Goal: Information Seeking & Learning: Compare options

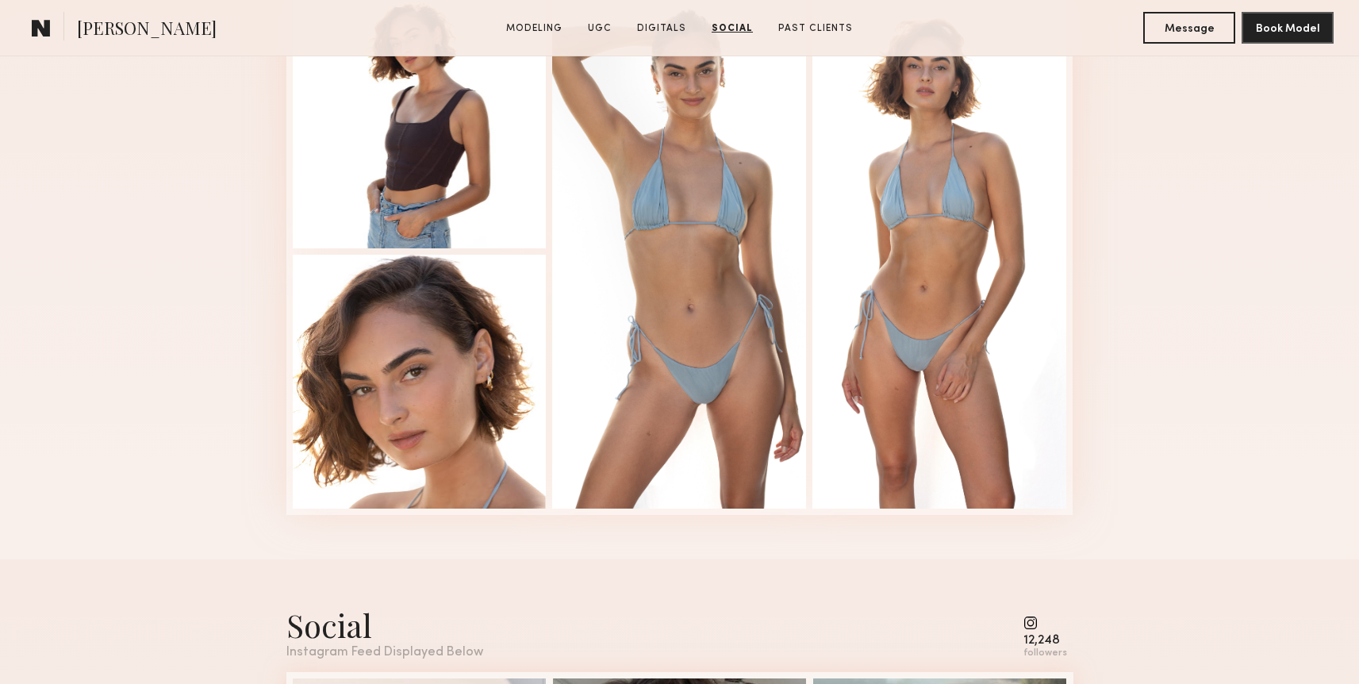
scroll to position [3420, 0]
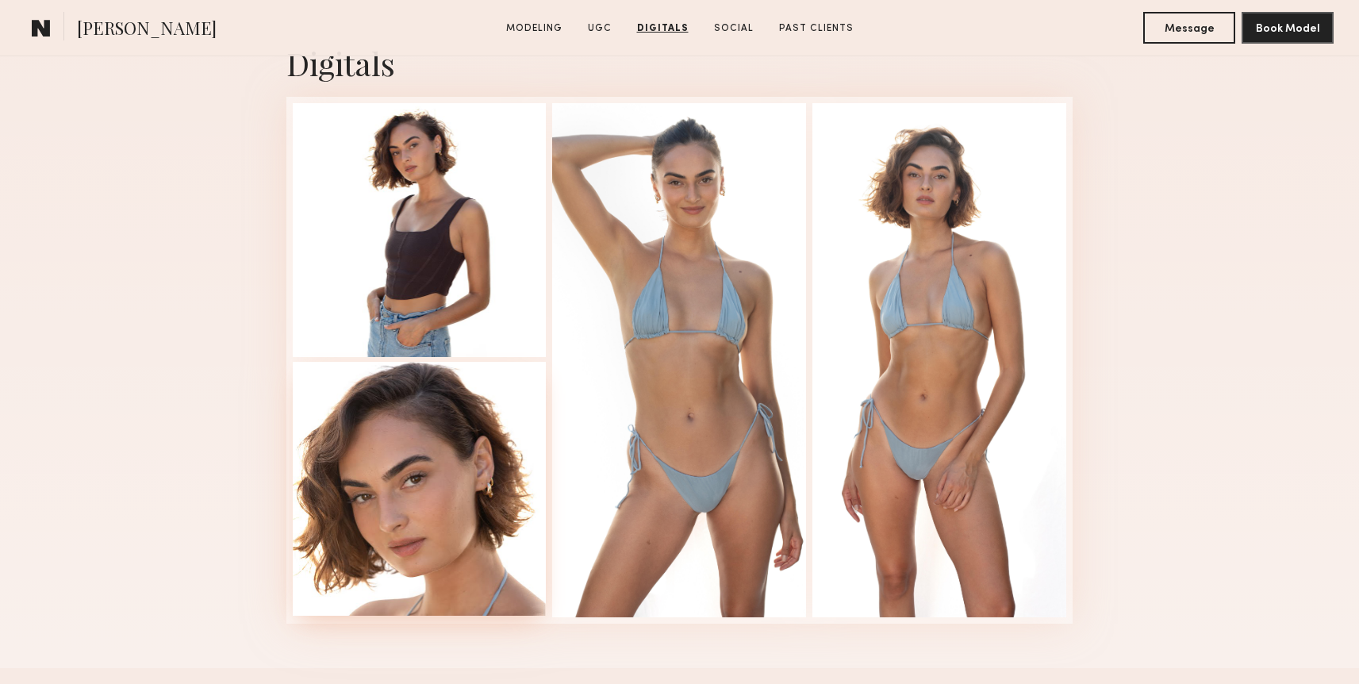
click at [416, 453] on div at bounding box center [420, 489] width 254 height 254
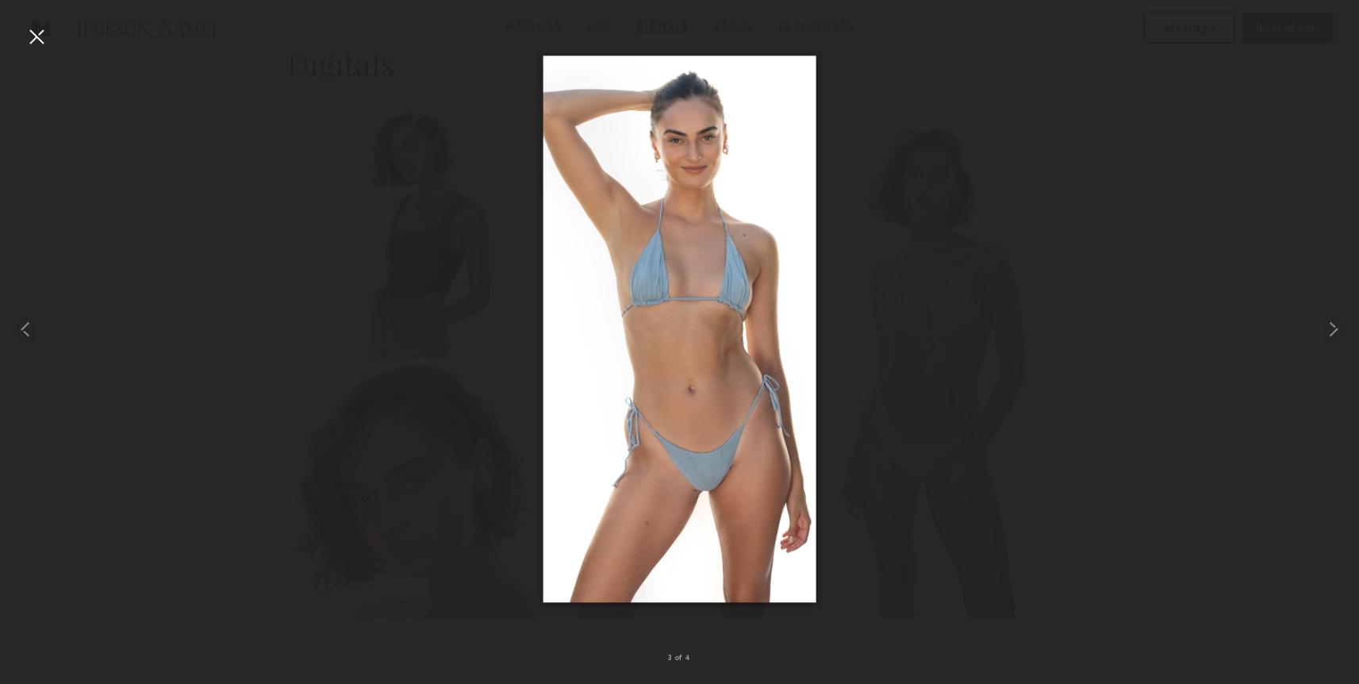
click at [38, 44] on div at bounding box center [36, 36] width 25 height 25
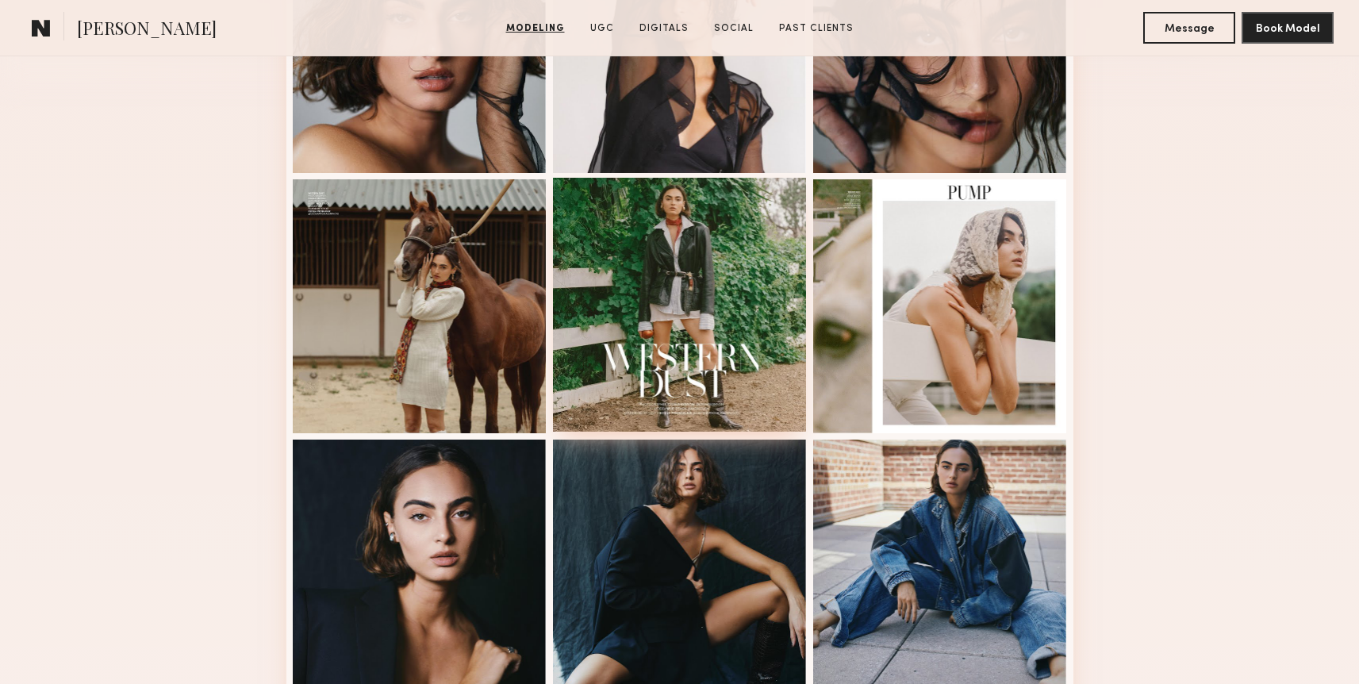
scroll to position [0, 0]
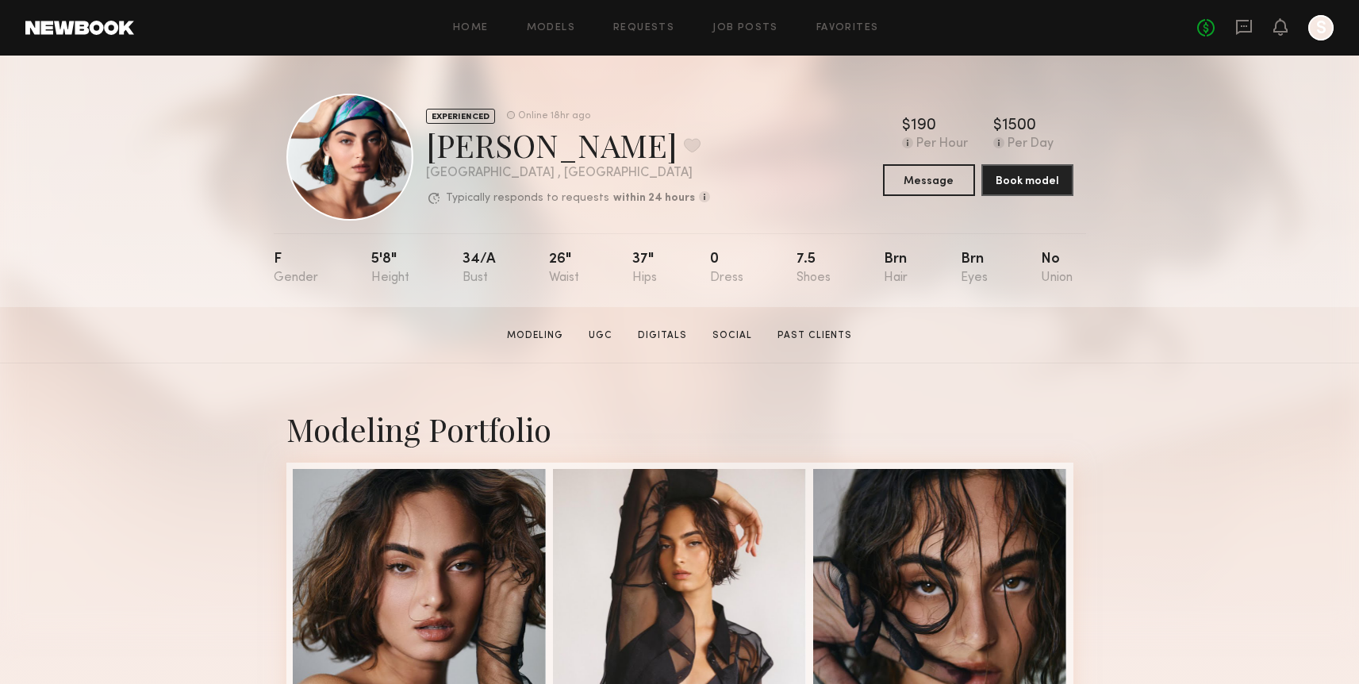
click at [833, 34] on div "Home Models Requests Job Posts Favorites Sign Out No fees up to $5,000 S" at bounding box center [733, 27] width 1199 height 25
click at [851, 16] on div "Home Models Requests Job Posts Favorites Sign Out No fees up to $5,000 S" at bounding box center [733, 27] width 1199 height 25
click at [856, 39] on div "Home Models Requests Job Posts Favorites Sign Out No fees up to $5,000 S" at bounding box center [733, 27] width 1199 height 25
click at [849, 34] on div "Home Models Requests Job Posts Favorites Sign Out No fees up to $5,000 S" at bounding box center [733, 27] width 1199 height 25
click at [848, 33] on link "Favorites" at bounding box center [847, 28] width 63 height 10
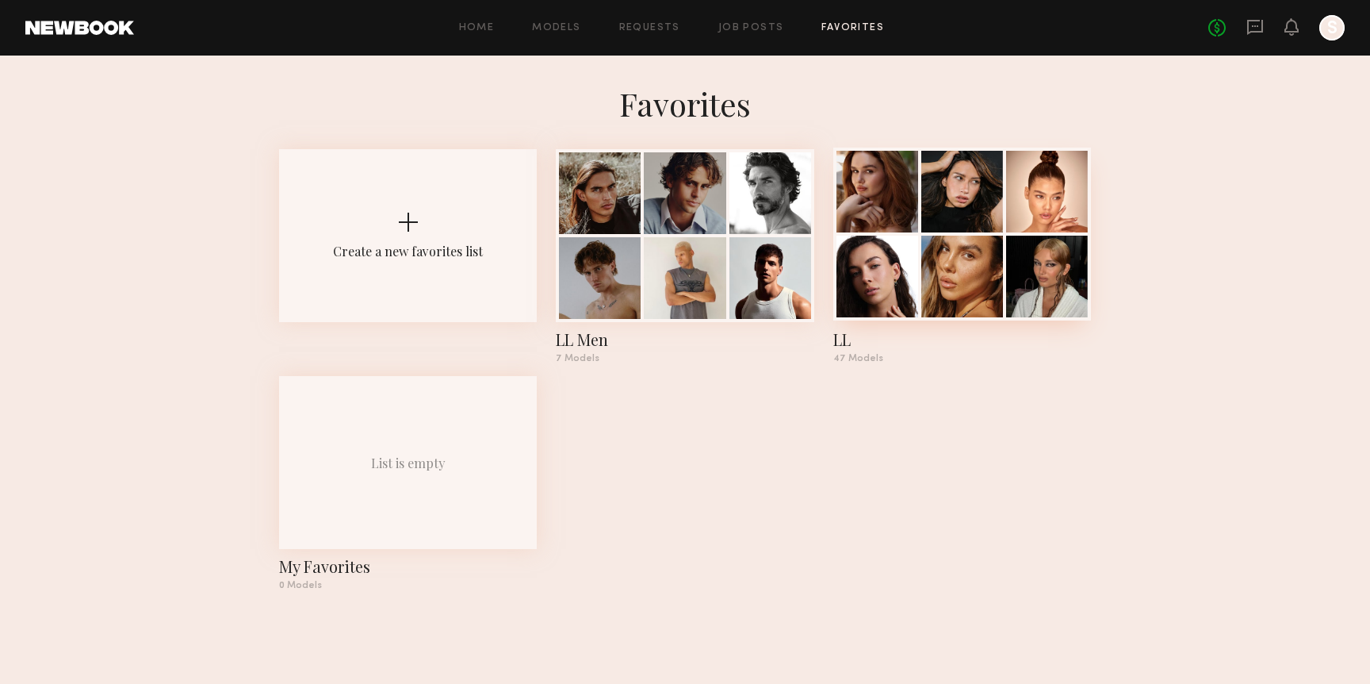
click at [899, 235] on div at bounding box center [963, 234] width 258 height 173
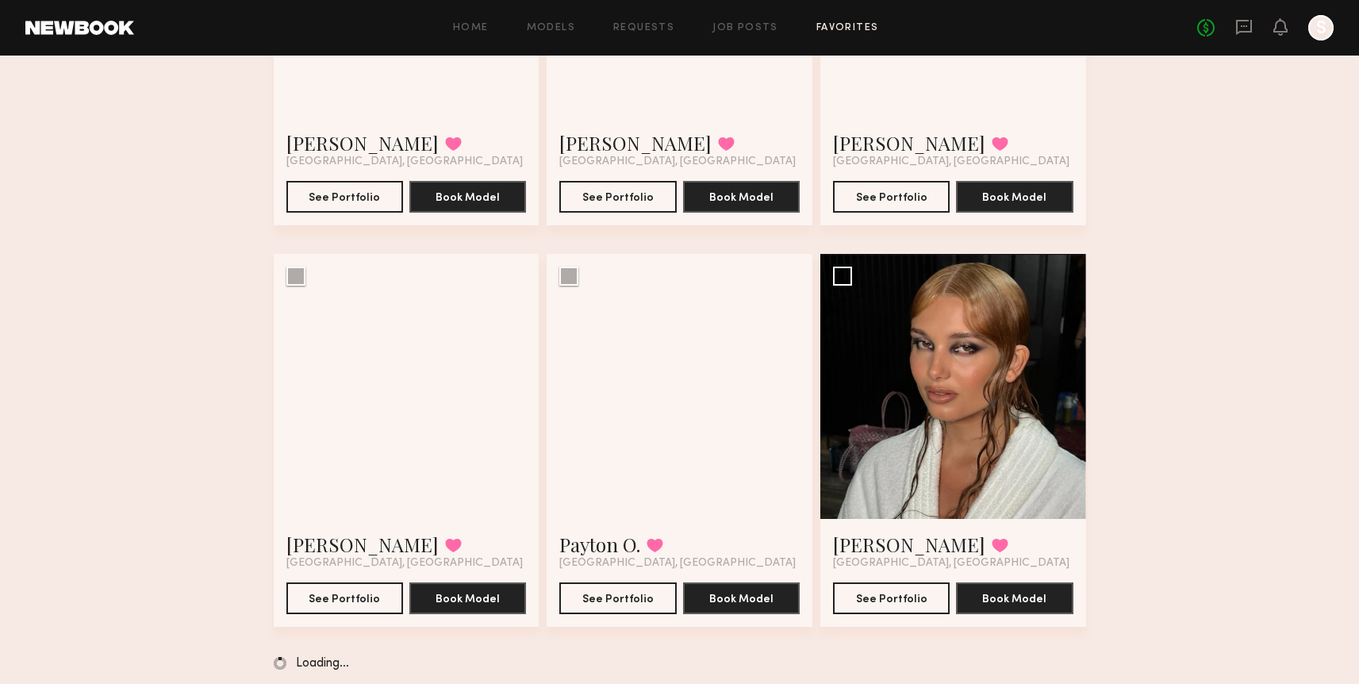
scroll to position [344, 0]
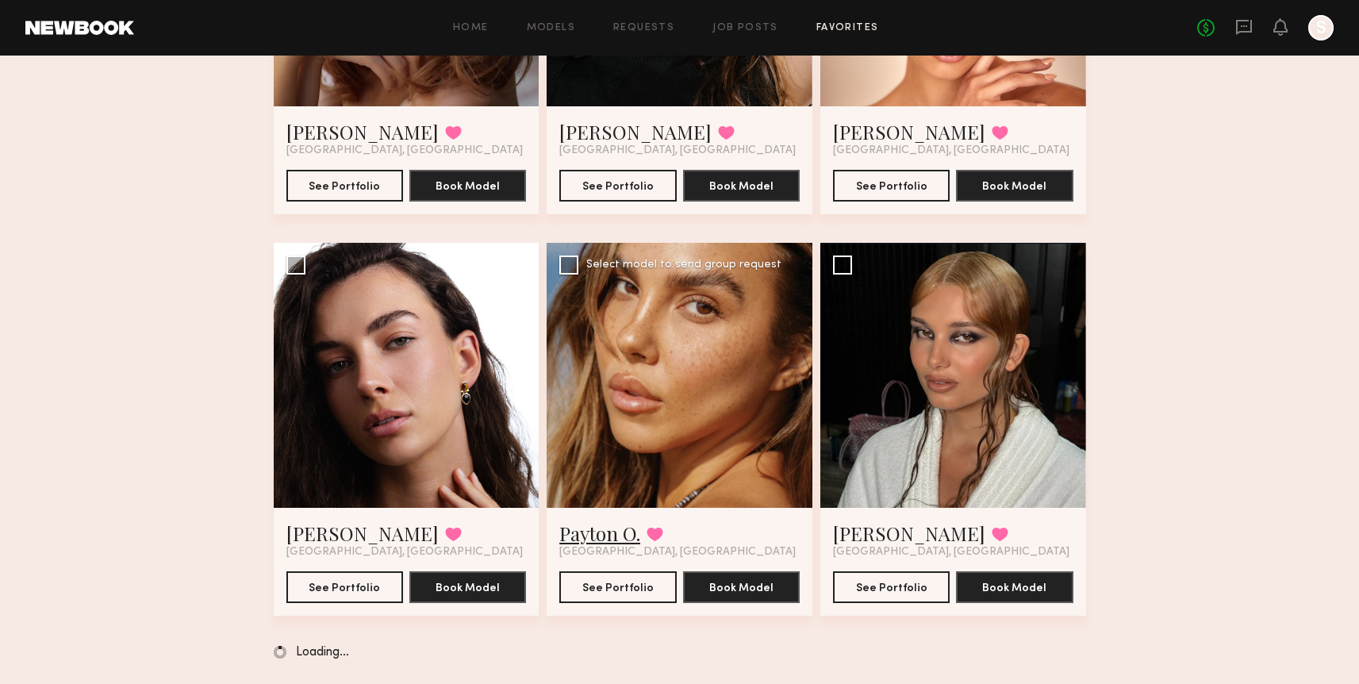
click at [609, 528] on link "Payton O." at bounding box center [599, 532] width 81 height 25
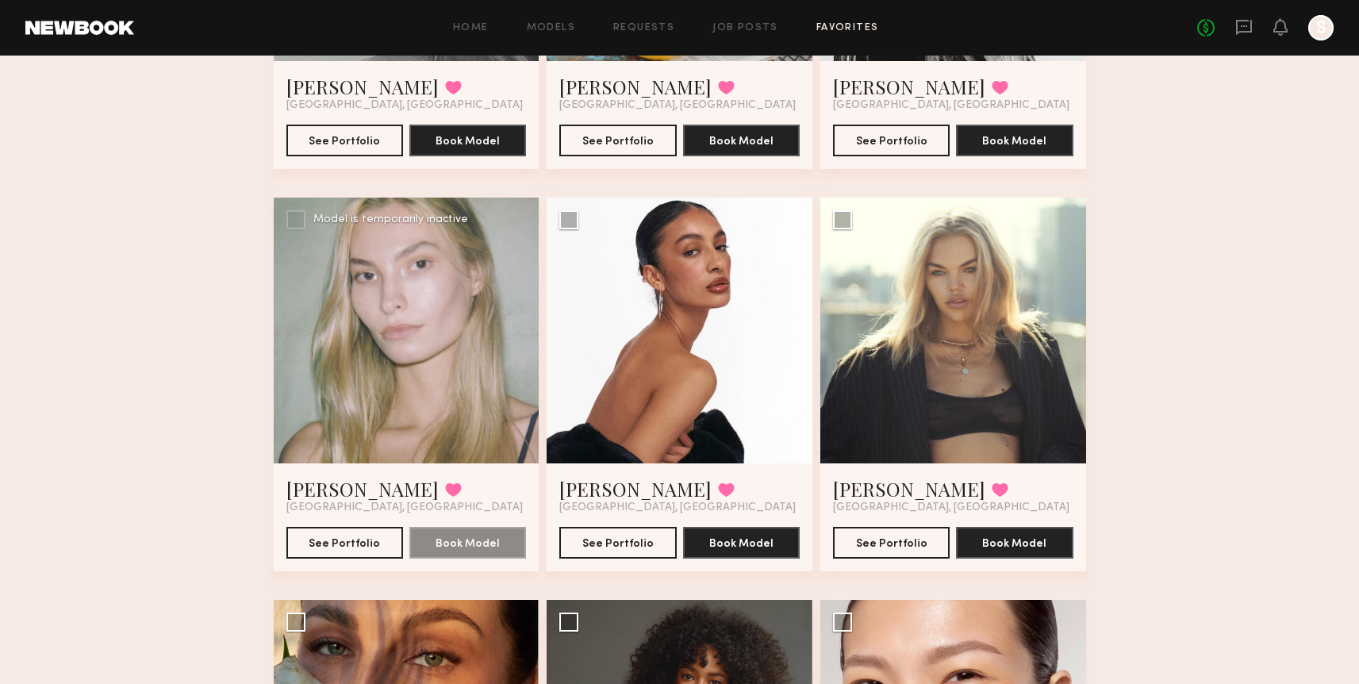
scroll to position [1194, 0]
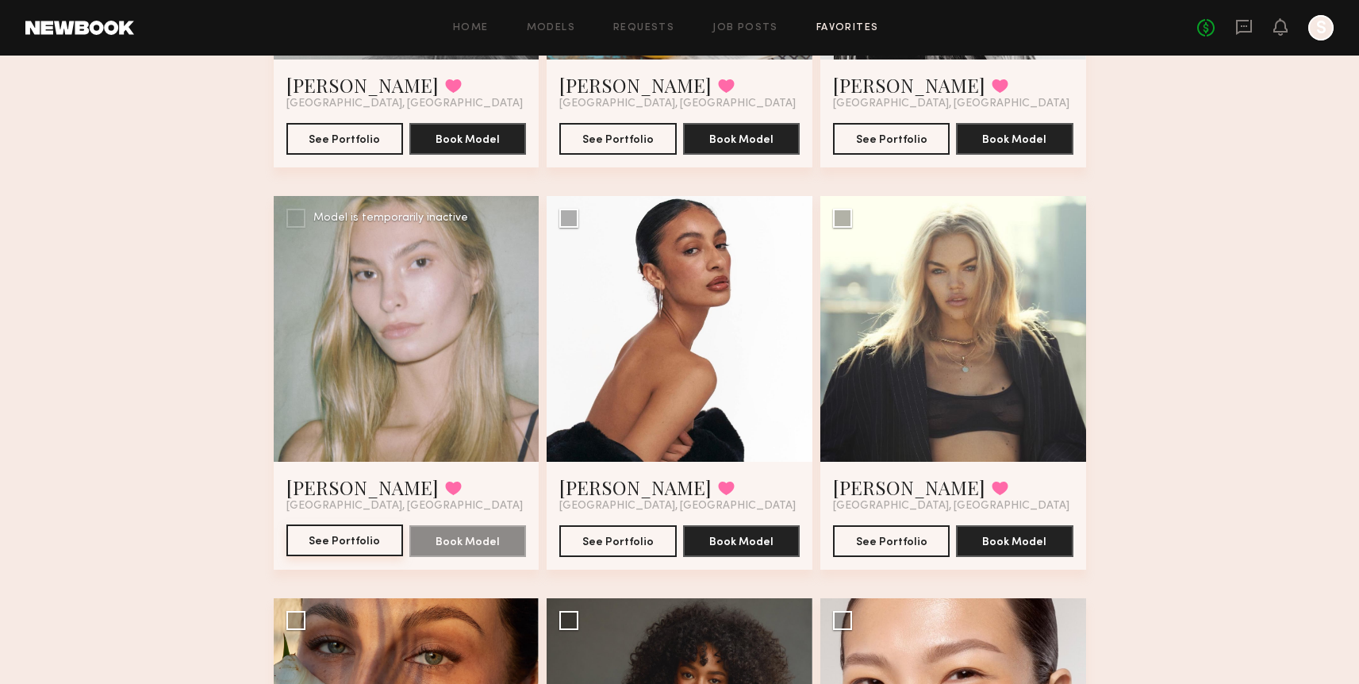
click at [362, 537] on button "See Portfolio" at bounding box center [344, 540] width 117 height 32
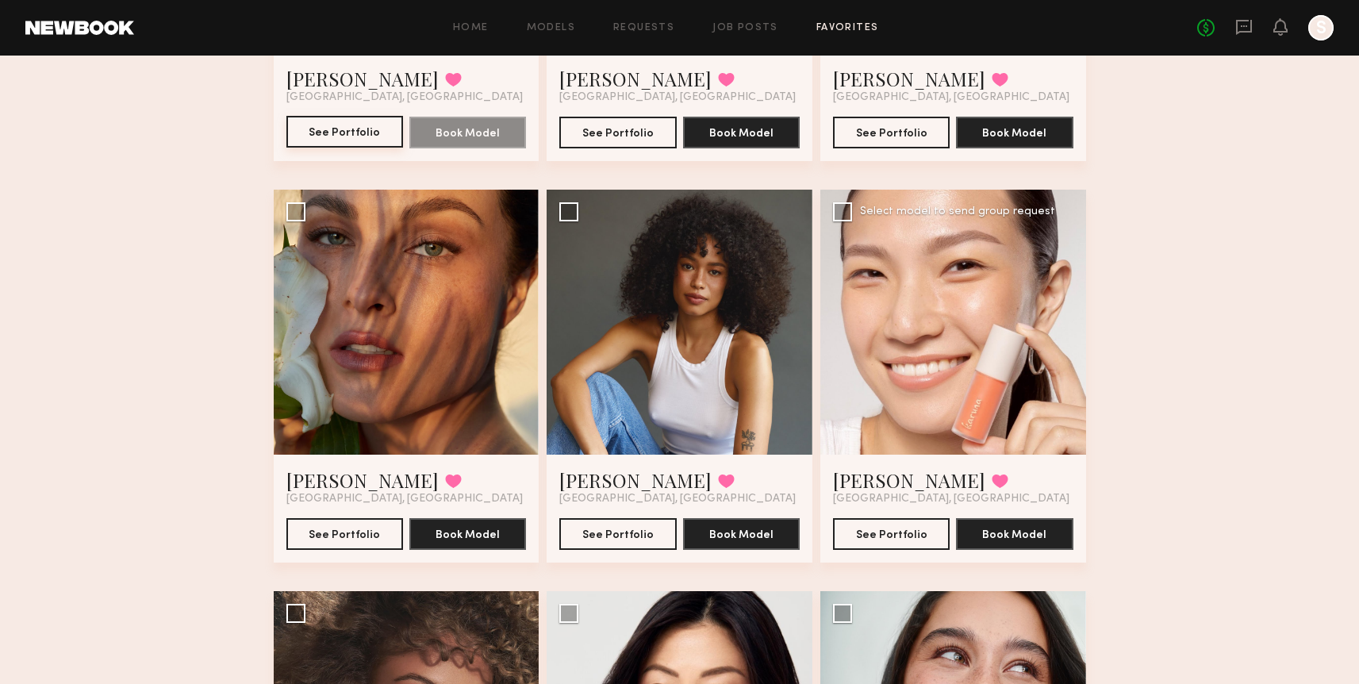
scroll to position [1607, 0]
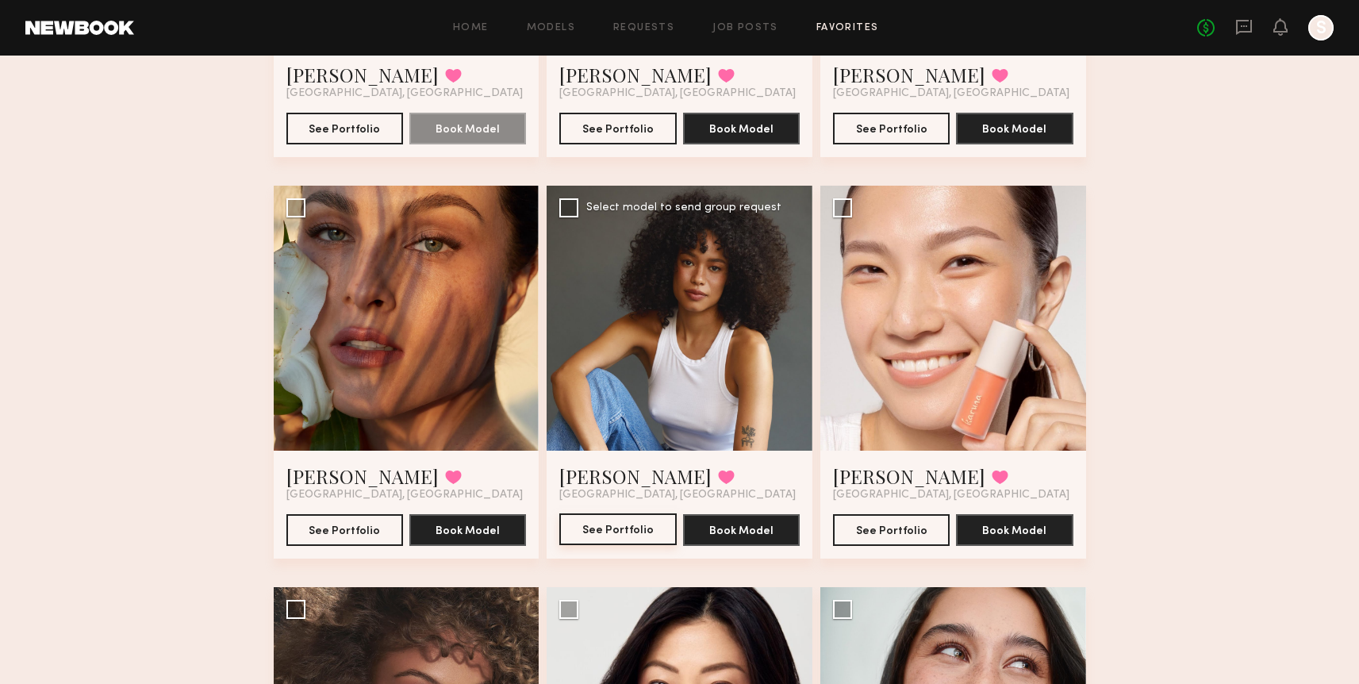
click at [596, 539] on button "See Portfolio" at bounding box center [617, 529] width 117 height 32
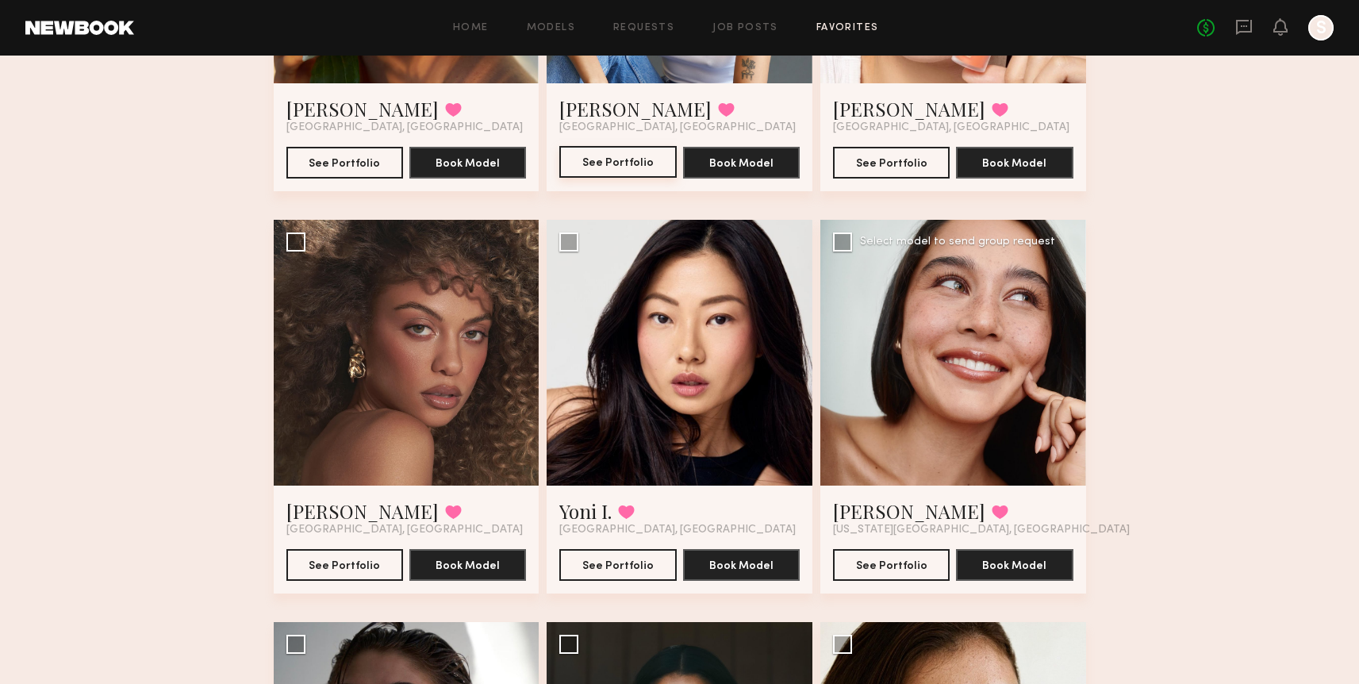
scroll to position [1979, 0]
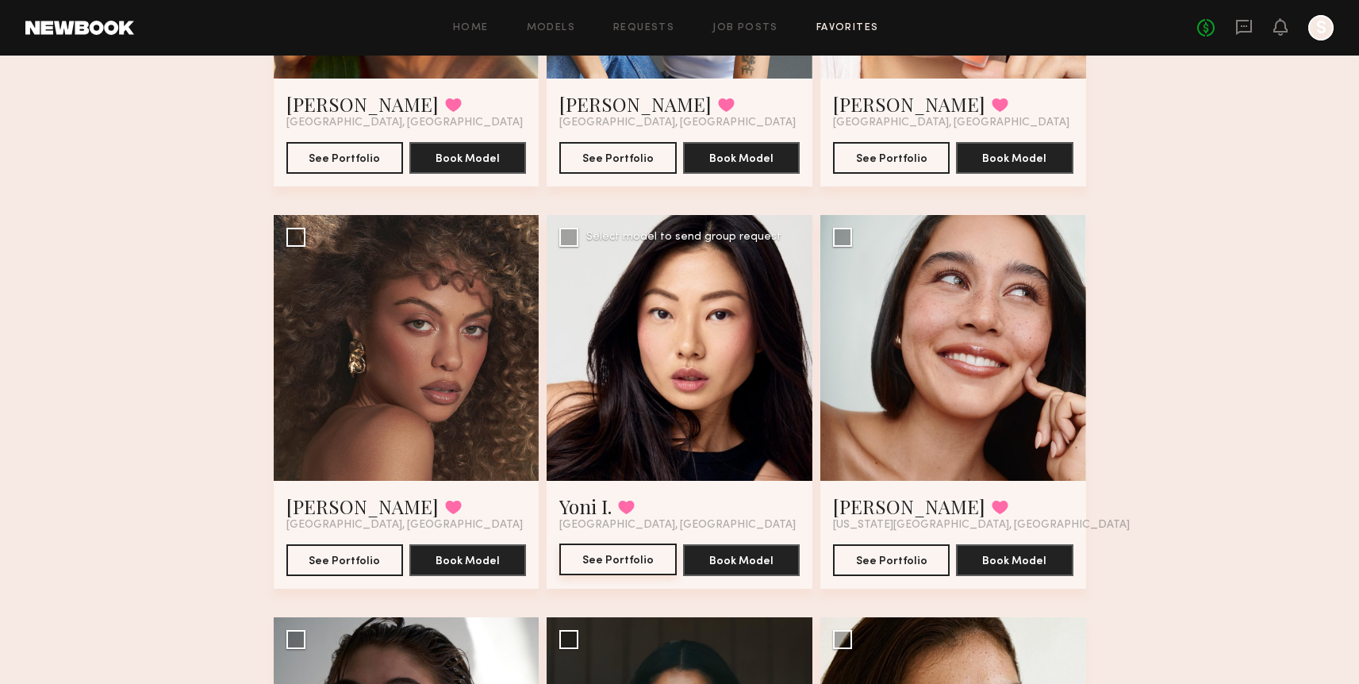
click at [611, 565] on button "See Portfolio" at bounding box center [617, 559] width 117 height 32
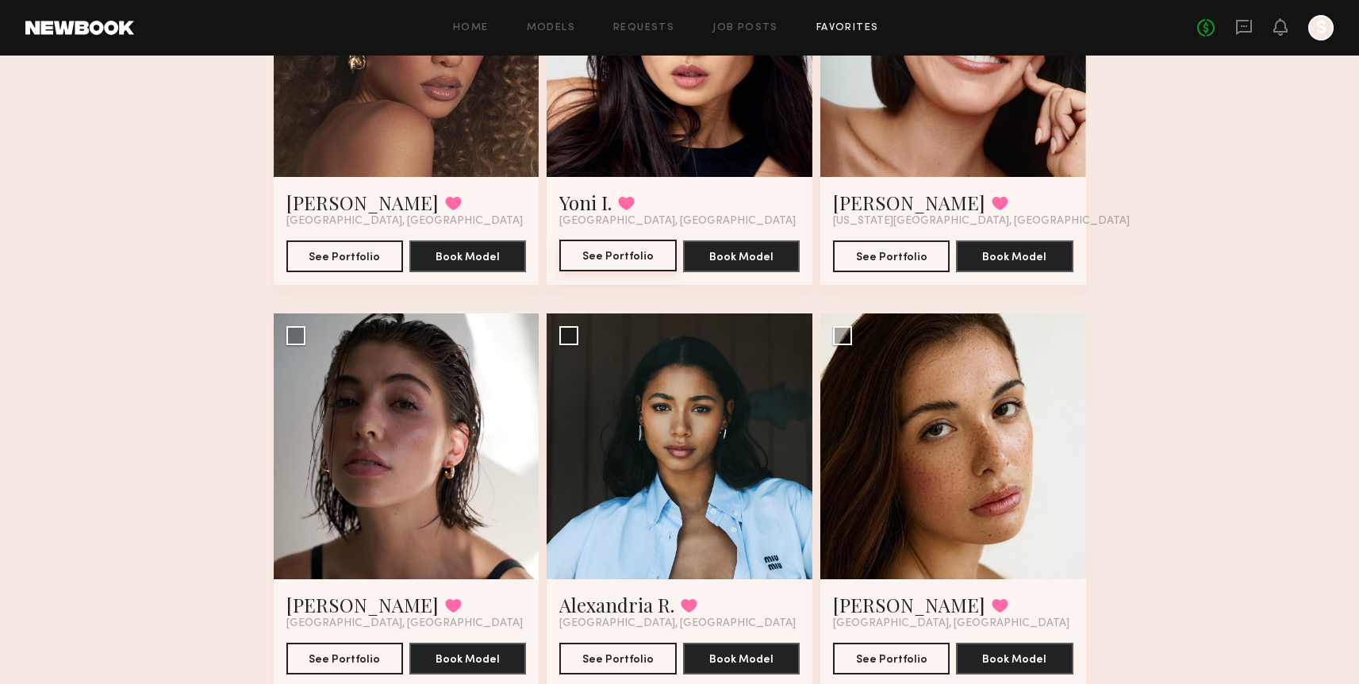
scroll to position [2283, 0]
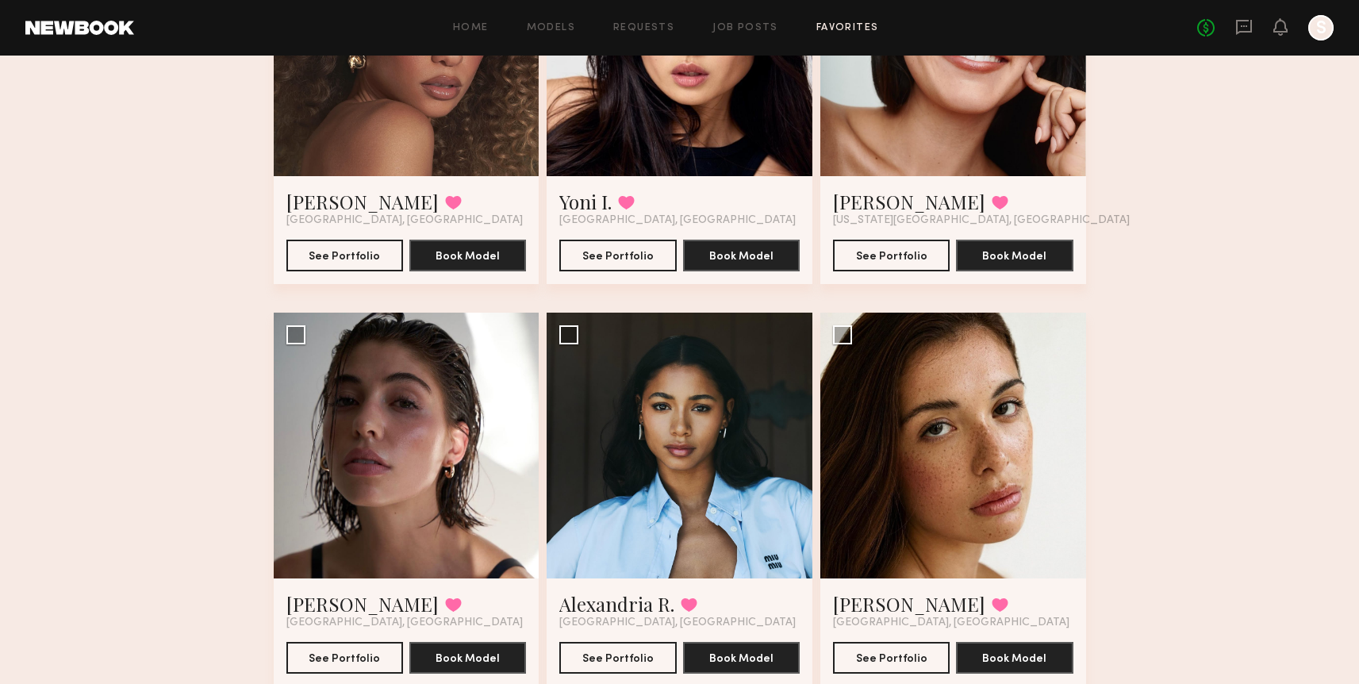
click at [361, 274] on div "Chloe B. Favorited Los Angeles, CA See Portfolio Book Model" at bounding box center [407, 230] width 266 height 108
click at [359, 259] on button "See Portfolio" at bounding box center [344, 255] width 117 height 32
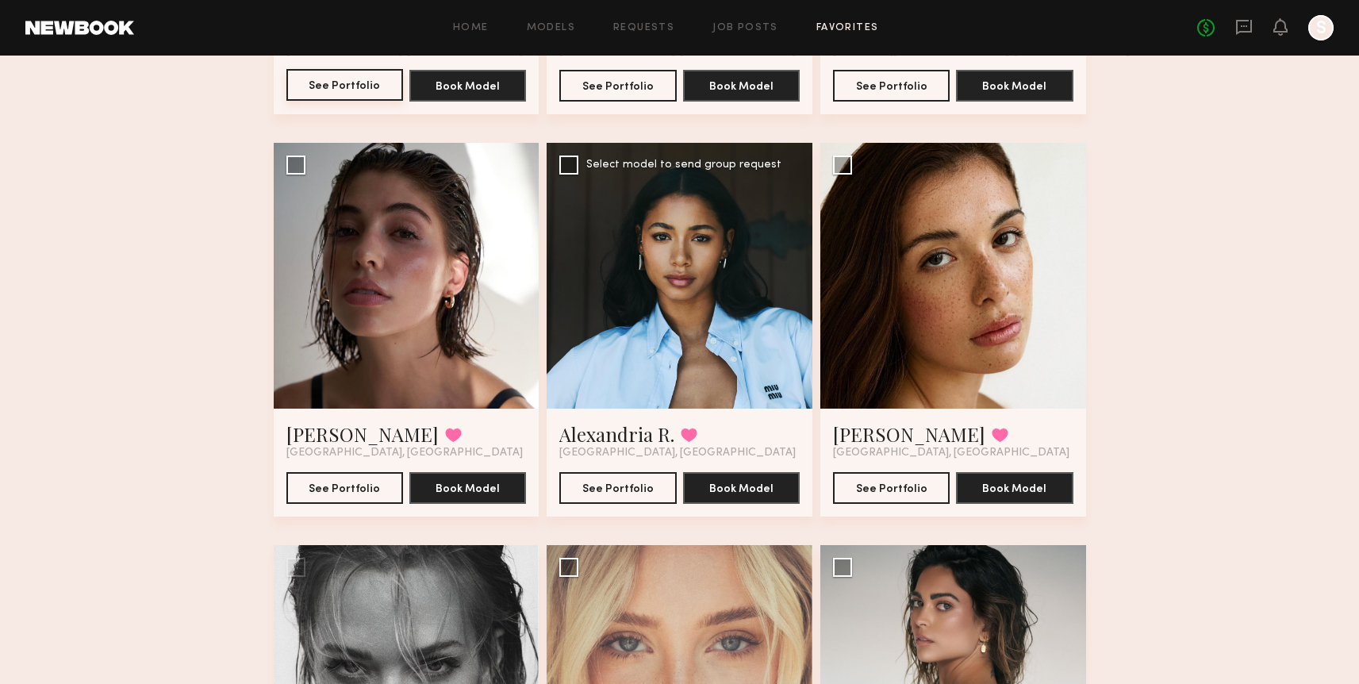
scroll to position [2459, 0]
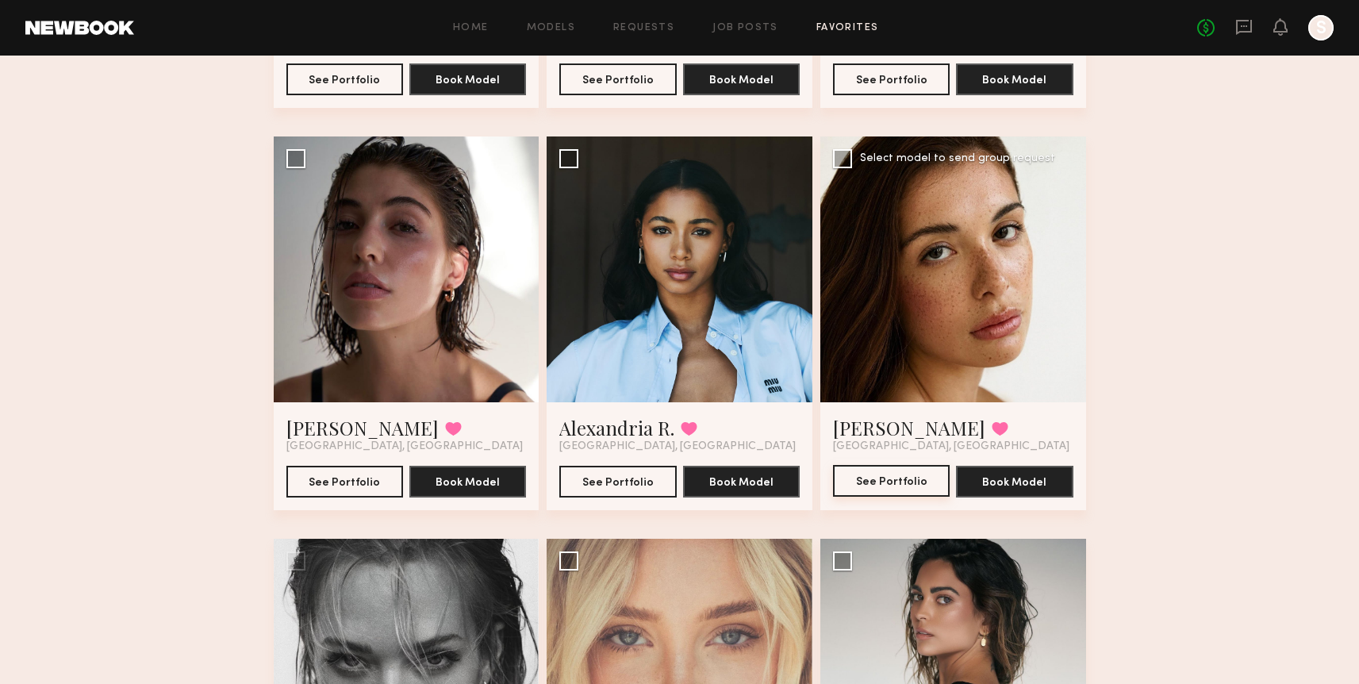
click at [929, 475] on button "See Portfolio" at bounding box center [891, 481] width 117 height 32
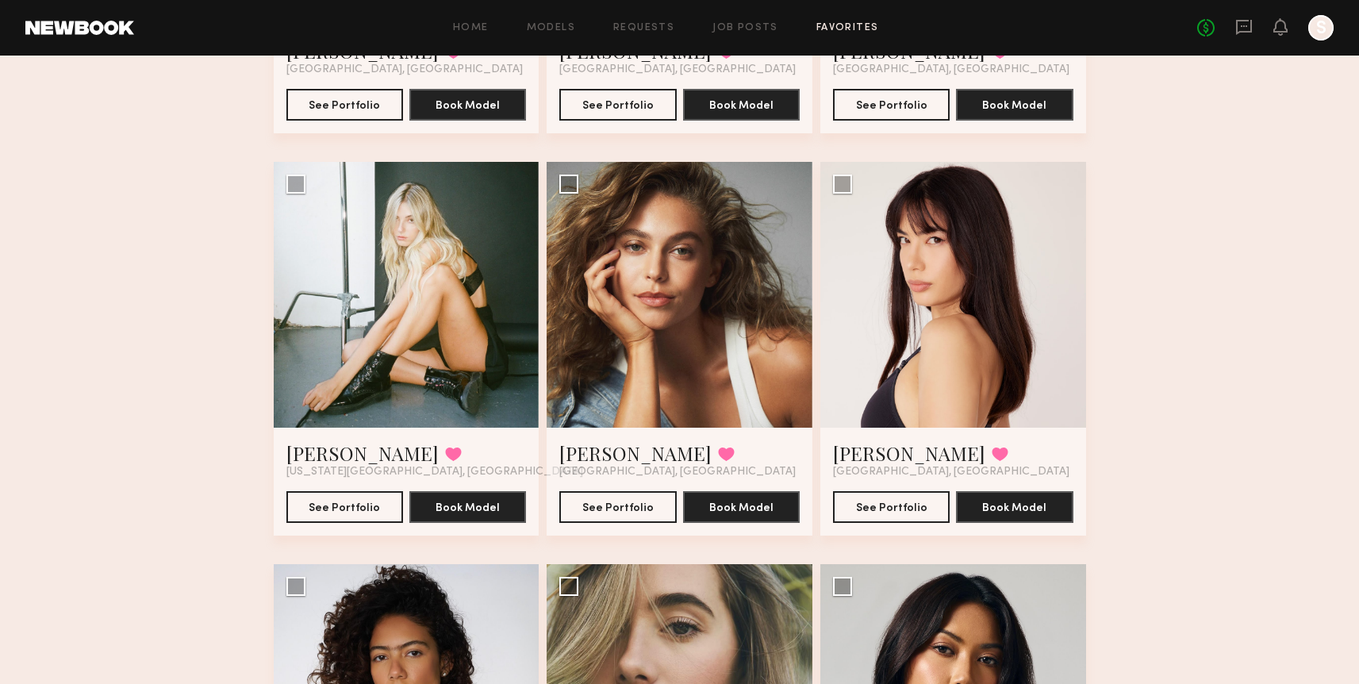
scroll to position [3664, 0]
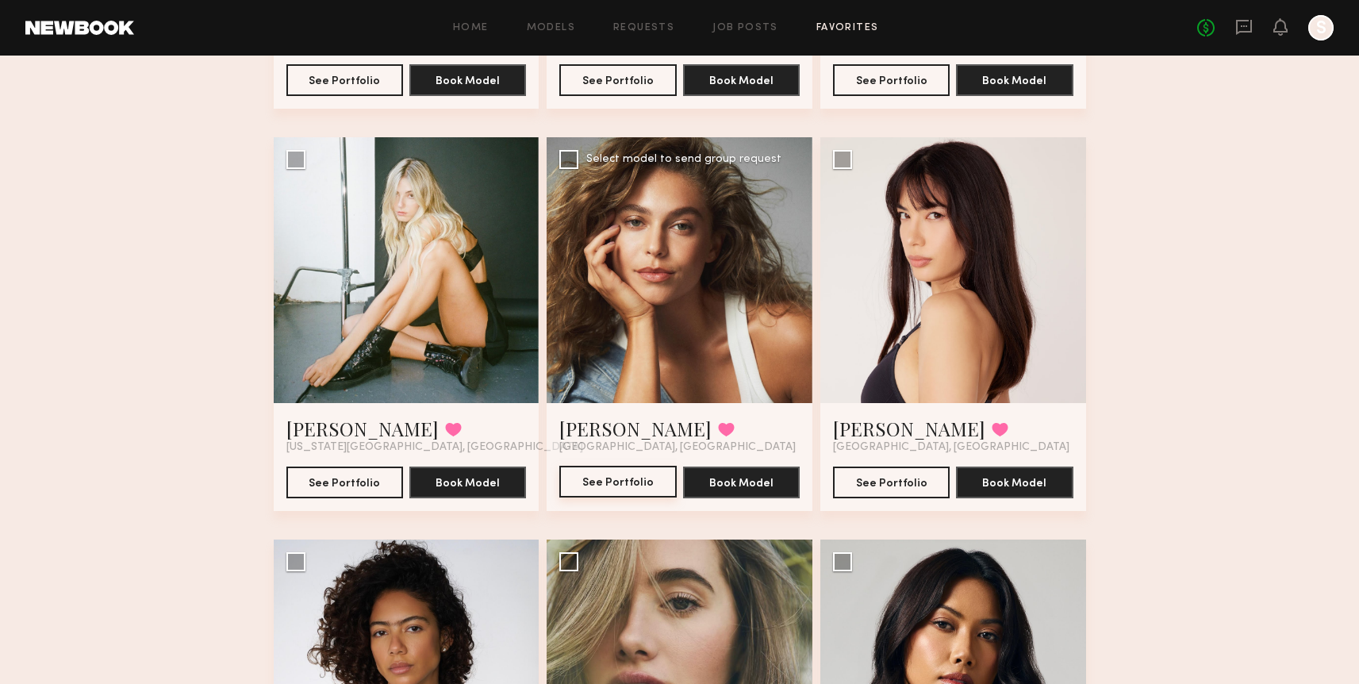
click at [618, 485] on button "See Portfolio" at bounding box center [617, 482] width 117 height 32
click at [339, 467] on button "See Portfolio" at bounding box center [344, 482] width 117 height 32
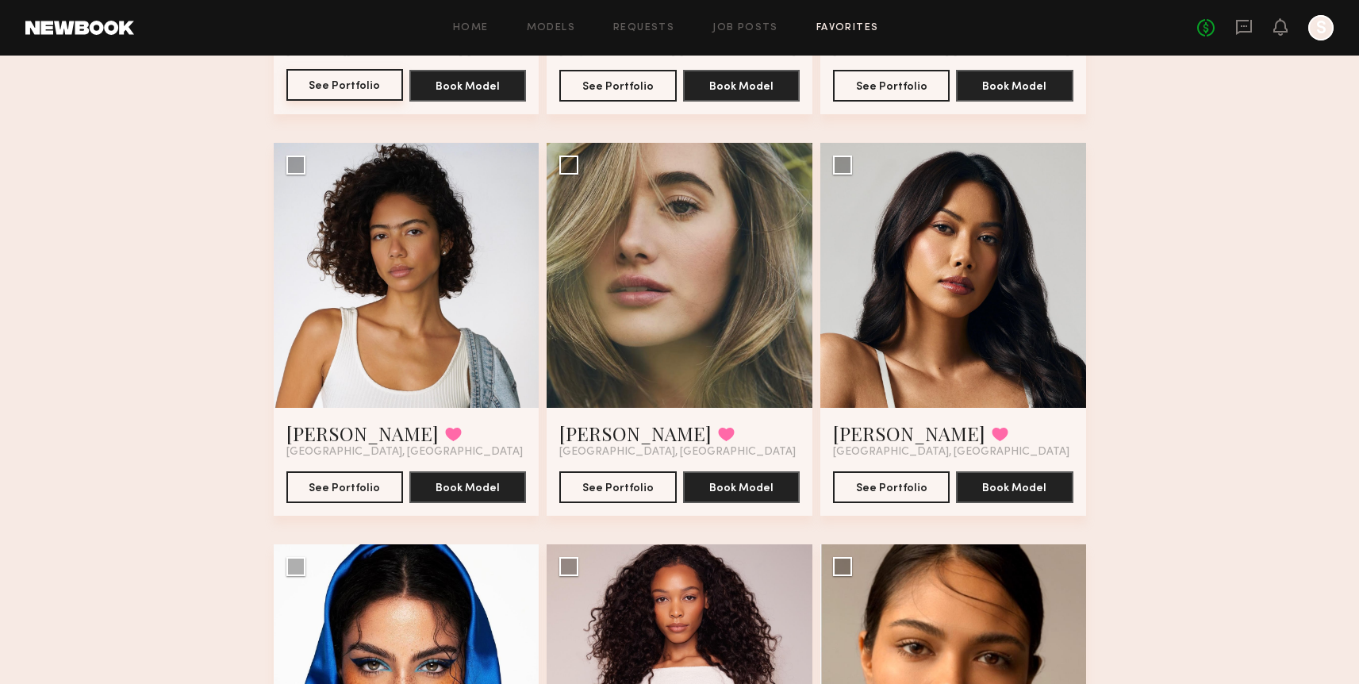
scroll to position [4062, 0]
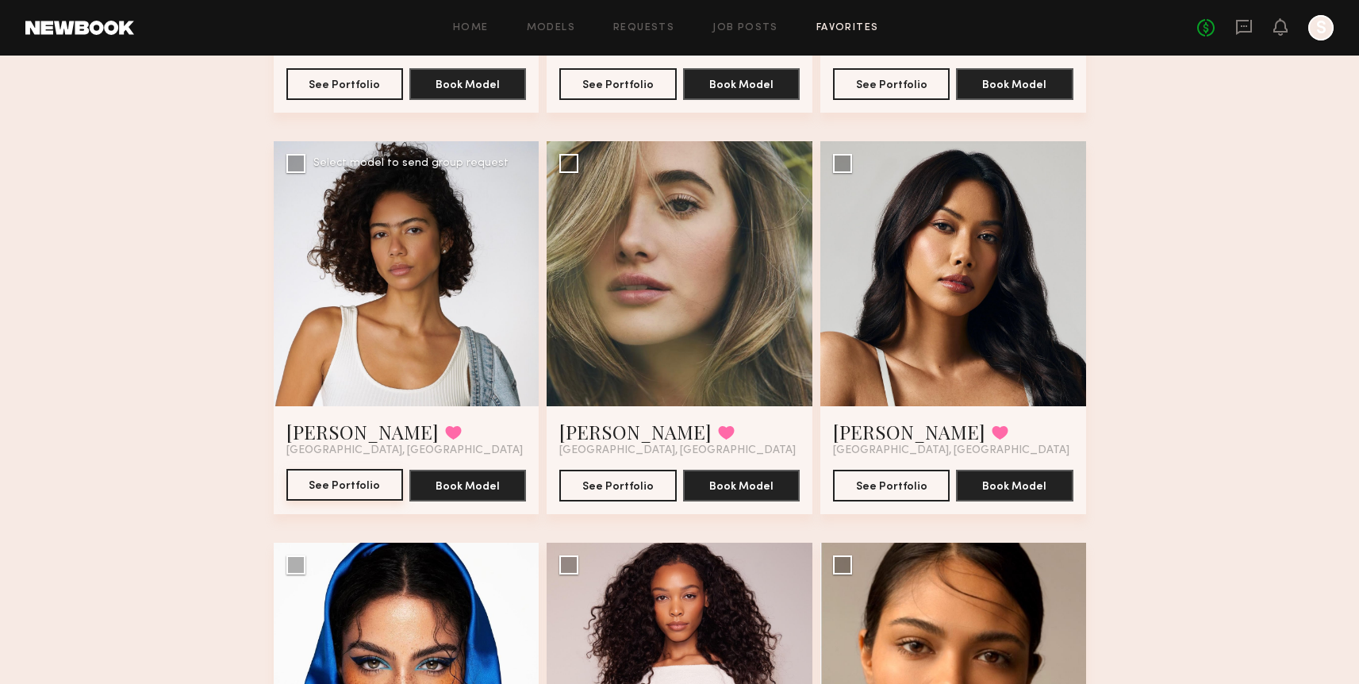
click at [383, 489] on button "See Portfolio" at bounding box center [344, 485] width 117 height 32
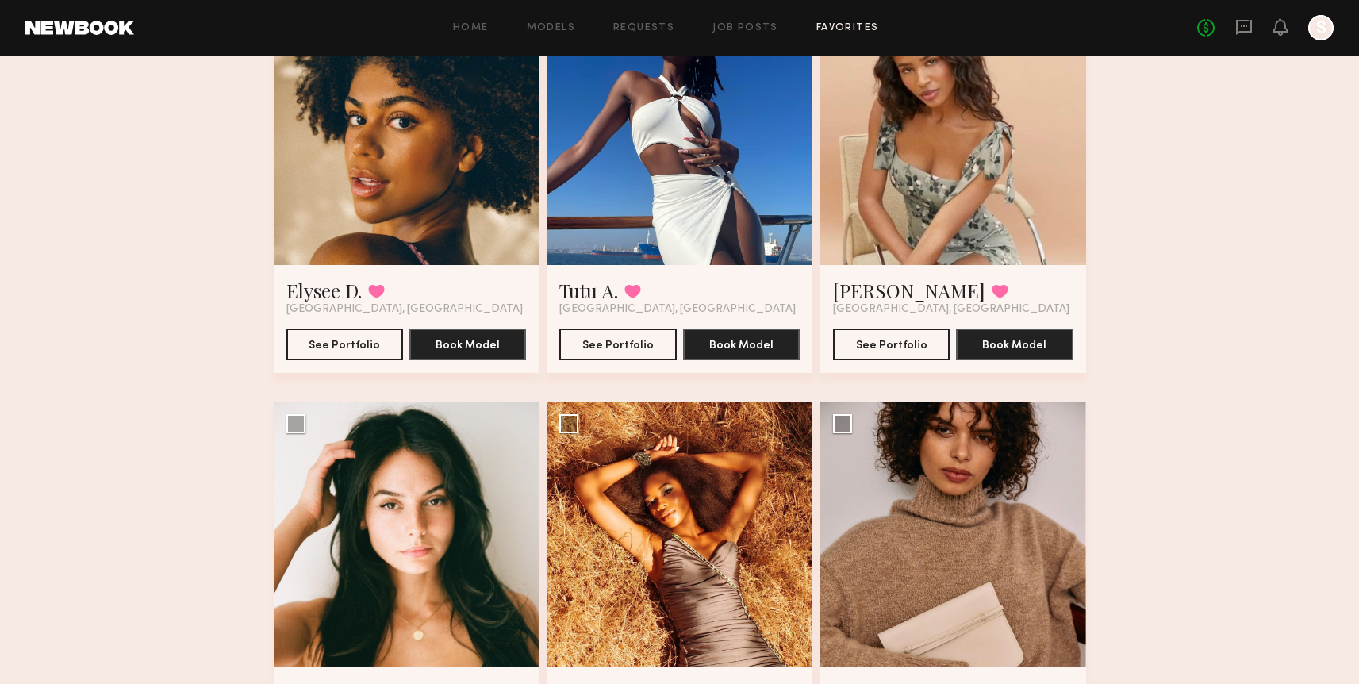
scroll to position [5007, 0]
click at [397, 345] on button "See Portfolio" at bounding box center [344, 344] width 117 height 32
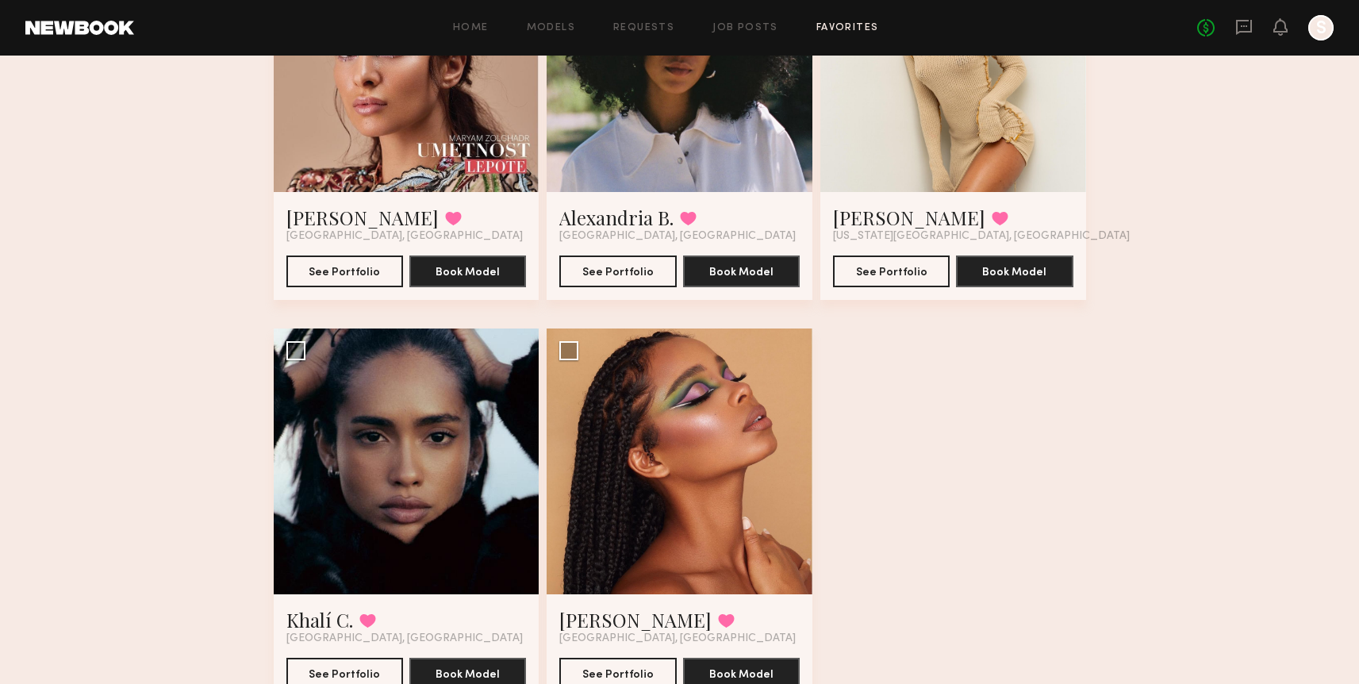
scroll to position [5955, 0]
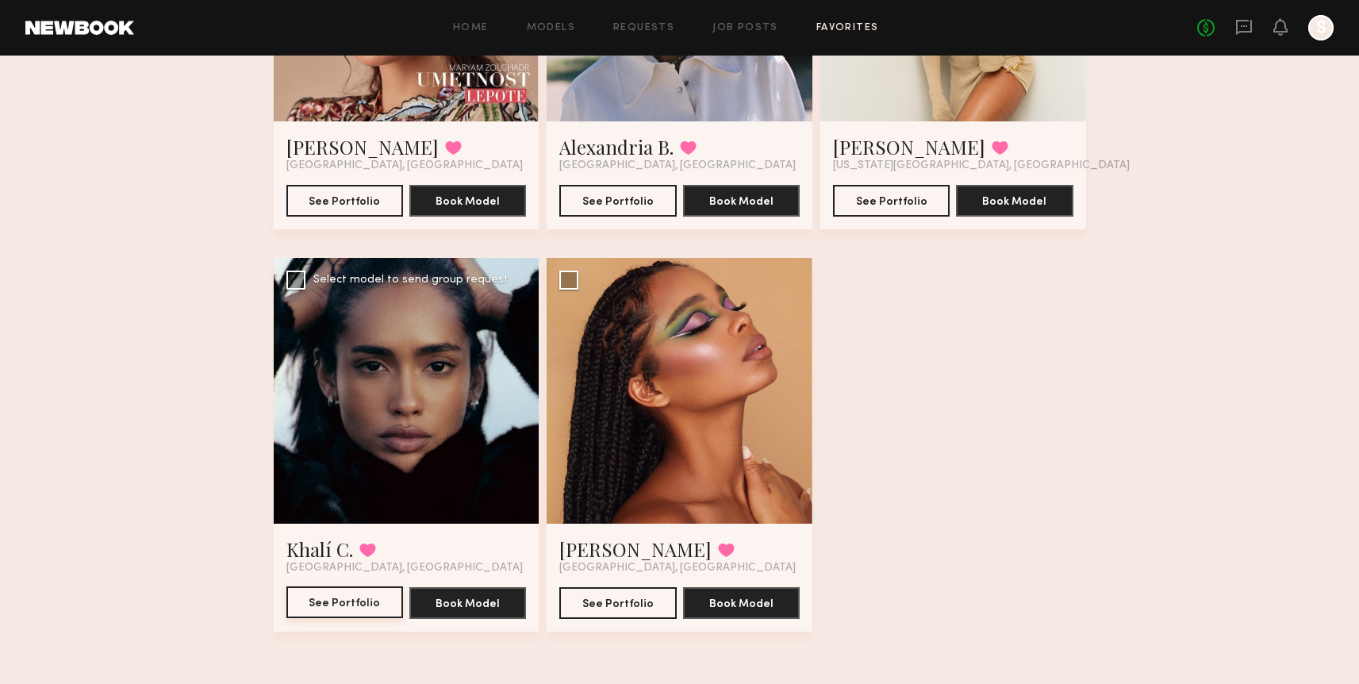
click at [313, 607] on button "See Portfolio" at bounding box center [344, 602] width 117 height 32
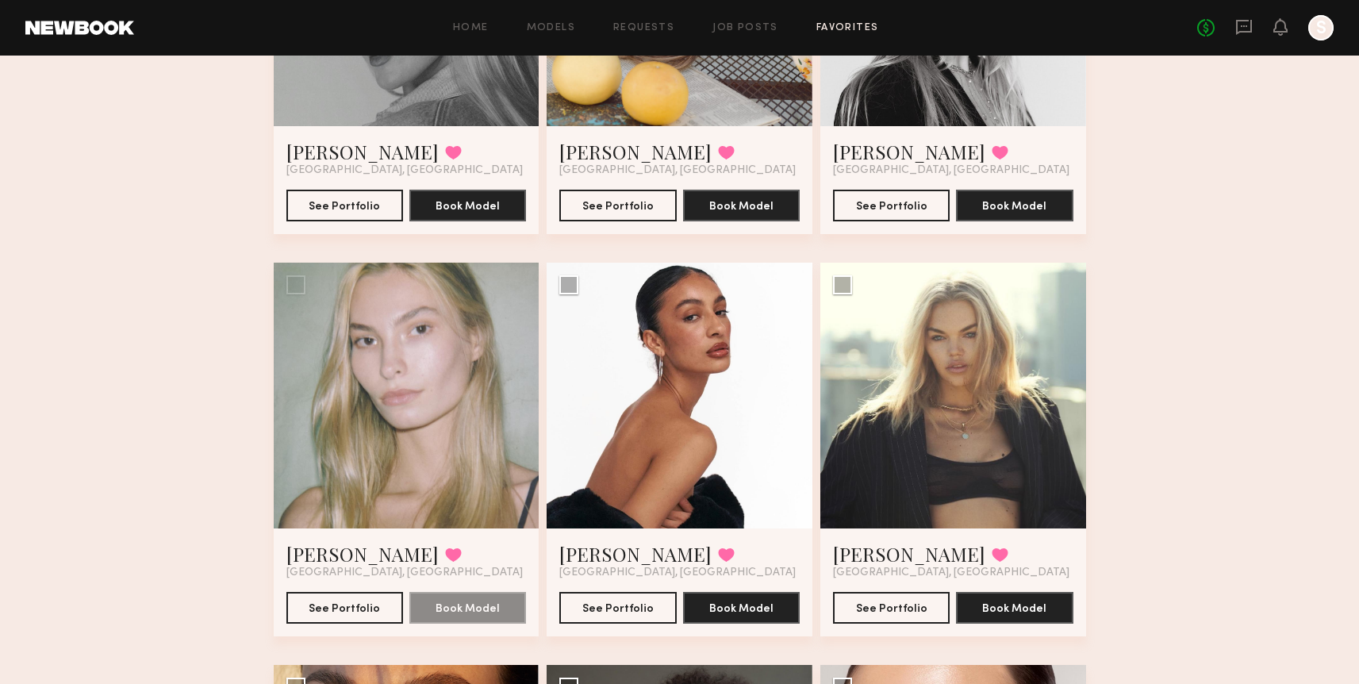
scroll to position [0, 0]
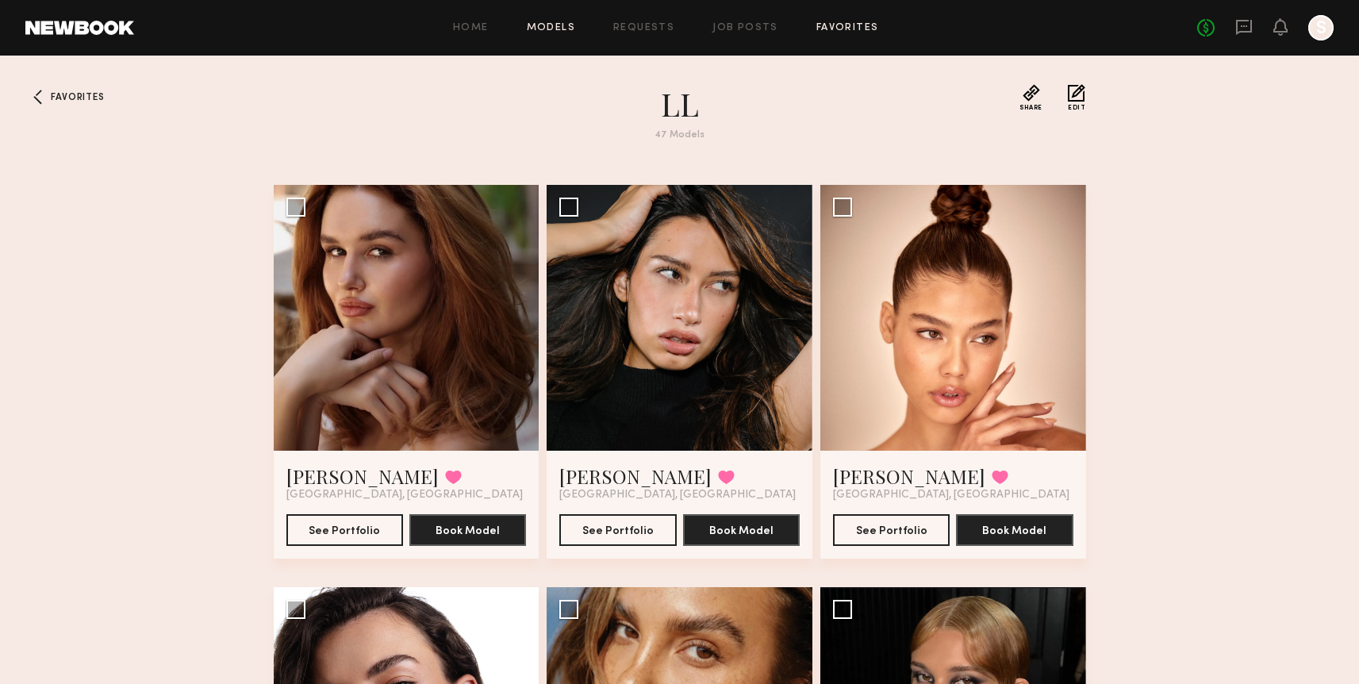
click at [547, 27] on link "Models" at bounding box center [551, 28] width 48 height 10
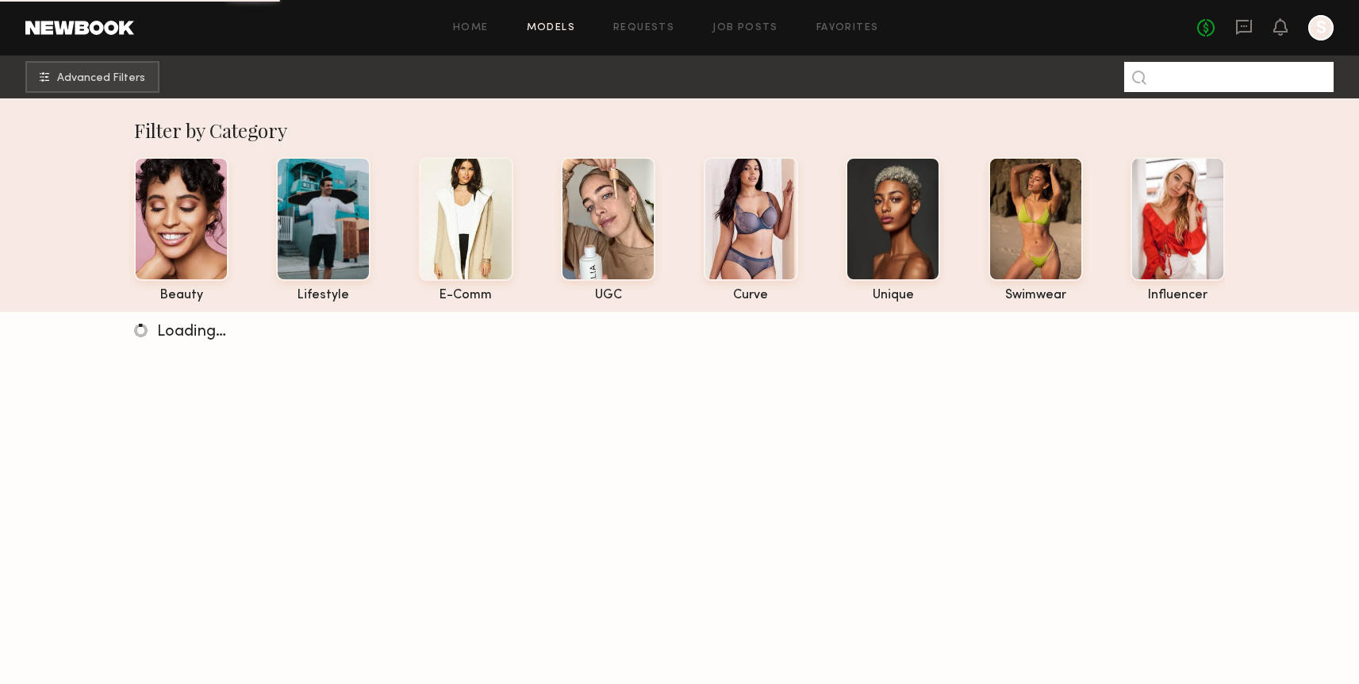
click at [1224, 73] on input at bounding box center [1228, 77] width 209 height 30
type input "******"
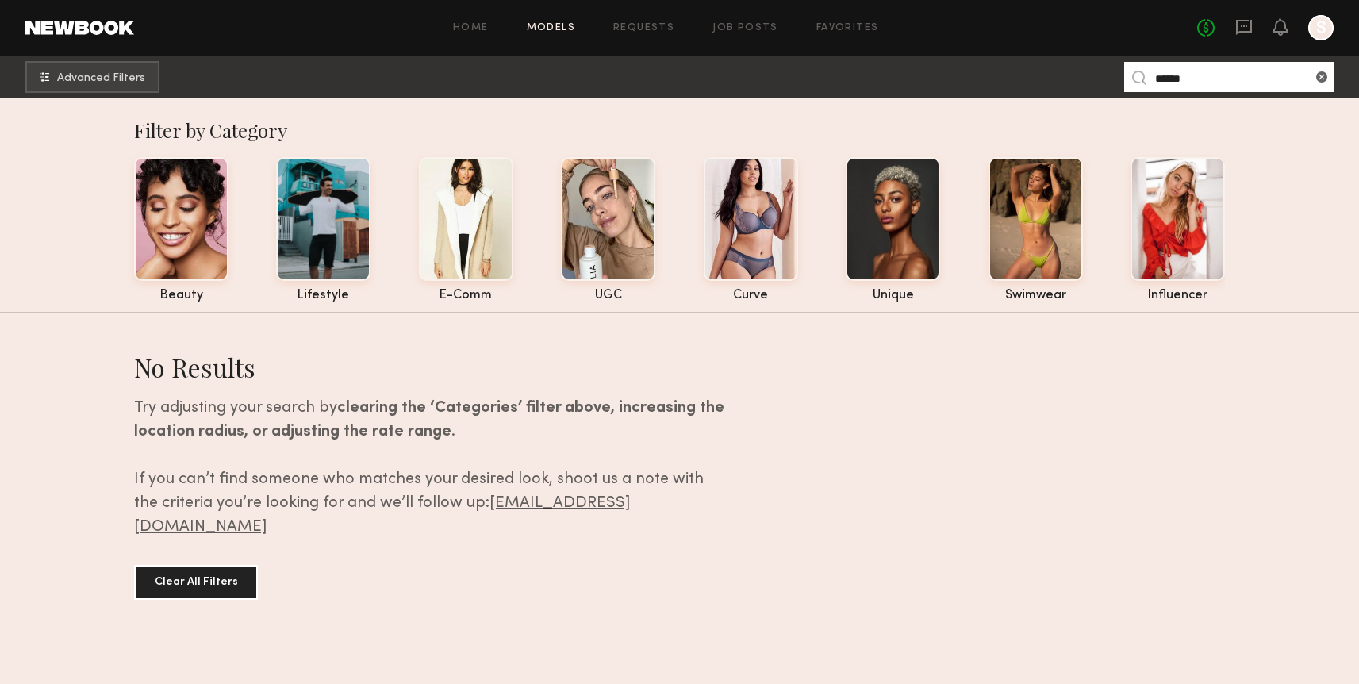
drag, startPoint x: 1210, startPoint y: 80, endPoint x: 1146, endPoint y: 74, distance: 64.6
click at [1147, 75] on nb-model-search-input "******" at bounding box center [1228, 77] width 209 height 30
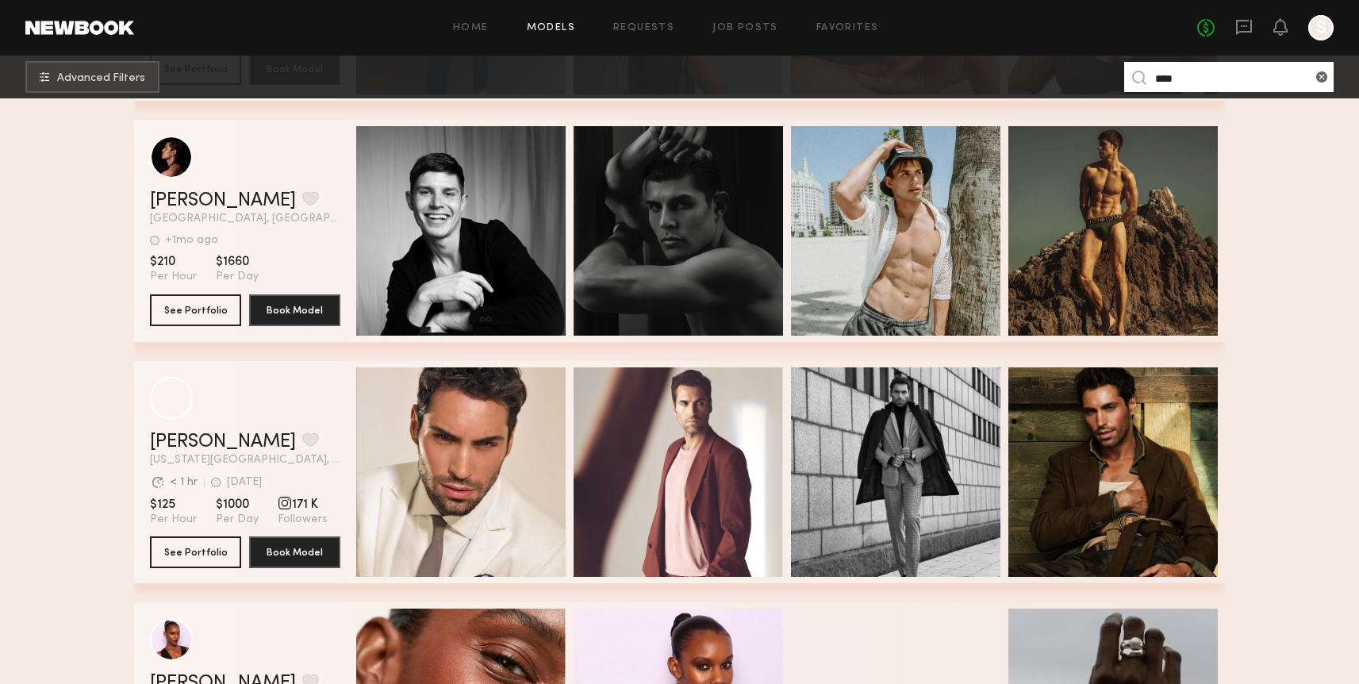
scroll to position [2533, 0]
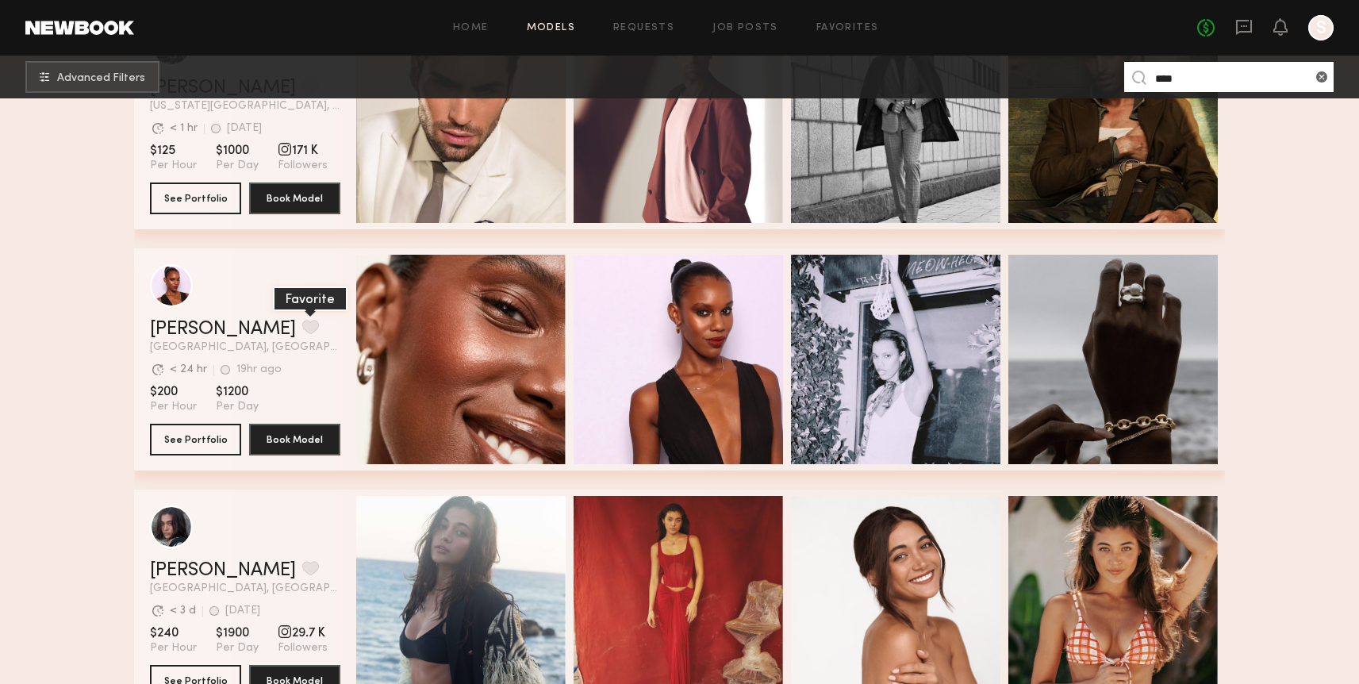
click at [302, 322] on button "grid" at bounding box center [310, 327] width 17 height 14
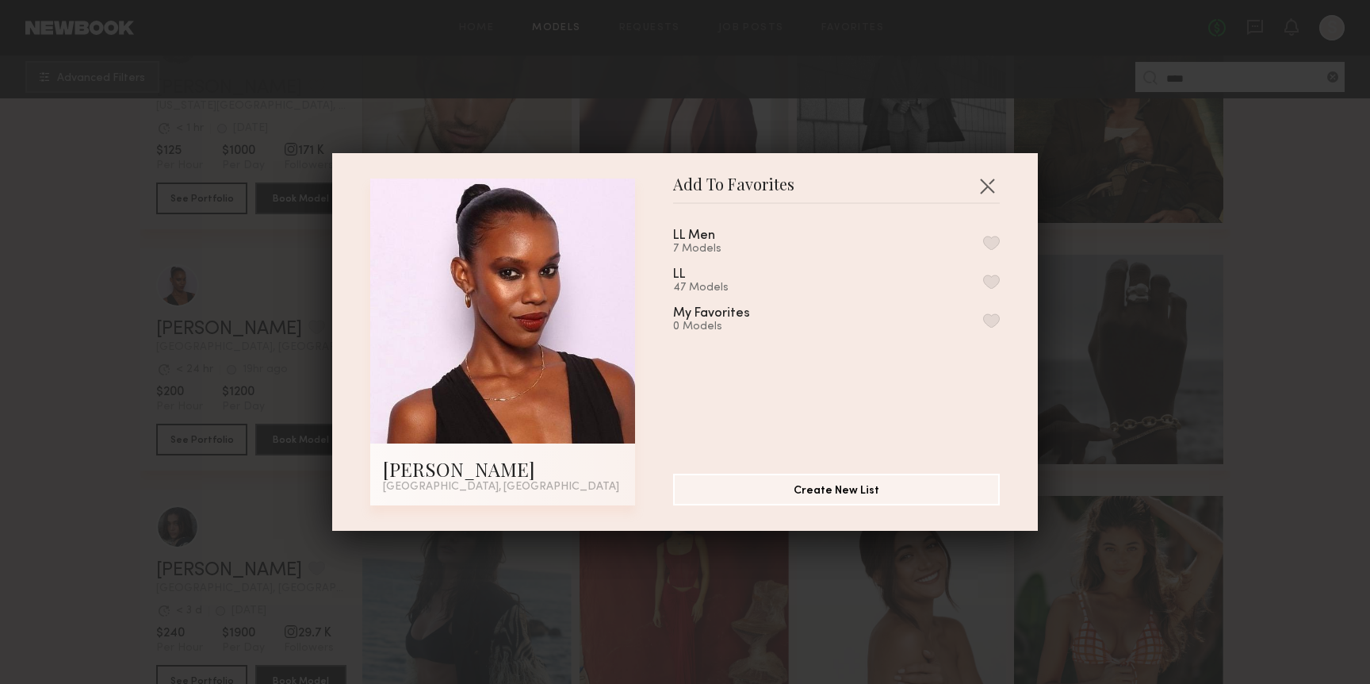
click at [983, 277] on button "button" at bounding box center [991, 281] width 17 height 14
click at [985, 184] on button "button" at bounding box center [987, 185] width 25 height 25
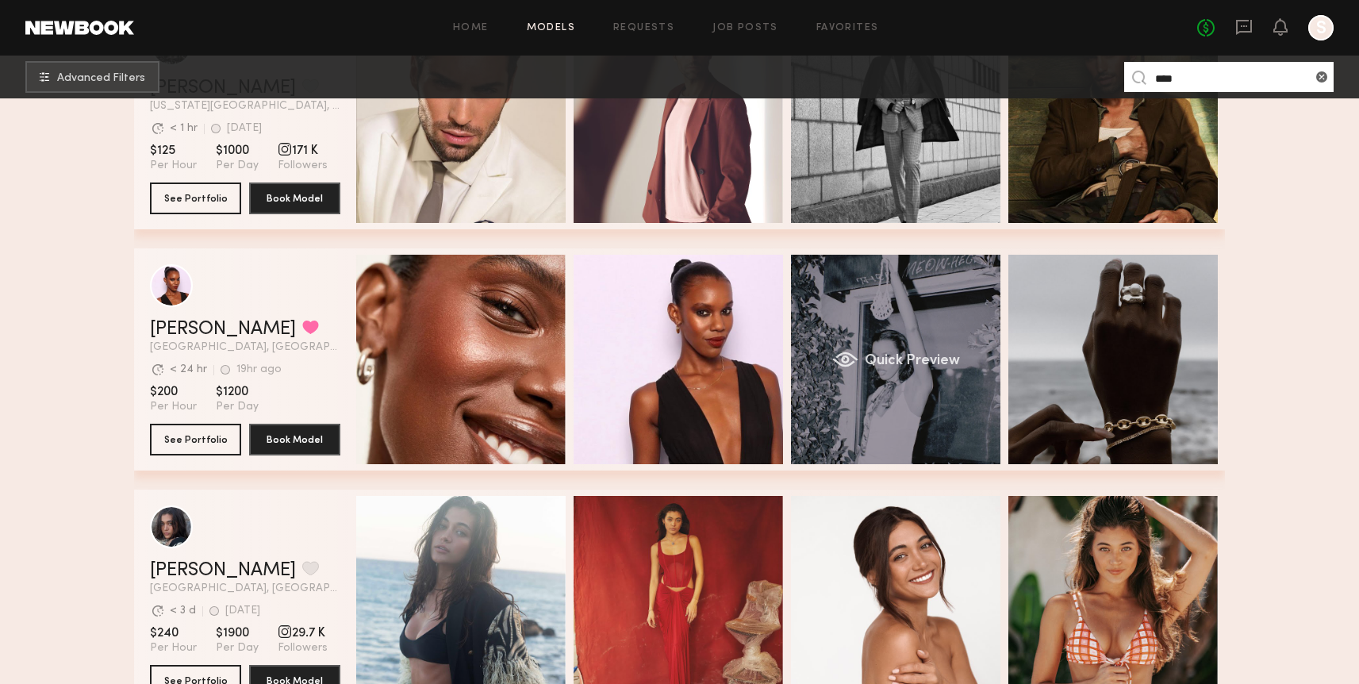
click at [948, 328] on div "Quick Preview" at bounding box center [895, 359] width 209 height 209
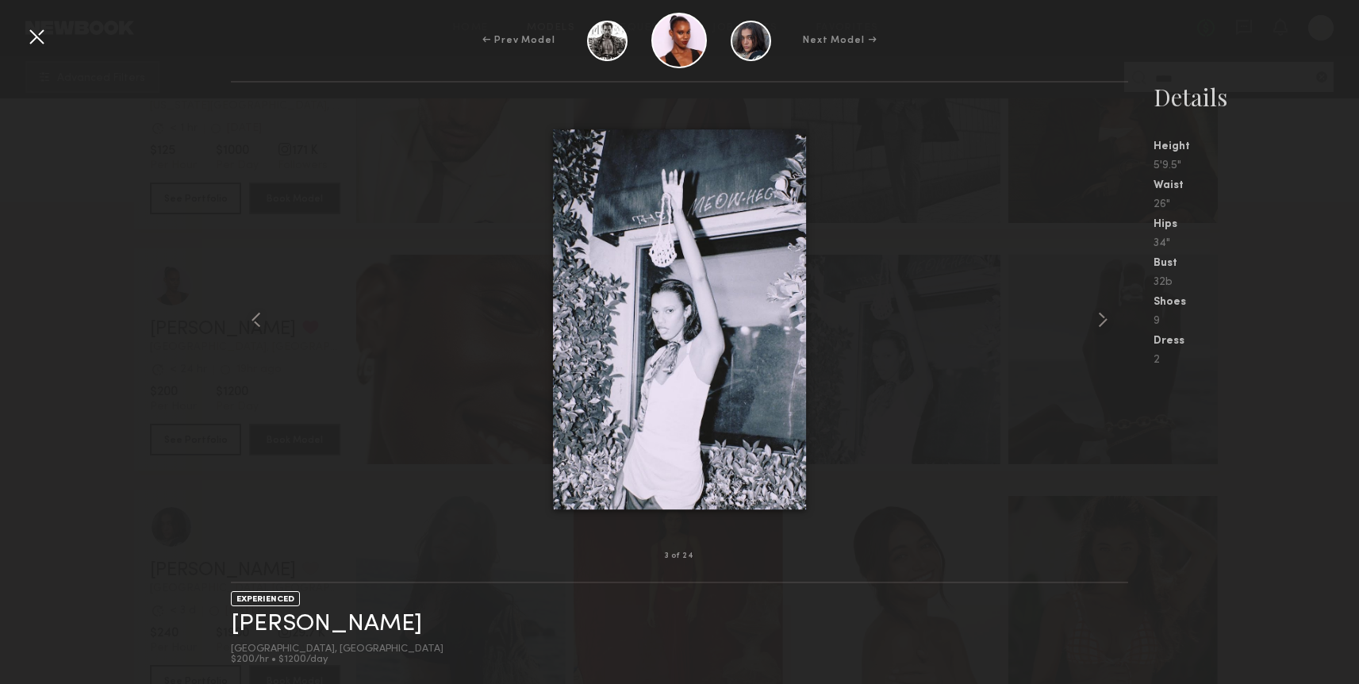
click at [42, 30] on div at bounding box center [36, 36] width 25 height 25
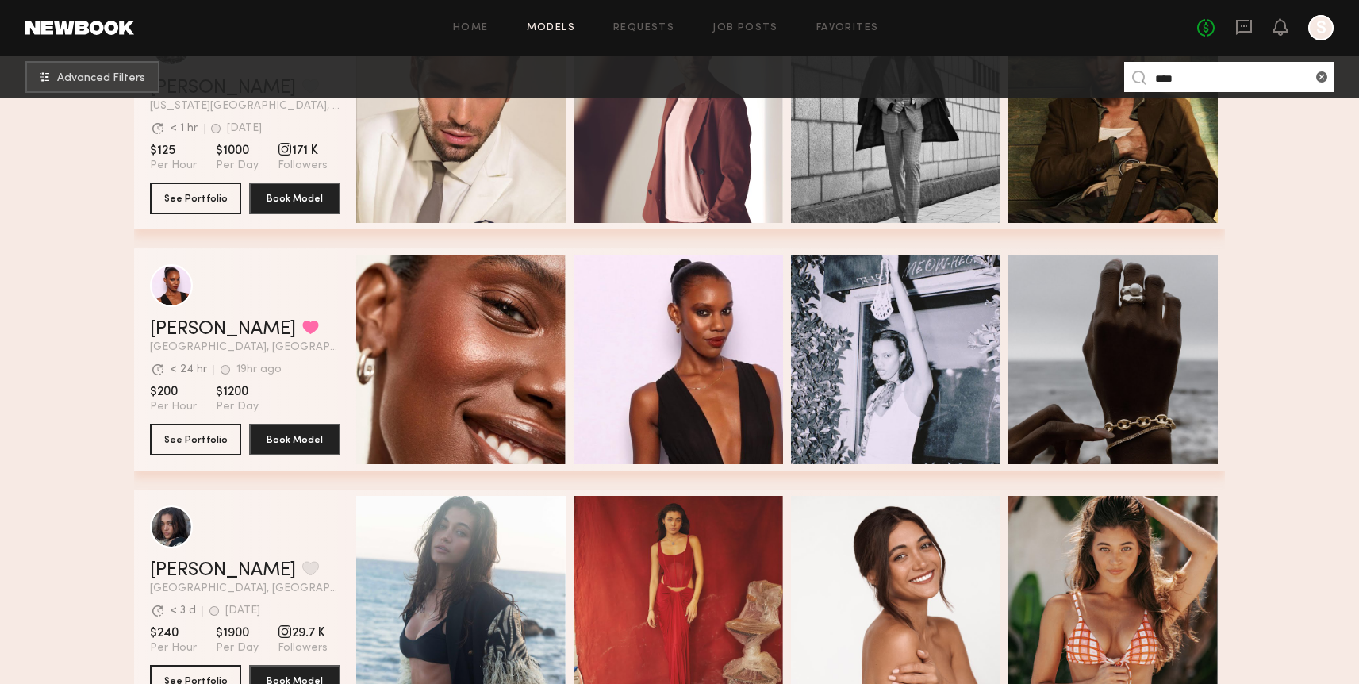
click at [198, 455] on section "Danielle D. Favorited Los Angeles, CA Avg. request response time < 24 hr 19hr a…" at bounding box center [245, 359] width 190 height 222
click at [192, 440] on button "See Portfolio" at bounding box center [195, 439] width 91 height 32
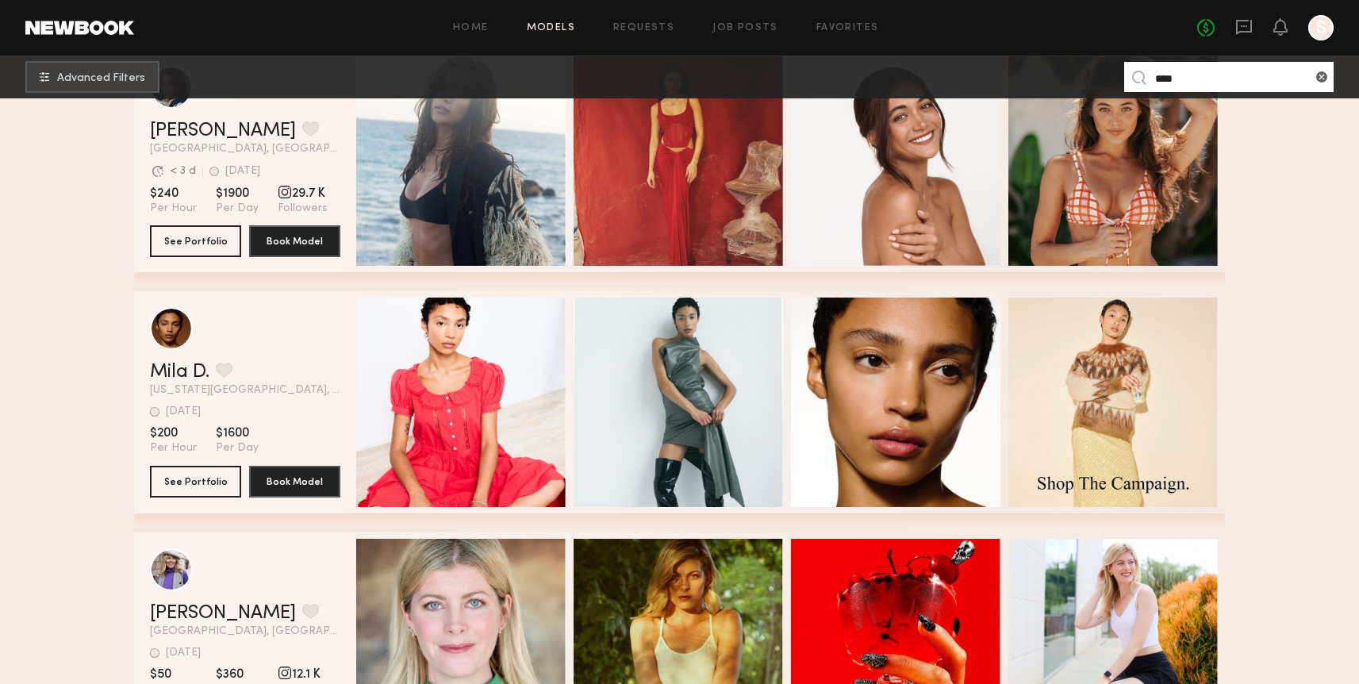
drag, startPoint x: 1179, startPoint y: 82, endPoint x: 1074, endPoint y: 71, distance: 105.3
click at [1074, 71] on nb-browse-subheader "Advanced Filters ****" at bounding box center [679, 77] width 1359 height 43
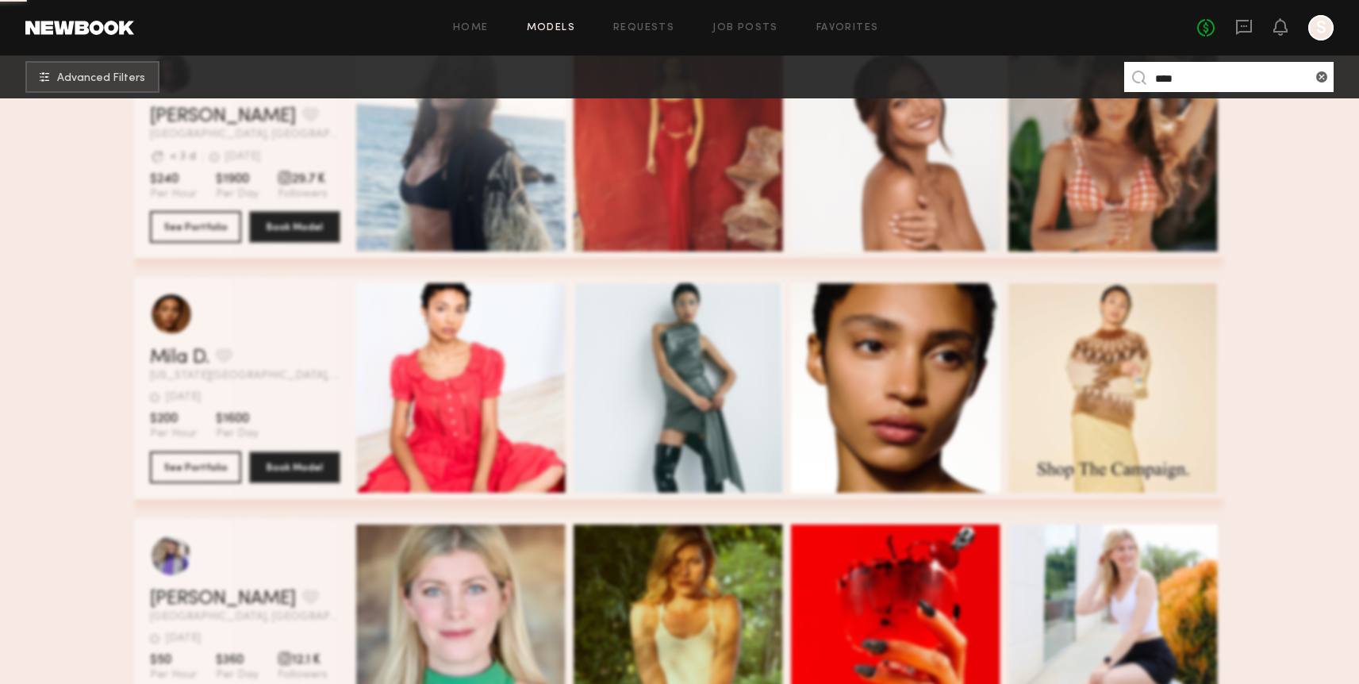
scroll to position [0, 0]
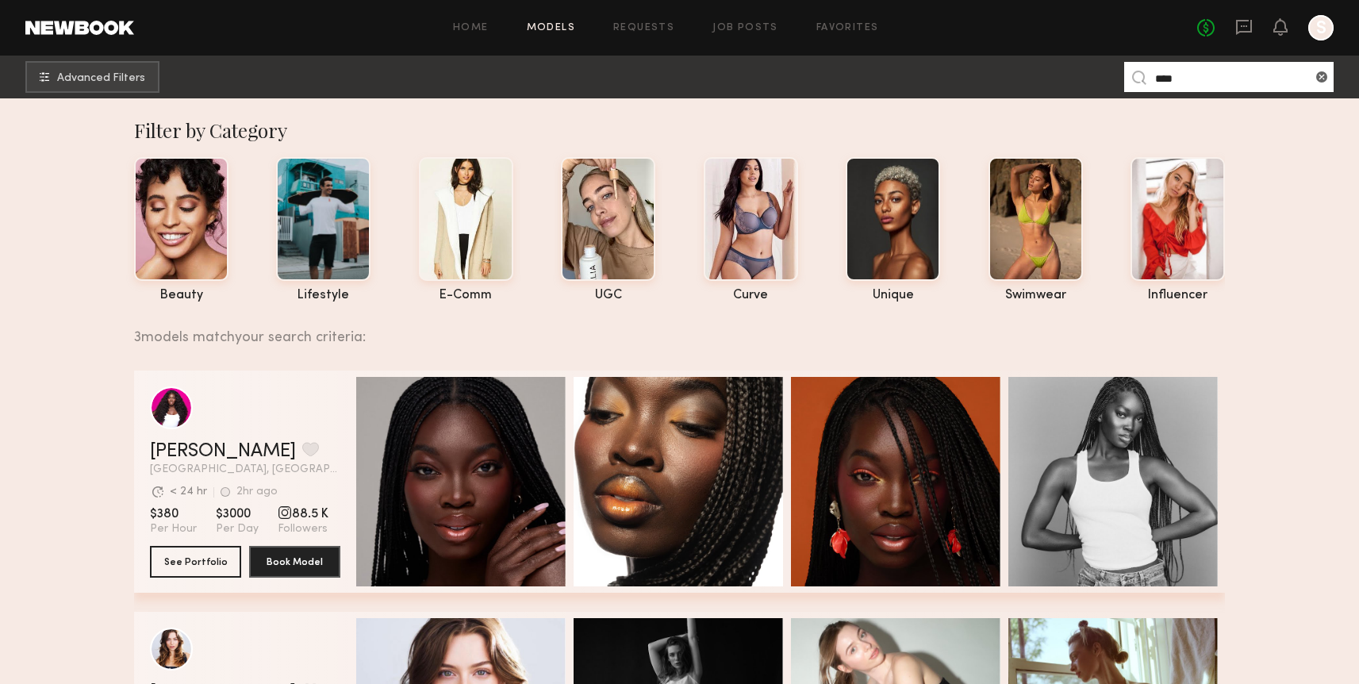
click at [229, 543] on section "Dora O. Favorite Los Angeles, CA Avg. request response time < 24 hr 2hr ago Las…" at bounding box center [245, 481] width 190 height 222
click at [226, 554] on button "See Portfolio" at bounding box center [195, 561] width 91 height 32
drag, startPoint x: 1190, startPoint y: 76, endPoint x: 1146, endPoint y: 69, distance: 44.2
click at [1148, 74] on nb-model-search-input "****" at bounding box center [1228, 77] width 209 height 30
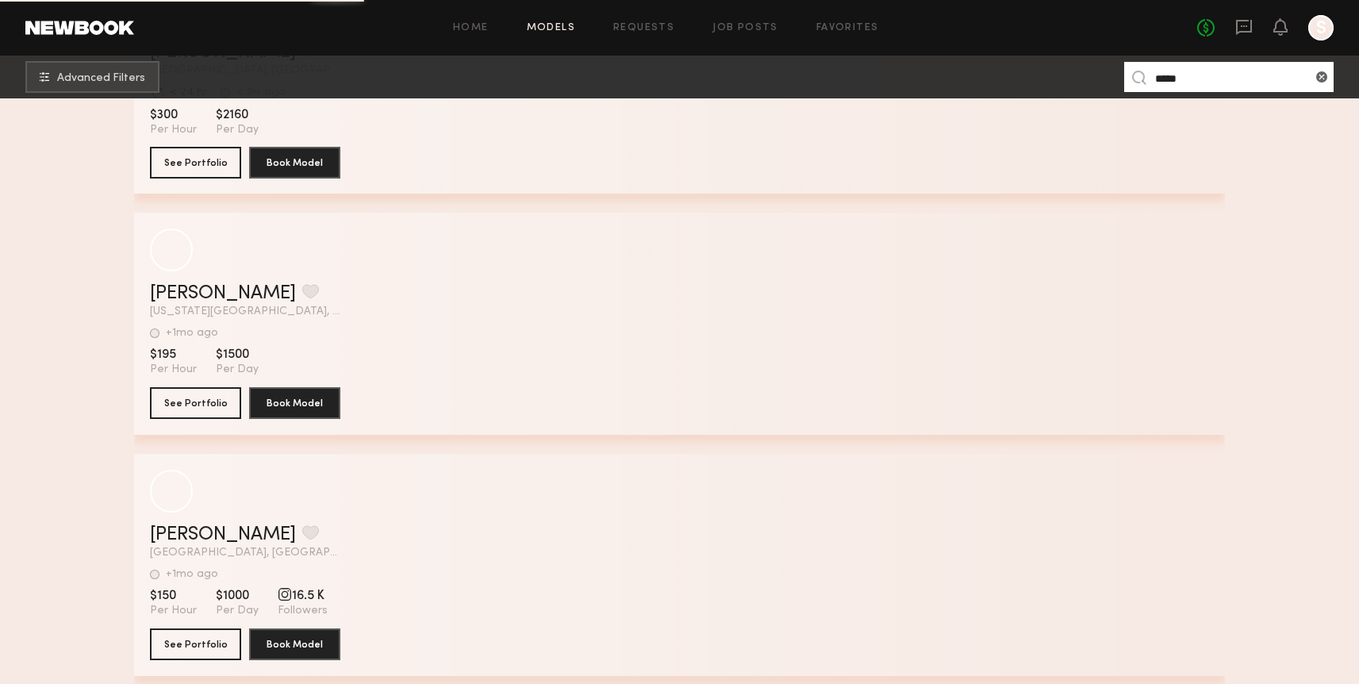
scroll to position [2599, 0]
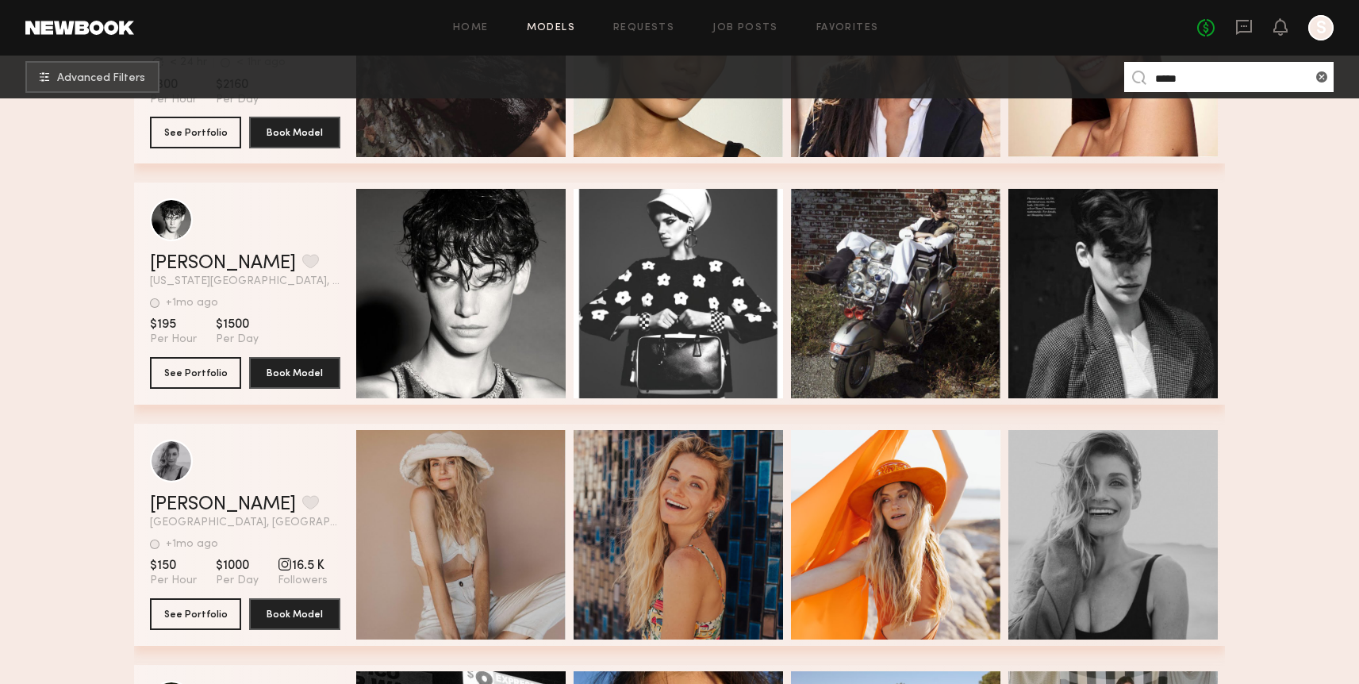
click at [1193, 76] on input "*****" at bounding box center [1228, 77] width 209 height 30
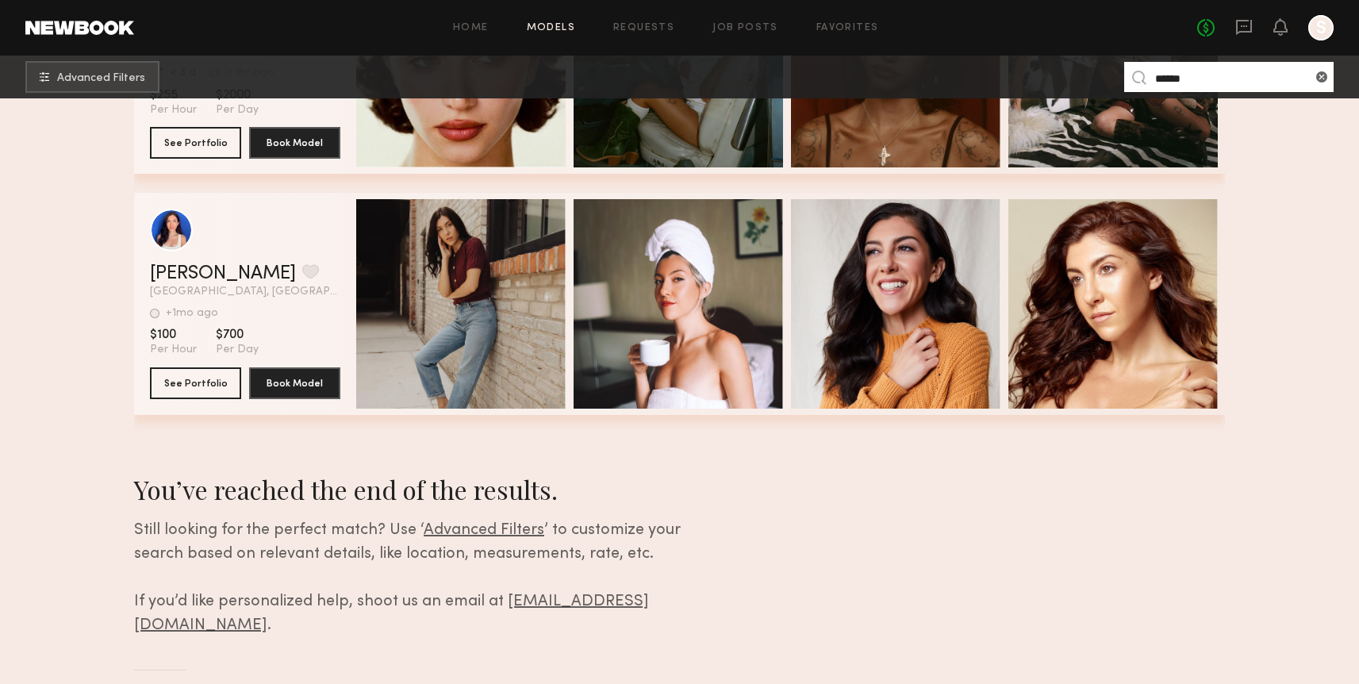
scroll to position [0, 0]
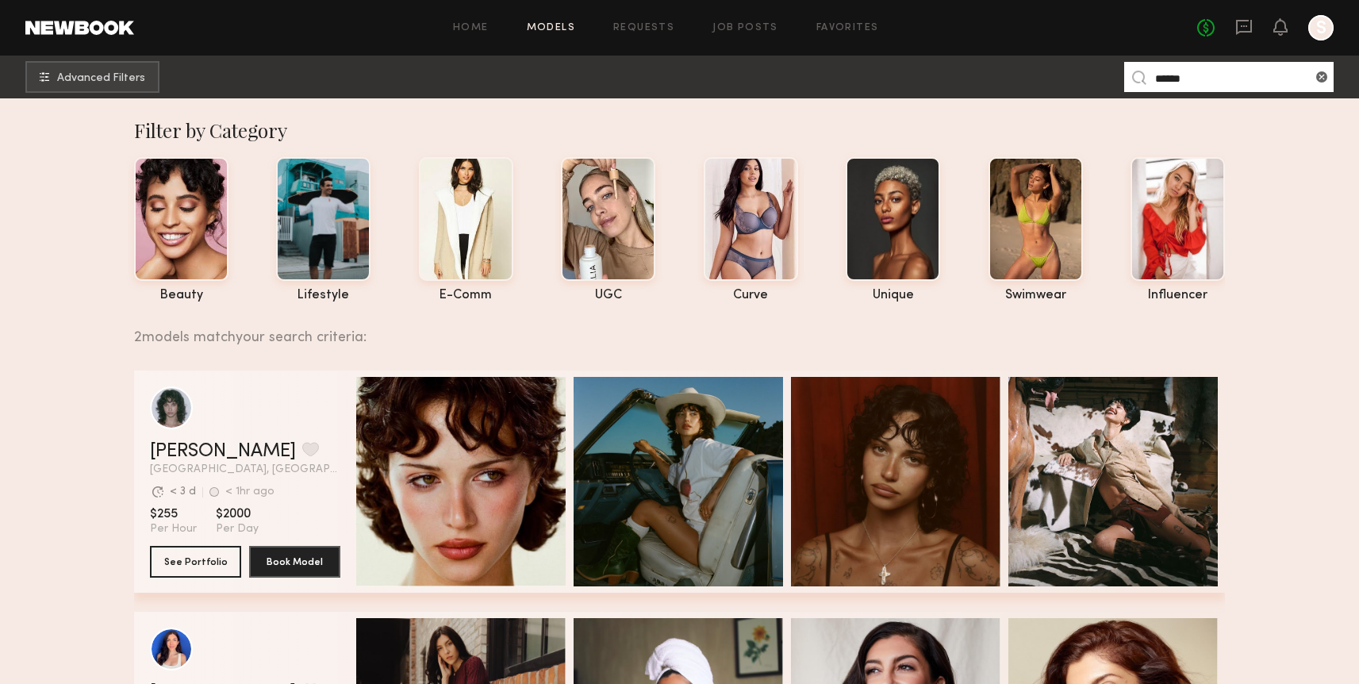
click at [1202, 69] on input "******" at bounding box center [1228, 77] width 209 height 30
click at [1209, 85] on input "******" at bounding box center [1228, 77] width 209 height 30
type input "****"
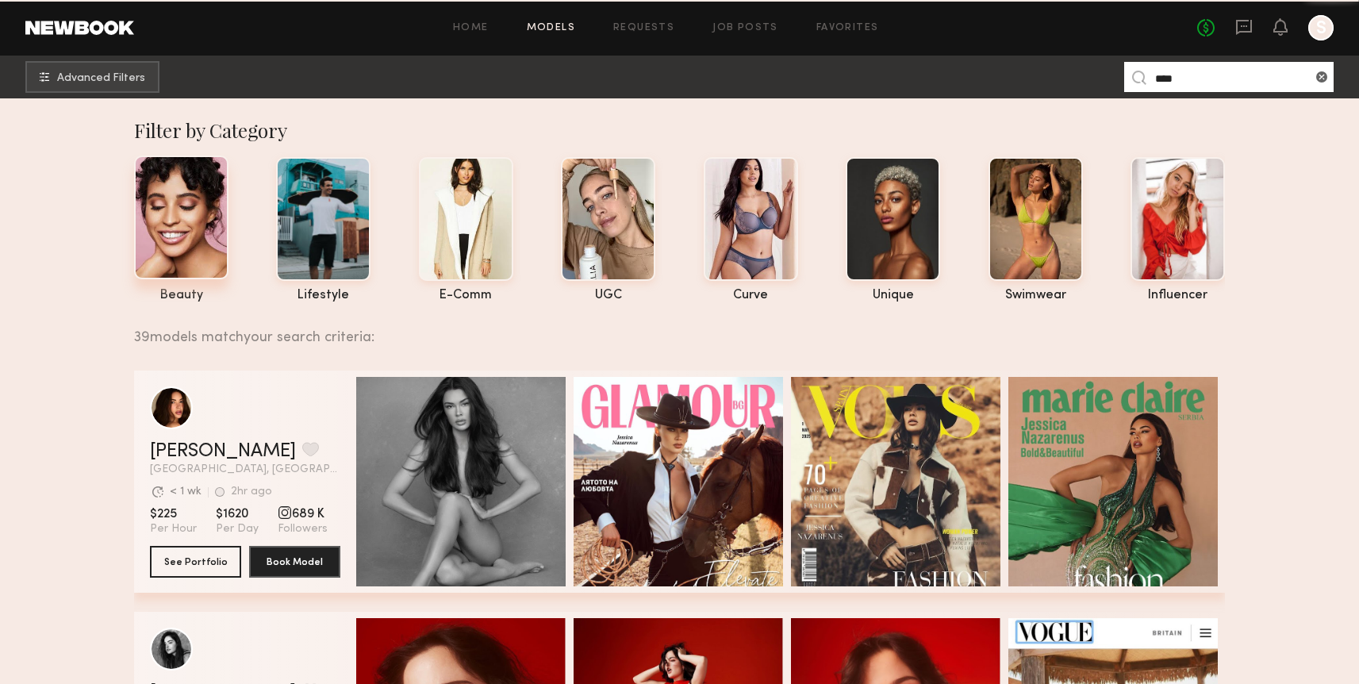
click at [182, 259] on div at bounding box center [181, 217] width 94 height 124
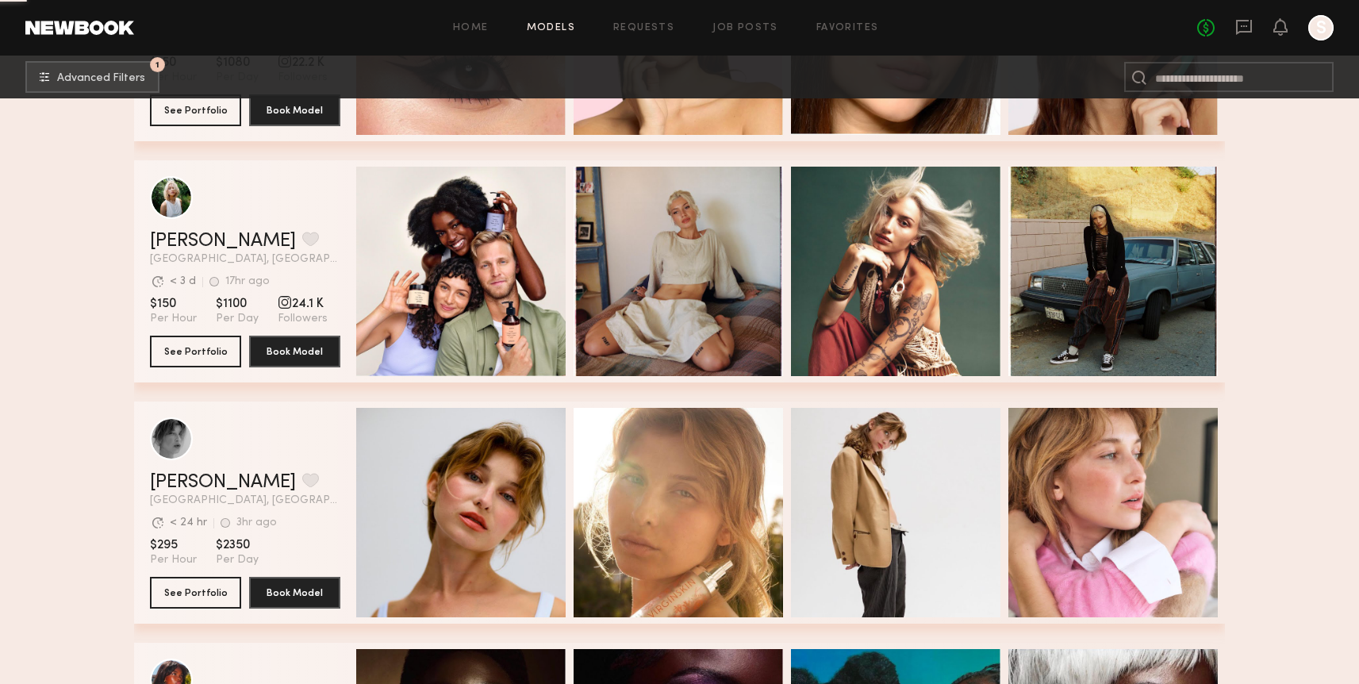
scroll to position [1926, 0]
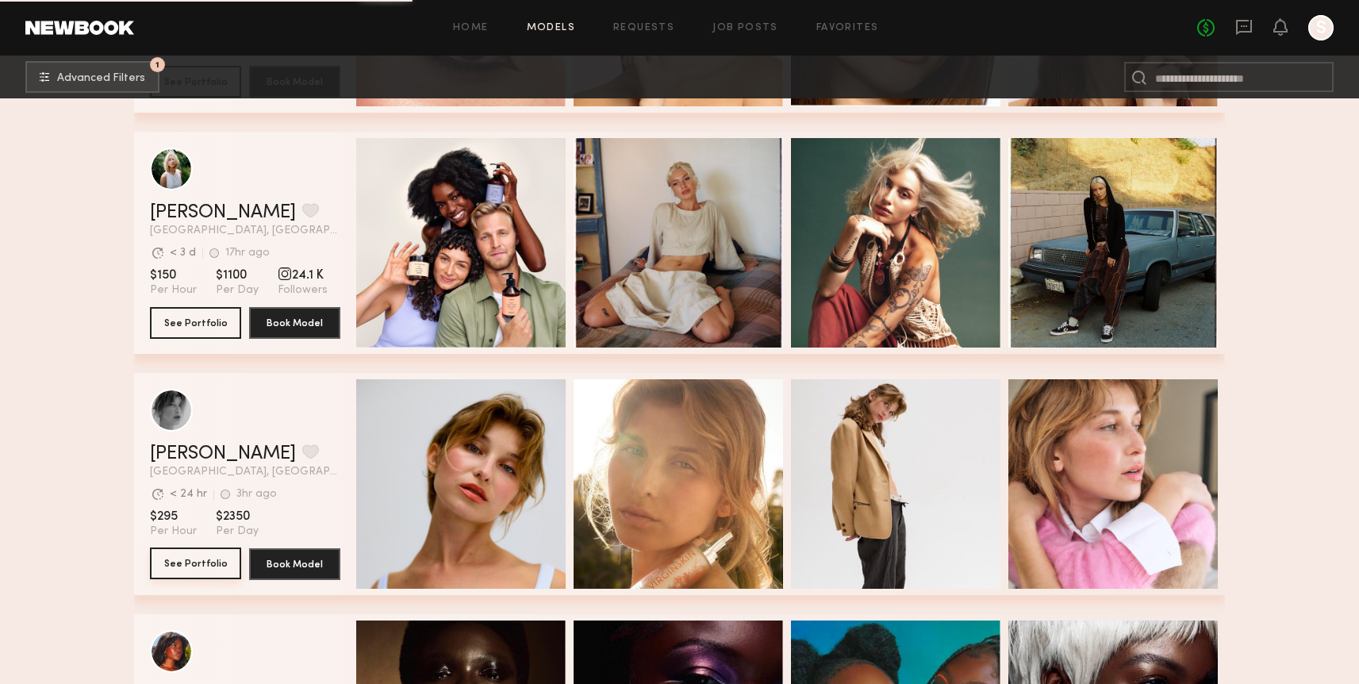
click at [209, 572] on button "See Portfolio" at bounding box center [195, 563] width 91 height 32
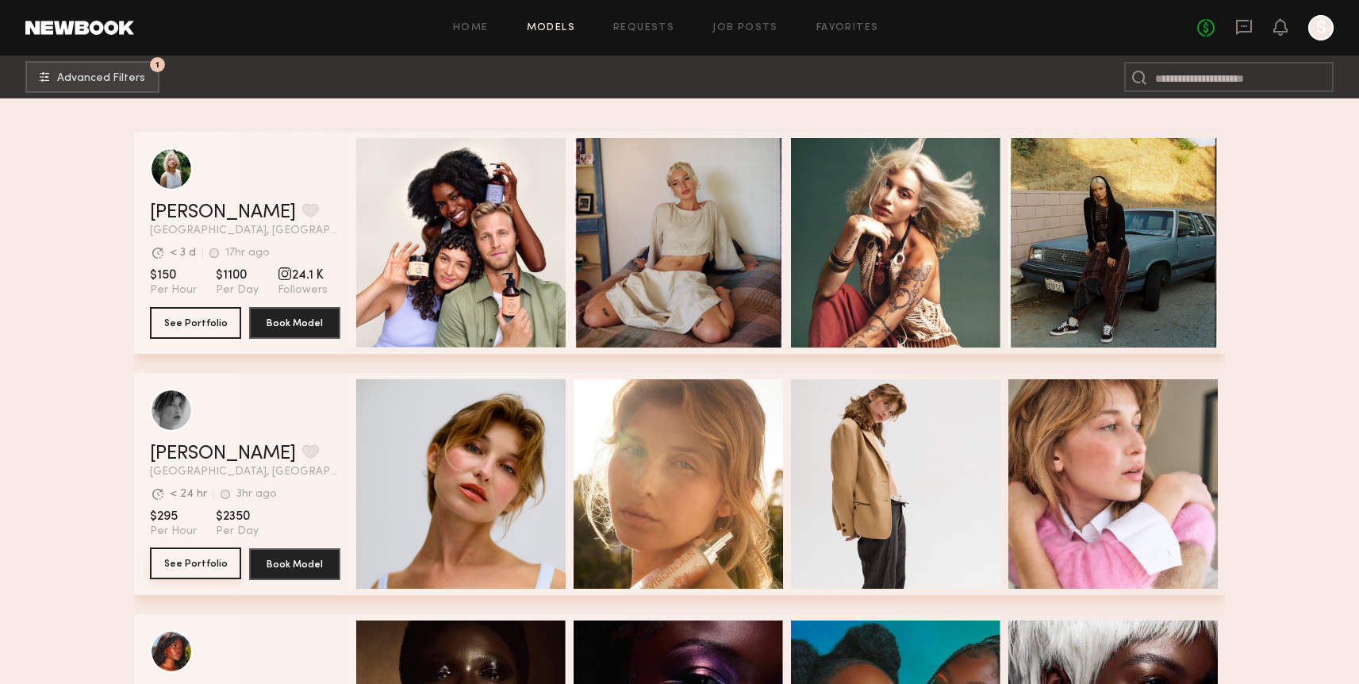
scroll to position [2294, 0]
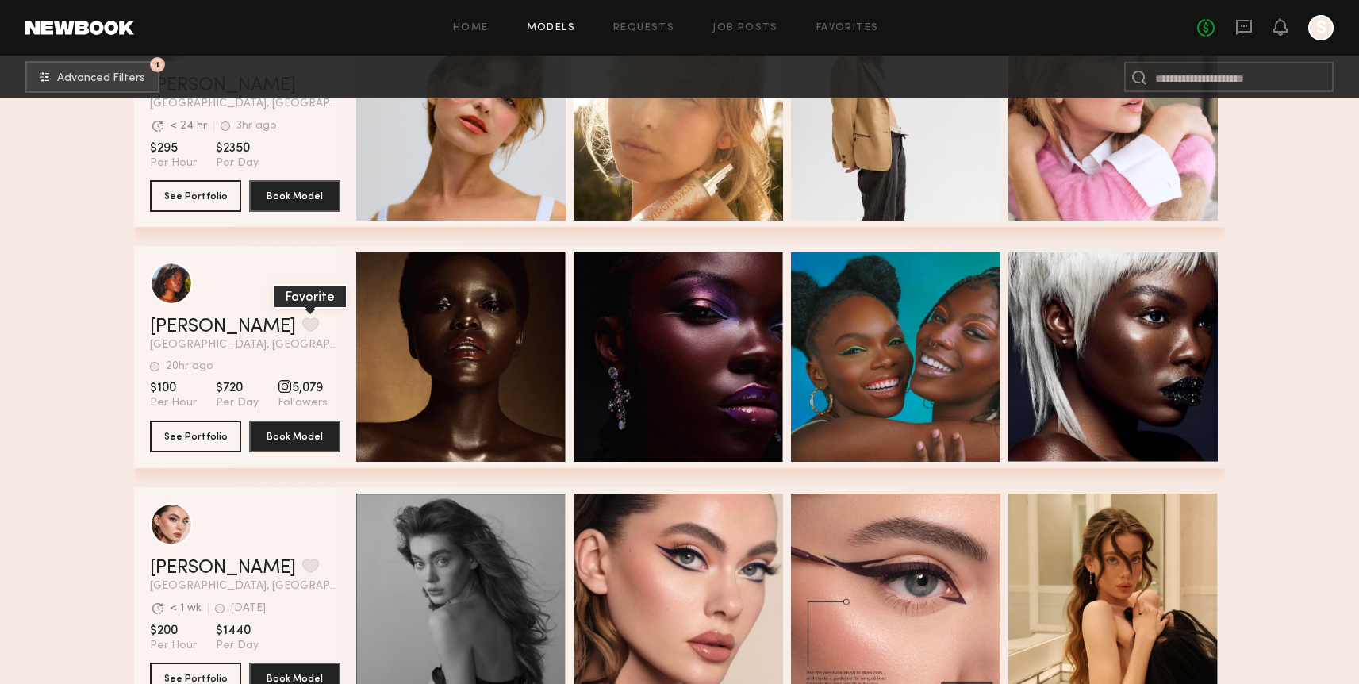
click at [302, 322] on button "grid" at bounding box center [310, 324] width 17 height 14
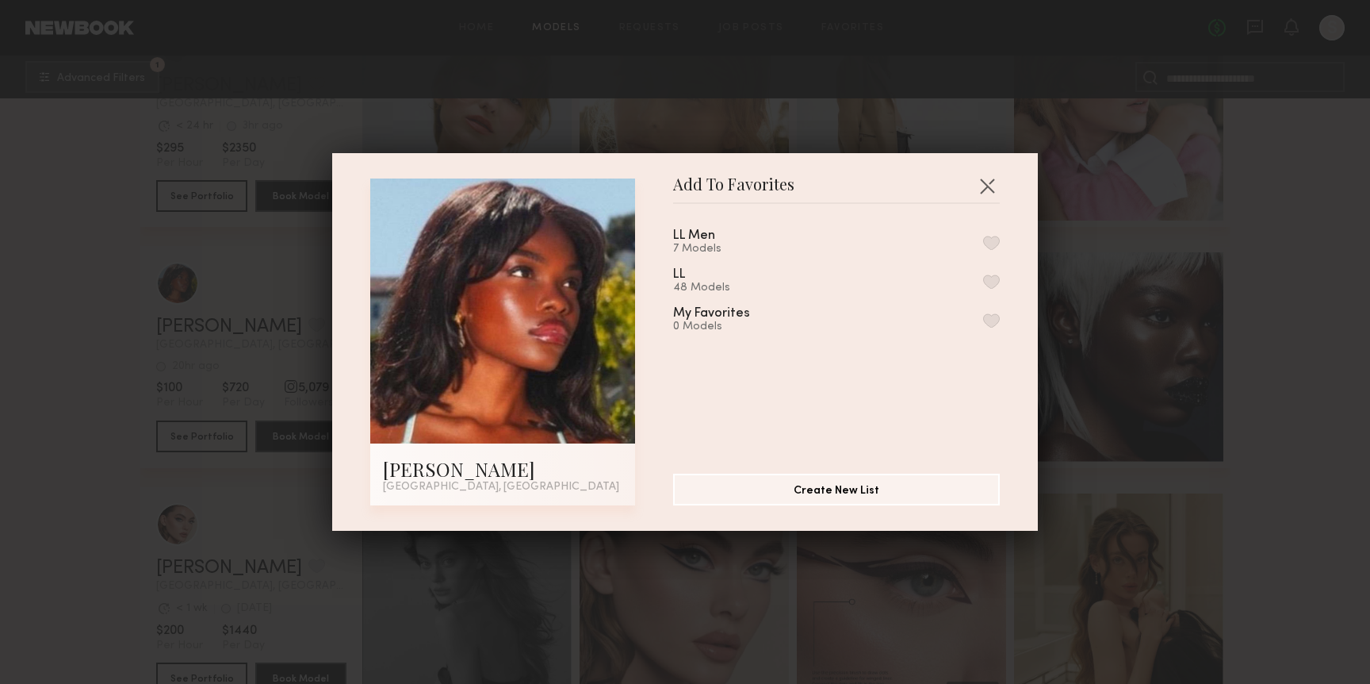
click at [983, 278] on button "button" at bounding box center [991, 281] width 17 height 14
click at [979, 185] on button "button" at bounding box center [987, 185] width 25 height 25
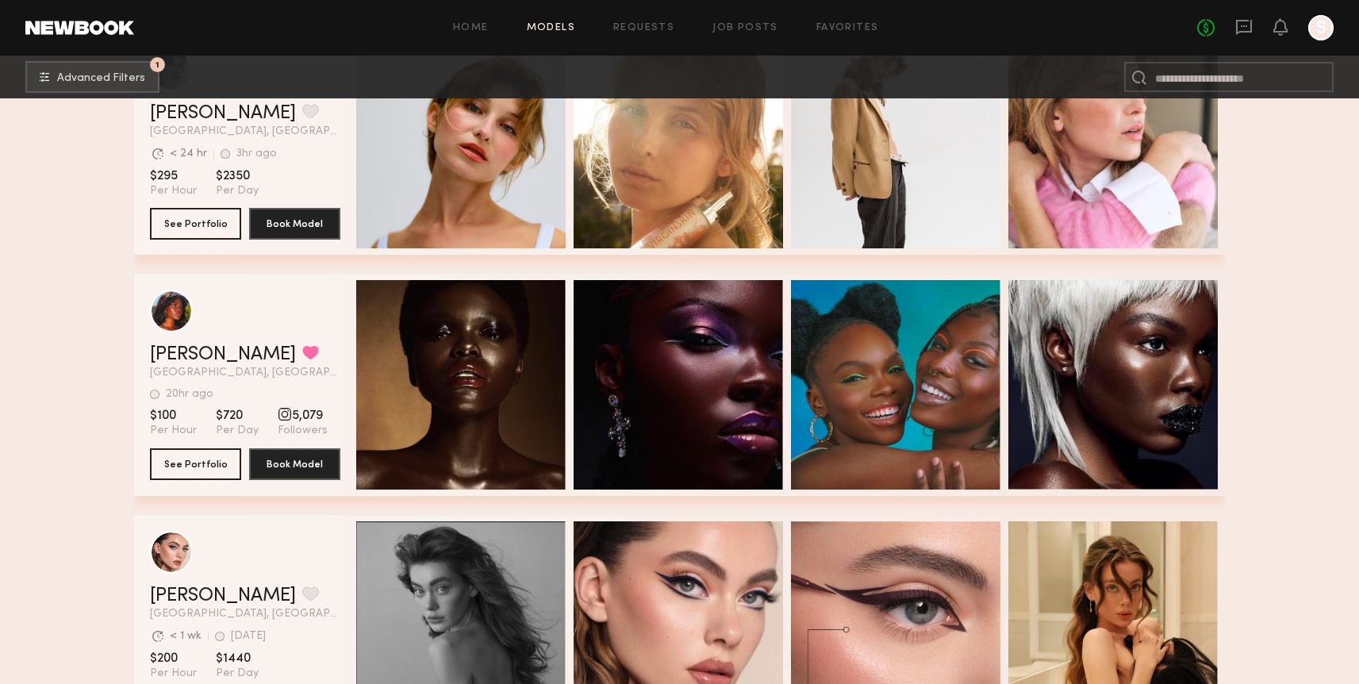
scroll to position [2320, 0]
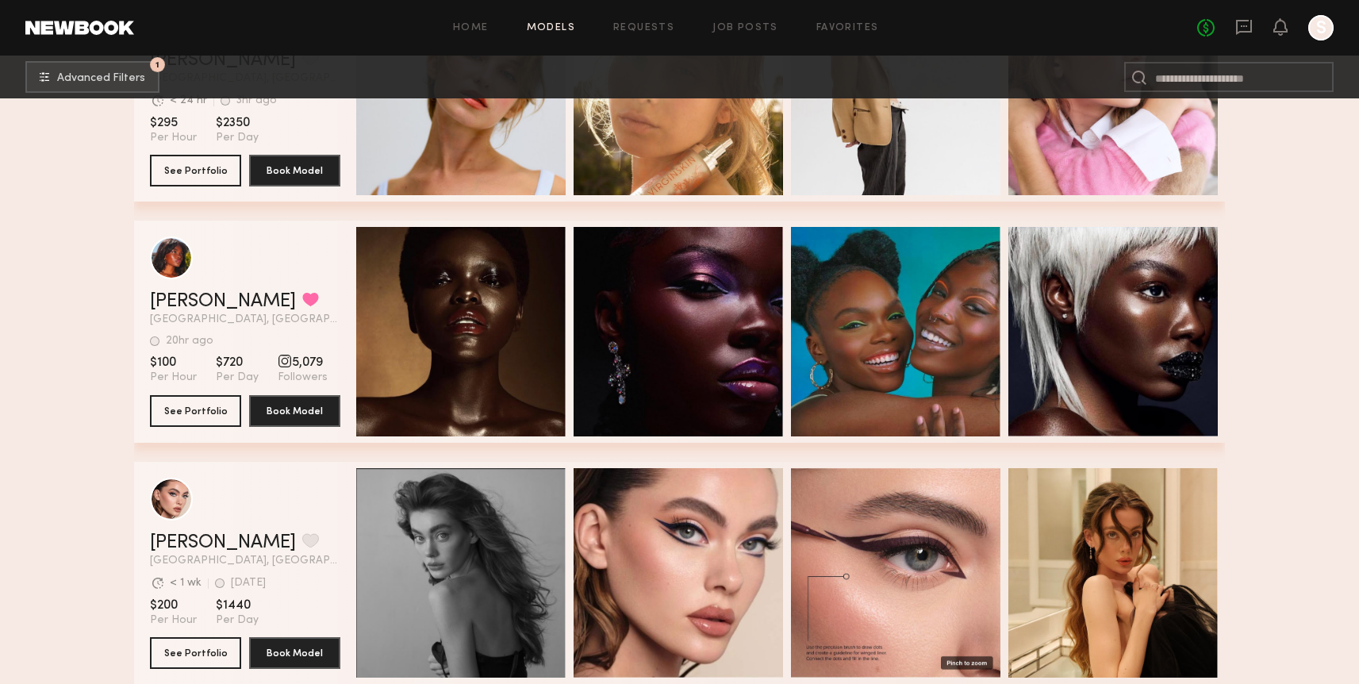
click at [168, 431] on section "Mia H. Favorited Los Angeles, CA 20hr ago Last Online View Portfolio 20hr ago L…" at bounding box center [245, 331] width 190 height 222
click at [197, 409] on button "See Portfolio" at bounding box center [195, 410] width 91 height 32
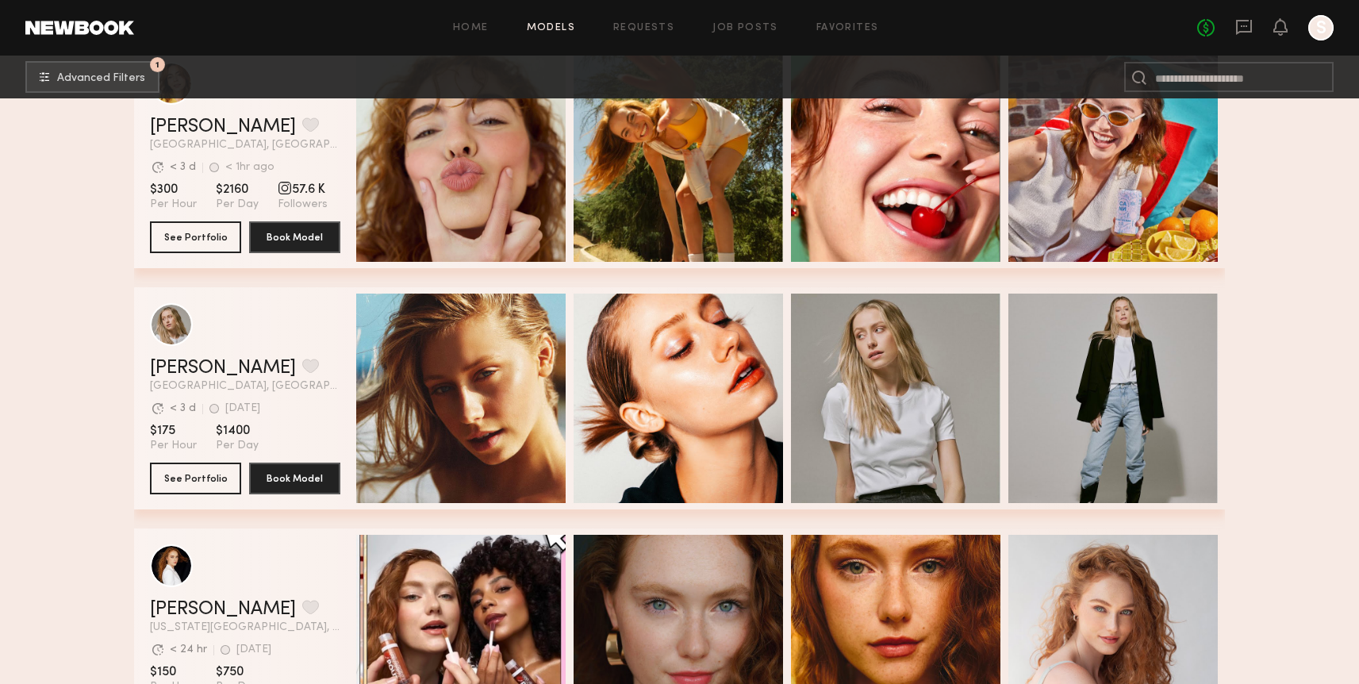
scroll to position [10287, 0]
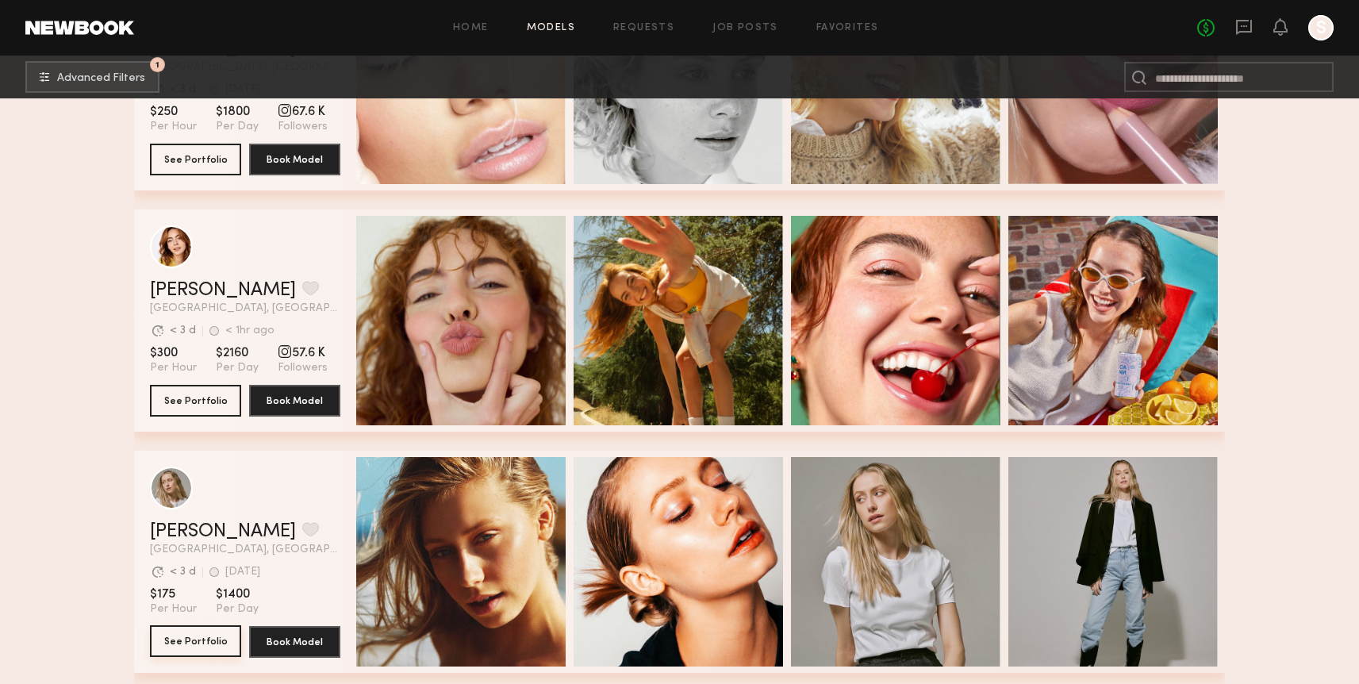
click at [212, 638] on button "See Portfolio" at bounding box center [195, 641] width 91 height 32
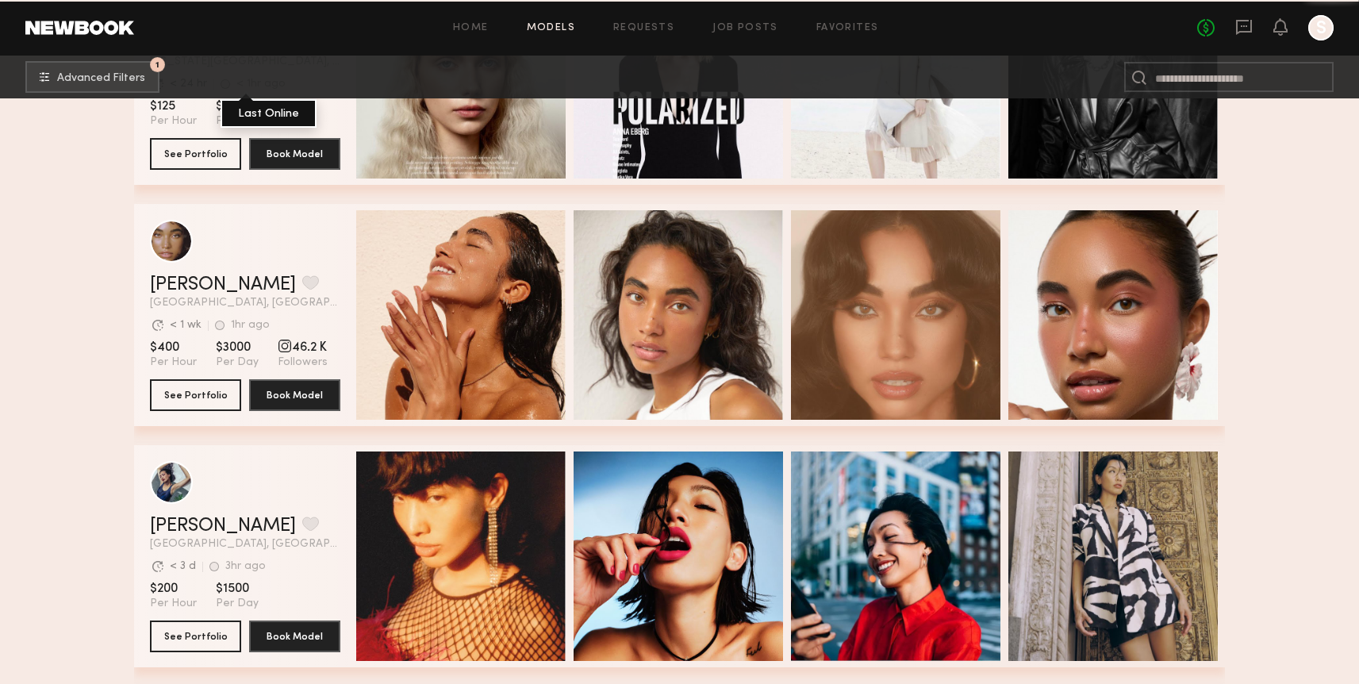
scroll to position [11260, 0]
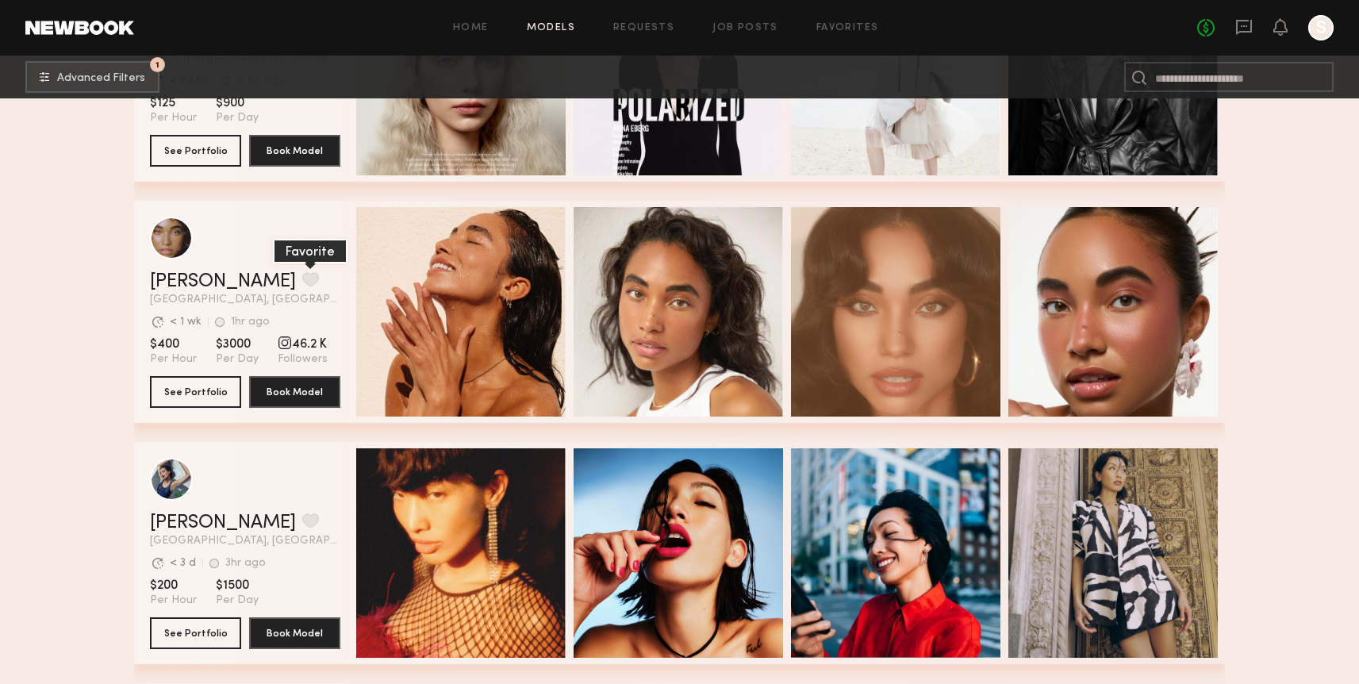
click at [302, 272] on button "grid" at bounding box center [310, 279] width 17 height 14
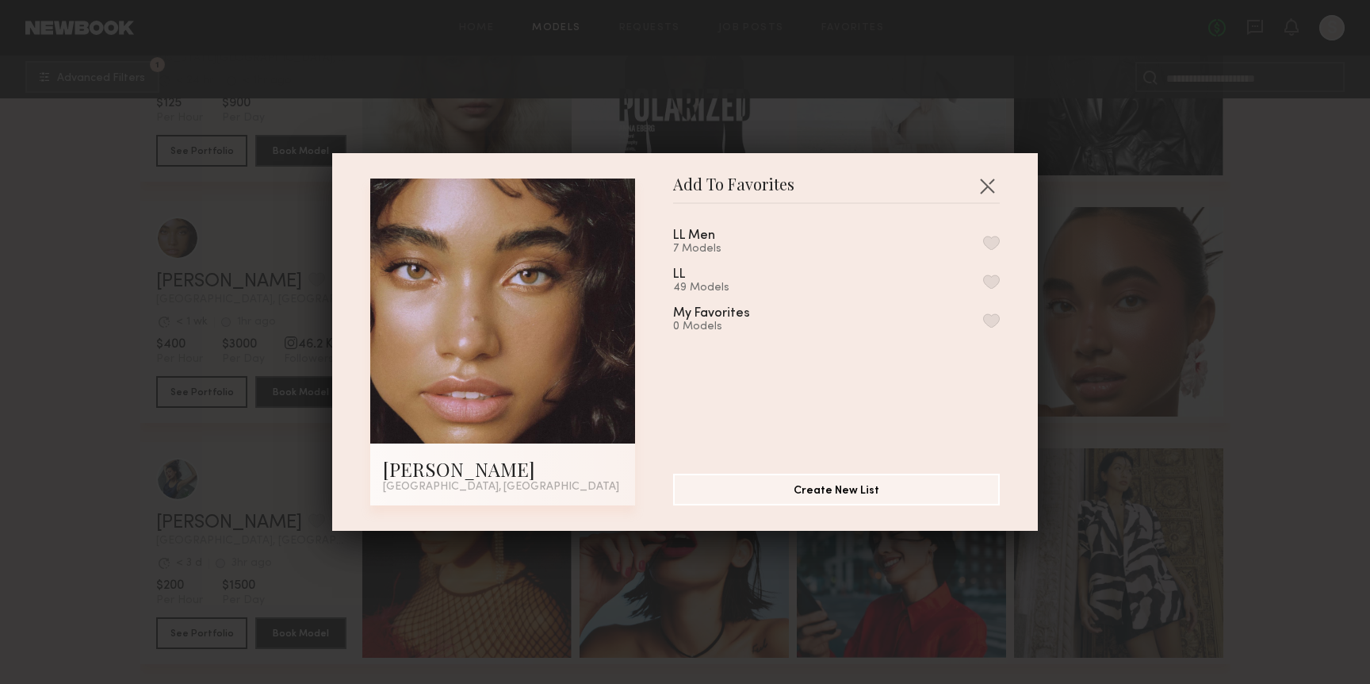
click at [973, 272] on div "LL 49 Models" at bounding box center [836, 281] width 327 height 26
click at [983, 274] on button "button" at bounding box center [991, 281] width 17 height 14
click at [976, 176] on button "button" at bounding box center [987, 185] width 25 height 25
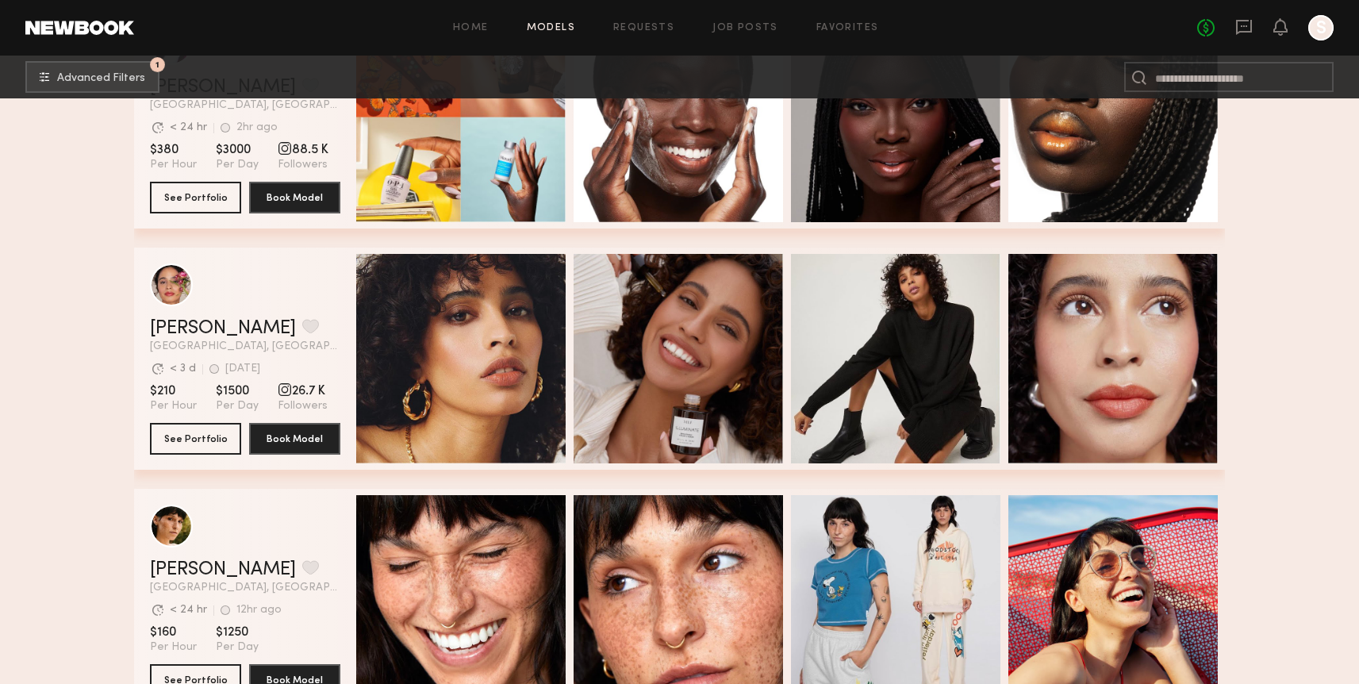
scroll to position [12180, 0]
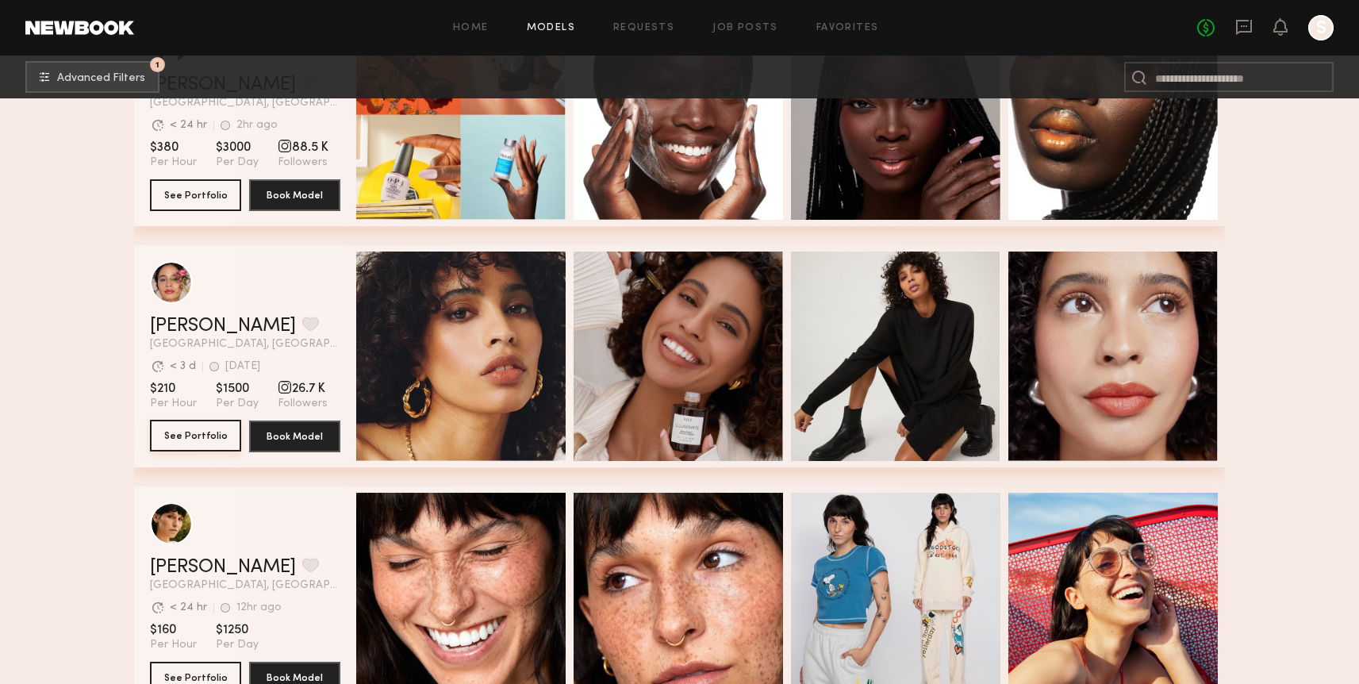
click at [205, 442] on button "See Portfolio" at bounding box center [195, 436] width 91 height 32
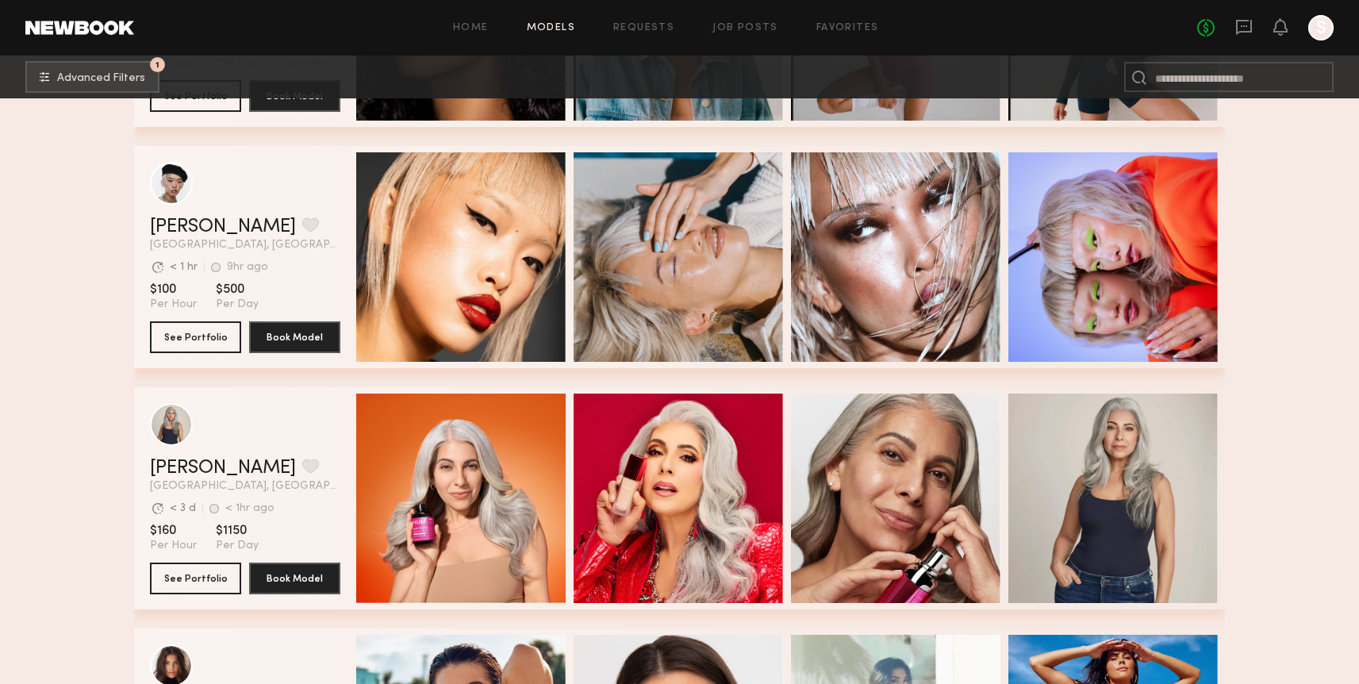
scroll to position [12974, 0]
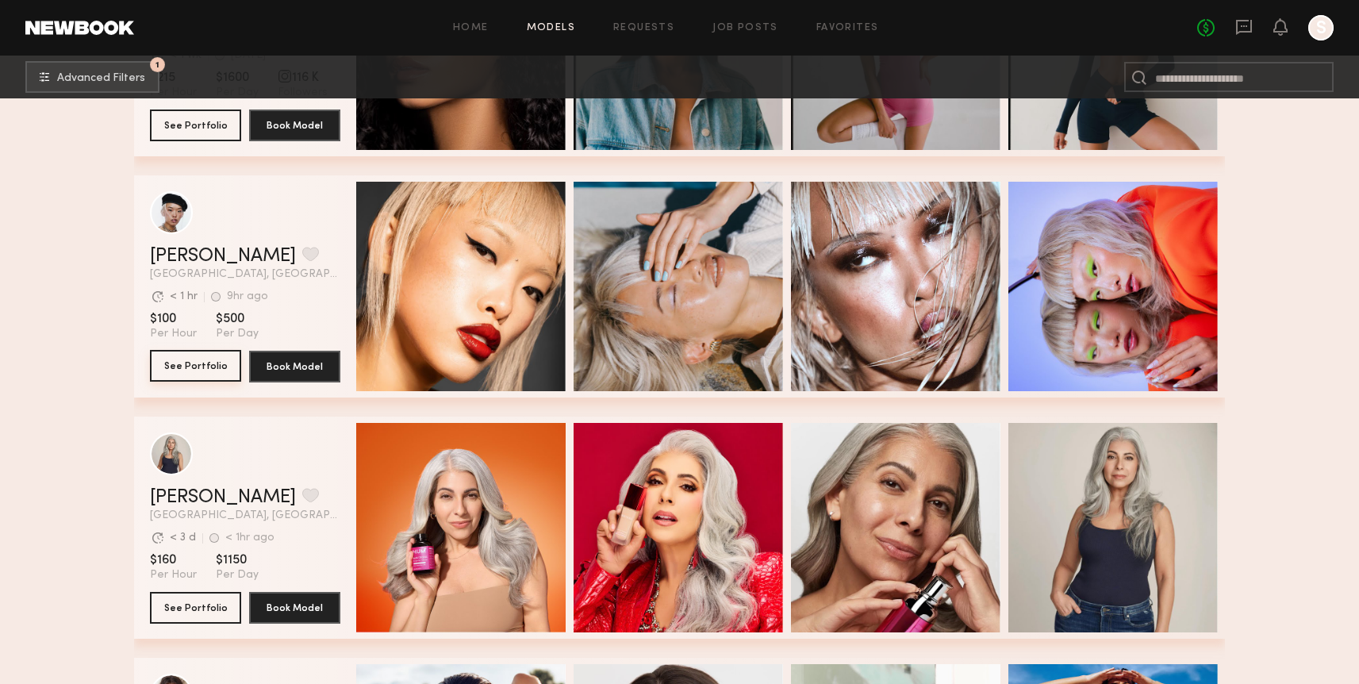
click at [213, 378] on button "See Portfolio" at bounding box center [195, 366] width 91 height 32
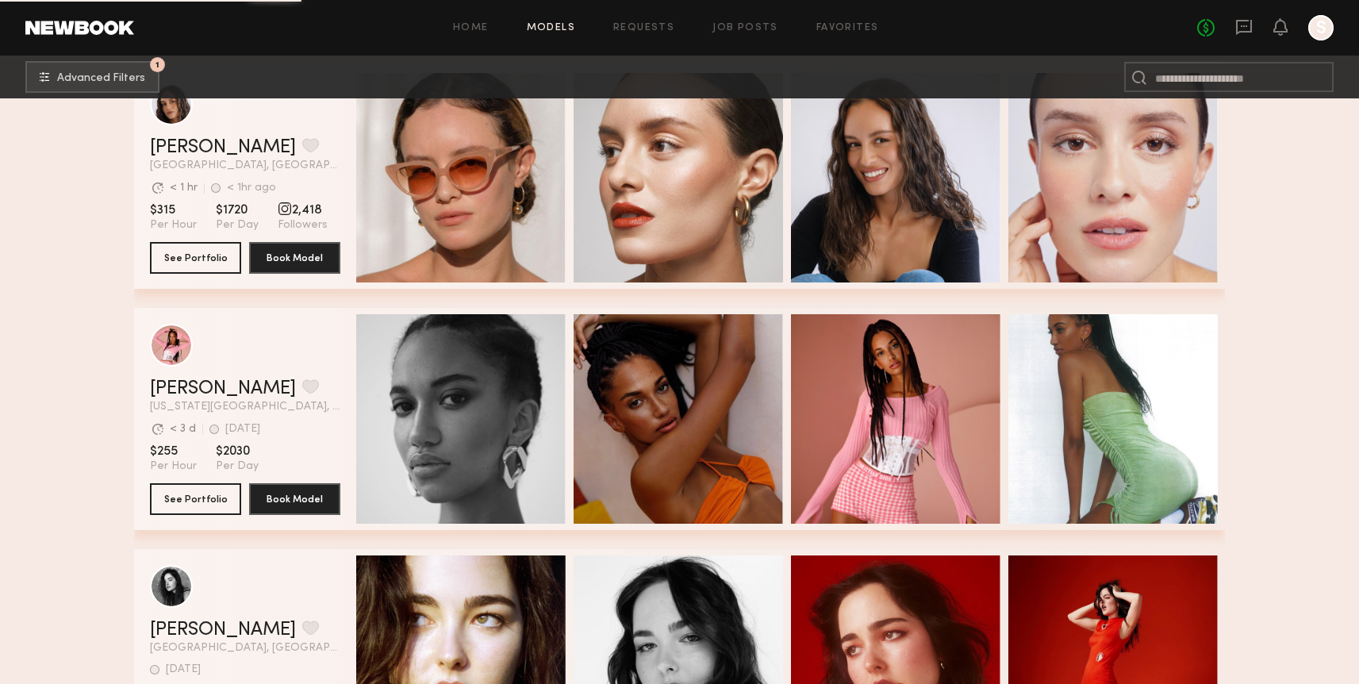
scroll to position [14193, 0]
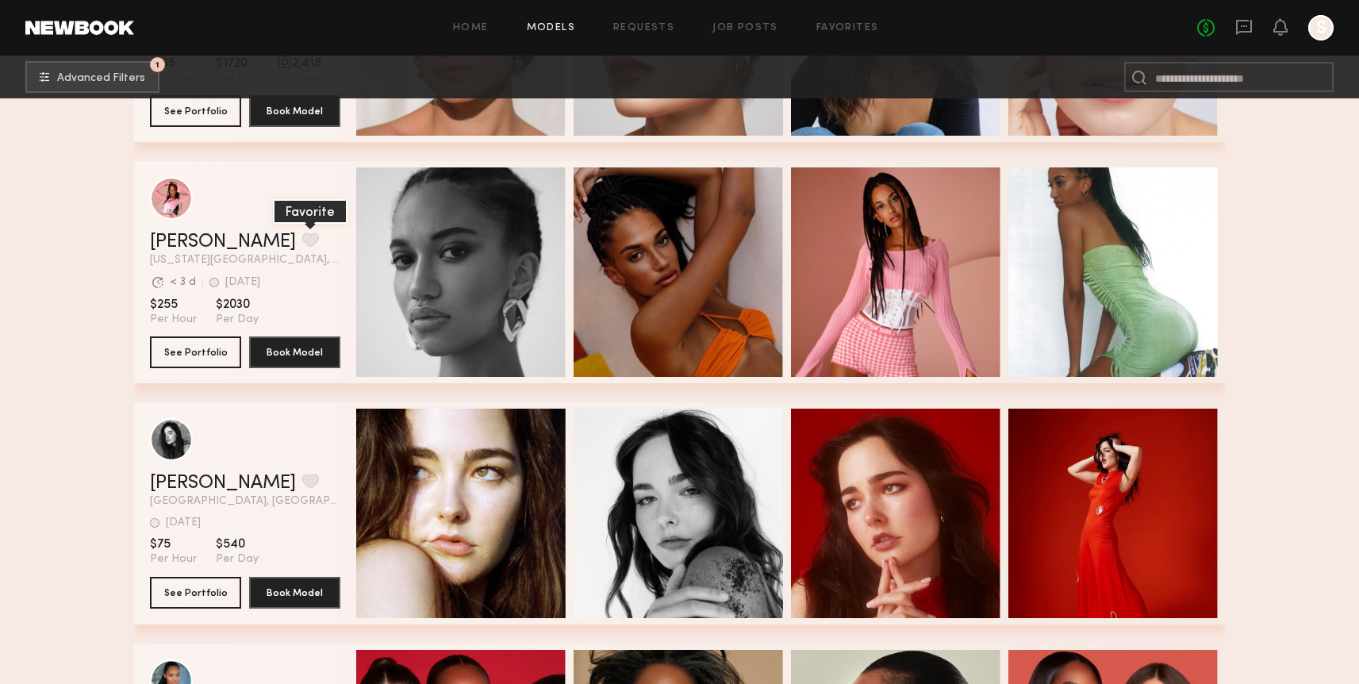
click at [302, 238] on button "grid" at bounding box center [310, 239] width 17 height 14
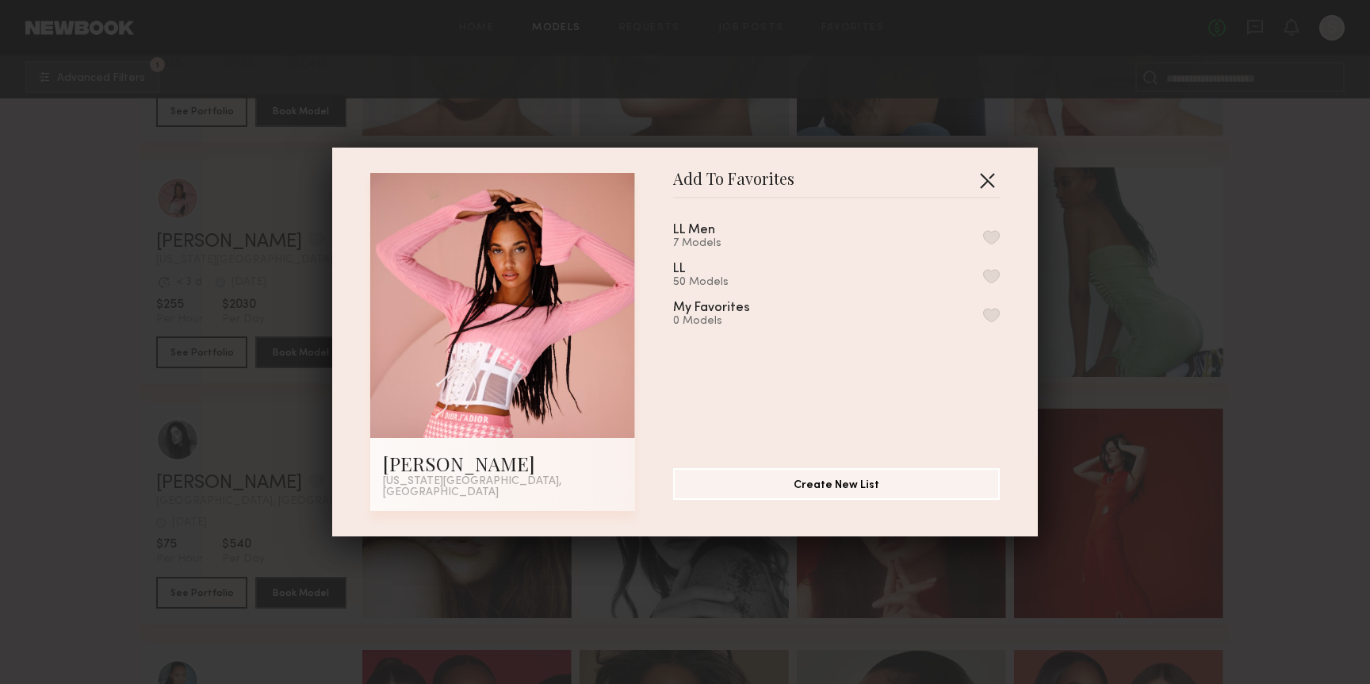
click at [978, 187] on button "button" at bounding box center [987, 179] width 25 height 25
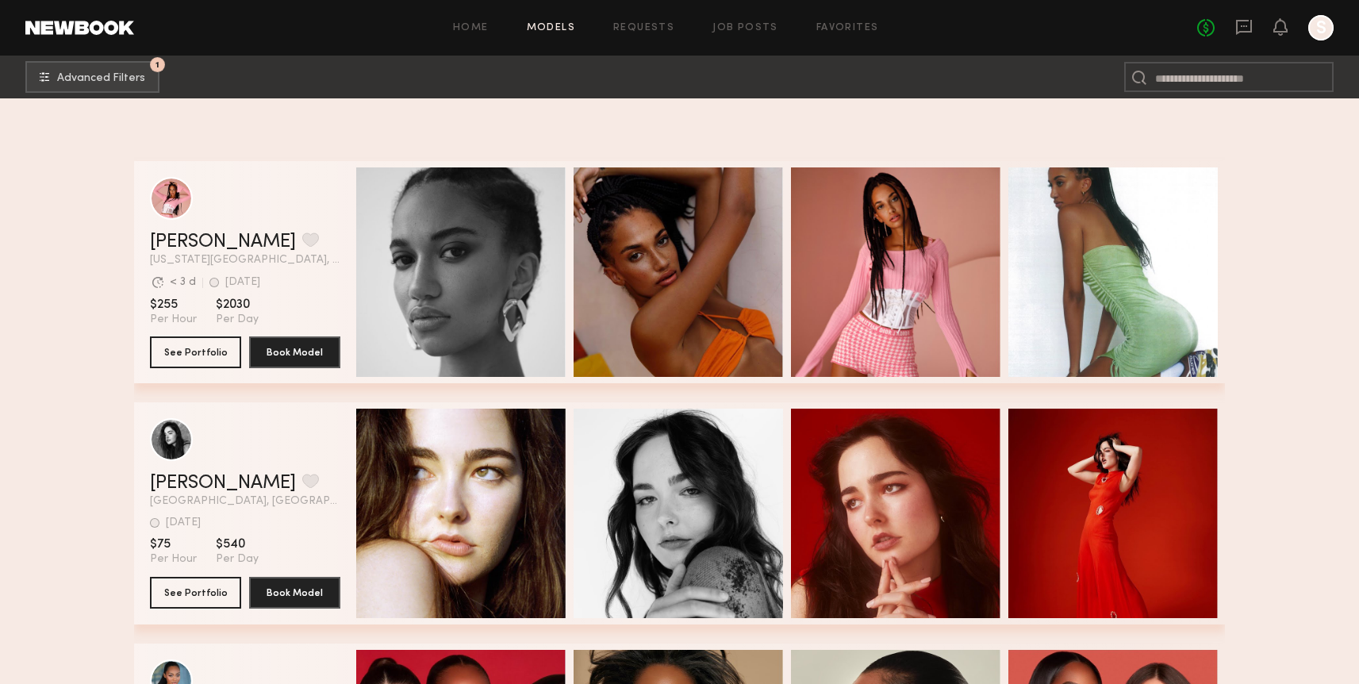
scroll to position [14618, 0]
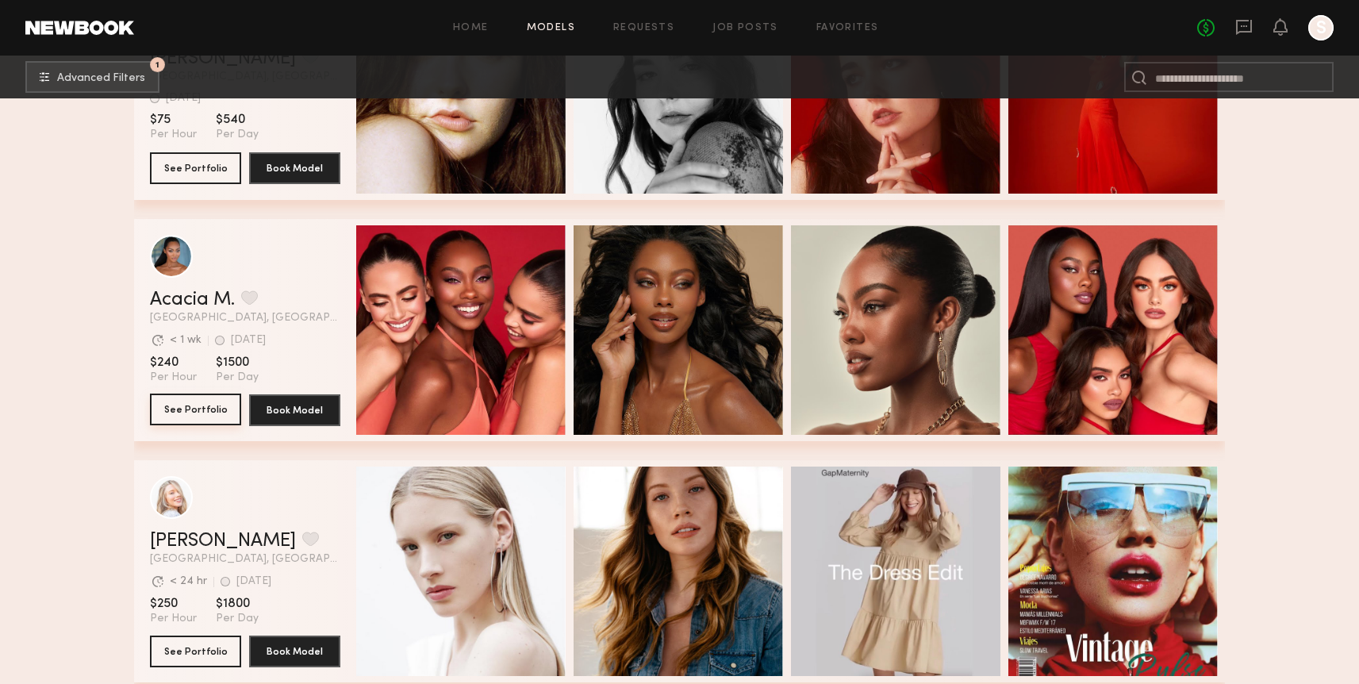
click at [206, 407] on button "See Portfolio" at bounding box center [195, 409] width 91 height 32
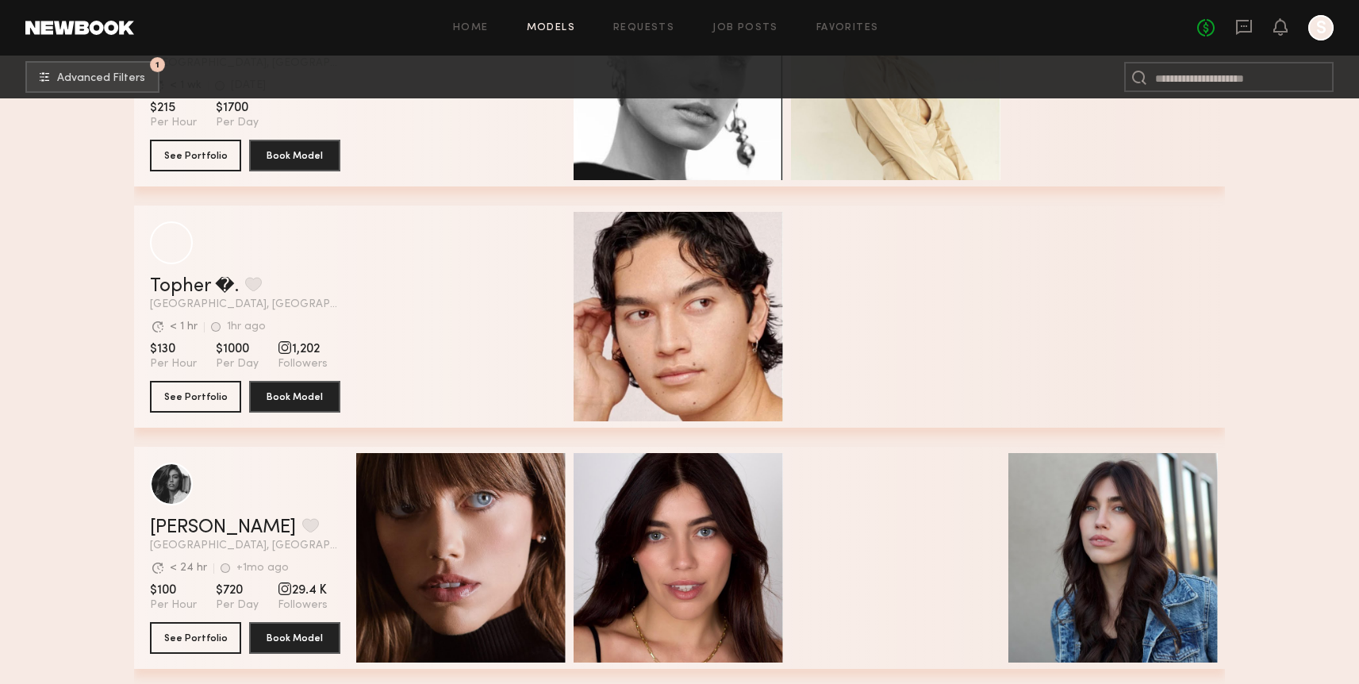
scroll to position [18974, 0]
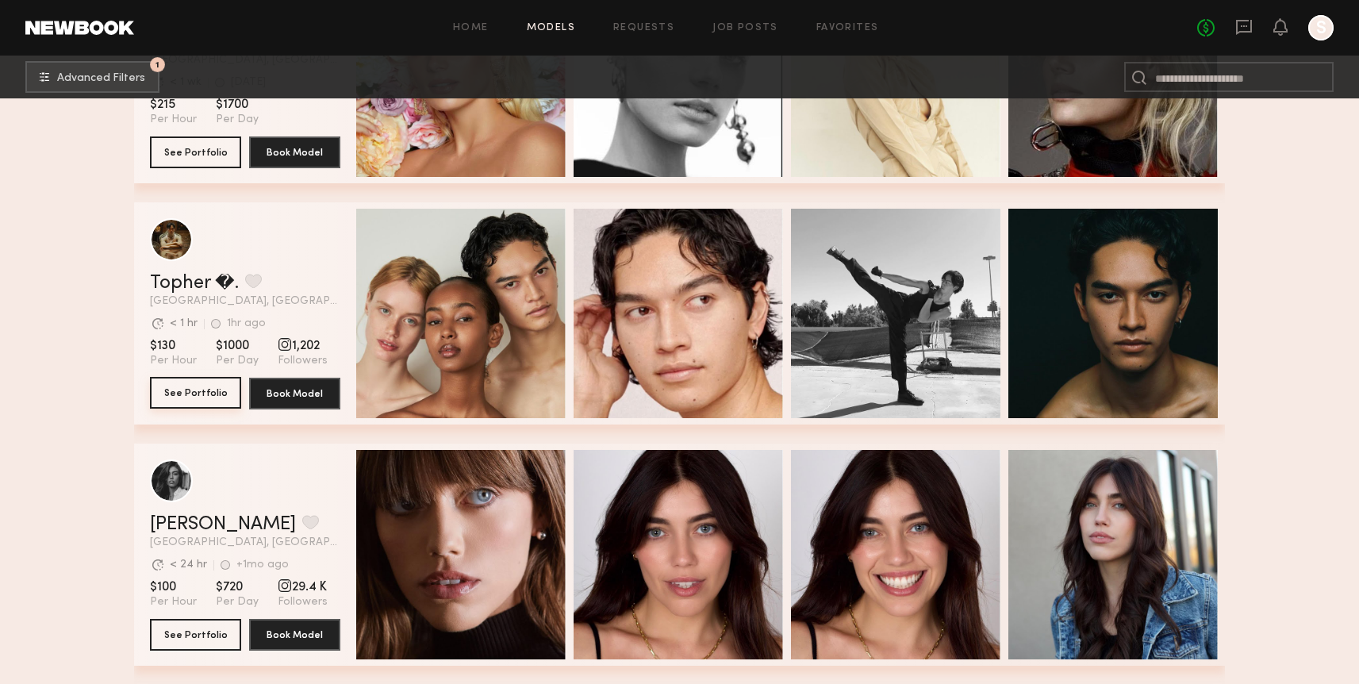
click at [186, 389] on button "See Portfolio" at bounding box center [195, 393] width 91 height 32
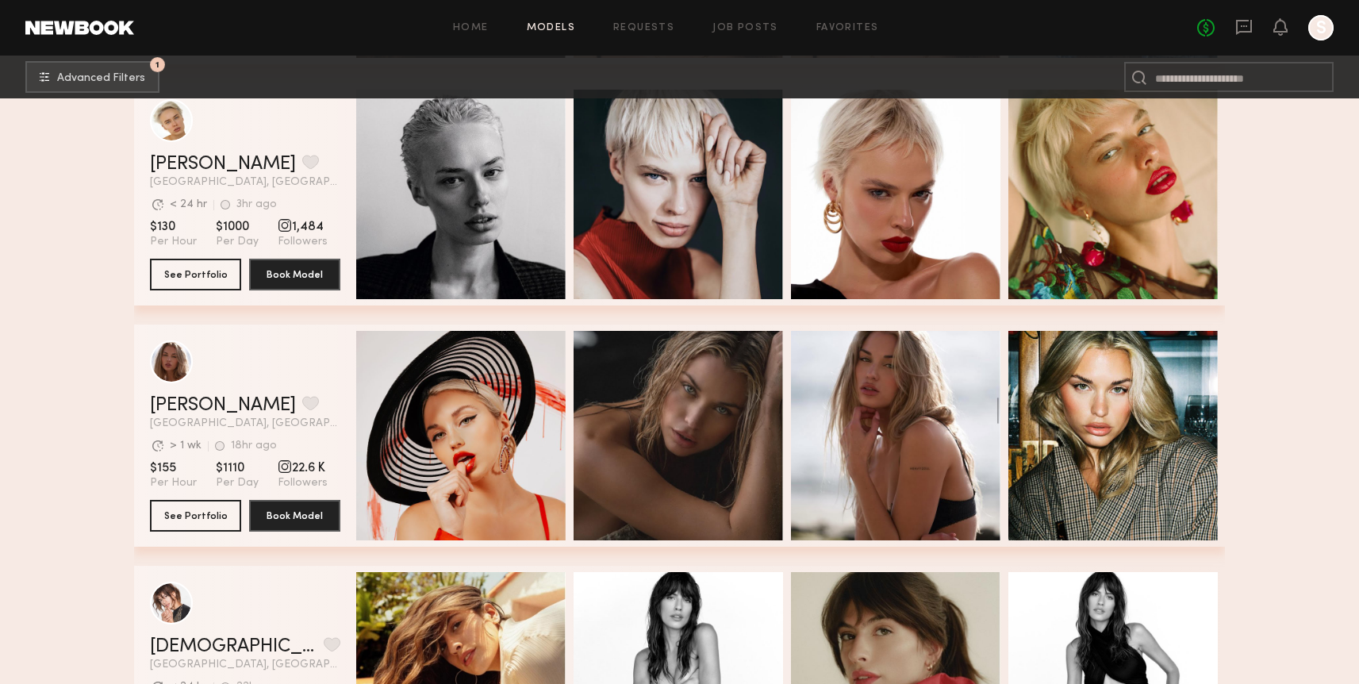
scroll to position [19502, 0]
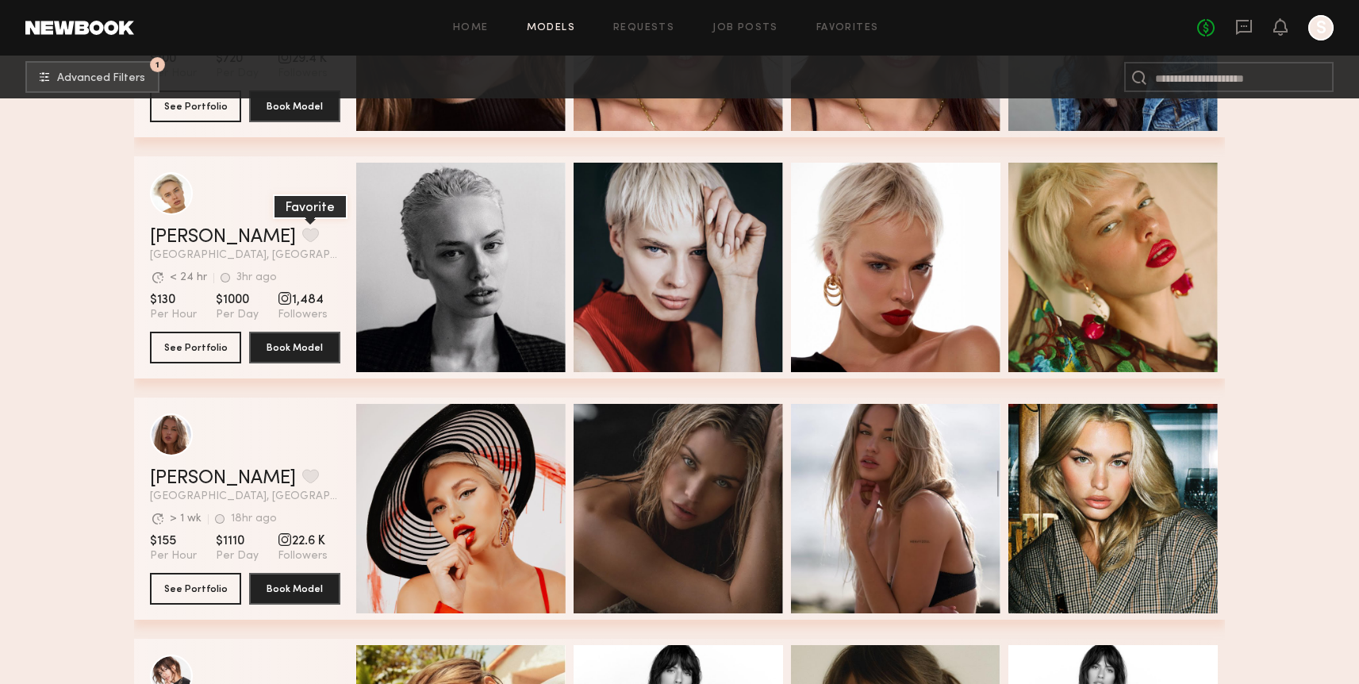
click at [302, 240] on button "grid" at bounding box center [310, 235] width 17 height 14
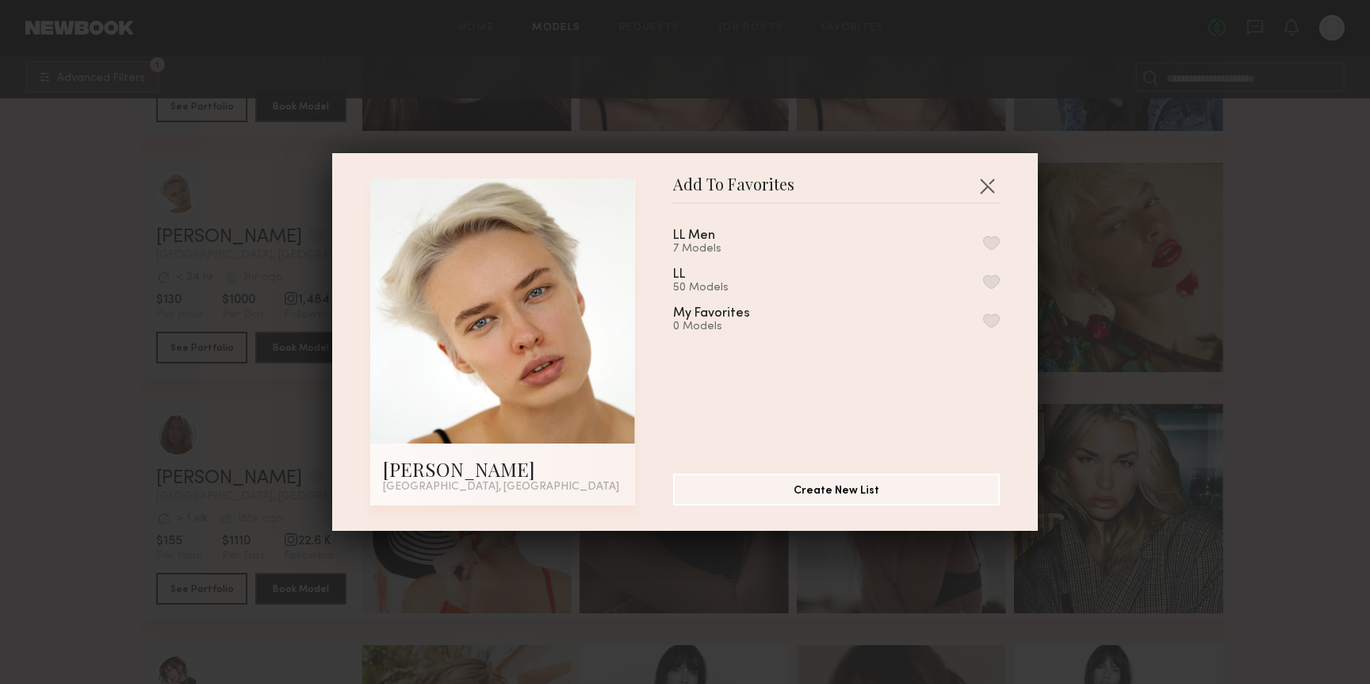
click at [983, 274] on button "button" at bounding box center [991, 281] width 17 height 14
click at [977, 182] on button "button" at bounding box center [987, 185] width 25 height 25
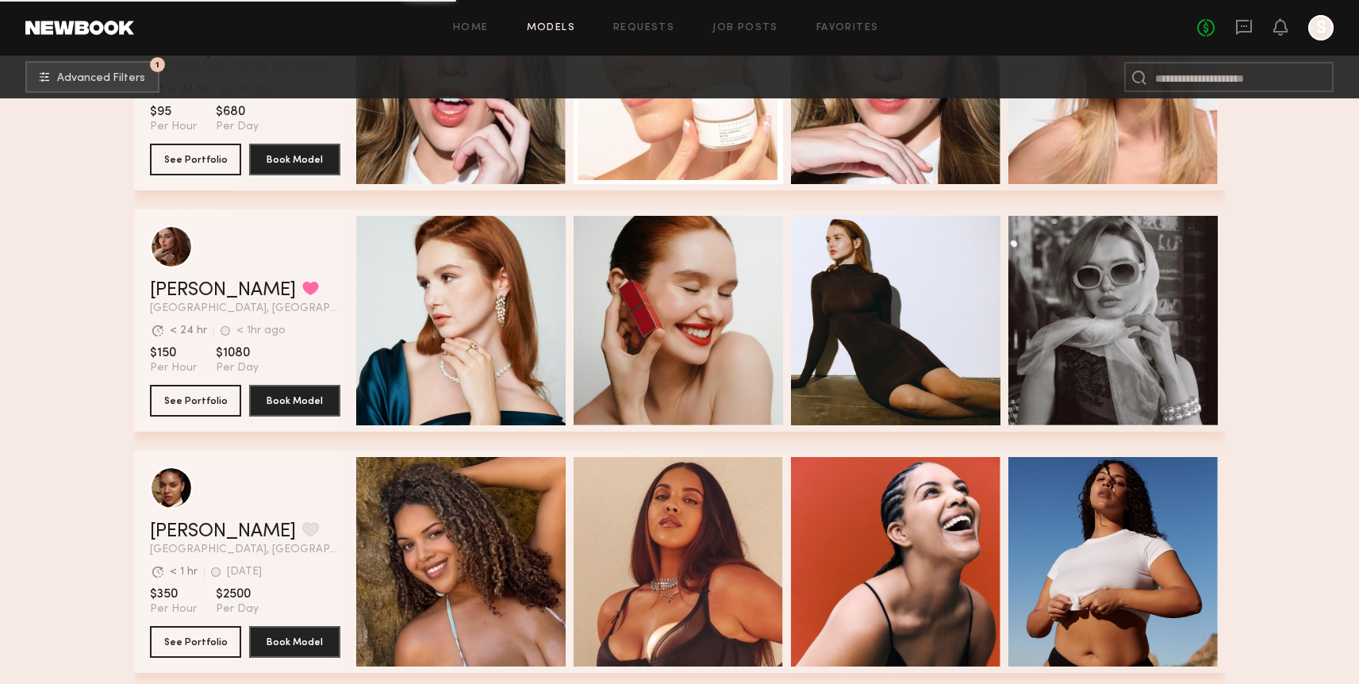
scroll to position [22873, 0]
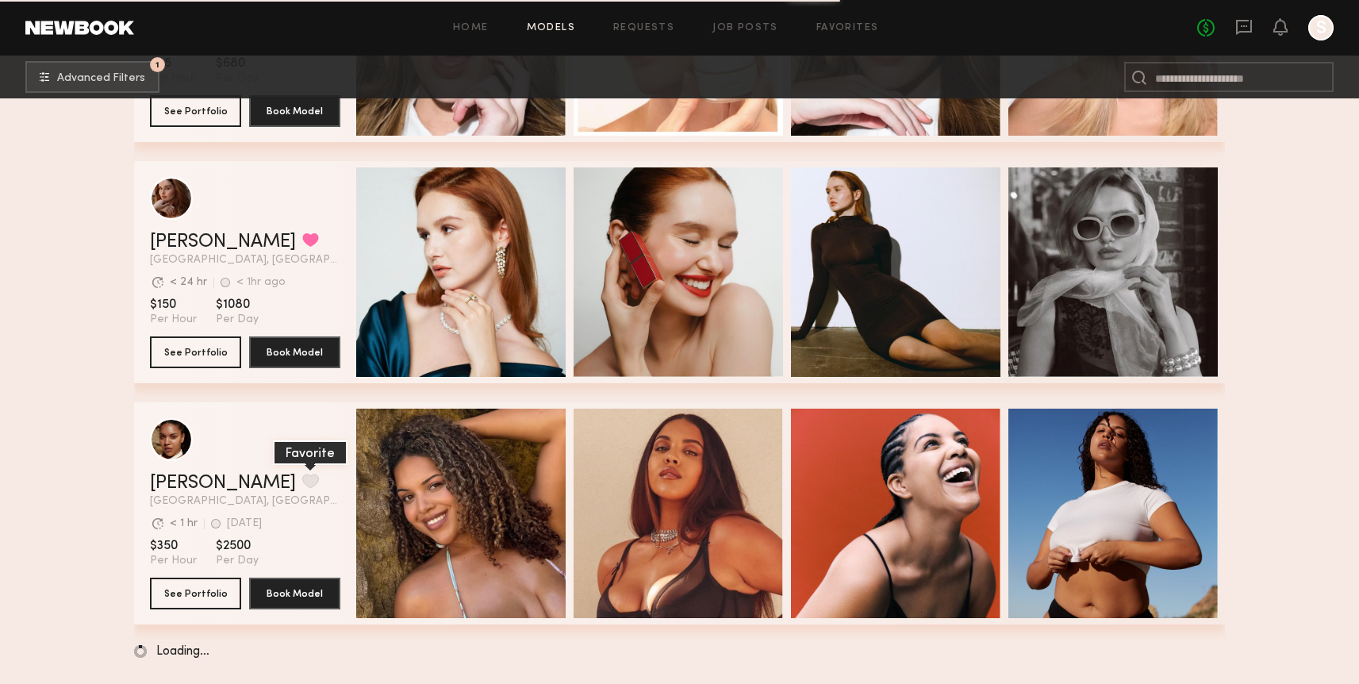
click at [302, 482] on button "grid" at bounding box center [310, 480] width 17 height 14
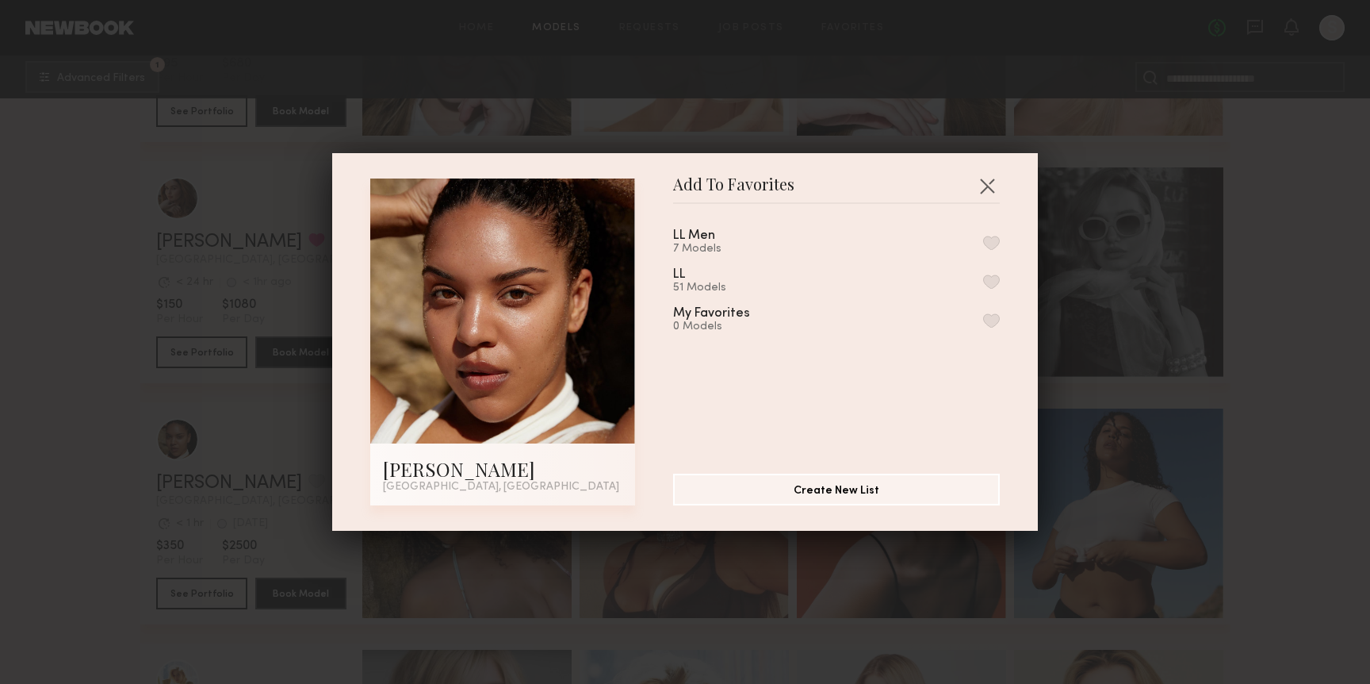
click at [983, 285] on button "button" at bounding box center [991, 281] width 17 height 14
click at [978, 185] on button "button" at bounding box center [987, 185] width 25 height 25
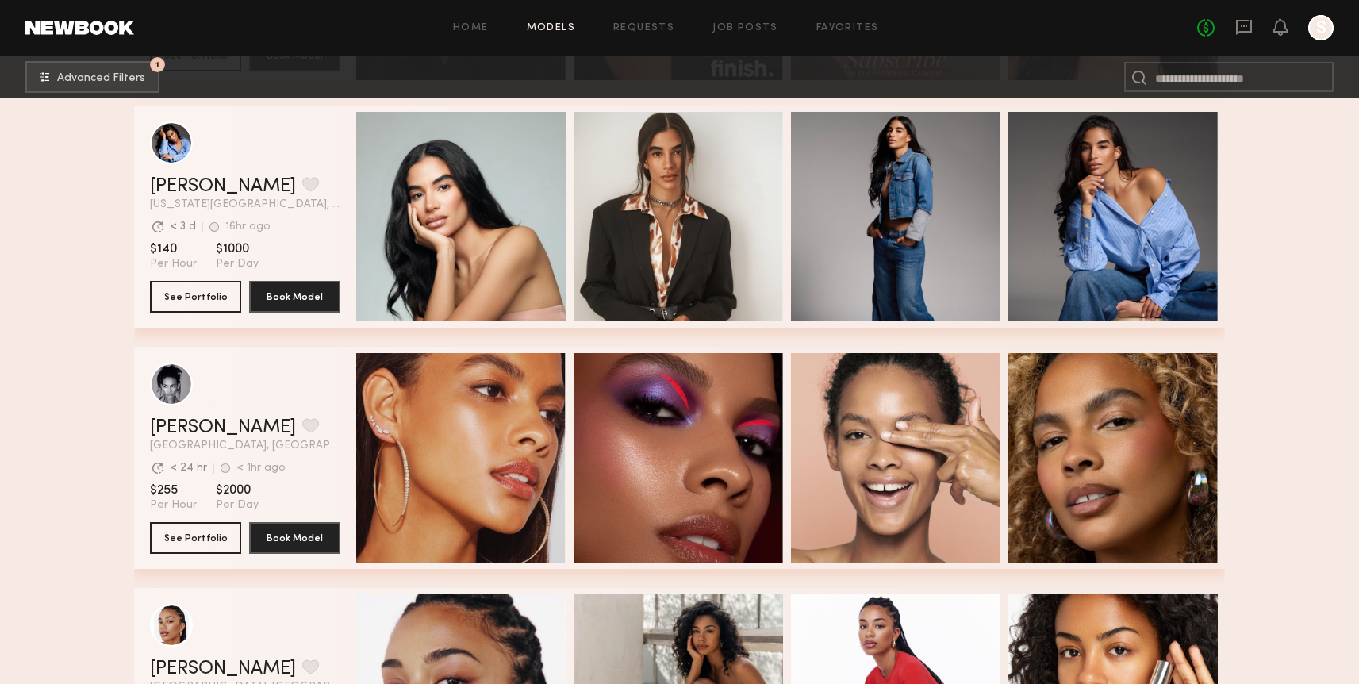
scroll to position [23899, 0]
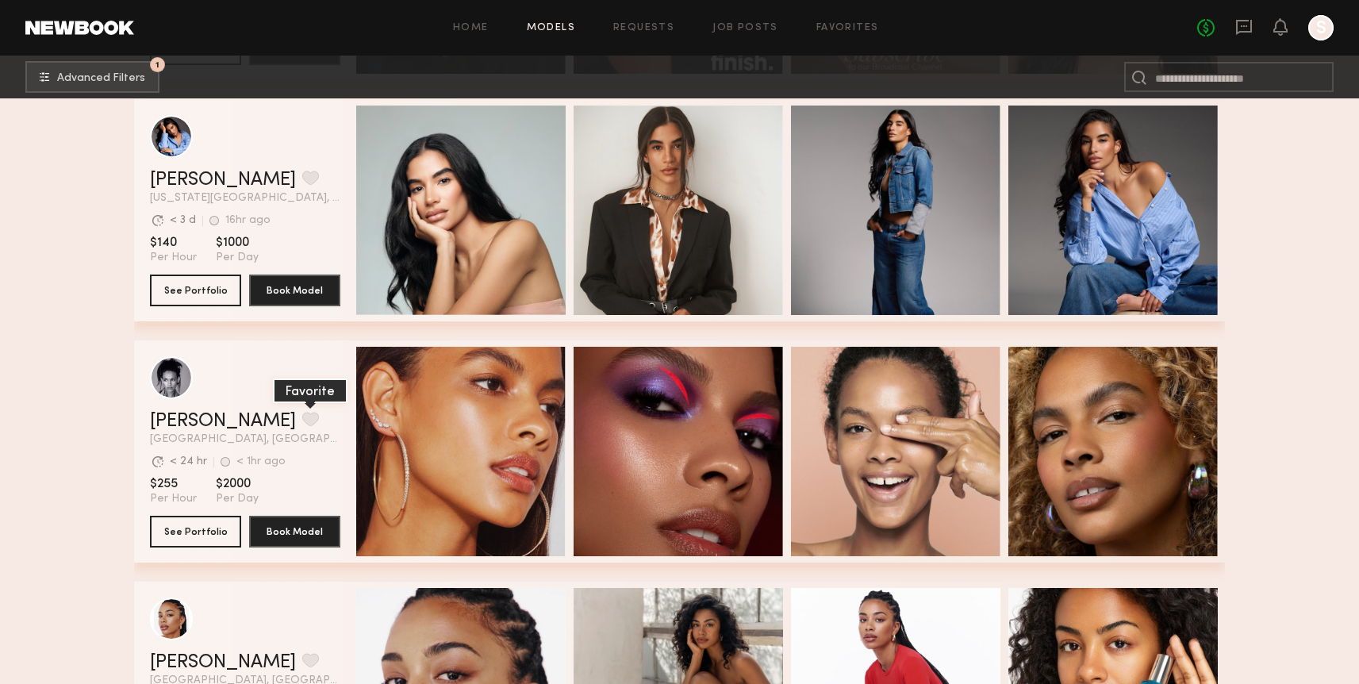
click at [302, 412] on button "grid" at bounding box center [310, 419] width 17 height 14
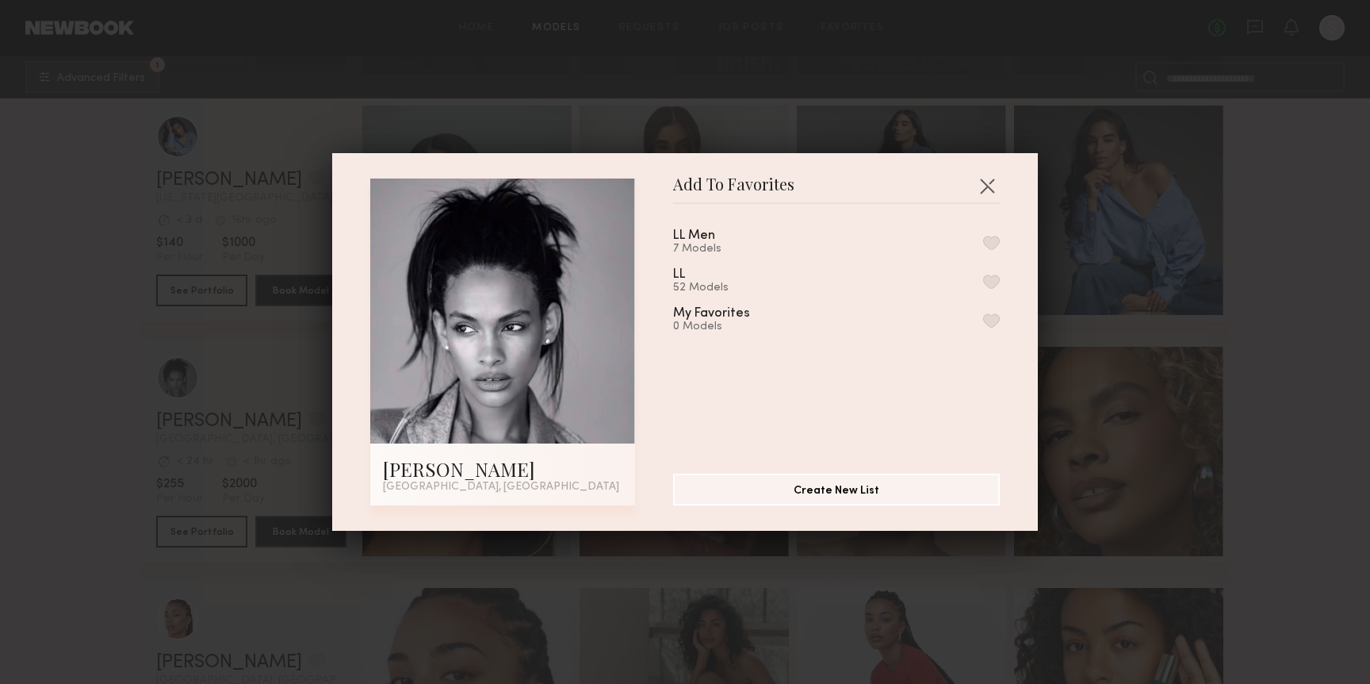
click at [983, 280] on button "button" at bounding box center [991, 281] width 17 height 14
click at [975, 189] on button "button" at bounding box center [987, 185] width 25 height 25
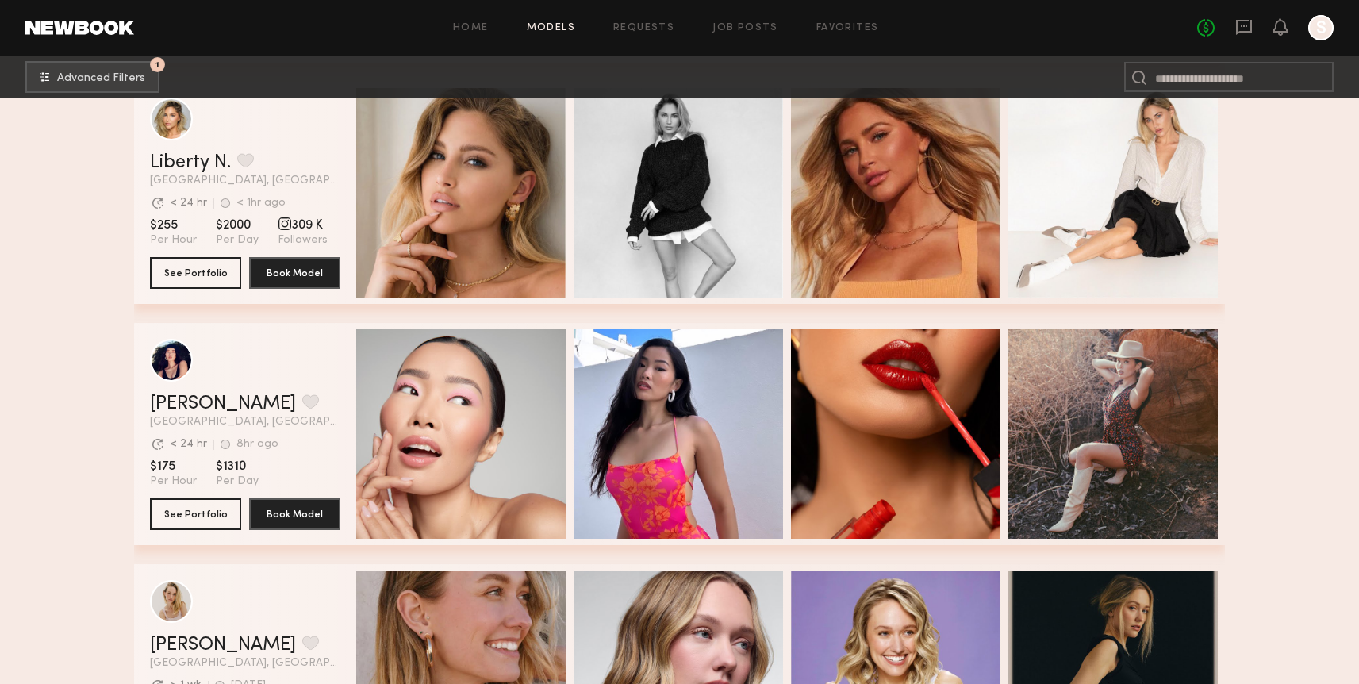
scroll to position [31778, 0]
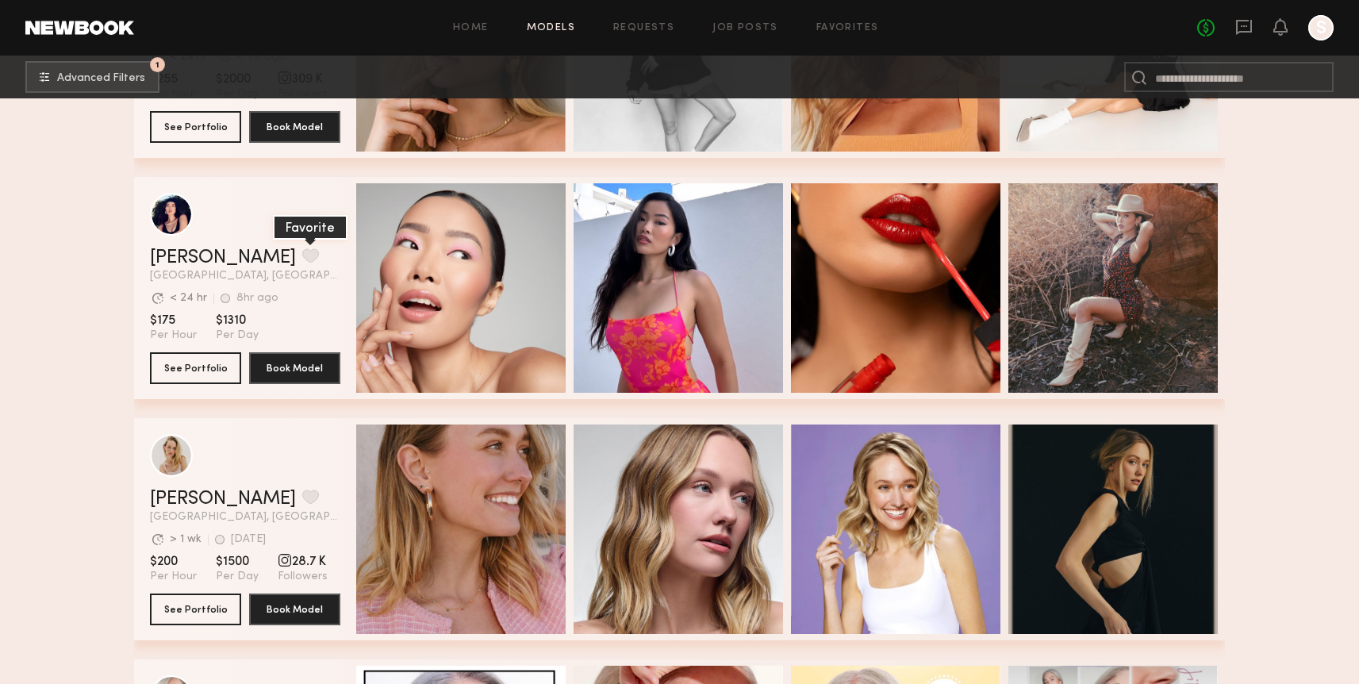
click at [302, 252] on button "grid" at bounding box center [310, 255] width 17 height 14
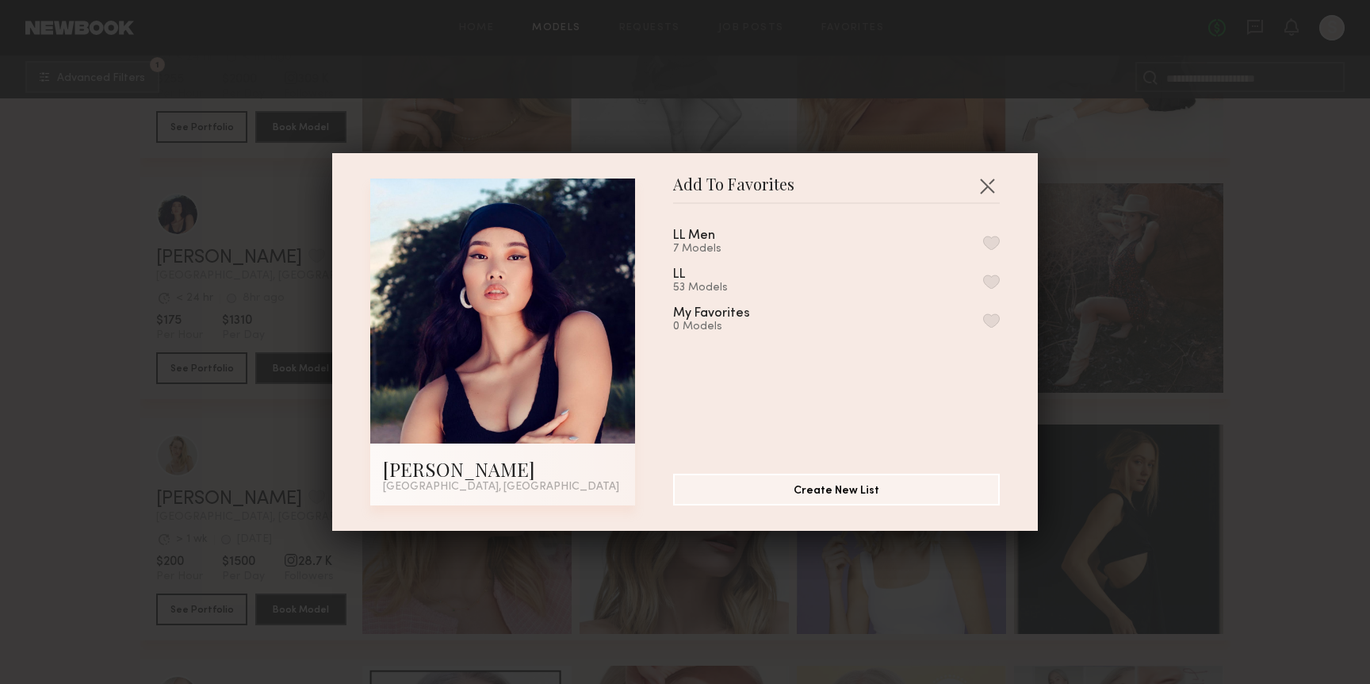
click at [983, 274] on button "button" at bounding box center [991, 281] width 17 height 14
click at [984, 192] on button "button" at bounding box center [987, 185] width 25 height 25
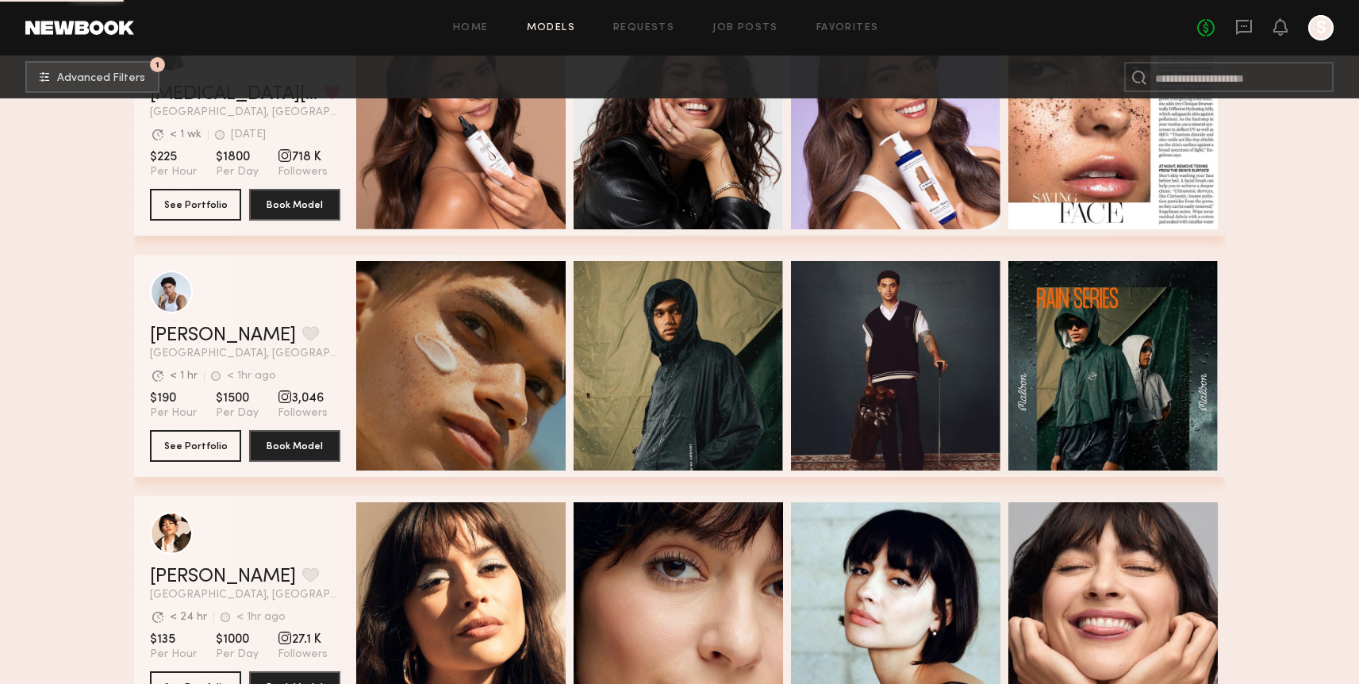
scroll to position [33632, 0]
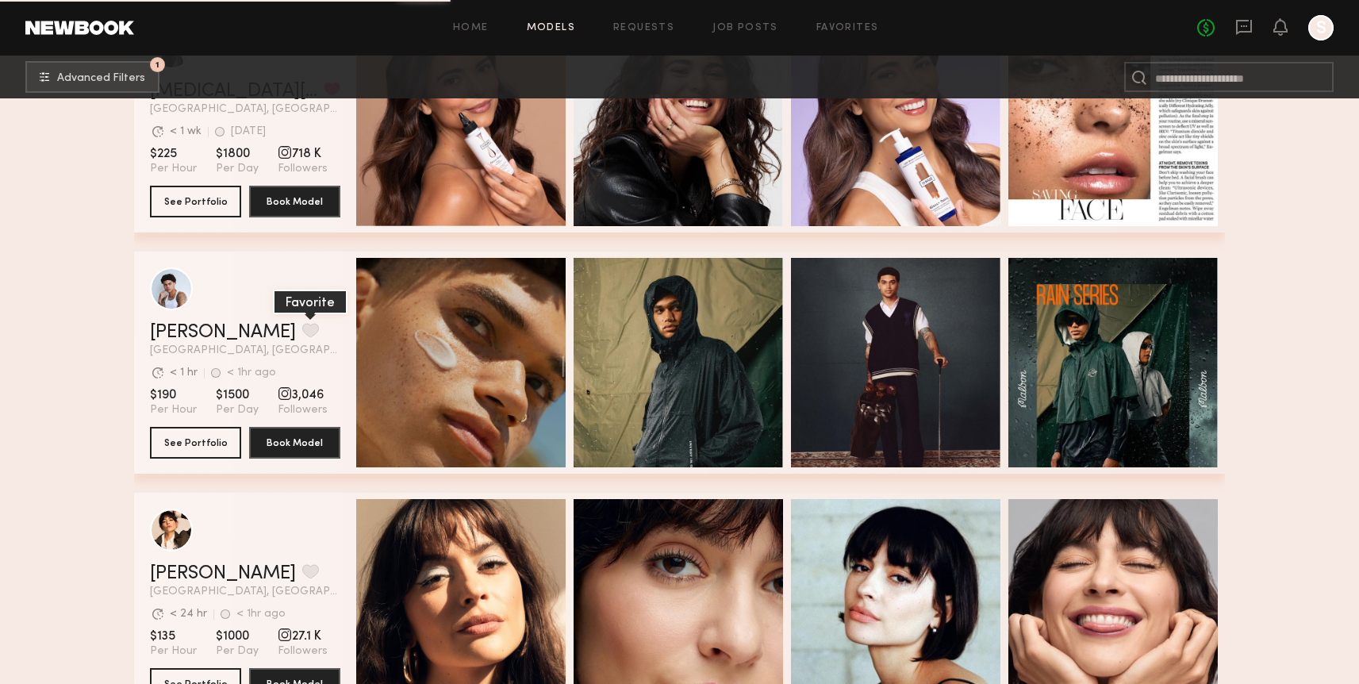
click at [302, 323] on button "grid" at bounding box center [310, 330] width 17 height 14
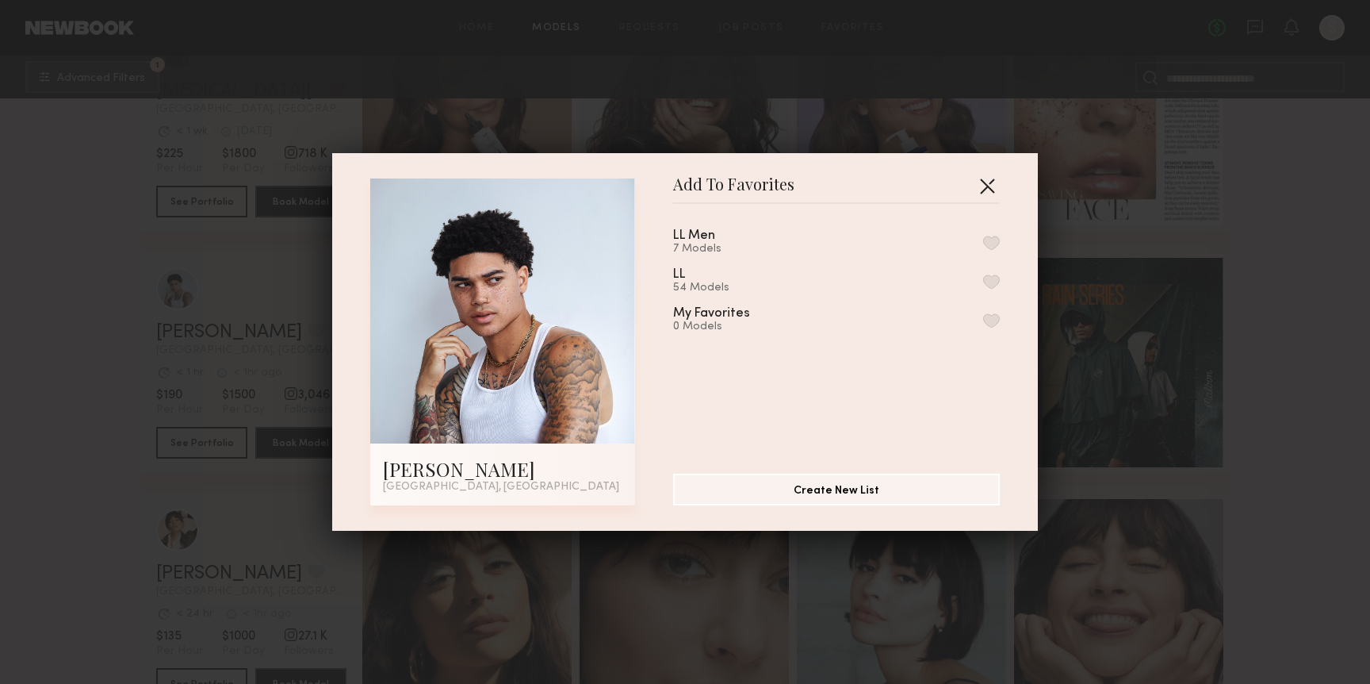
click at [979, 190] on button "button" at bounding box center [987, 185] width 25 height 25
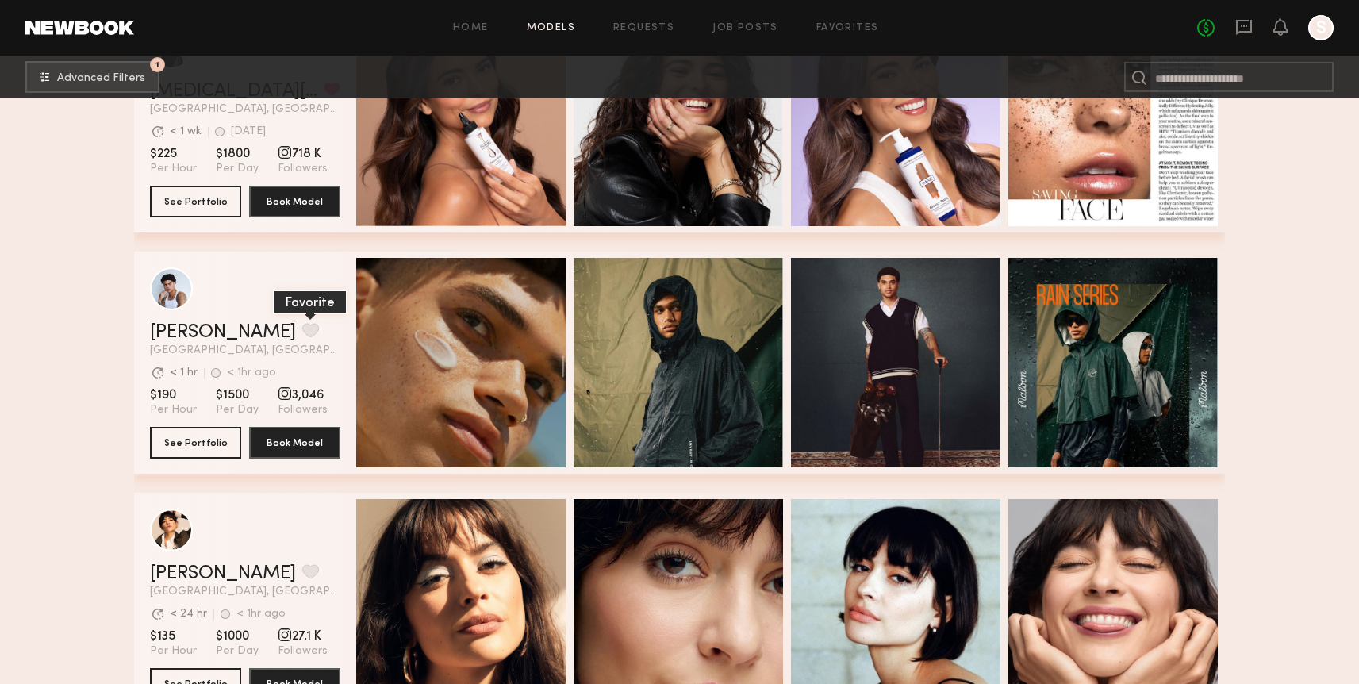
click at [302, 323] on button "grid" at bounding box center [310, 330] width 17 height 14
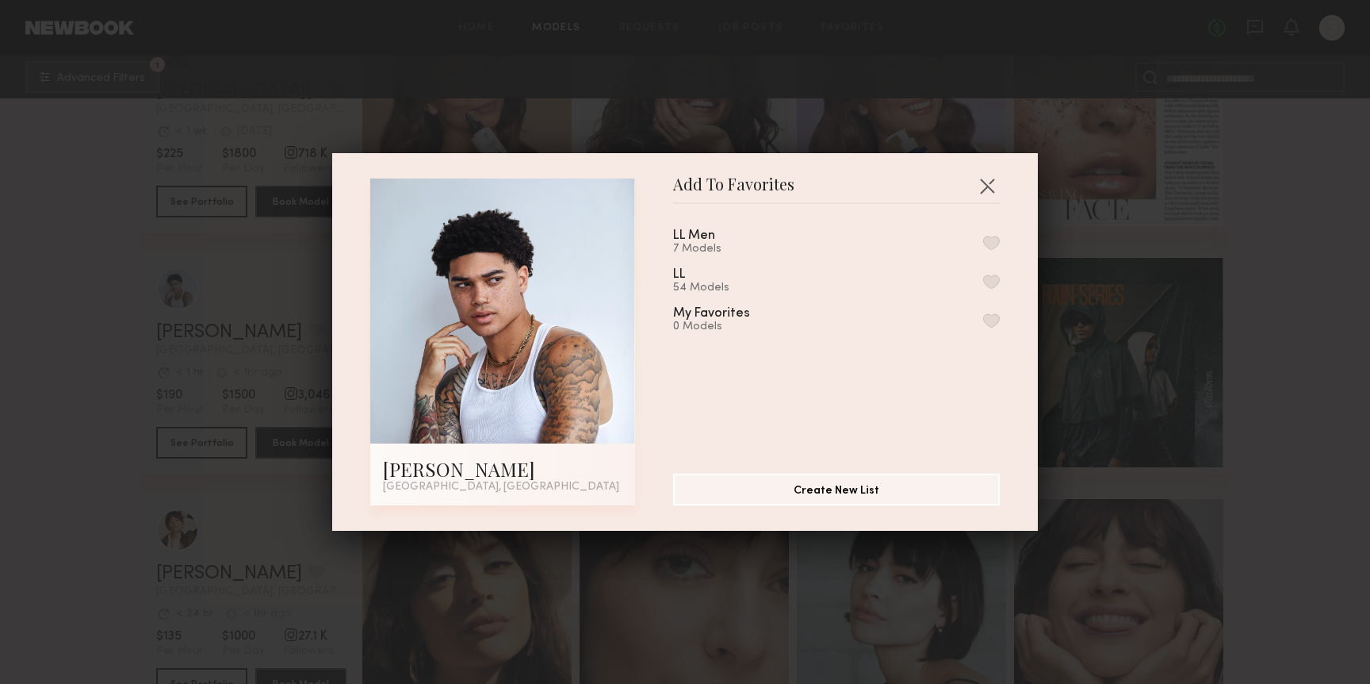
click at [983, 238] on button "button" at bounding box center [991, 243] width 17 height 14
click at [980, 188] on button "button" at bounding box center [987, 185] width 25 height 25
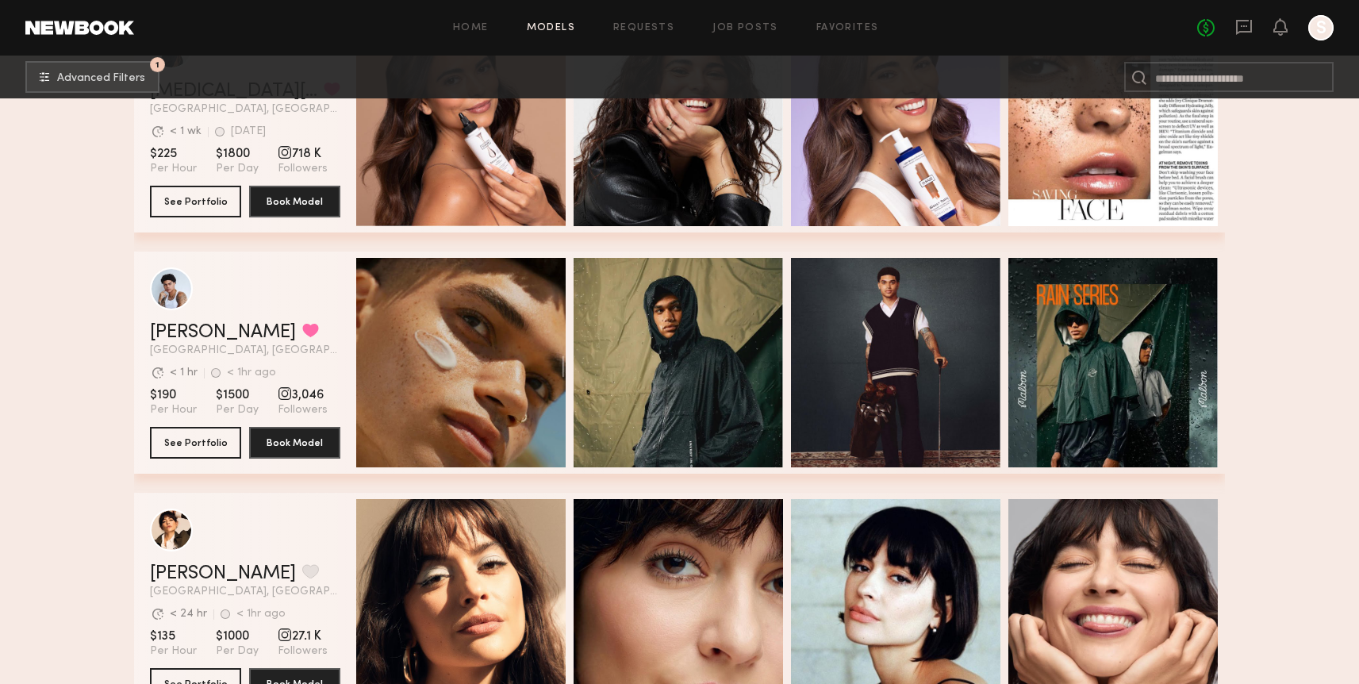
scroll to position [33989, 0]
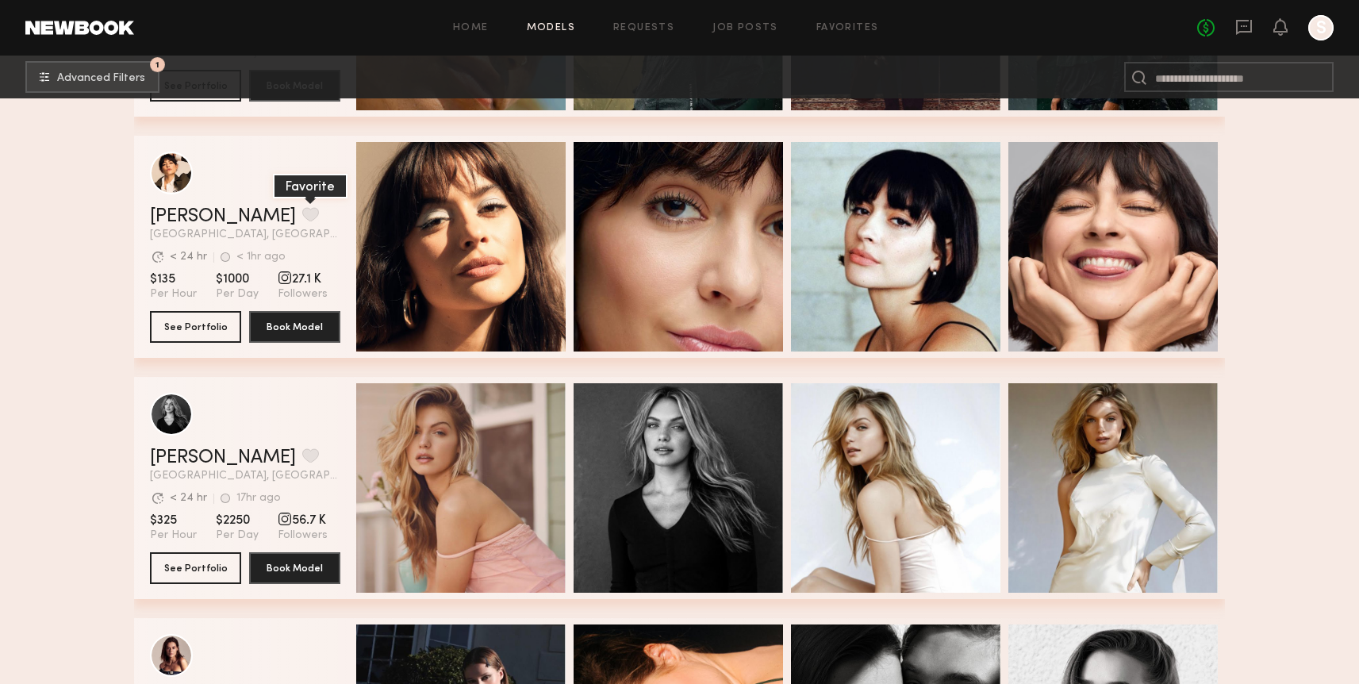
click at [302, 211] on button "grid" at bounding box center [310, 214] width 17 height 14
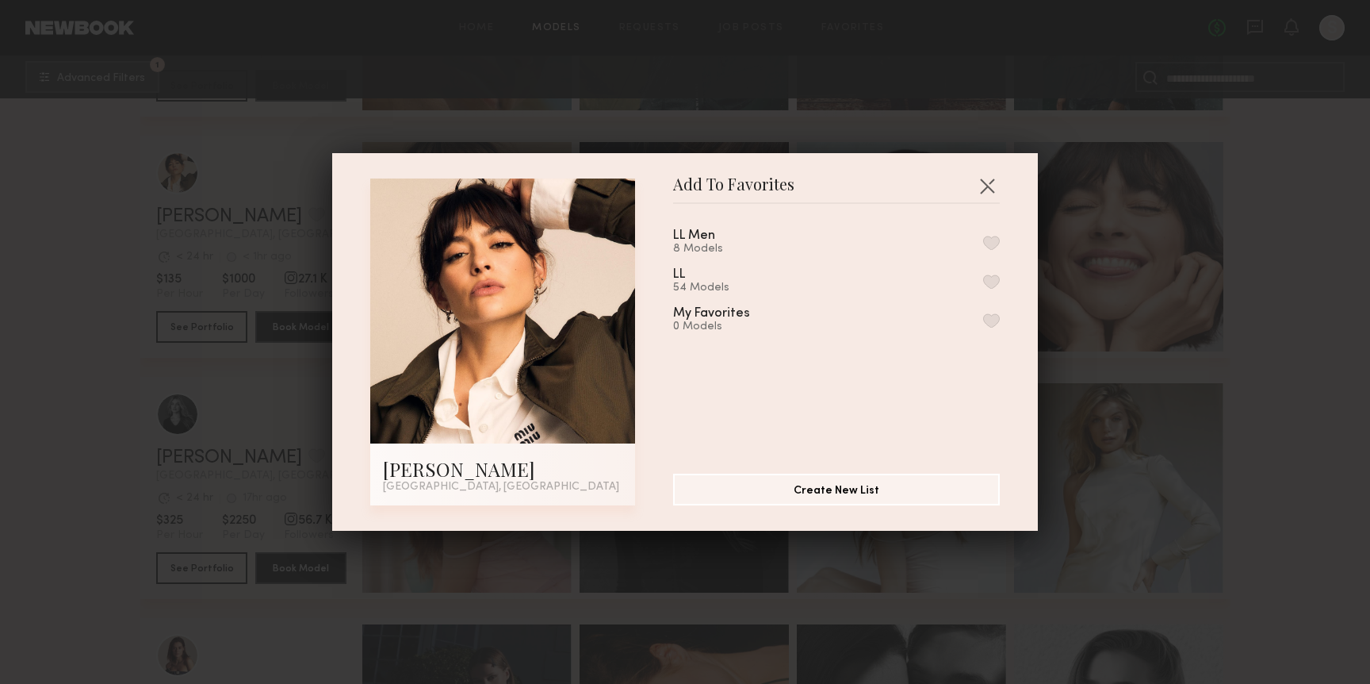
click at [972, 271] on div "LL 54 Models" at bounding box center [836, 281] width 327 height 26
click at [983, 279] on button "button" at bounding box center [991, 281] width 17 height 14
click at [978, 182] on button "button" at bounding box center [987, 185] width 25 height 25
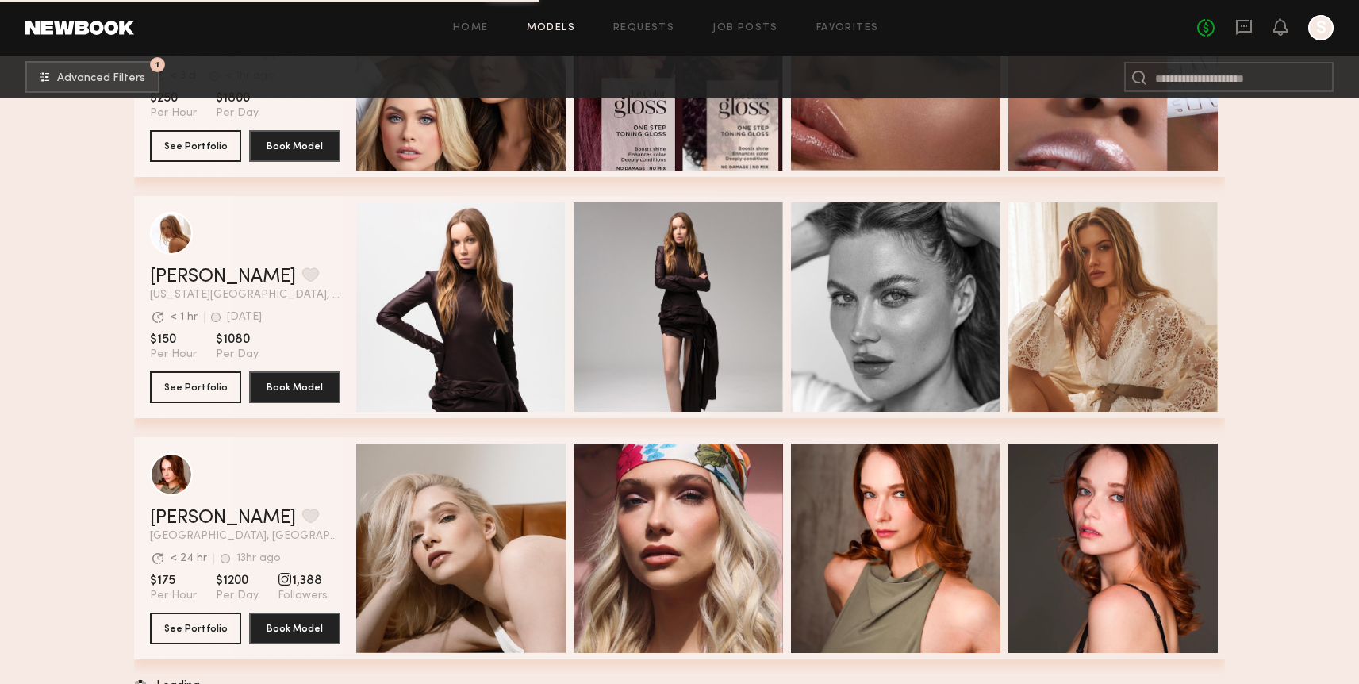
scroll to position [37339, 0]
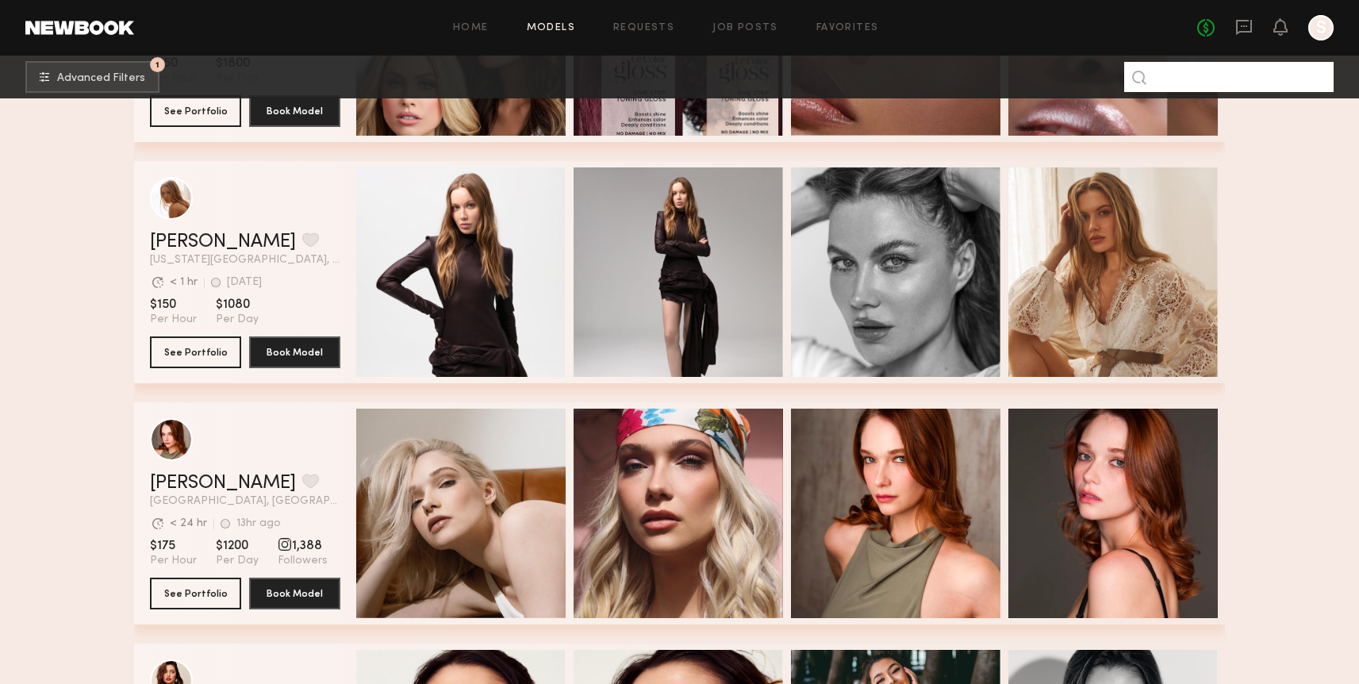
click at [1252, 74] on input at bounding box center [1228, 77] width 209 height 30
type input "*******"
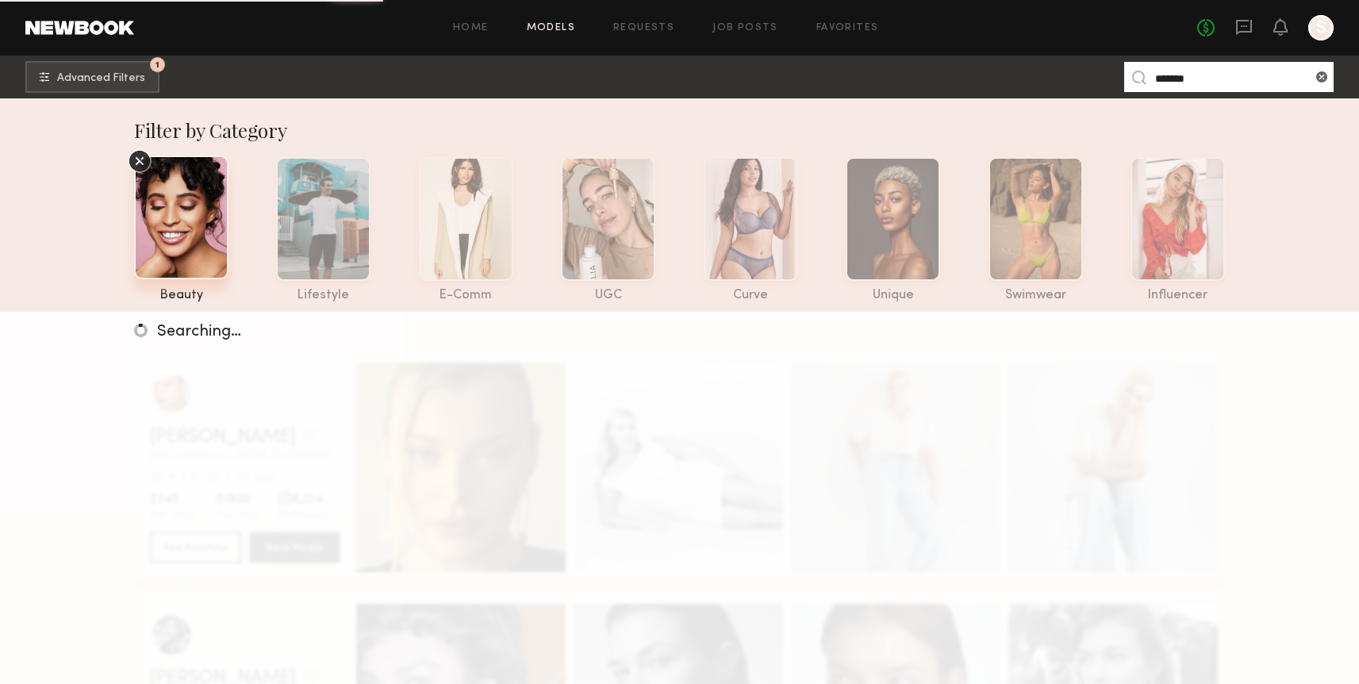
click at [135, 169] on icon at bounding box center [140, 161] width 24 height 24
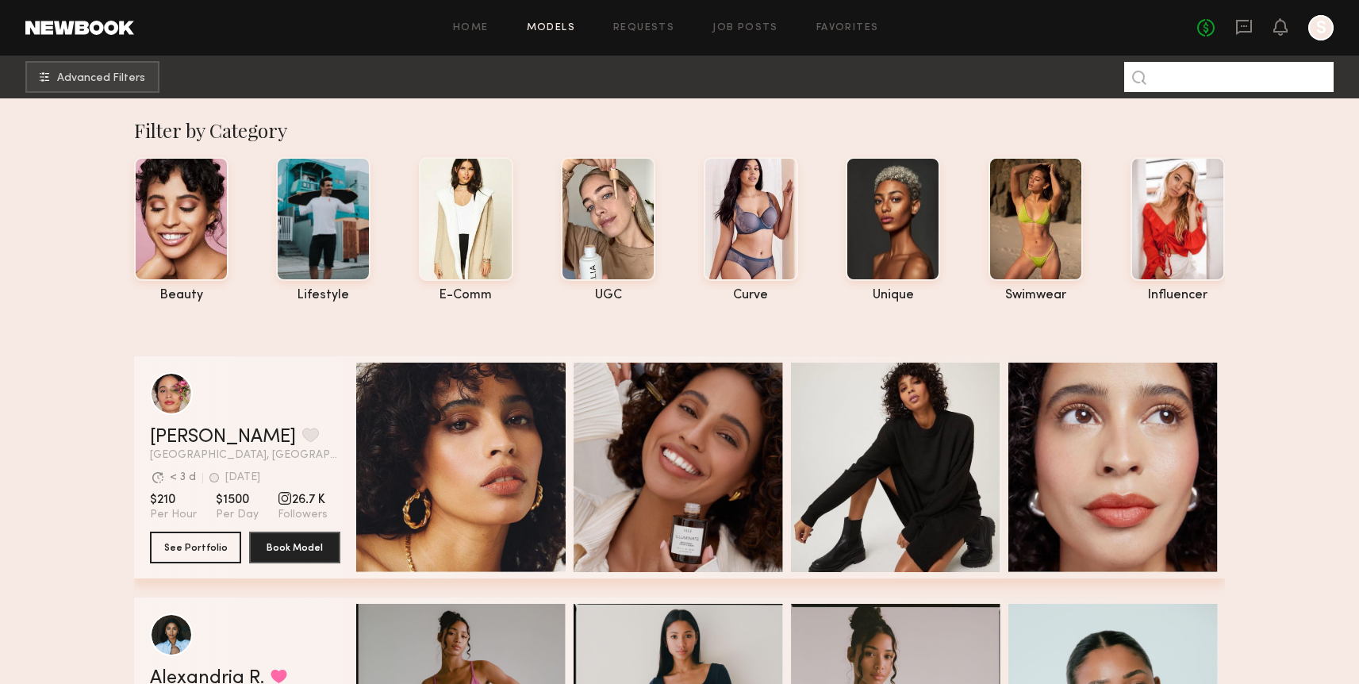
click at [1238, 71] on input at bounding box center [1228, 77] width 209 height 30
type input "*******"
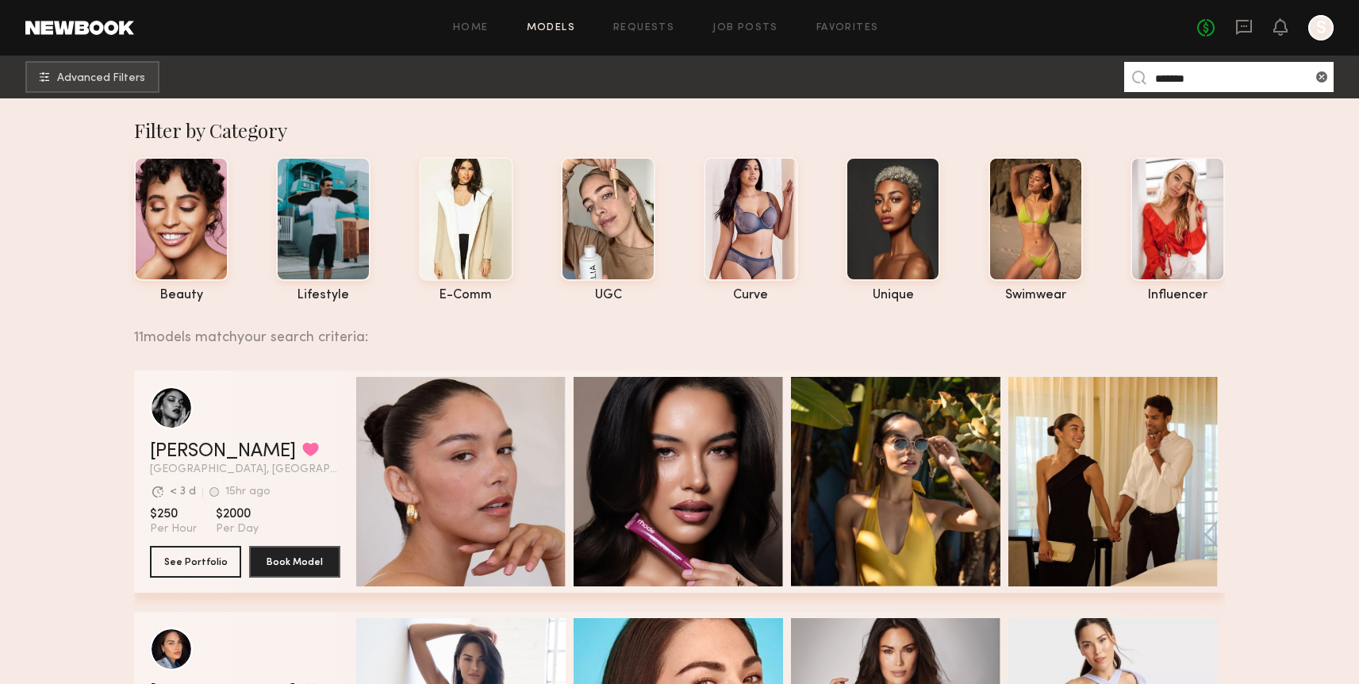
click at [676, 25] on div "Home Models Requests Job Posts Favorites Sign Out" at bounding box center [665, 28] width 1063 height 10
click at [650, 31] on link "Requests" at bounding box center [643, 28] width 61 height 10
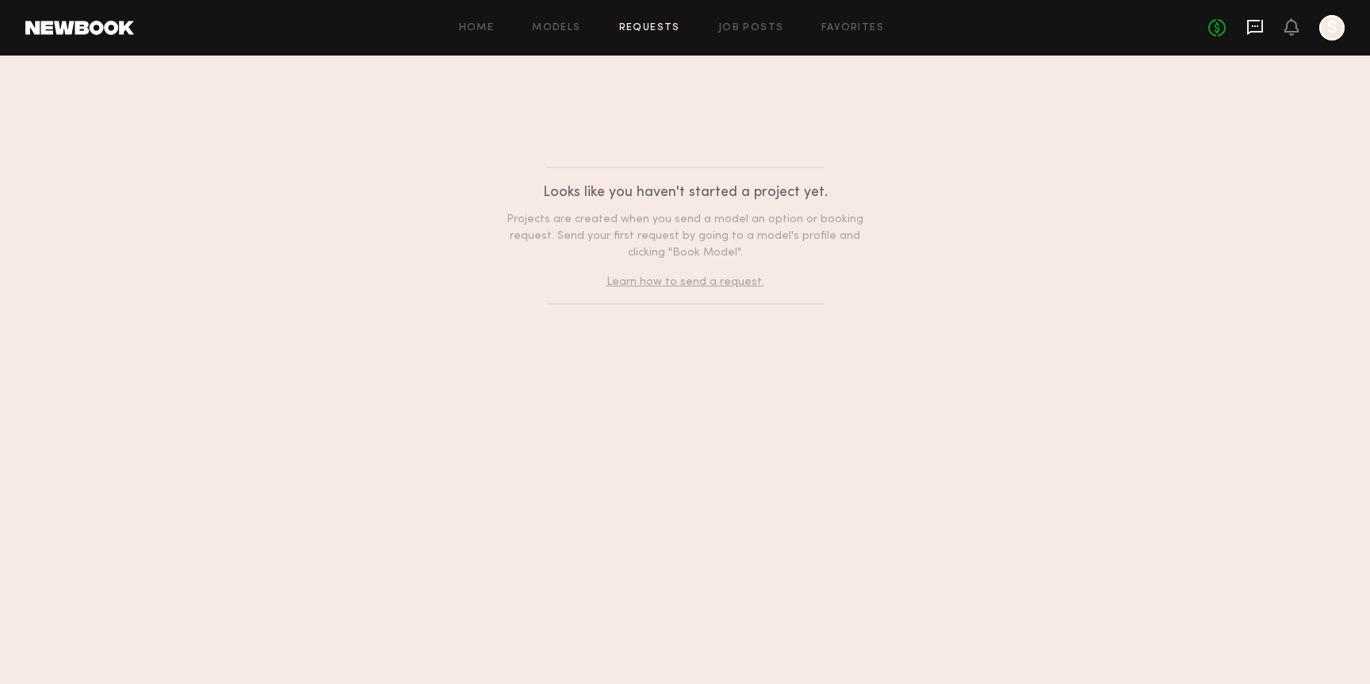
click at [1257, 28] on icon at bounding box center [1255, 26] width 17 height 17
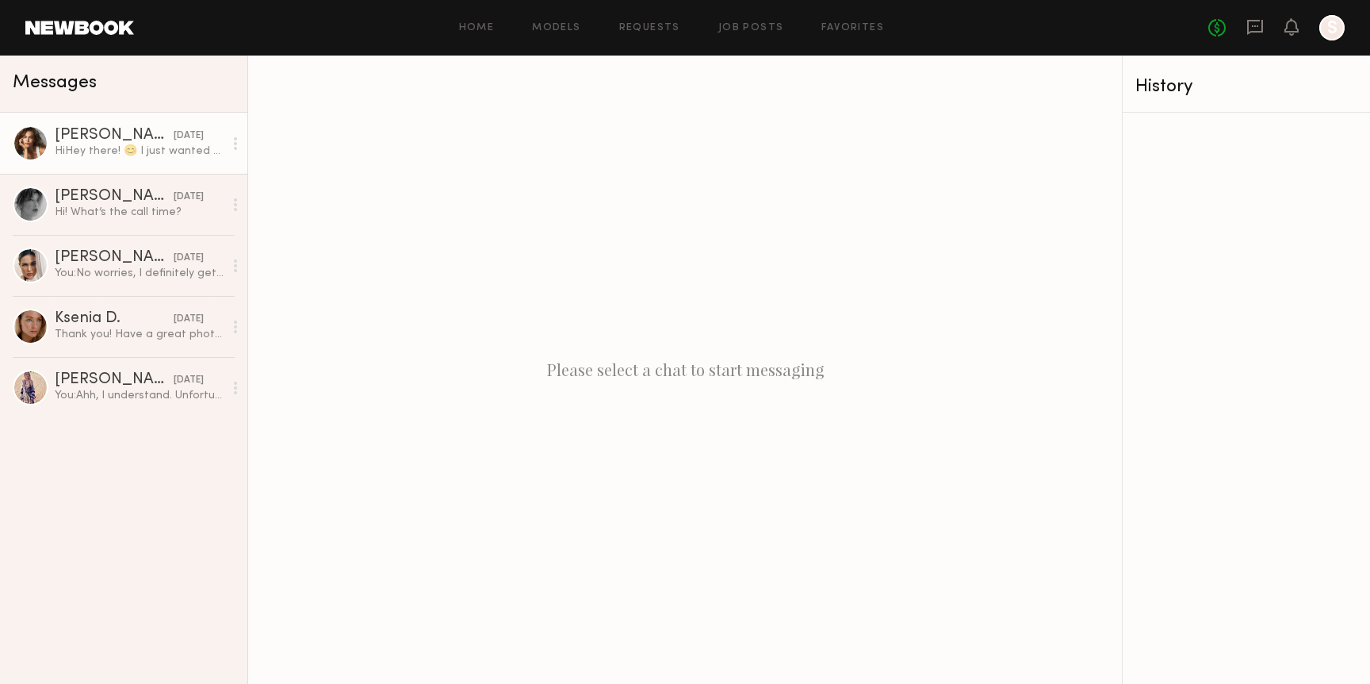
click at [131, 155] on div "HiHey there! 😊 I just wanted to let you know that I'm back in Los Angeles! If y…" at bounding box center [139, 151] width 169 height 15
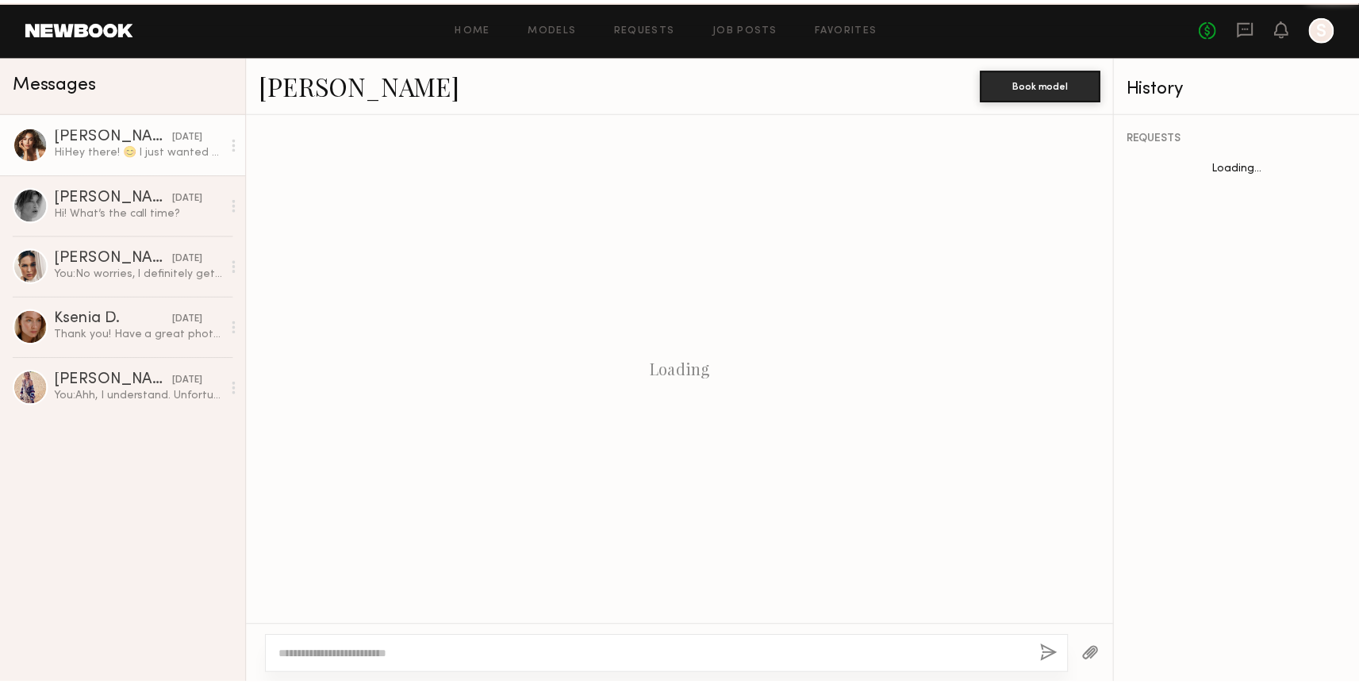
scroll to position [911, 0]
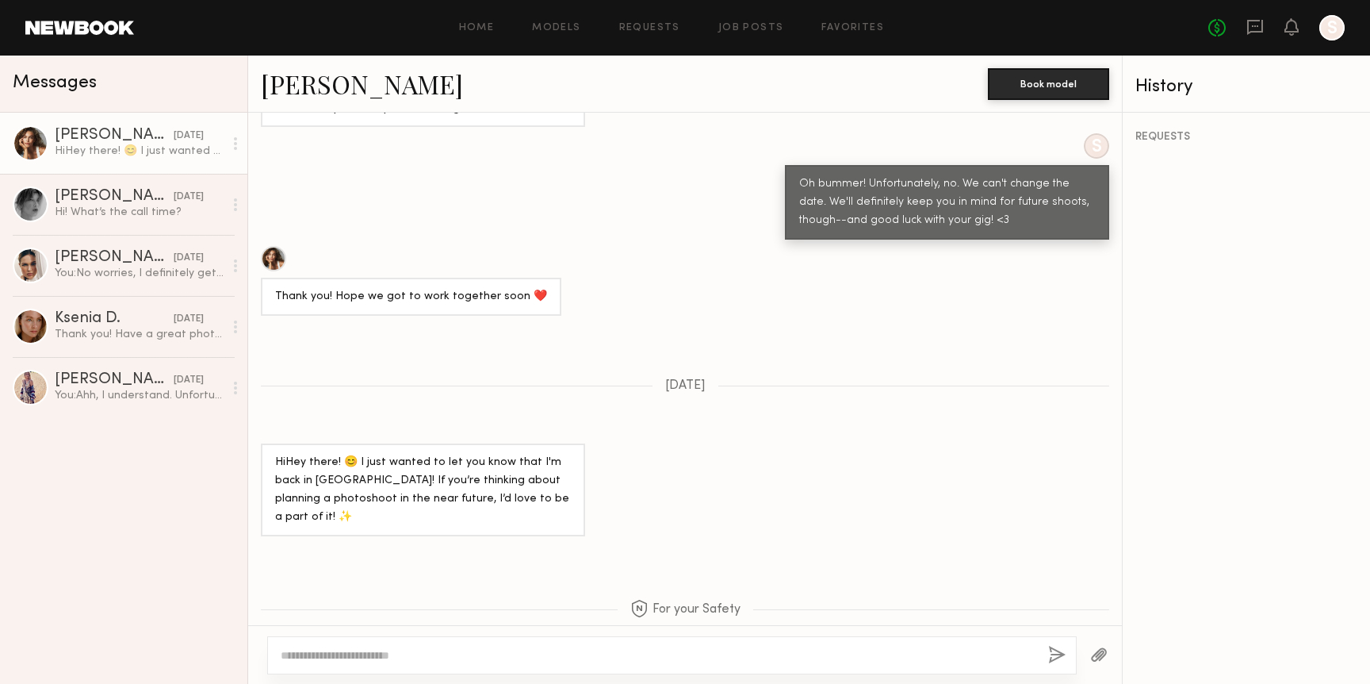
click at [329, 454] on div "HiHey there! 😊 I just wanted to let you know that I'm back in Los Angeles! If y…" at bounding box center [423, 490] width 296 height 73
click at [1326, 28] on div at bounding box center [1332, 27] width 25 height 25
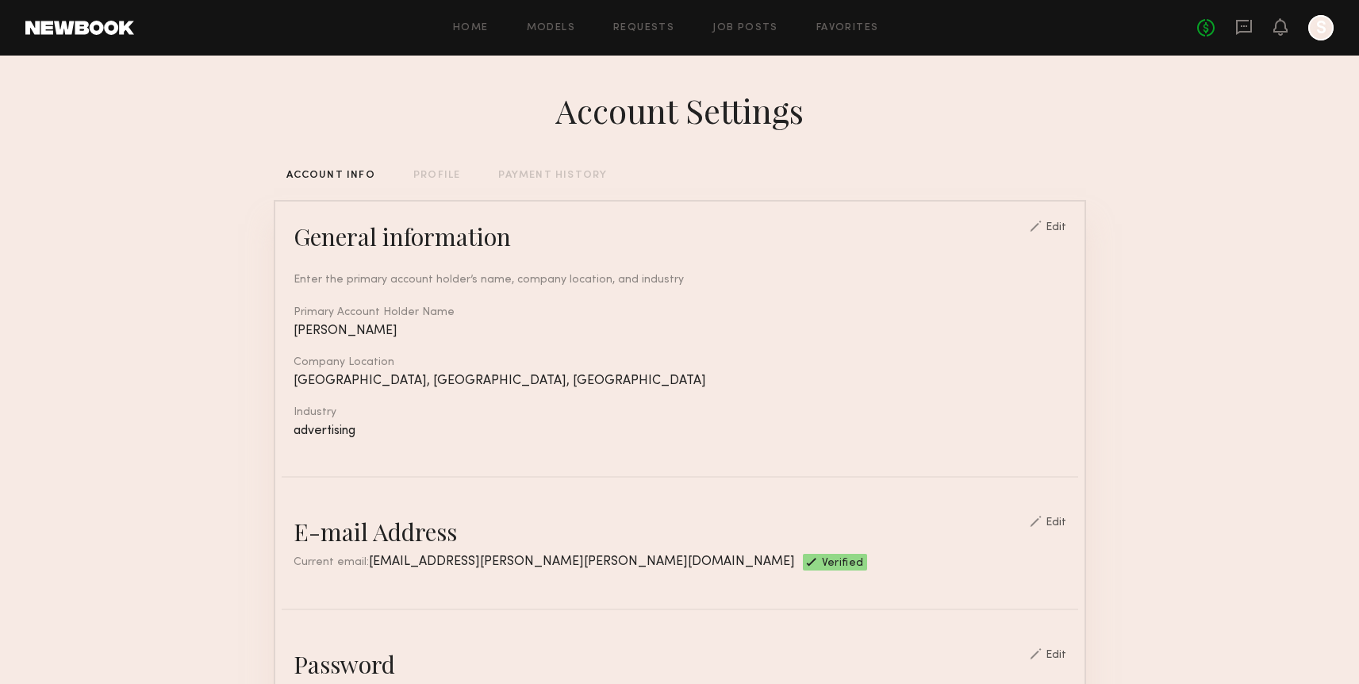
click at [822, 21] on div "Home Models Requests Job Posts Favorites Sign Out No fees up to $5,000 S" at bounding box center [733, 27] width 1199 height 25
click at [832, 31] on link "Favorites" at bounding box center [847, 28] width 63 height 10
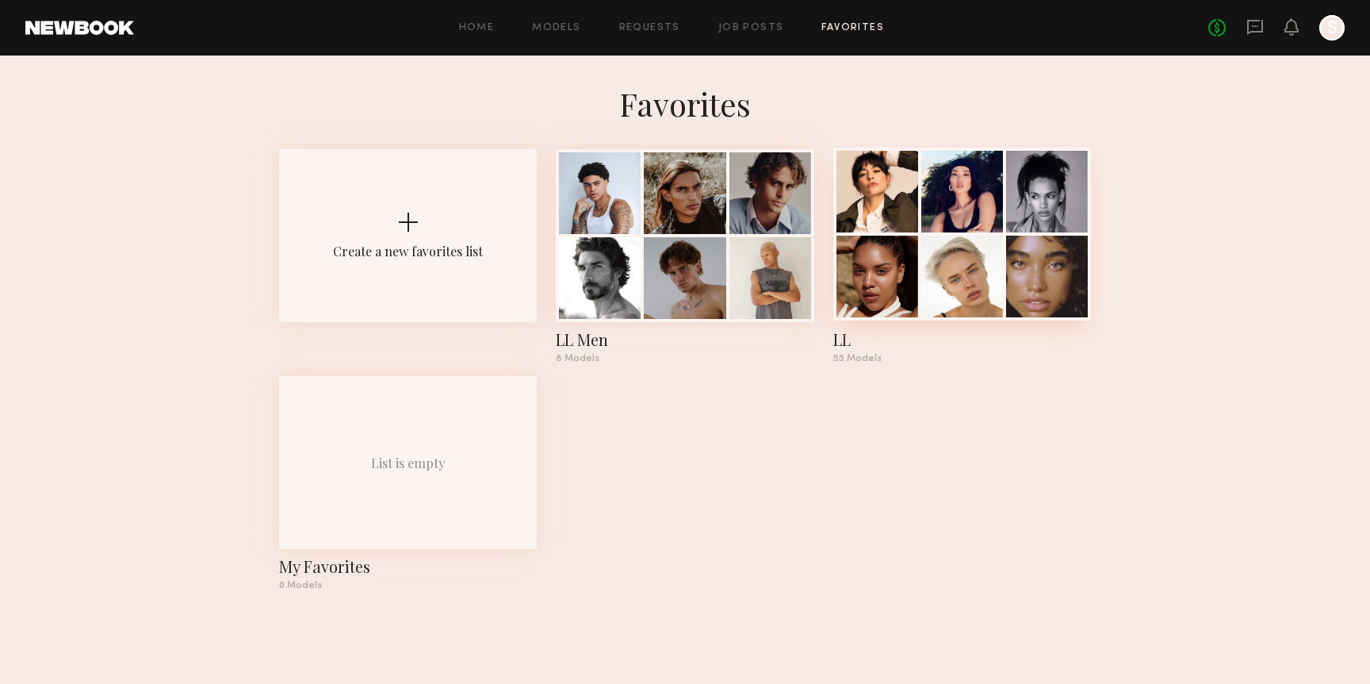
click at [880, 228] on div at bounding box center [878, 192] width 82 height 82
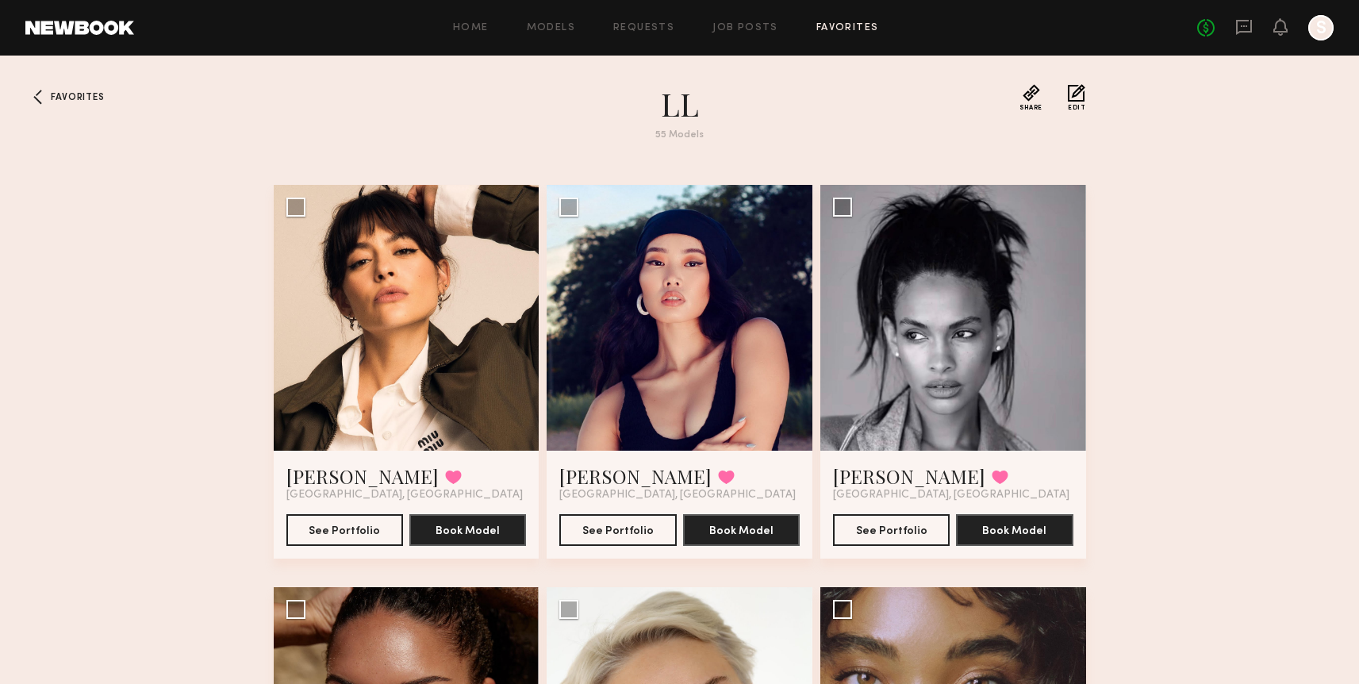
click at [721, 33] on div "Home Models Requests Job Posts Favorites Sign Out No fees up to $5,000 S" at bounding box center [733, 27] width 1199 height 25
click at [838, 28] on link "Favorites" at bounding box center [847, 28] width 63 height 10
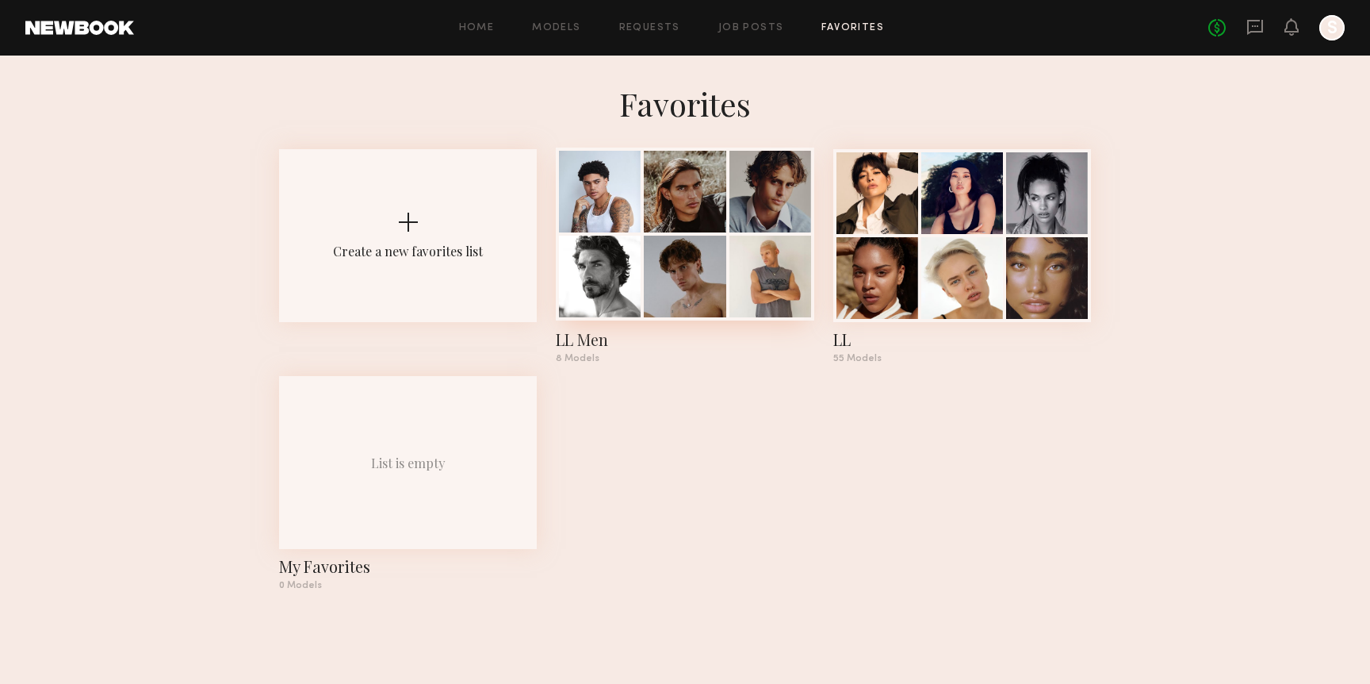
click at [701, 267] on div at bounding box center [685, 277] width 82 height 82
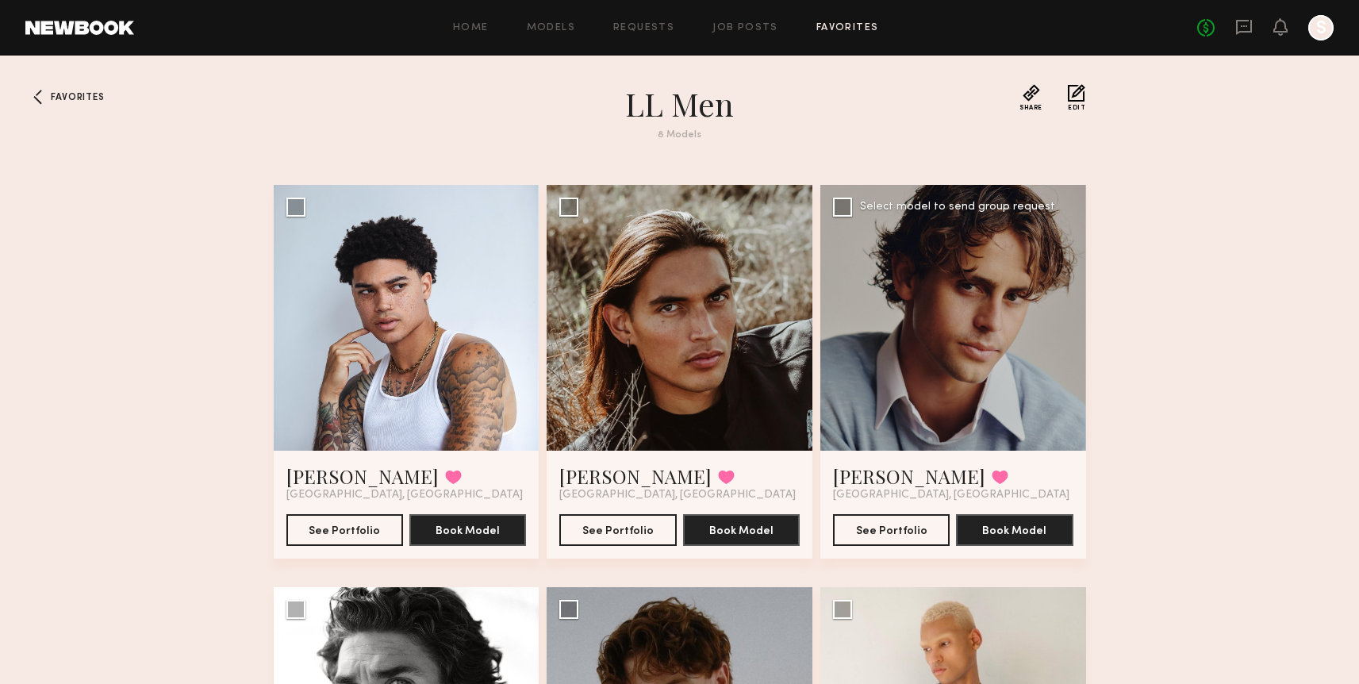
click at [927, 544] on div "Ethan B. Favorited Los Angeles, CA See Portfolio Book Model" at bounding box center [953, 504] width 266 height 108
click at [924, 533] on button "See Portfolio" at bounding box center [891, 529] width 117 height 32
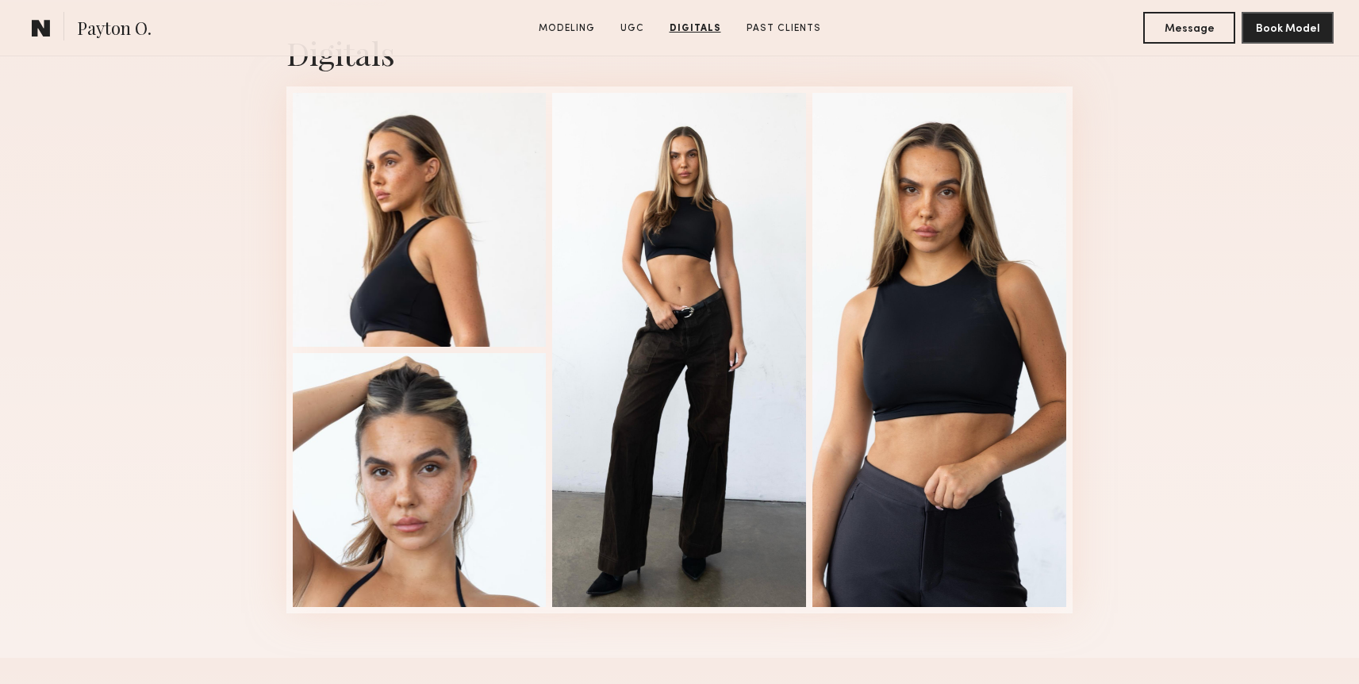
scroll to position [3428, 0]
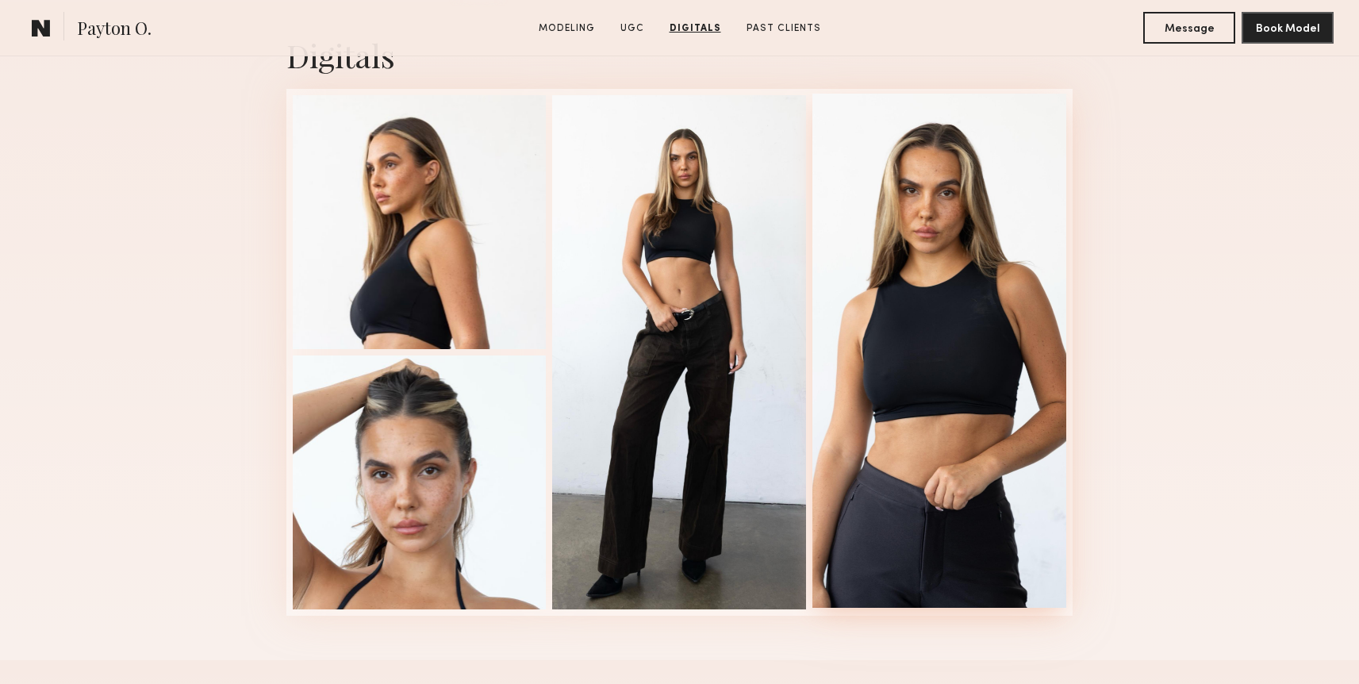
click at [1002, 312] on div at bounding box center [939, 351] width 254 height 514
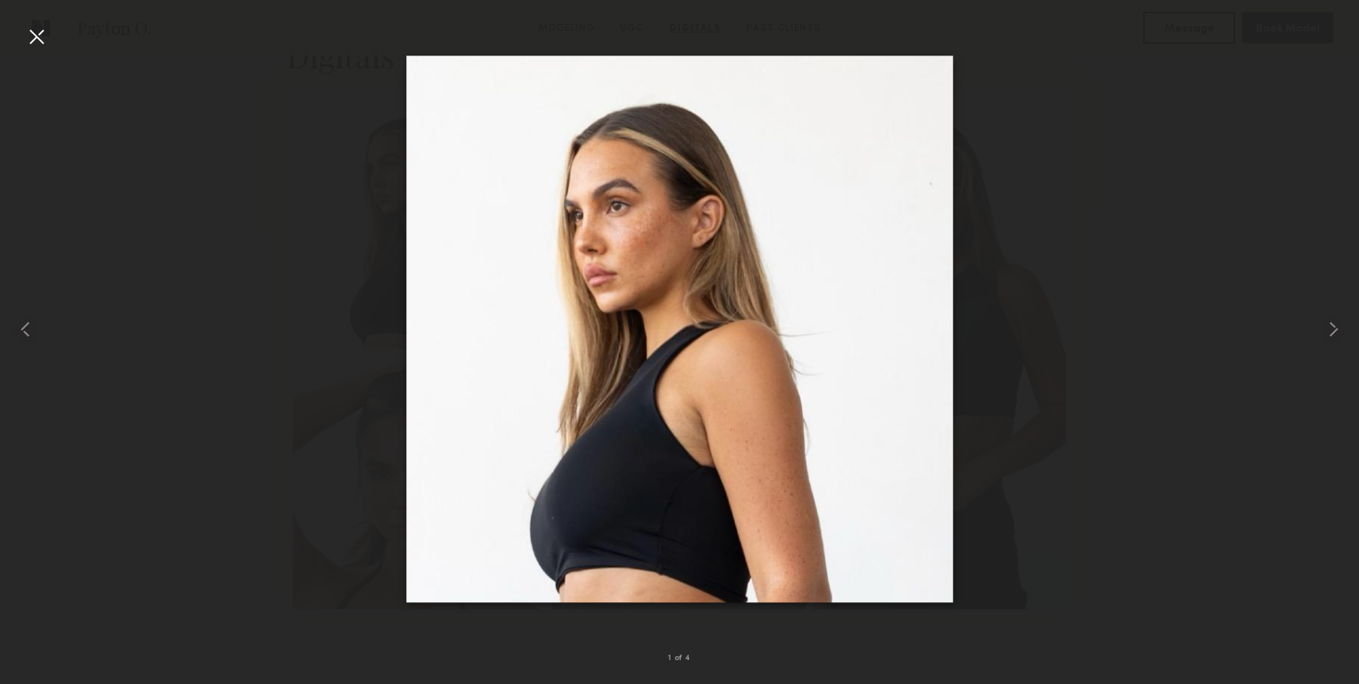
click at [39, 35] on div at bounding box center [36, 36] width 25 height 25
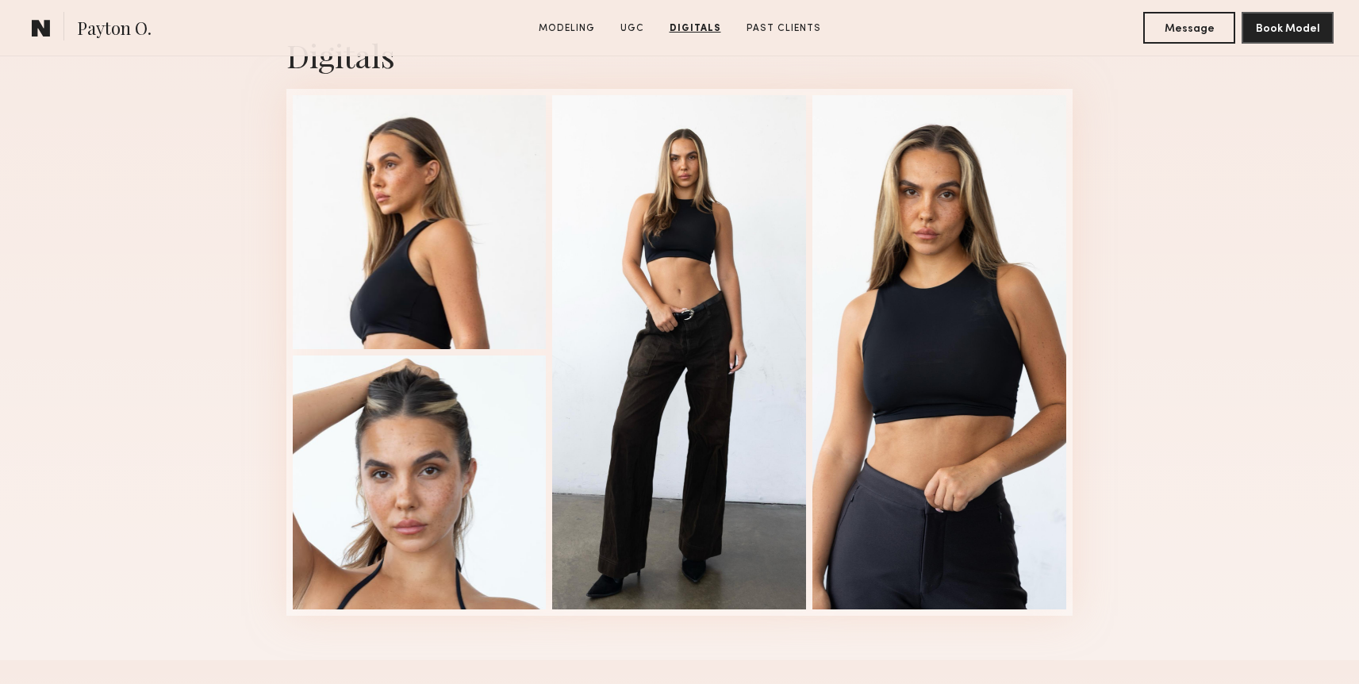
click at [1267, 229] on div "Digitals 1 of 4" at bounding box center [679, 325] width 1359 height 670
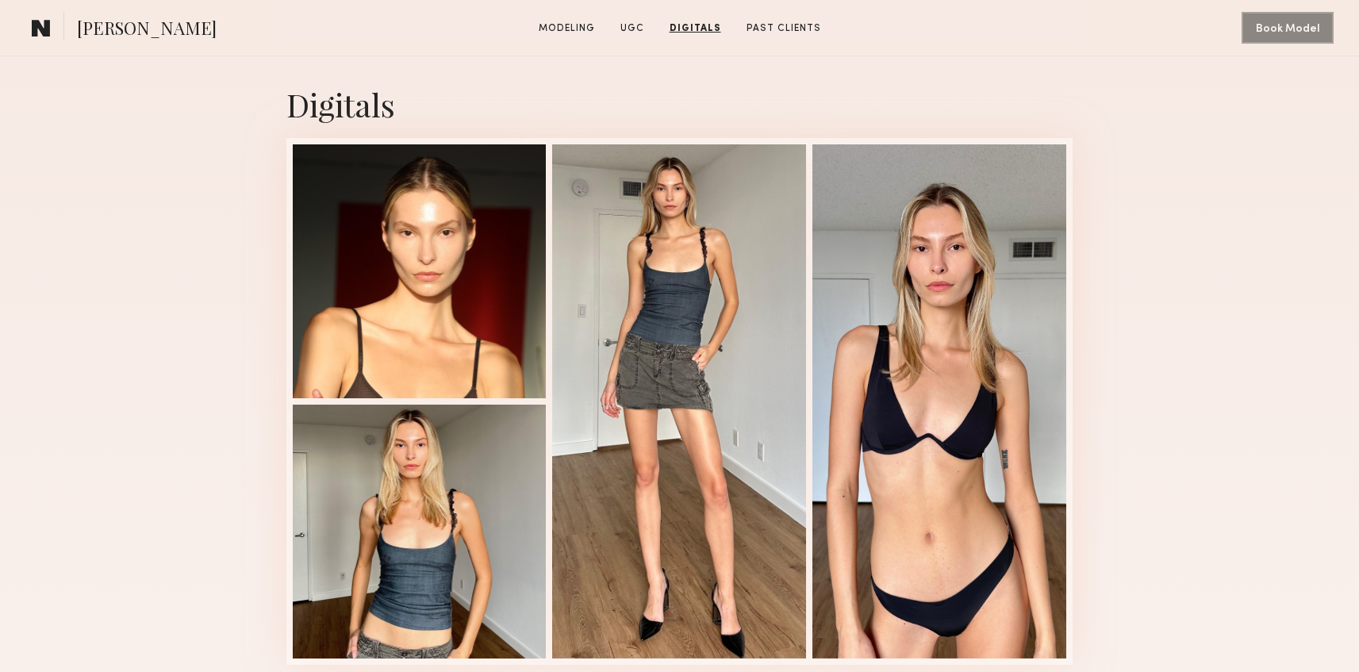
scroll to position [2014, 0]
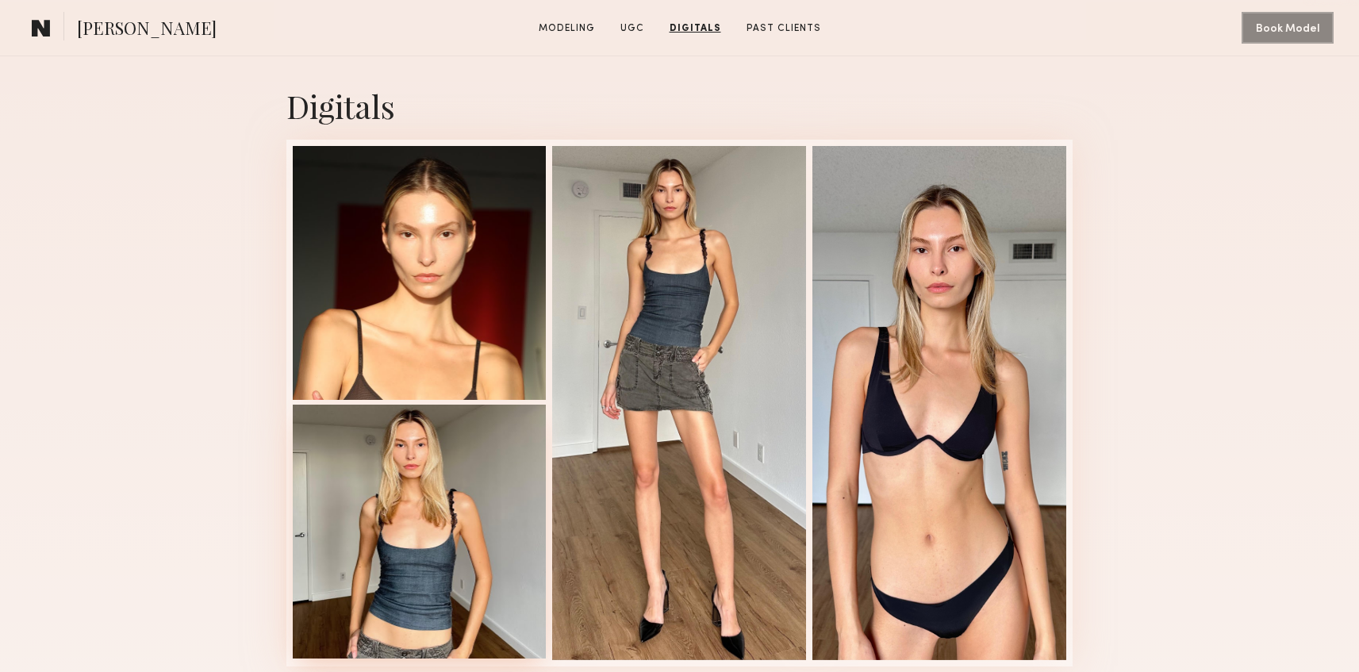
click at [468, 497] on div at bounding box center [420, 531] width 254 height 254
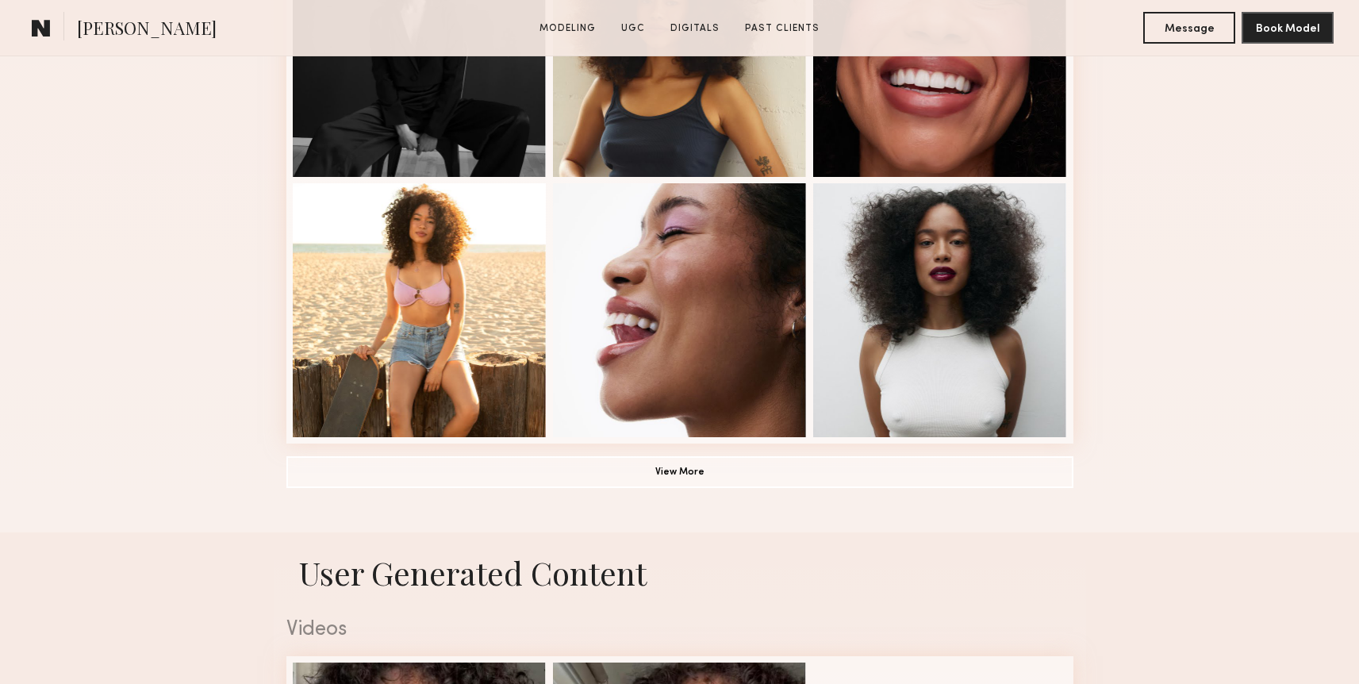
scroll to position [1149, 0]
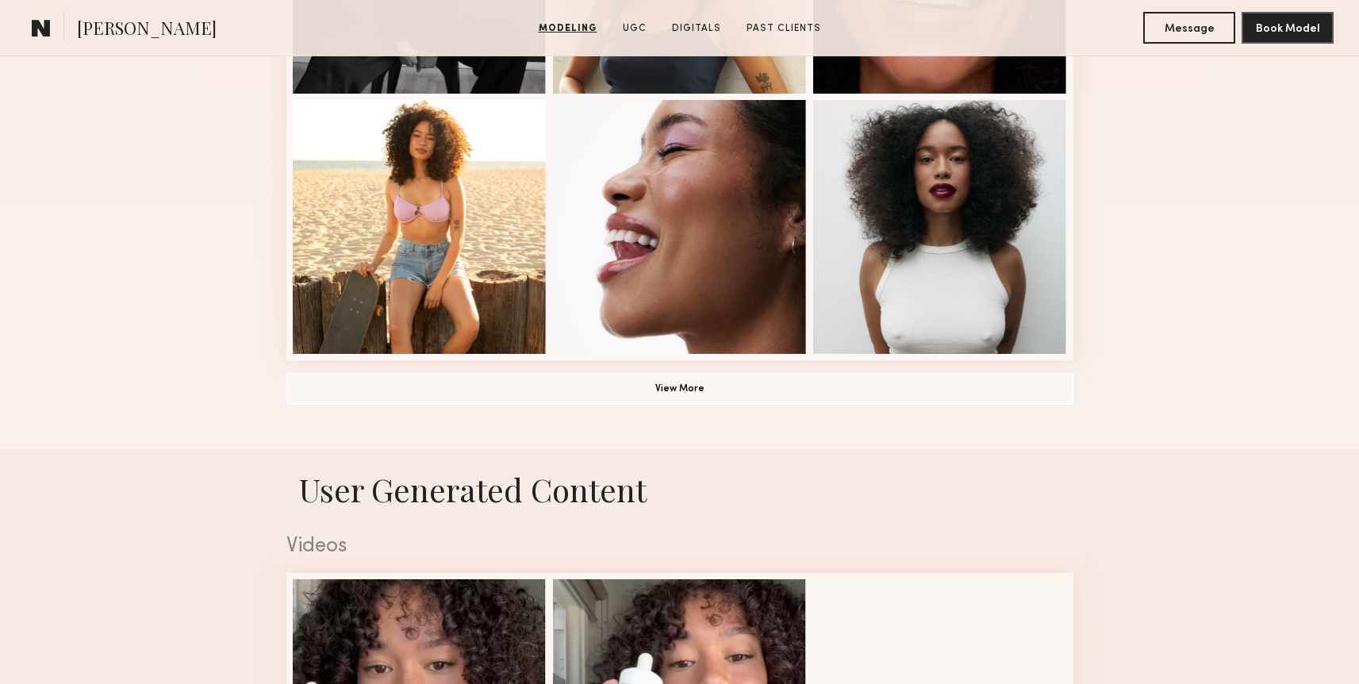
click at [884, 373] on button "View More" at bounding box center [679, 388] width 787 height 32
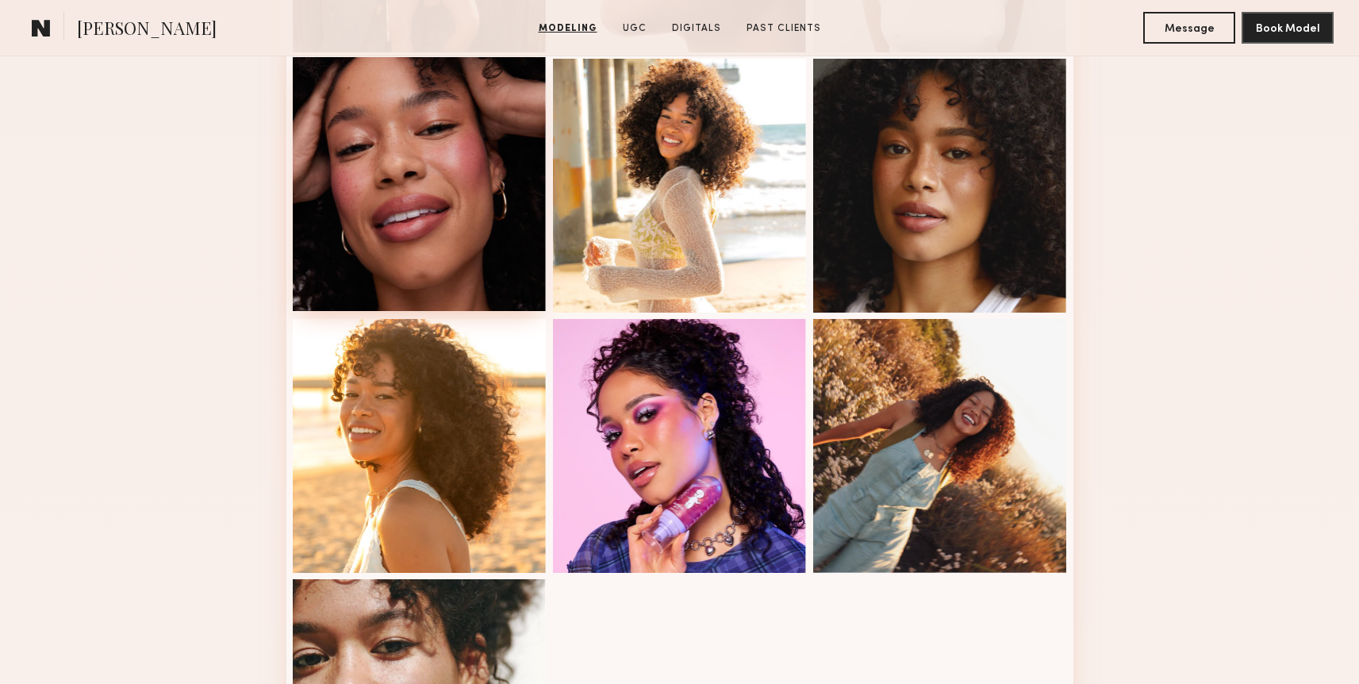
scroll to position [1524, 0]
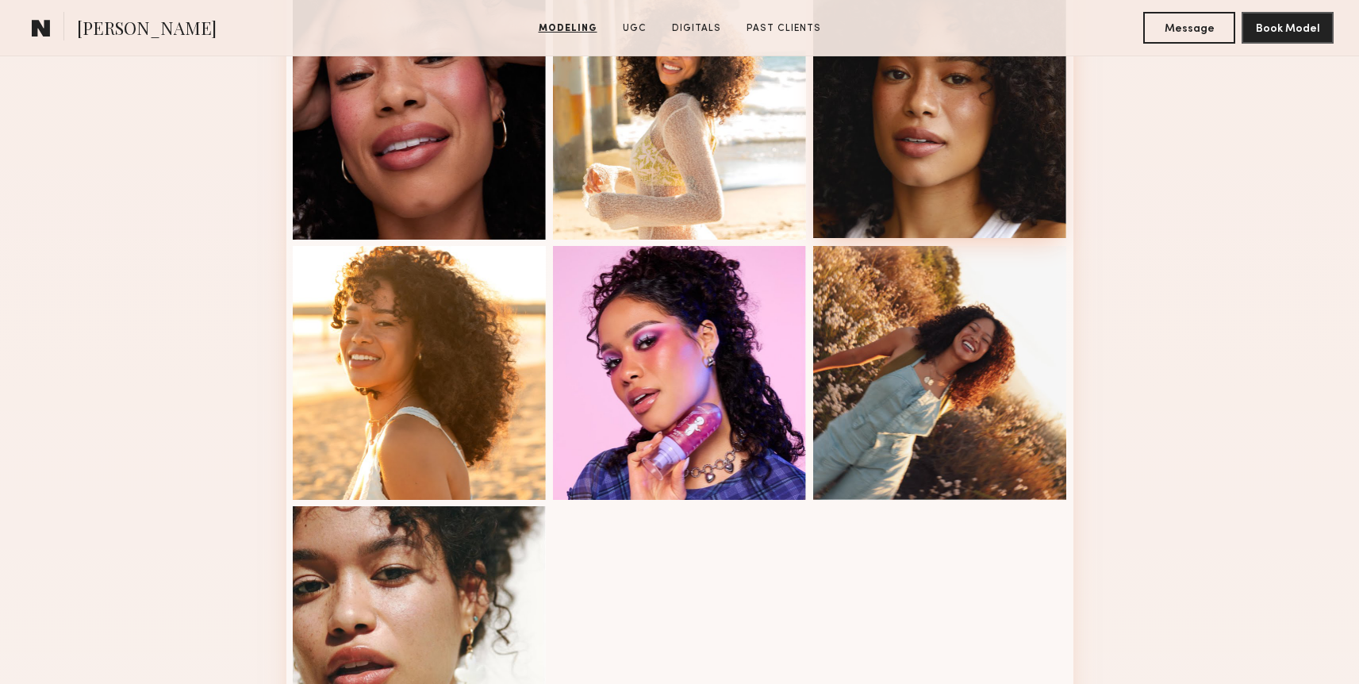
click at [921, 136] on div at bounding box center [940, 111] width 254 height 254
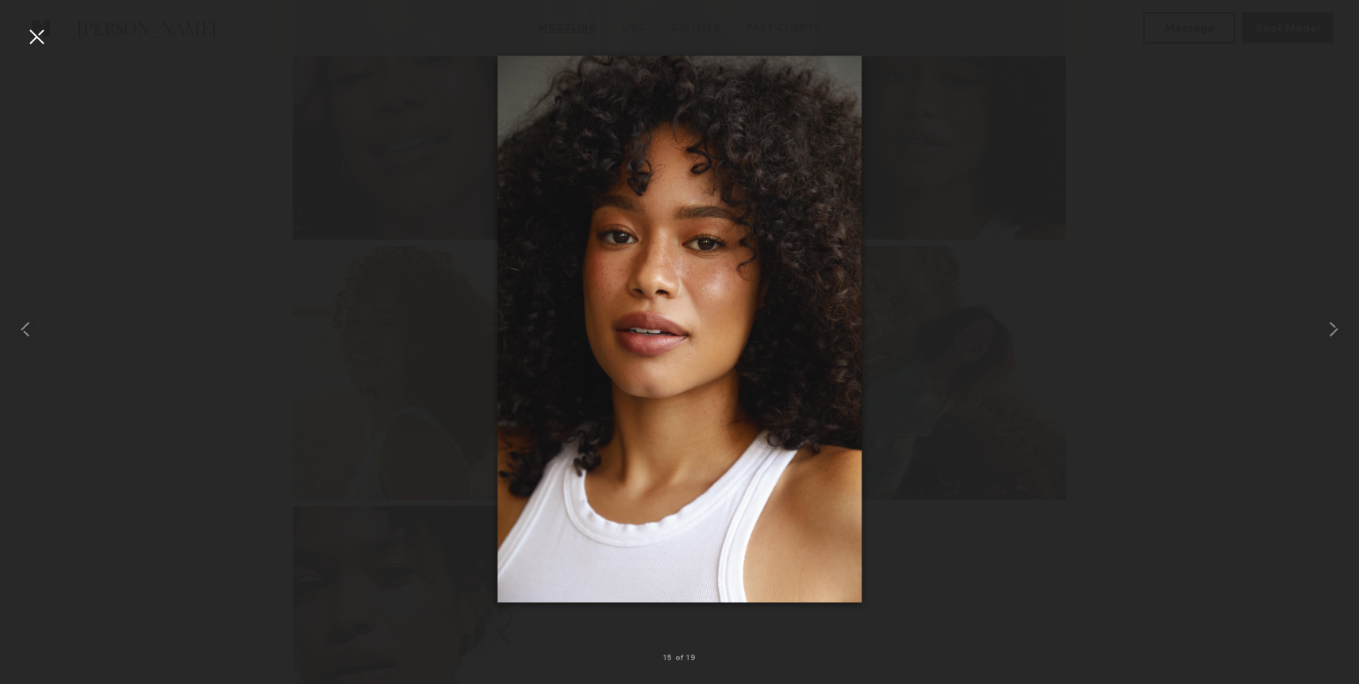
click at [1063, 150] on div at bounding box center [679, 329] width 1359 height 608
click at [33, 44] on div at bounding box center [36, 36] width 25 height 25
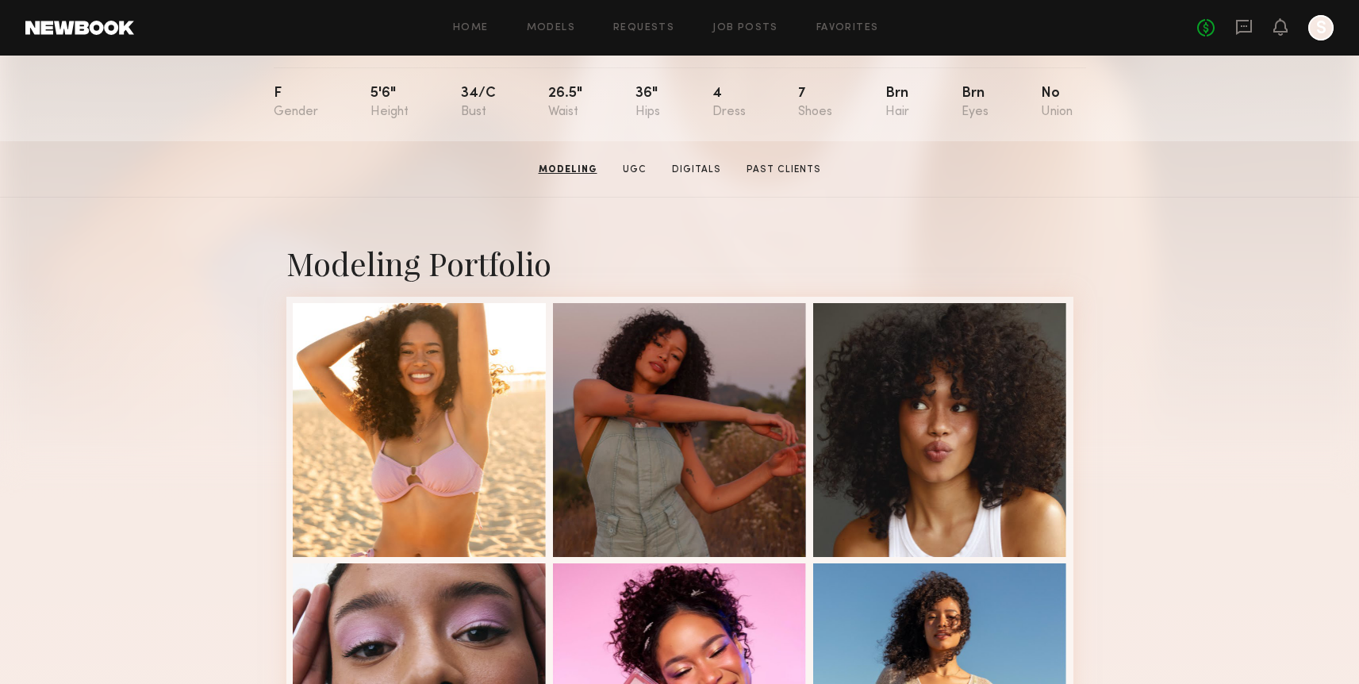
scroll to position [165, 0]
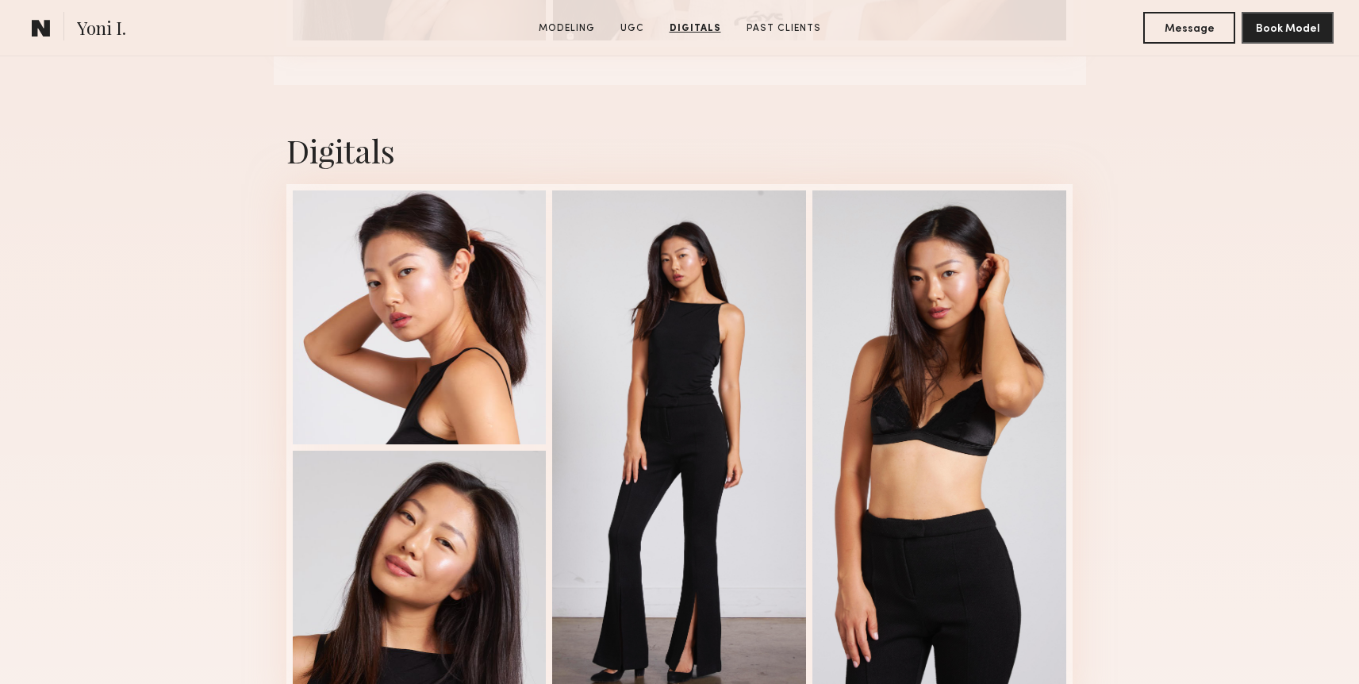
scroll to position [3663, 0]
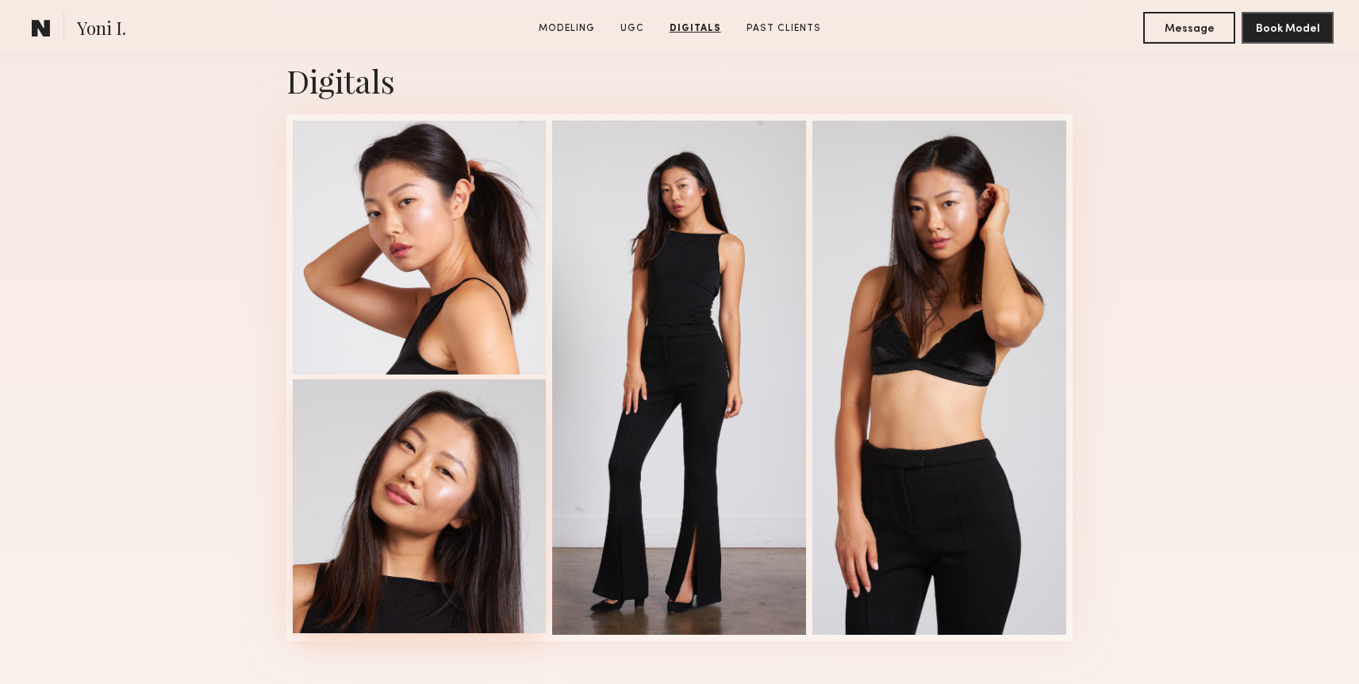
click at [402, 507] on div at bounding box center [420, 506] width 254 height 254
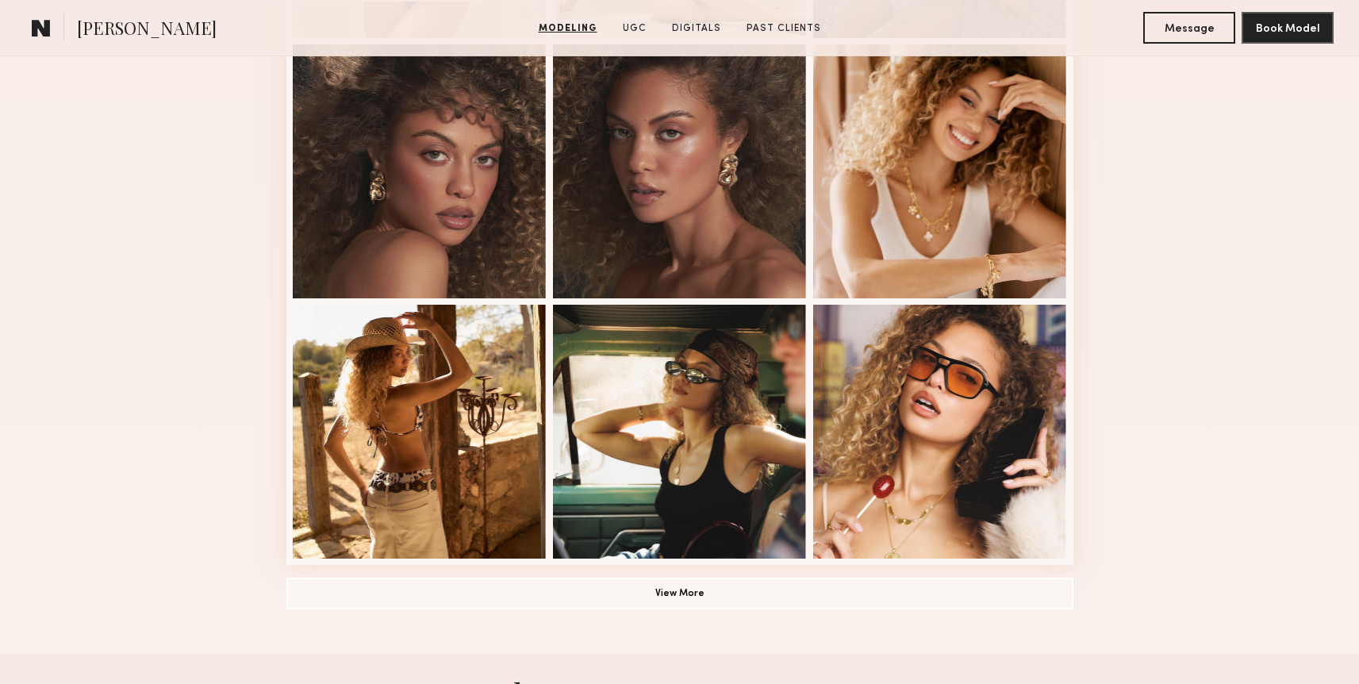
scroll to position [941, 0]
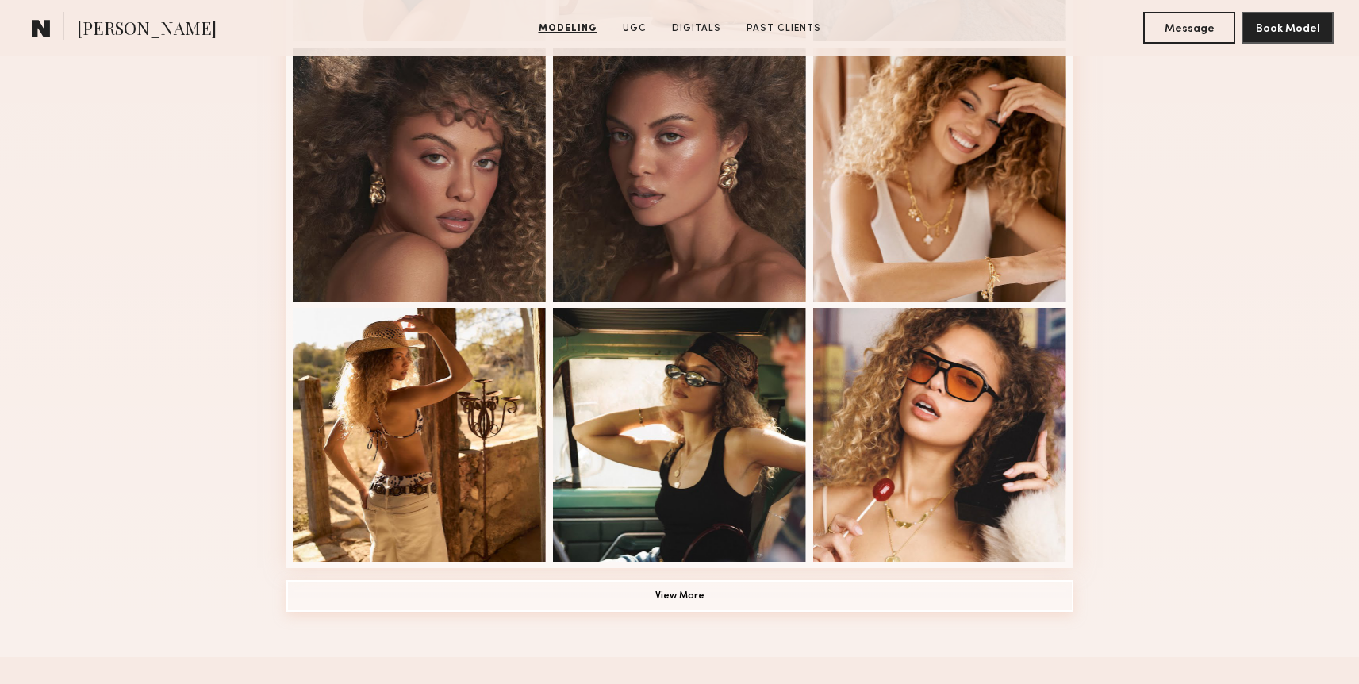
click at [906, 603] on button "View More" at bounding box center [679, 596] width 787 height 32
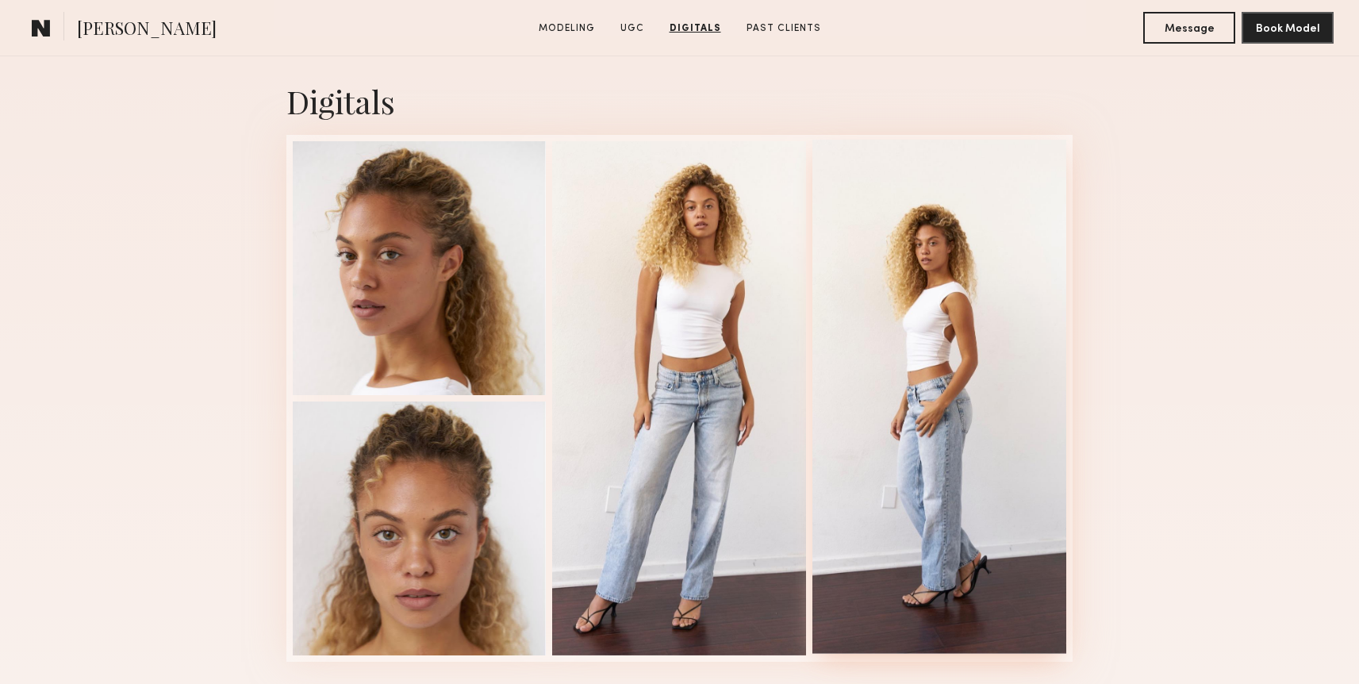
scroll to position [3533, 0]
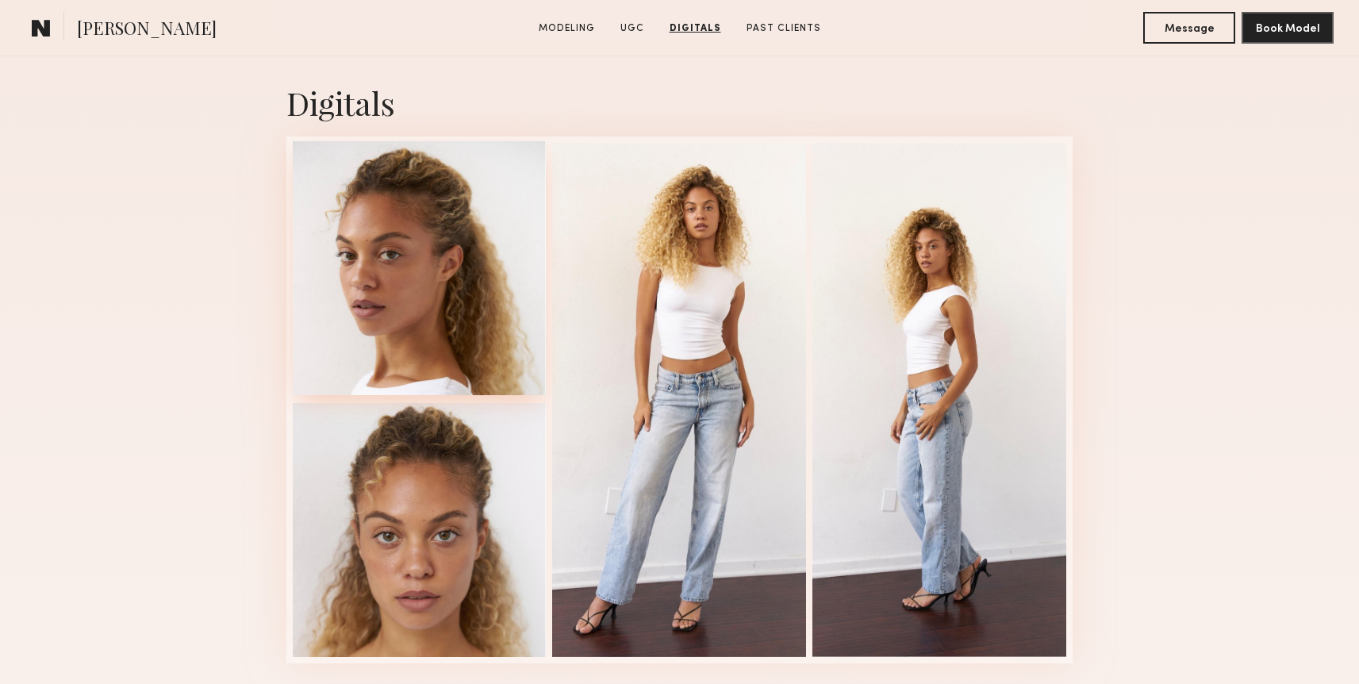
click at [466, 336] on div at bounding box center [420, 268] width 254 height 254
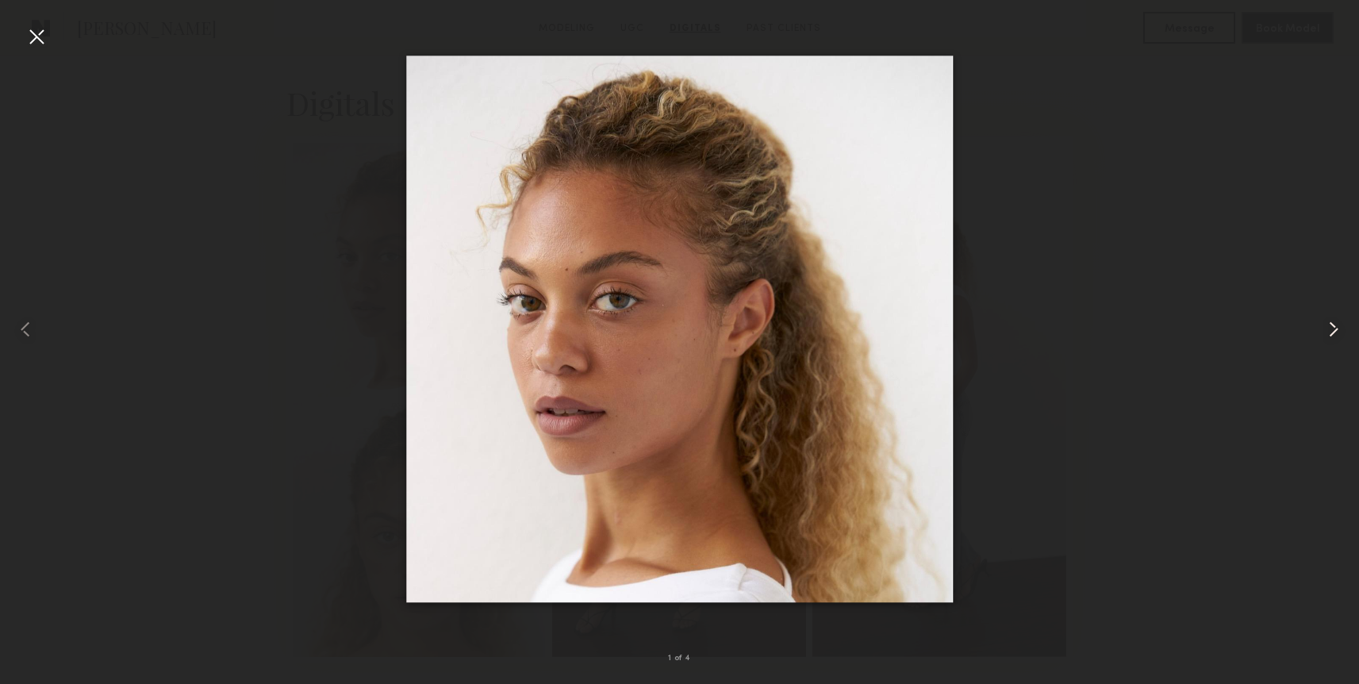
click at [1334, 332] on common-icon at bounding box center [1333, 328] width 25 height 25
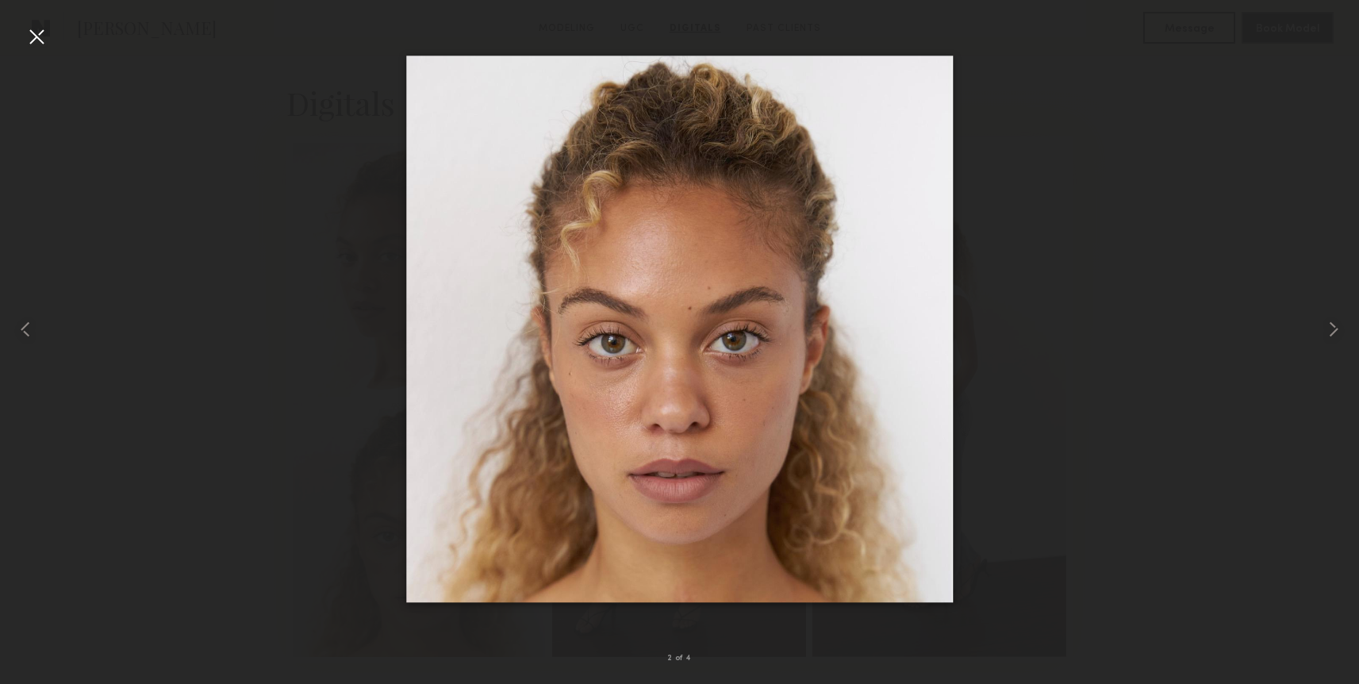
drag, startPoint x: 815, startPoint y: 322, endPoint x: 841, endPoint y: 21, distance: 301.7
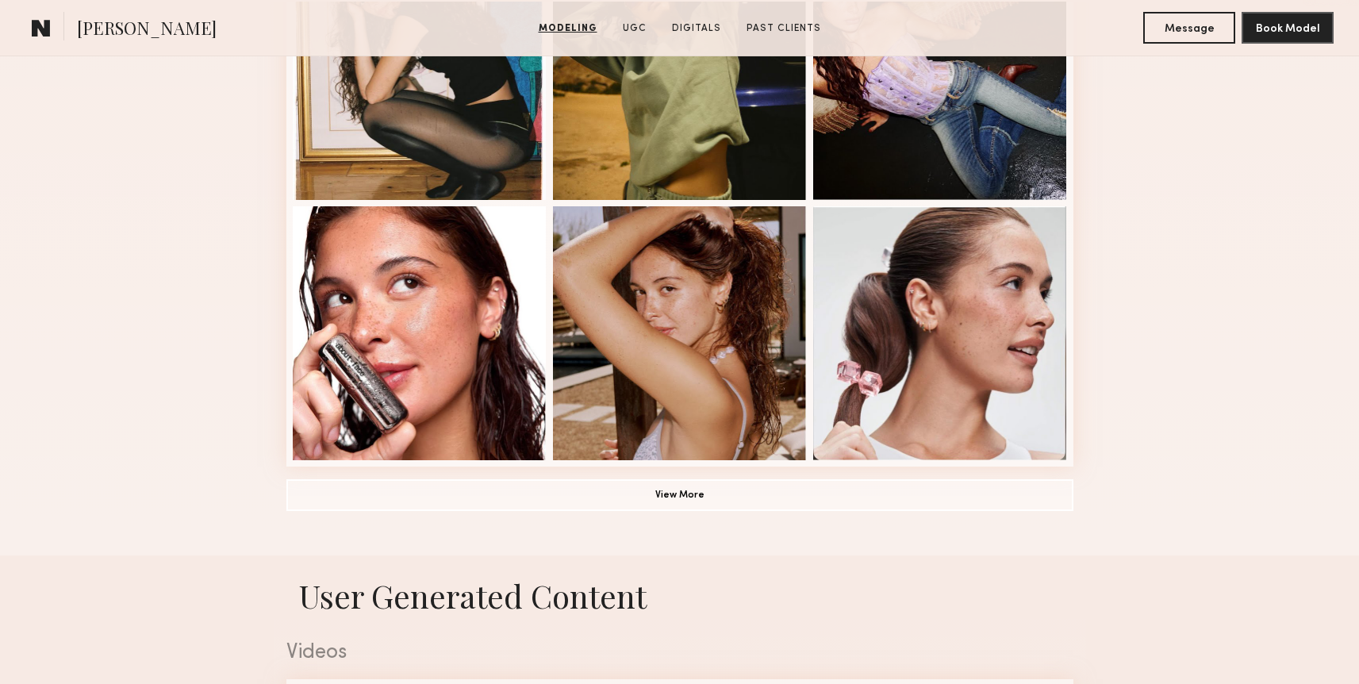
scroll to position [1041, 0]
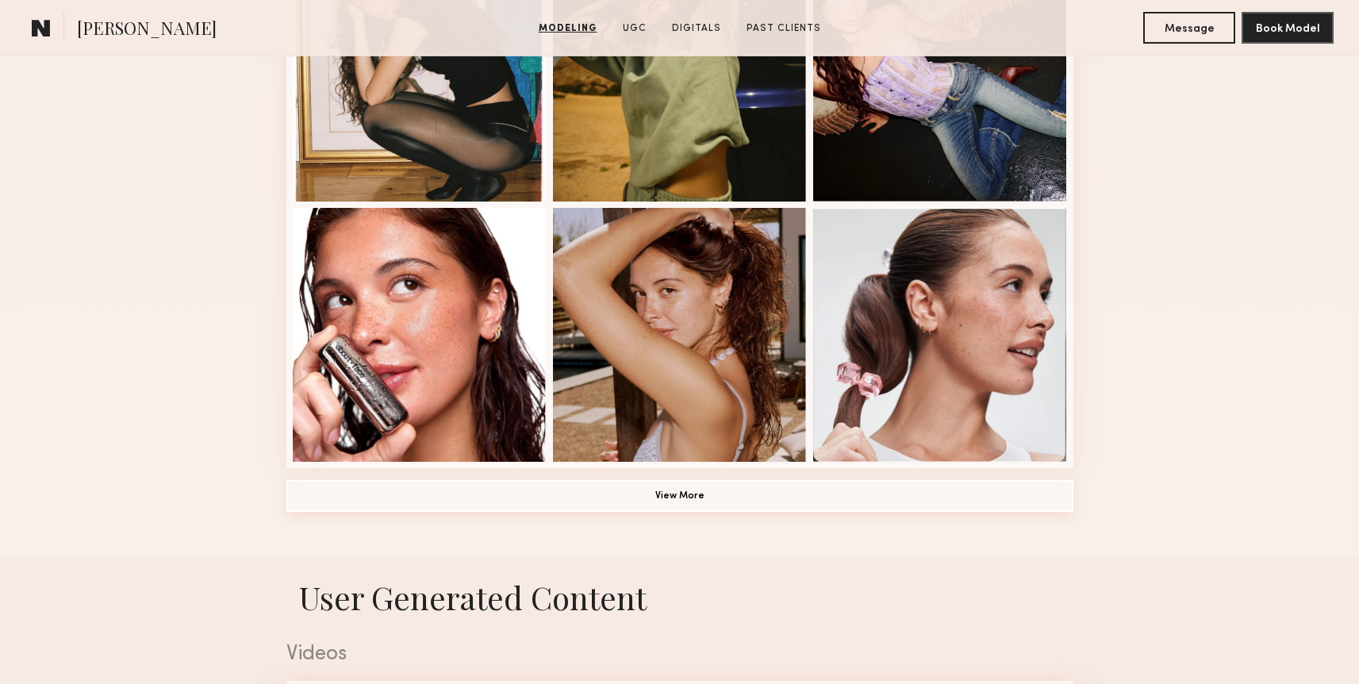
click at [748, 497] on button "View More" at bounding box center [679, 496] width 787 height 32
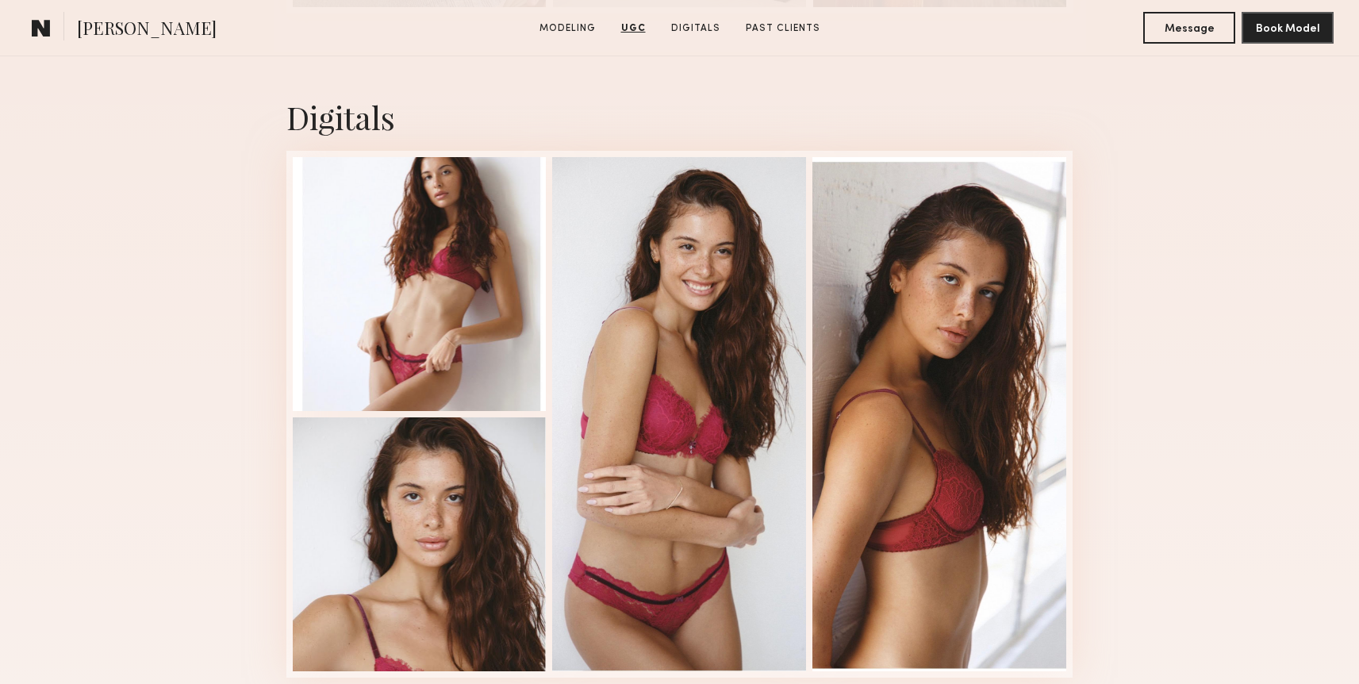
scroll to position [3598, 0]
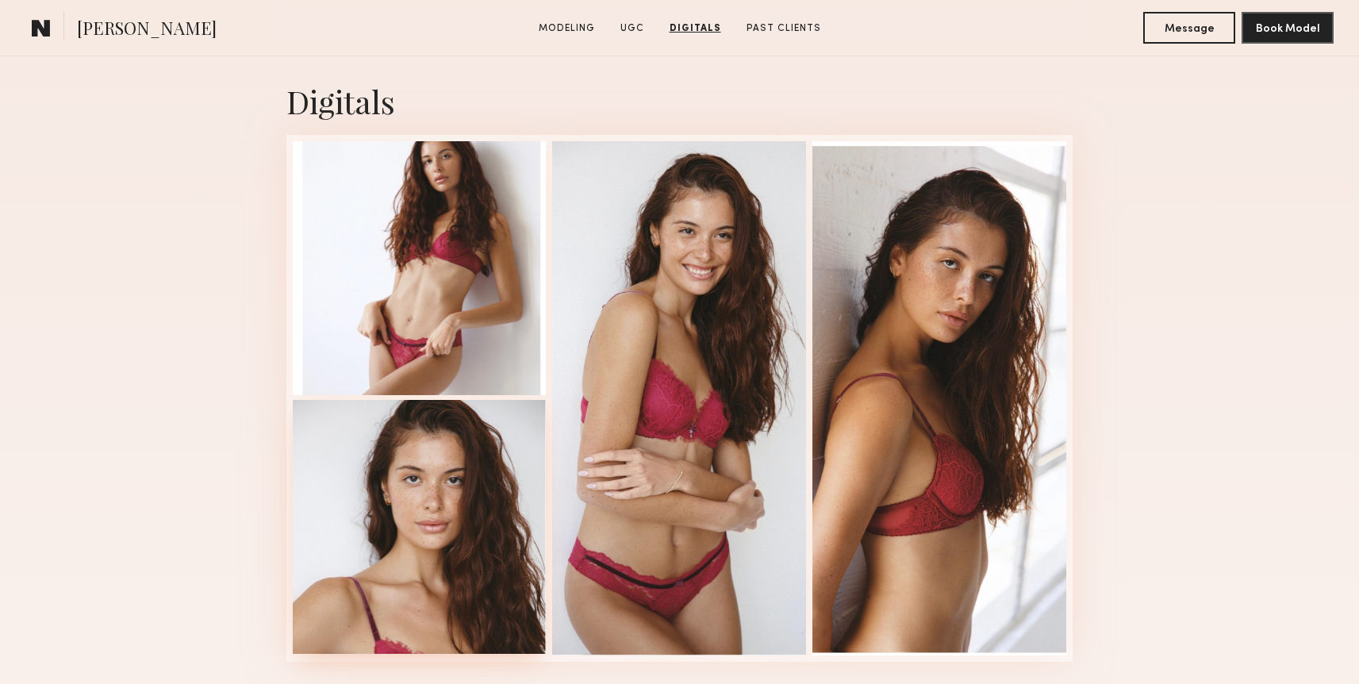
click at [454, 499] on div at bounding box center [420, 527] width 254 height 254
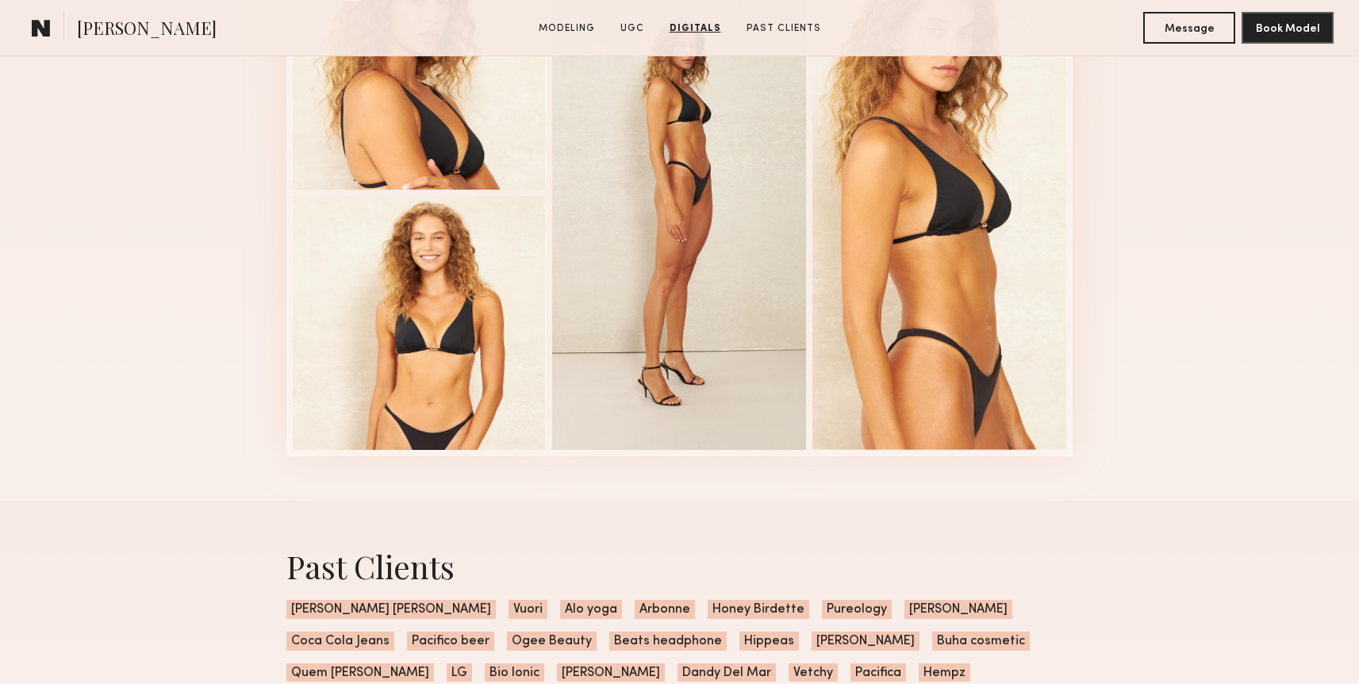
scroll to position [2517, 0]
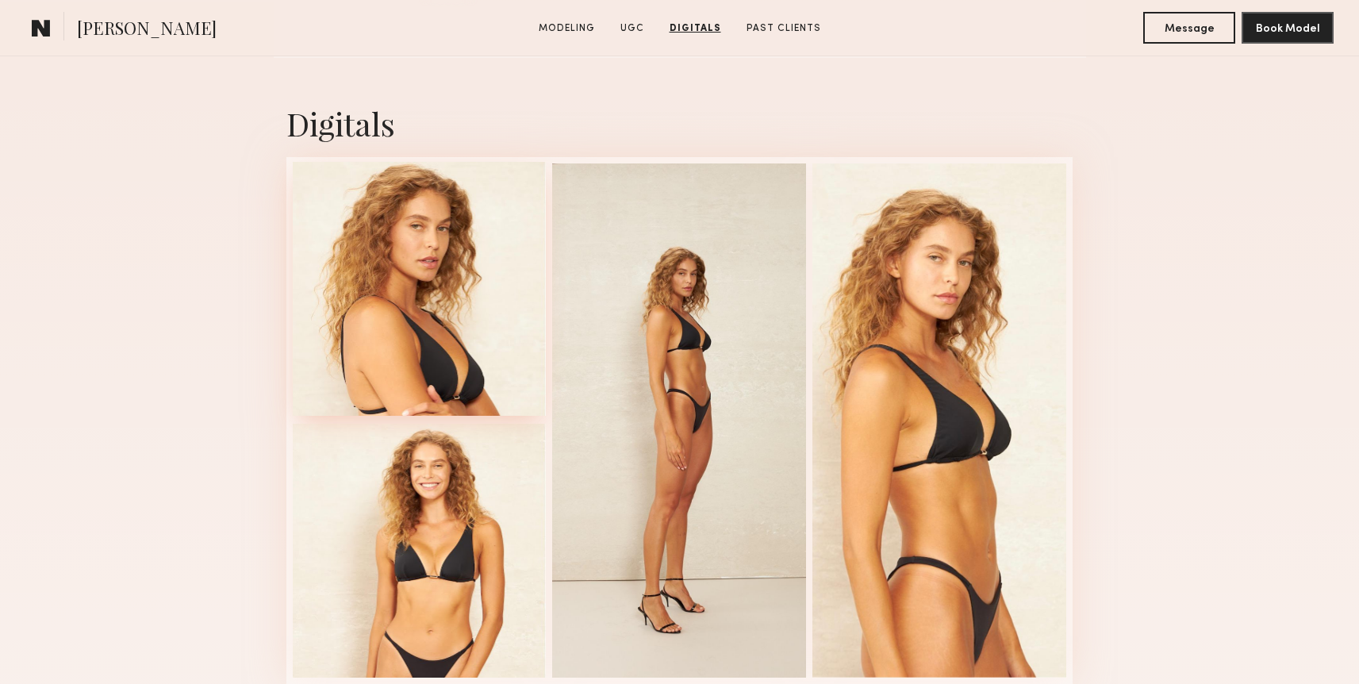
click at [454, 362] on div at bounding box center [420, 289] width 254 height 254
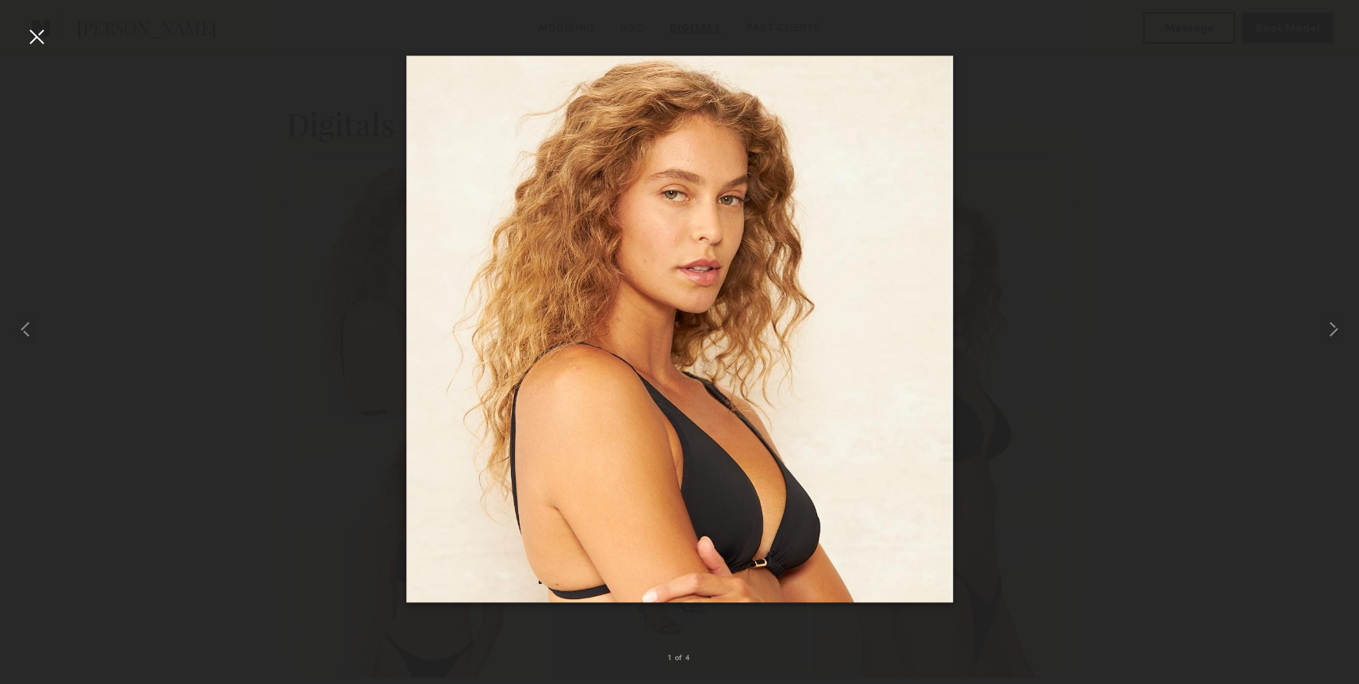
drag, startPoint x: 730, startPoint y: 282, endPoint x: 1119, endPoint y: 4, distance: 478.0
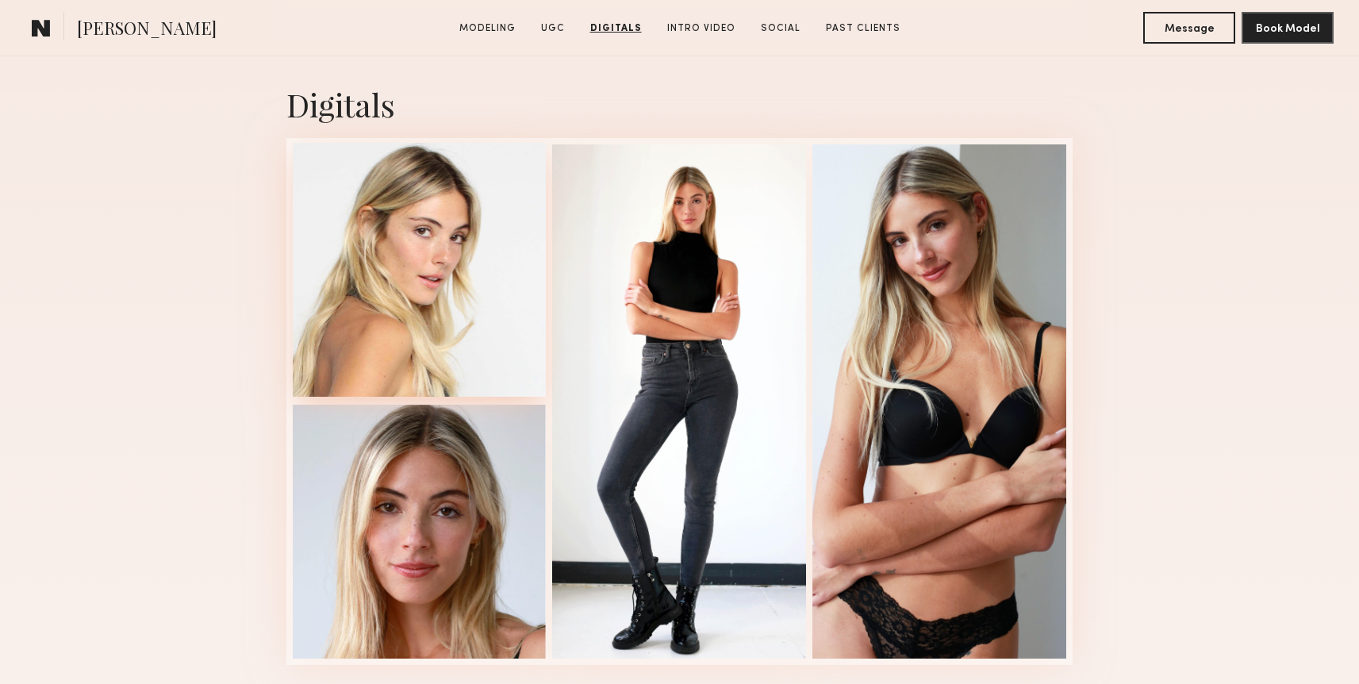
scroll to position [2602, 0]
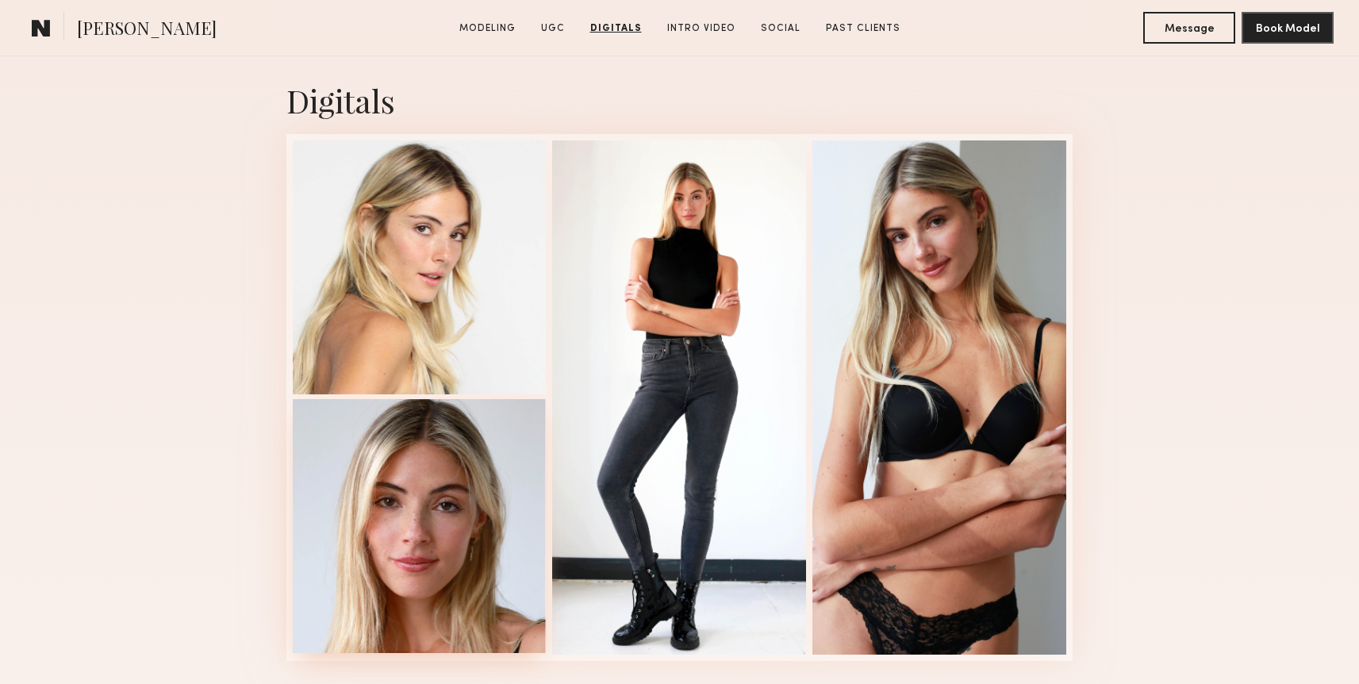
click at [458, 509] on div at bounding box center [420, 526] width 254 height 254
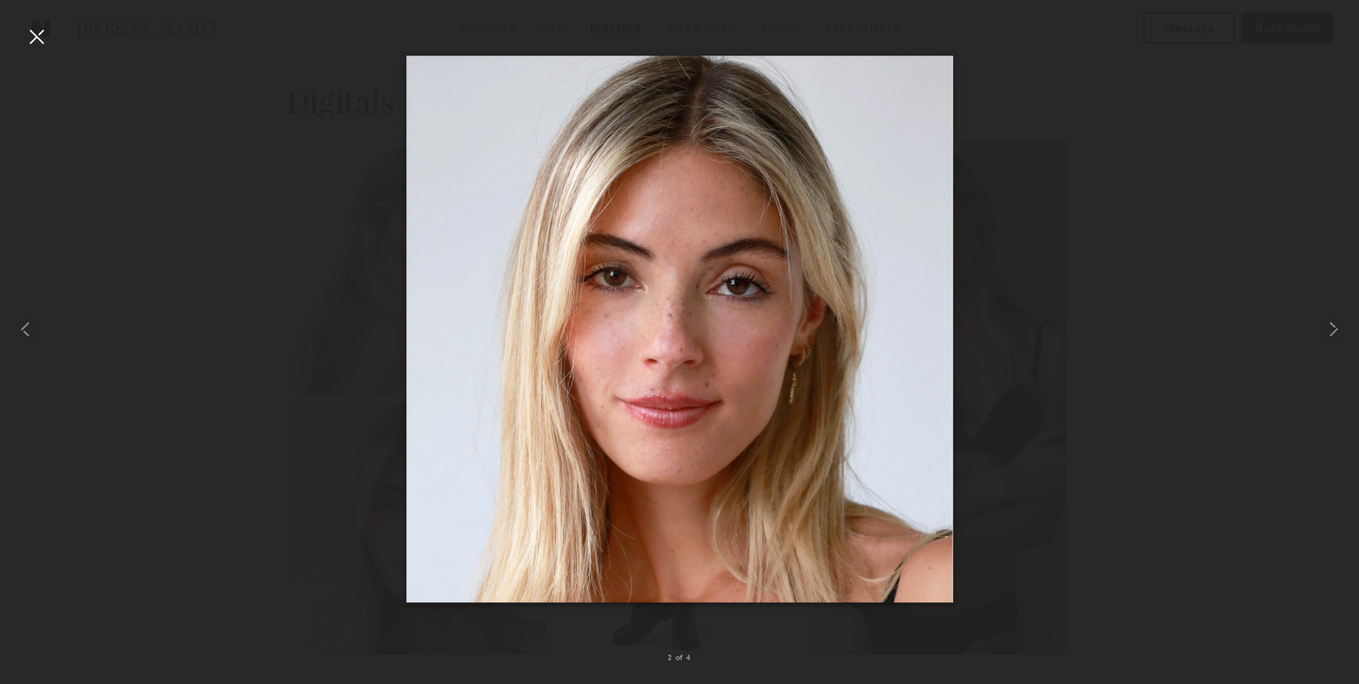
click at [692, 263] on img at bounding box center [679, 329] width 546 height 546
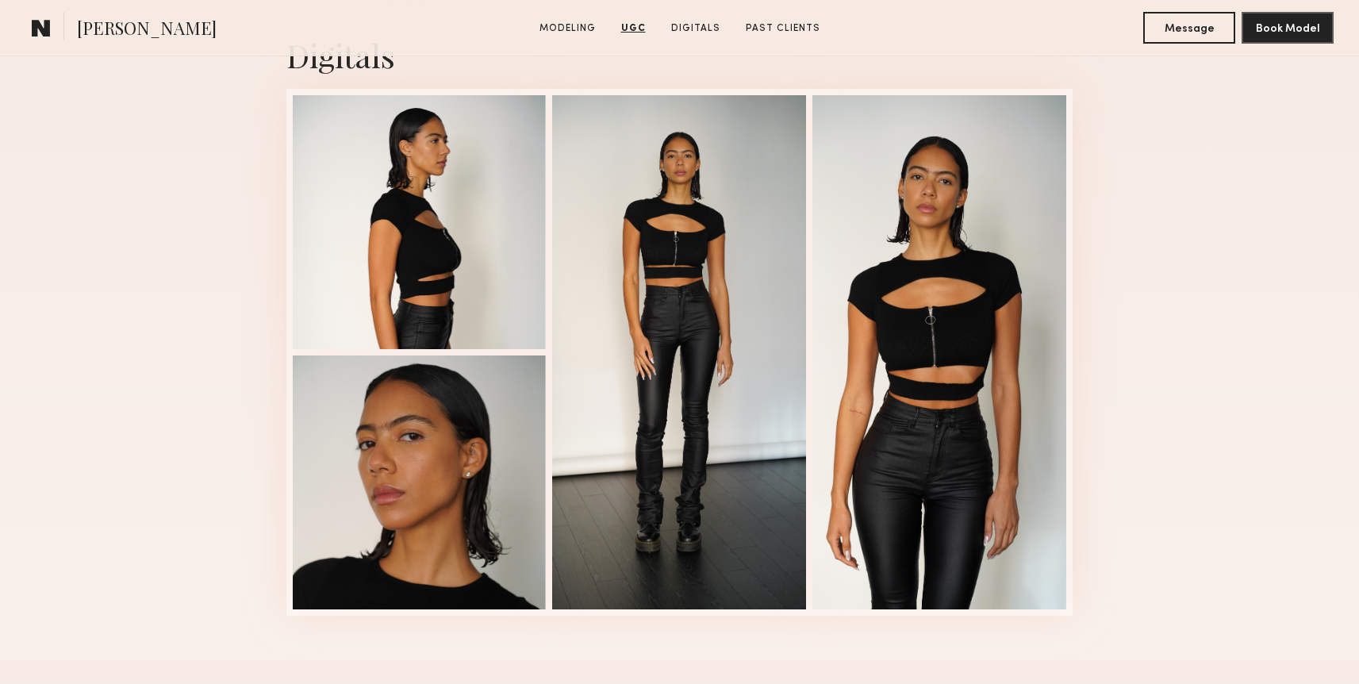
scroll to position [2065, 0]
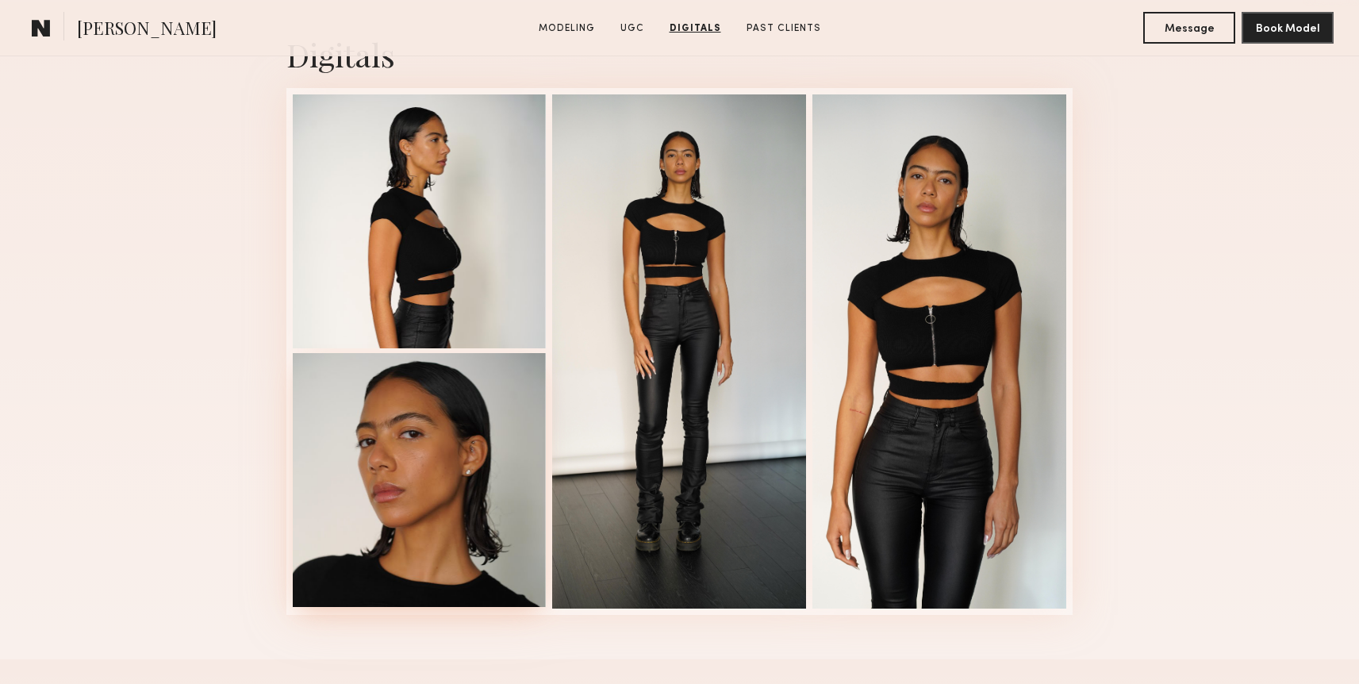
click at [344, 546] on div at bounding box center [420, 480] width 254 height 254
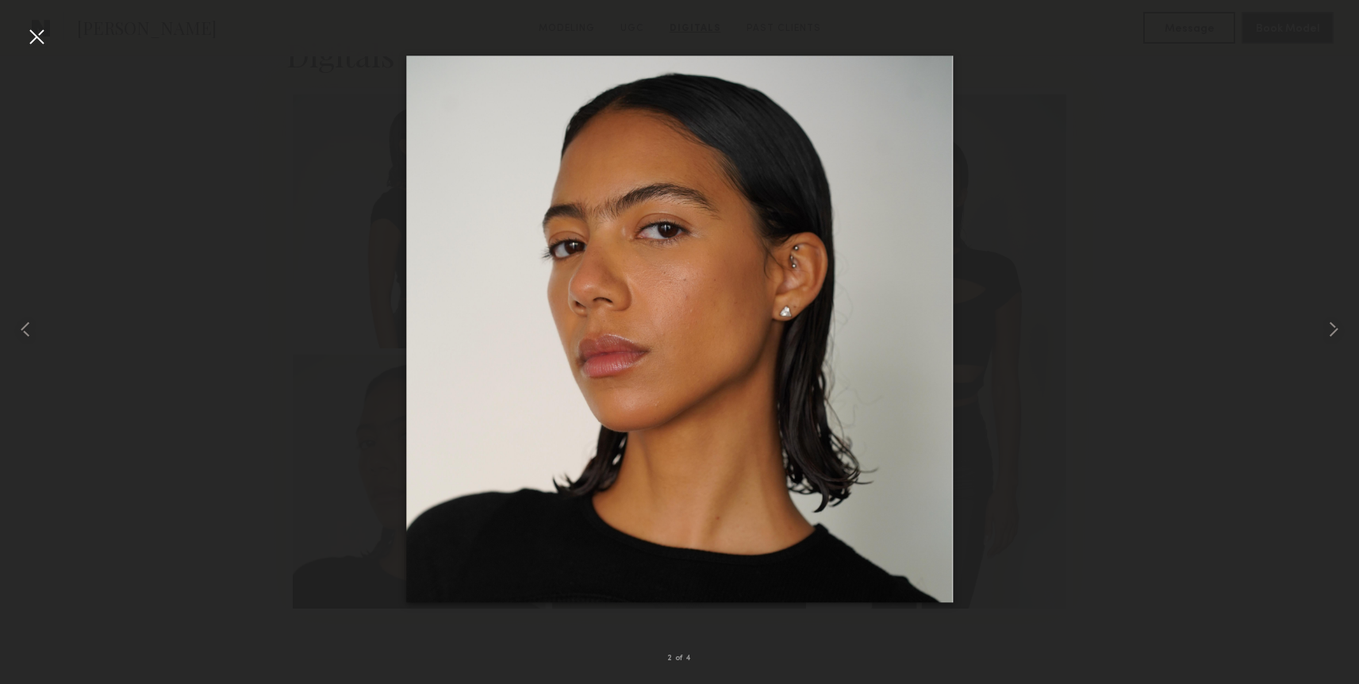
drag, startPoint x: 804, startPoint y: 179, endPoint x: 836, endPoint y: 214, distance: 47.2
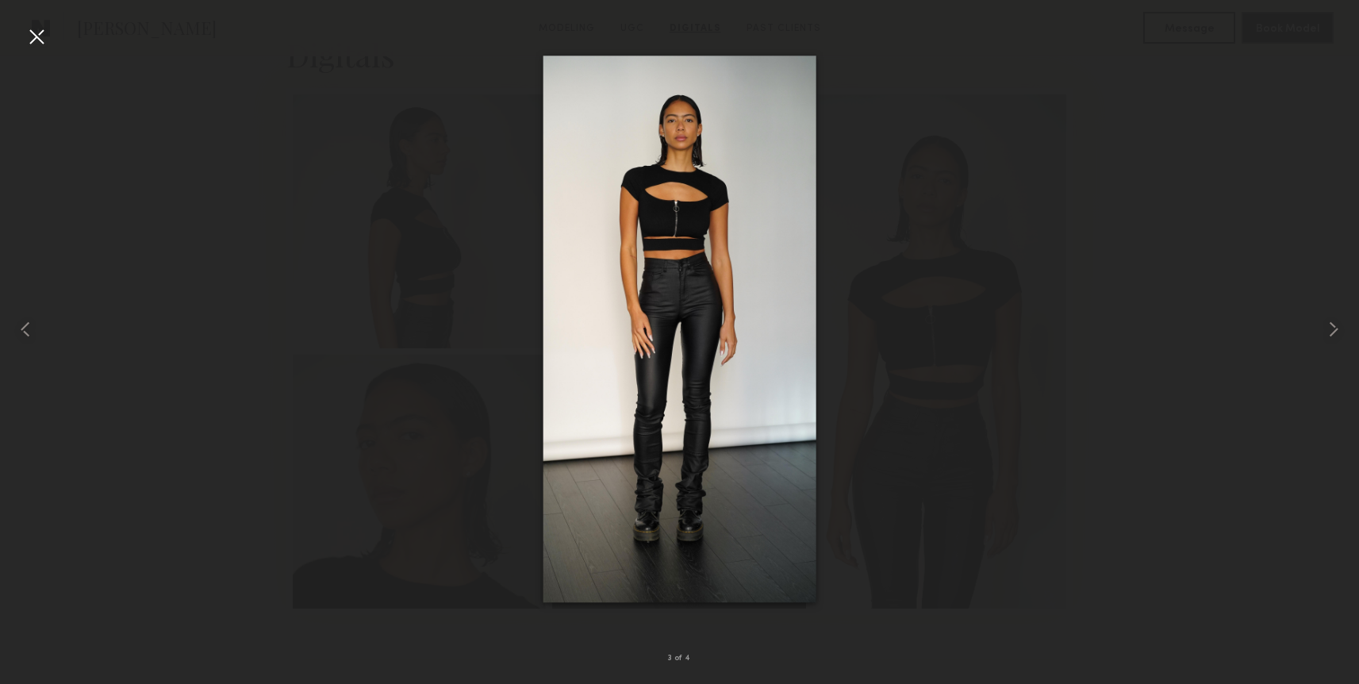
click at [26, 40] on div at bounding box center [36, 36] width 25 height 25
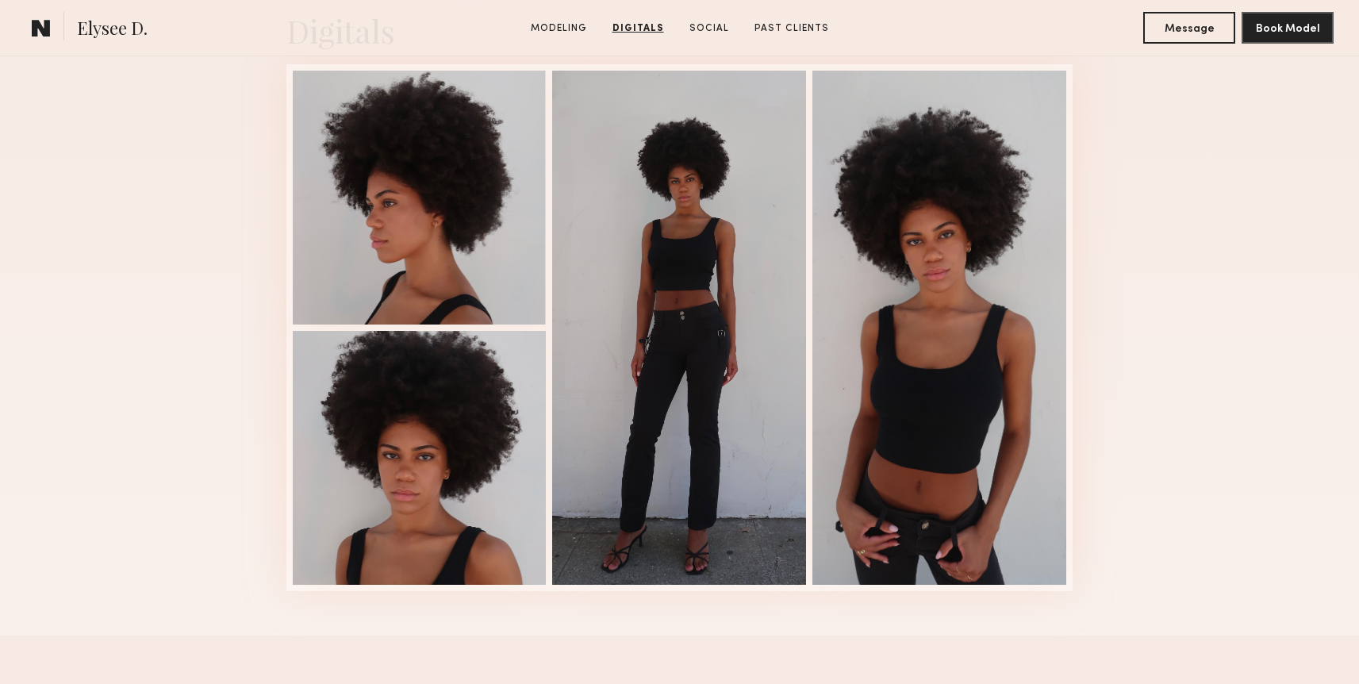
scroll to position [1623, 0]
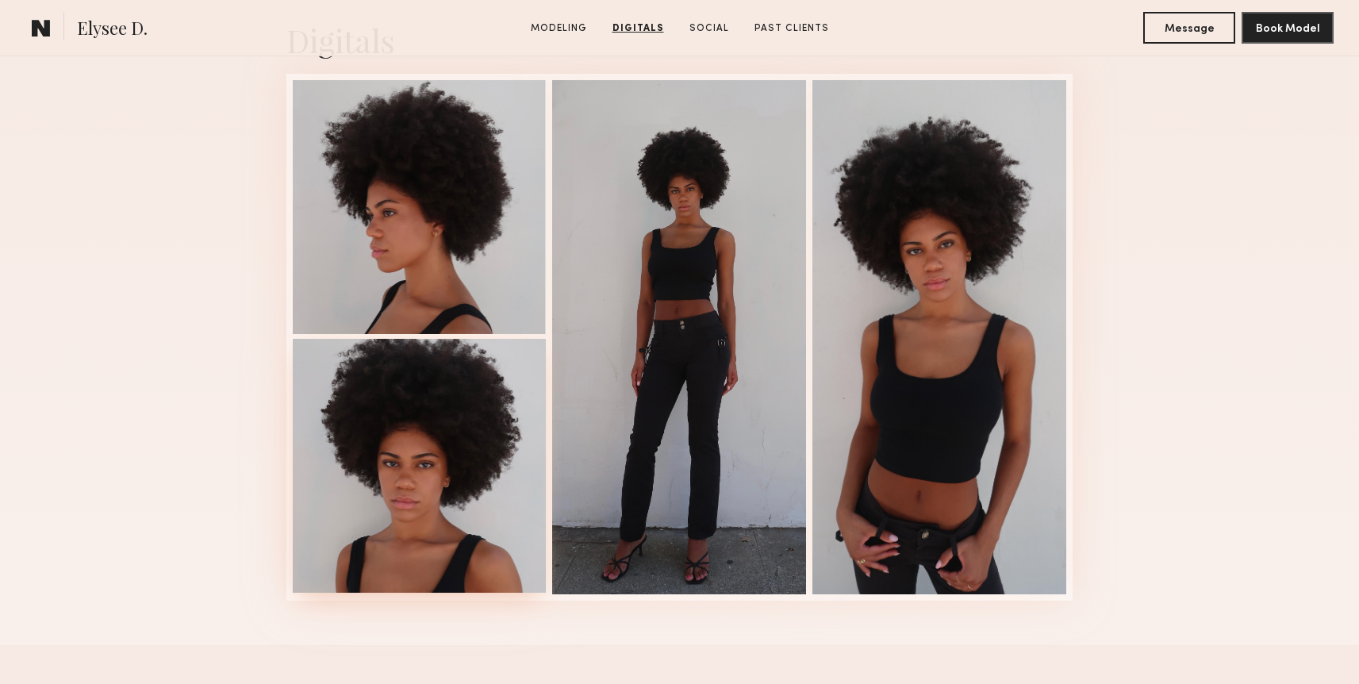
click at [424, 397] on div at bounding box center [420, 466] width 254 height 254
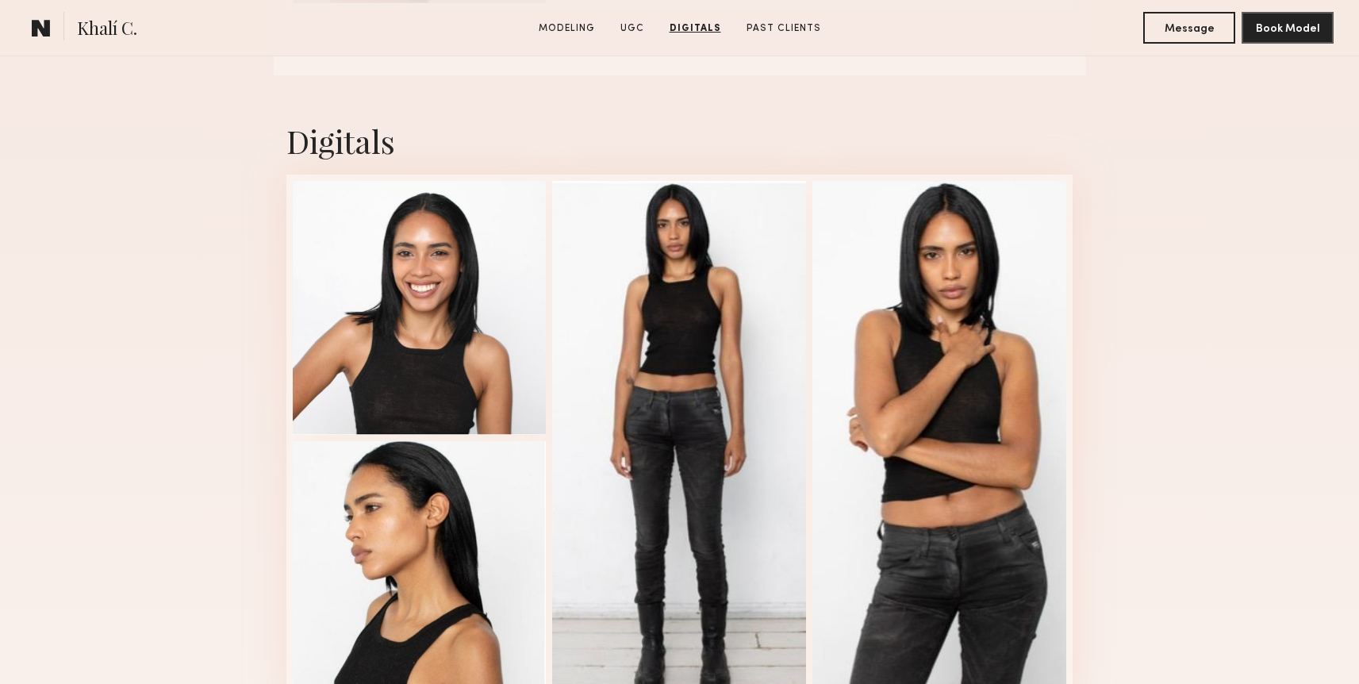
scroll to position [1975, 0]
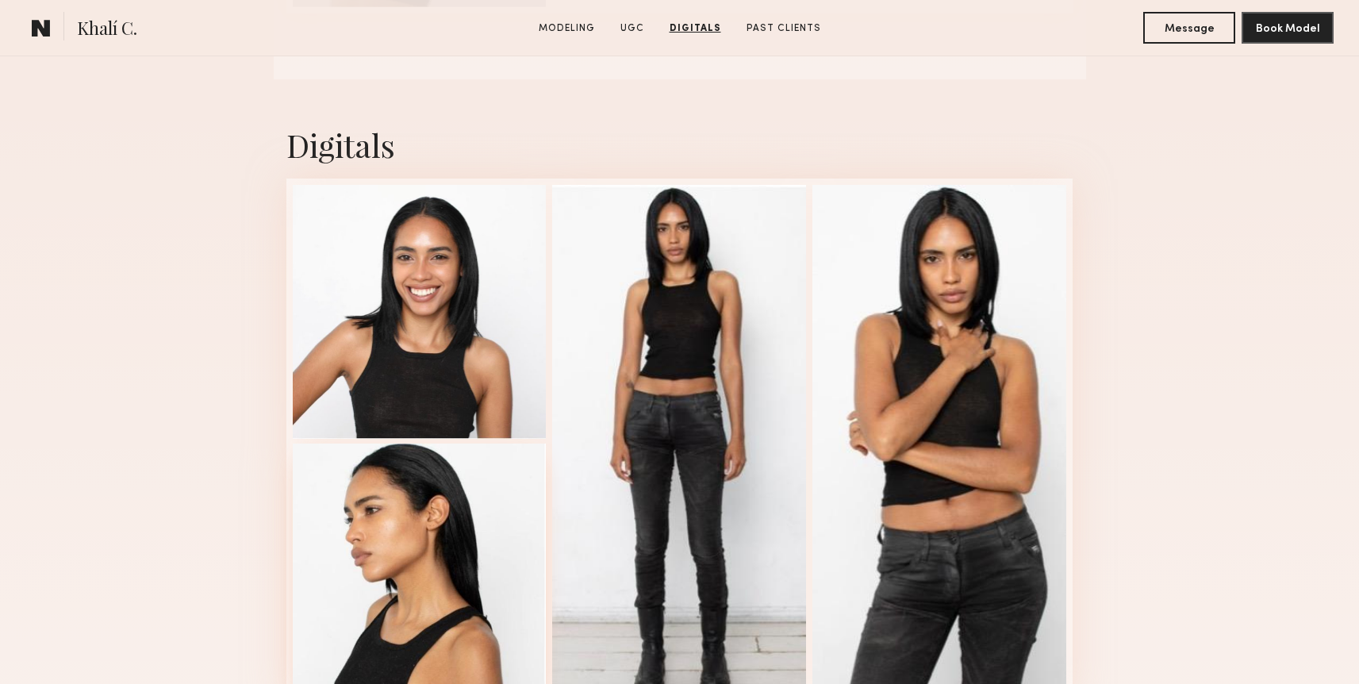
click at [379, 552] on div at bounding box center [420, 570] width 254 height 254
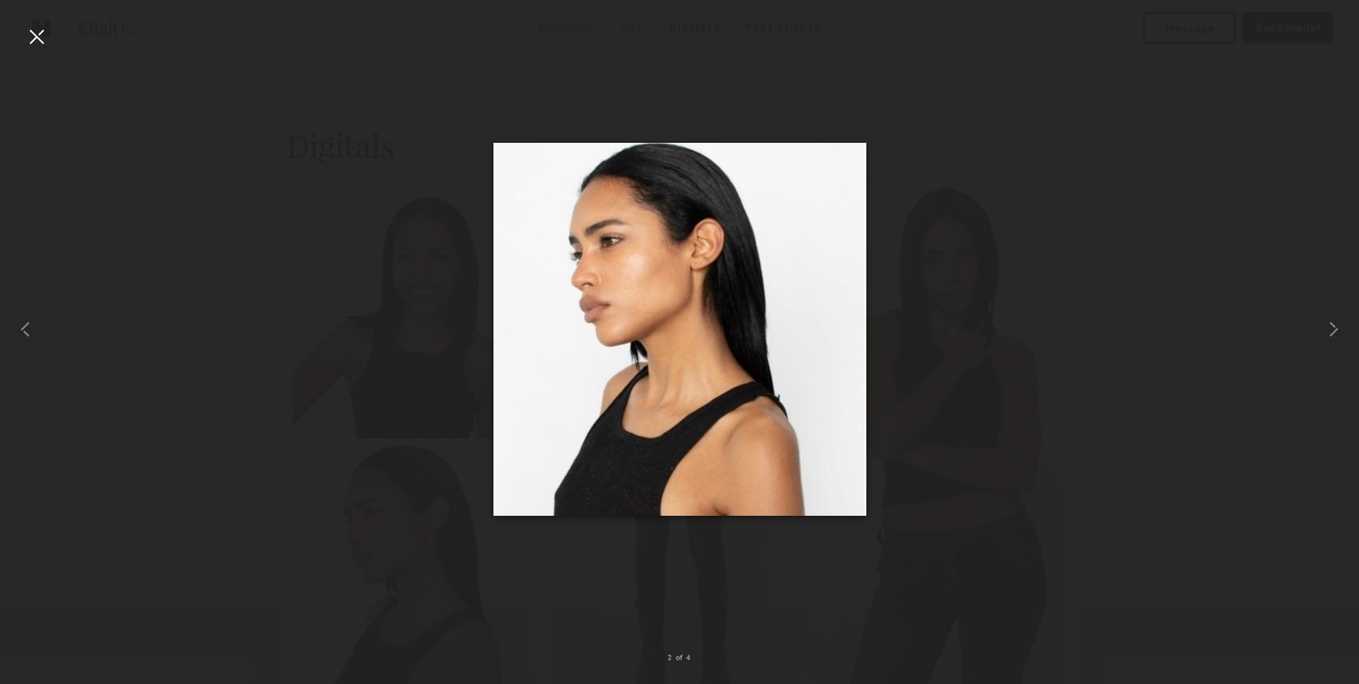
click at [983, 106] on div at bounding box center [679, 329] width 1359 height 608
click at [50, 47] on div at bounding box center [27, 329] width 55 height 608
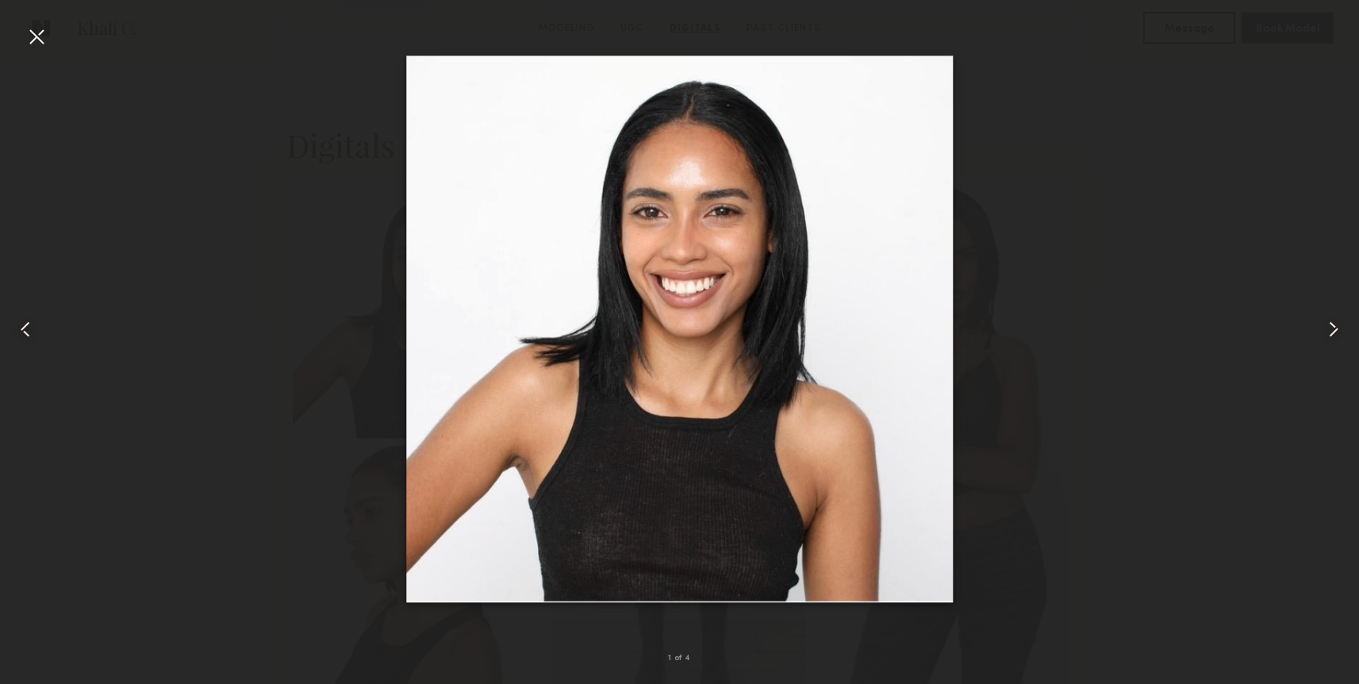
click at [21, 31] on div at bounding box center [27, 329] width 55 height 608
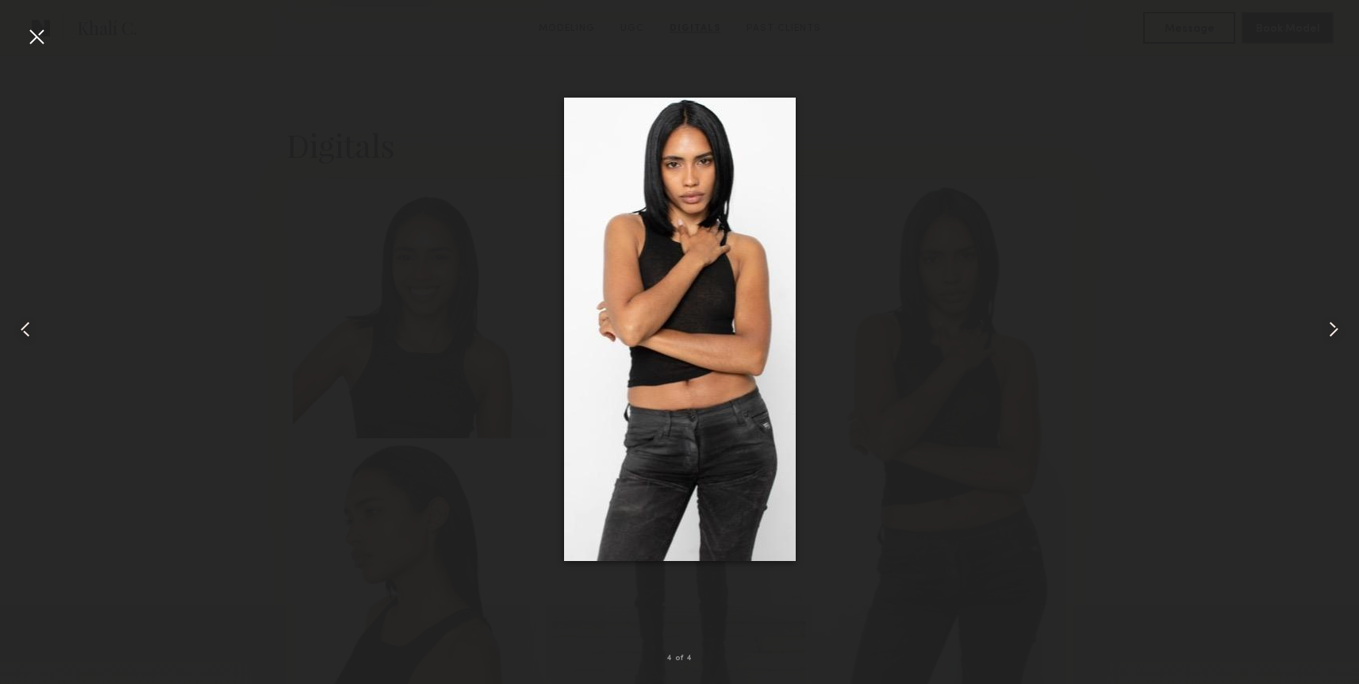
click at [36, 40] on div at bounding box center [36, 36] width 25 height 25
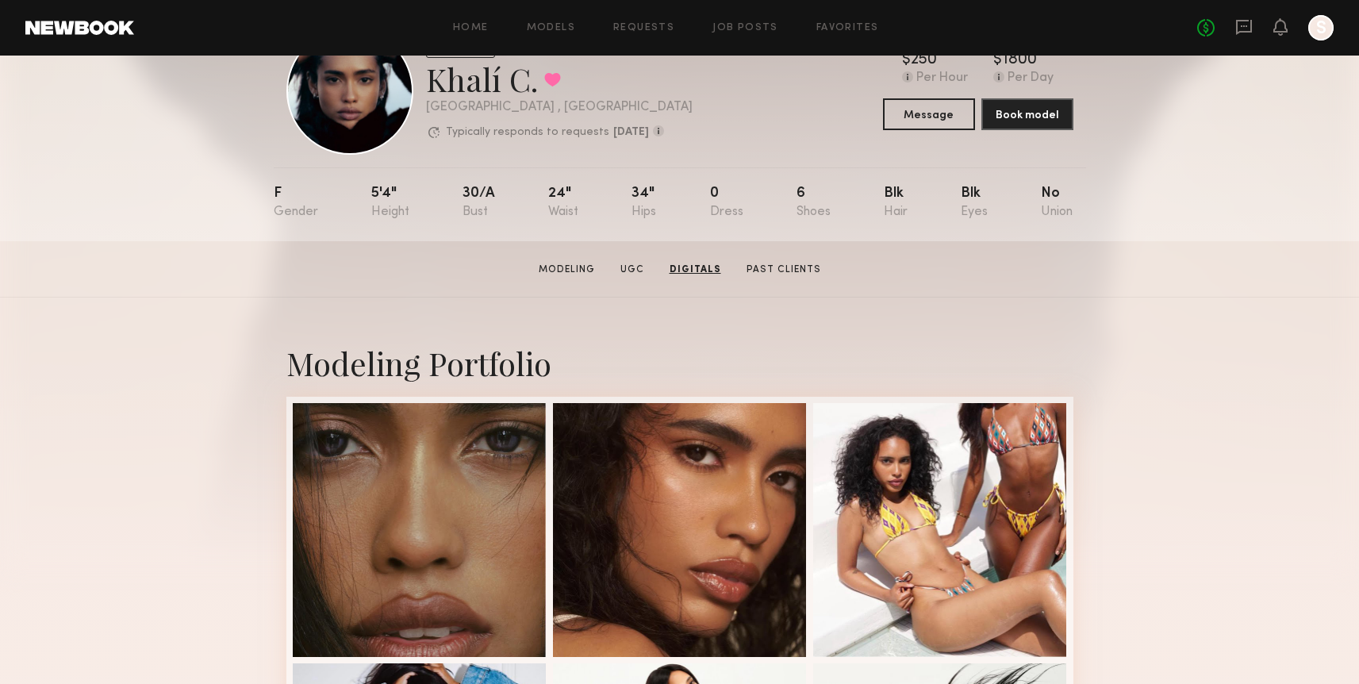
scroll to position [0, 0]
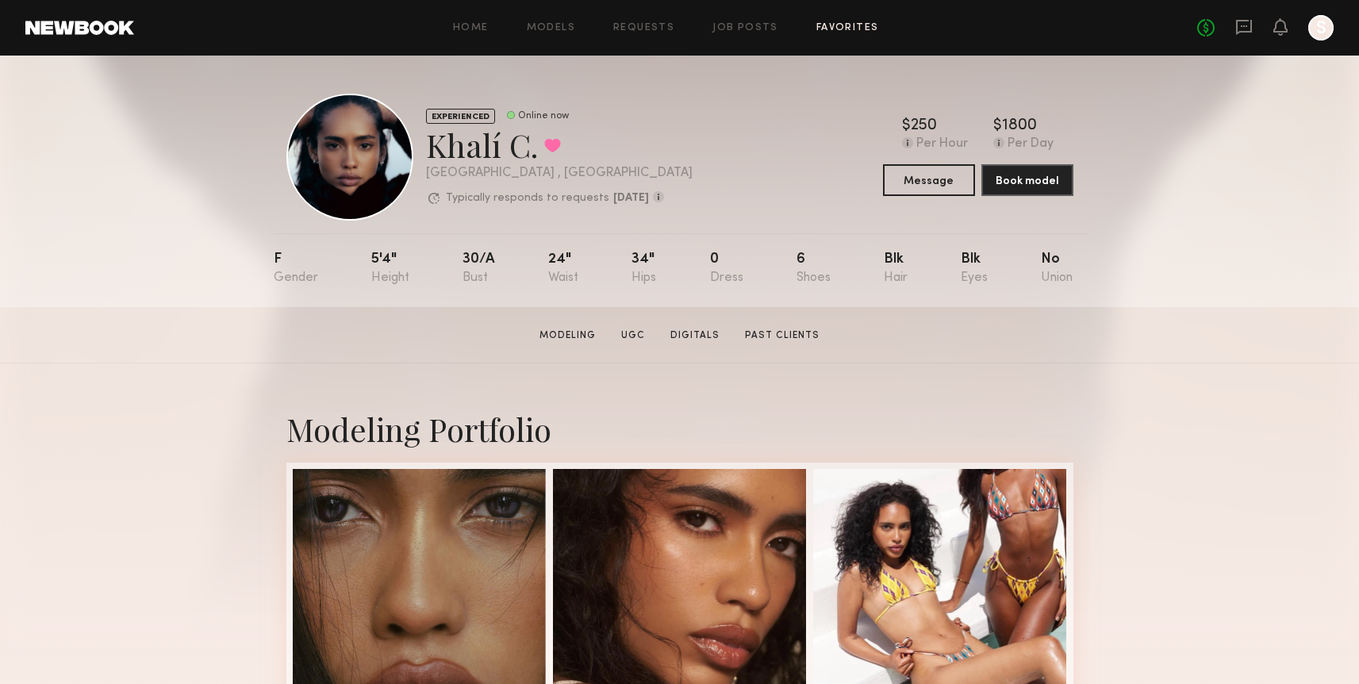
click at [823, 29] on link "Favorites" at bounding box center [847, 28] width 63 height 10
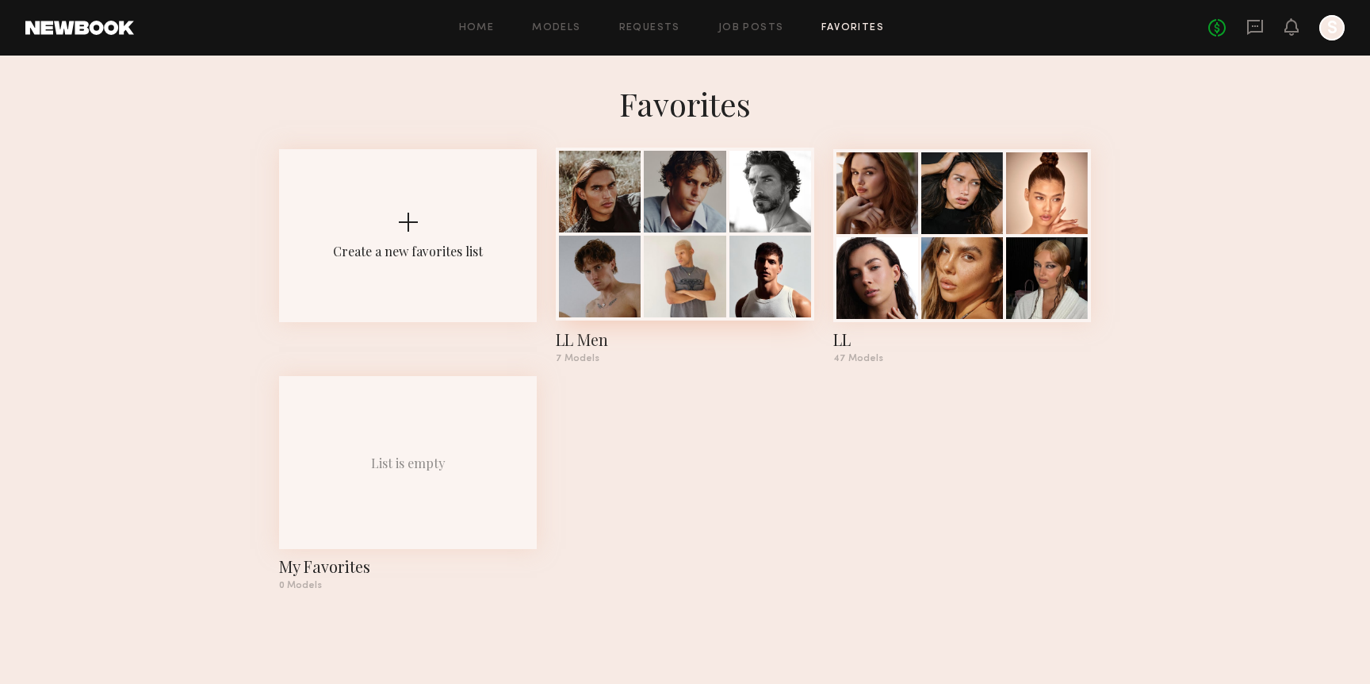
click at [755, 282] on div at bounding box center [771, 277] width 82 height 82
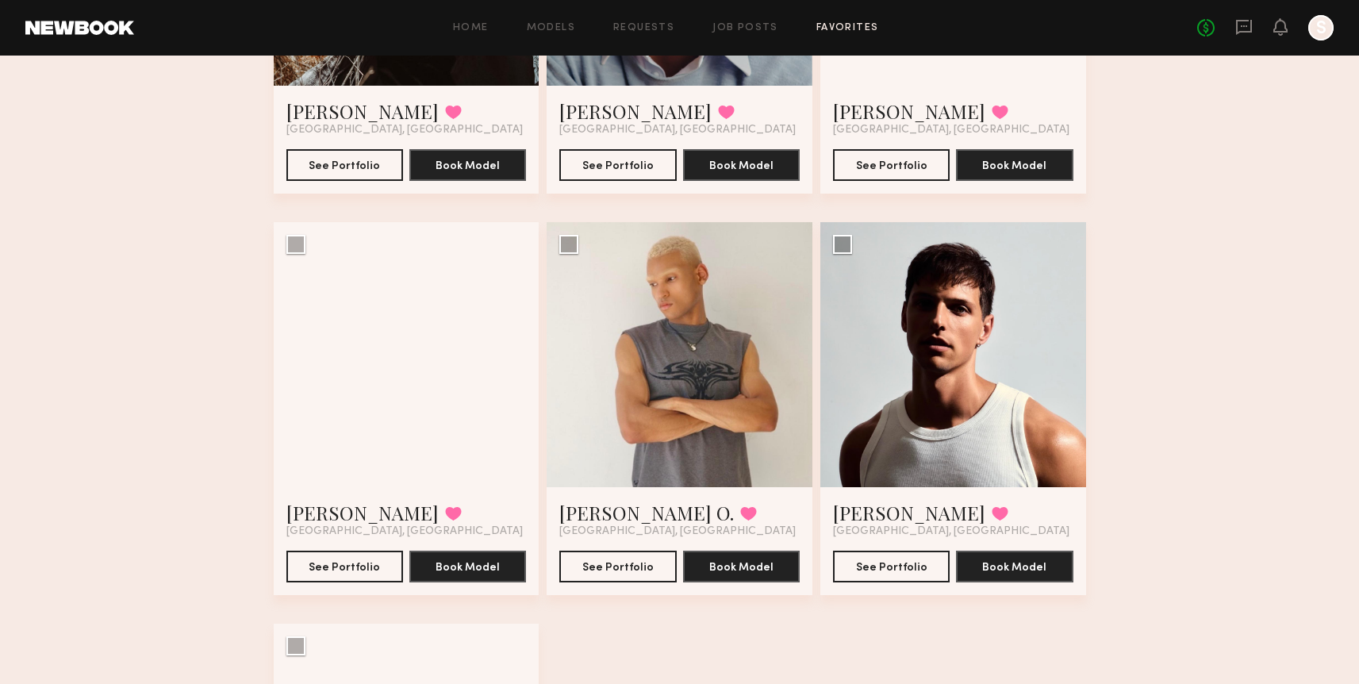
scroll to position [366, 0]
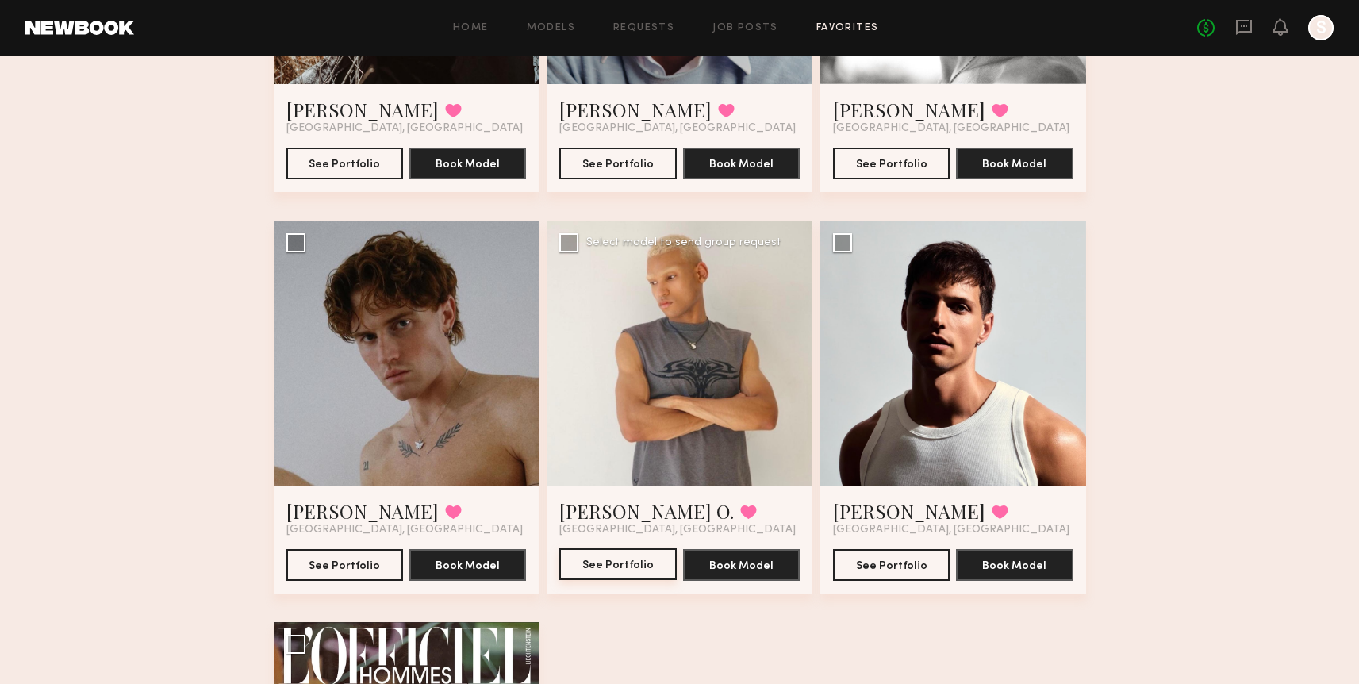
click at [598, 575] on button "See Portfolio" at bounding box center [617, 564] width 117 height 32
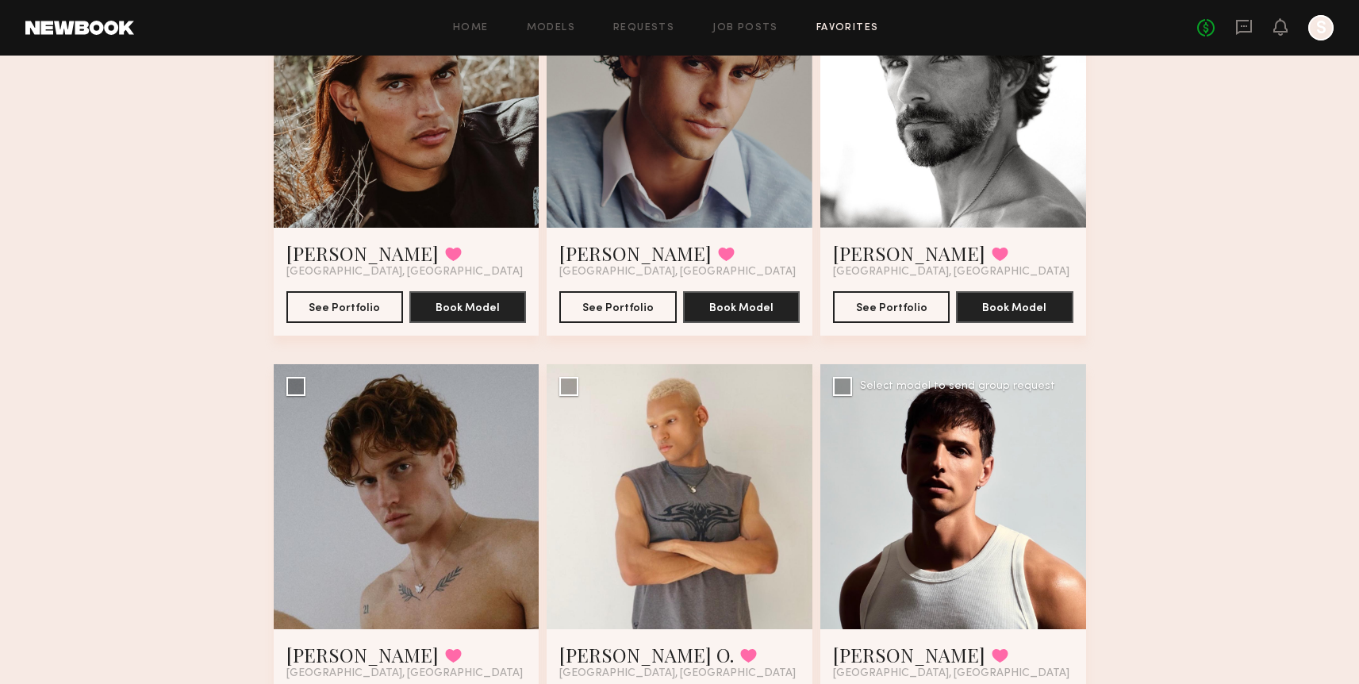
scroll to position [266, 0]
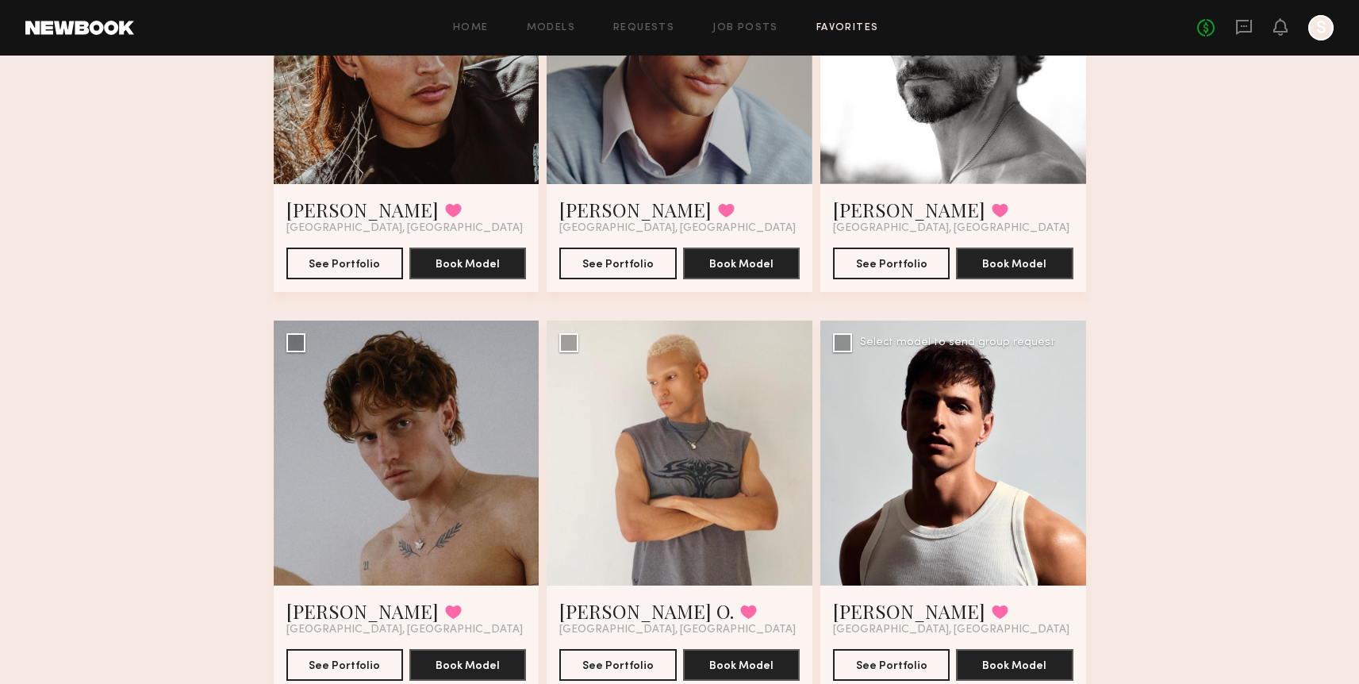
click at [909, 389] on div at bounding box center [953, 453] width 266 height 266
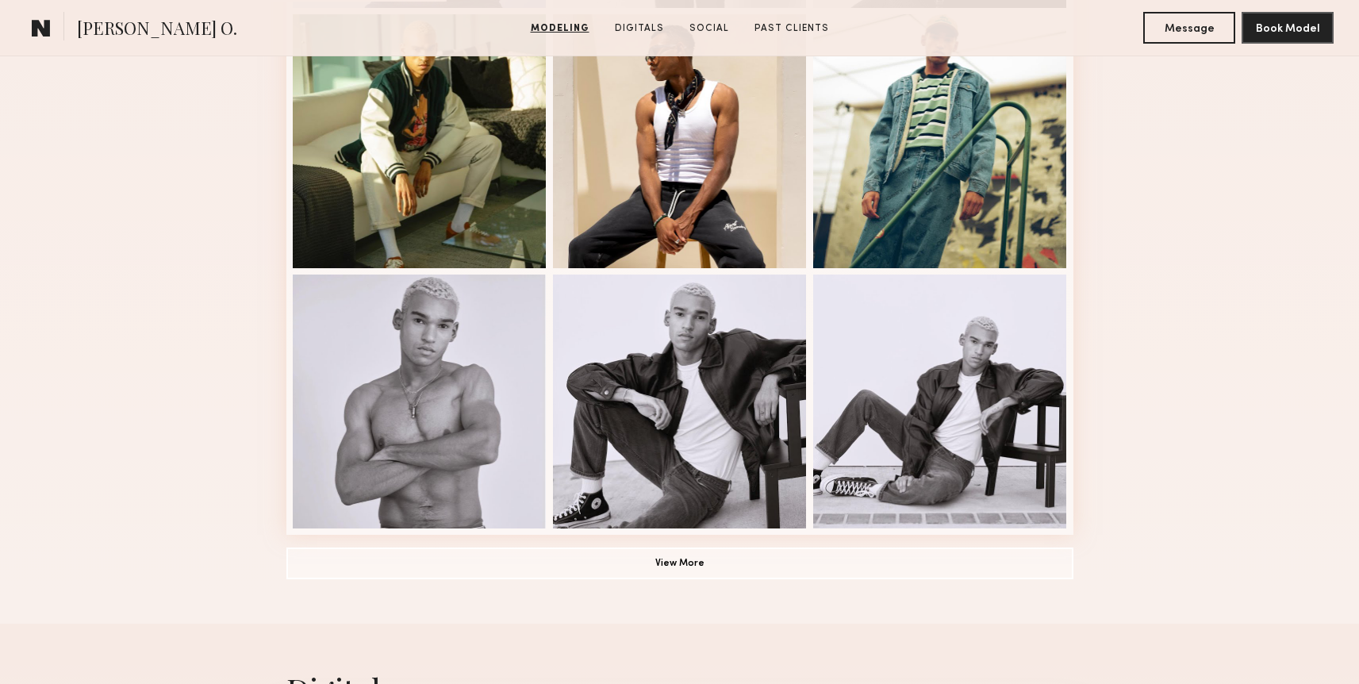
scroll to position [979, 0]
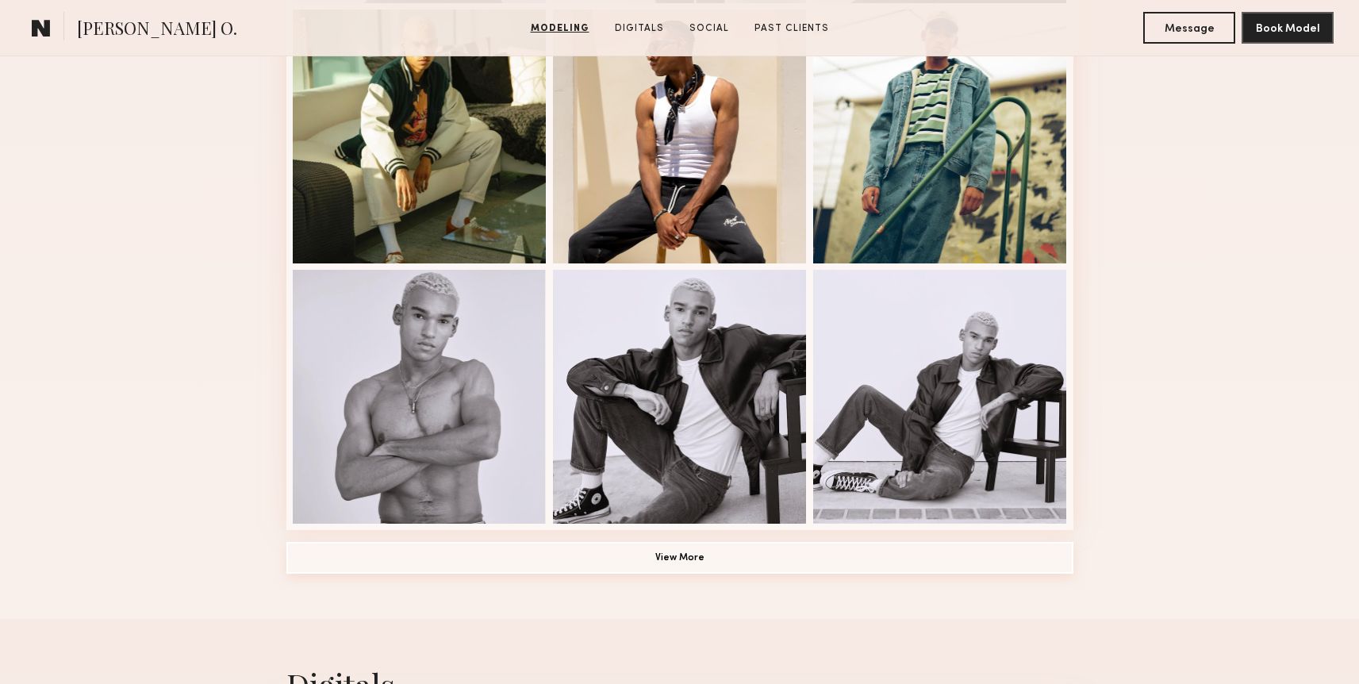
click at [508, 554] on button "View More" at bounding box center [679, 558] width 787 height 32
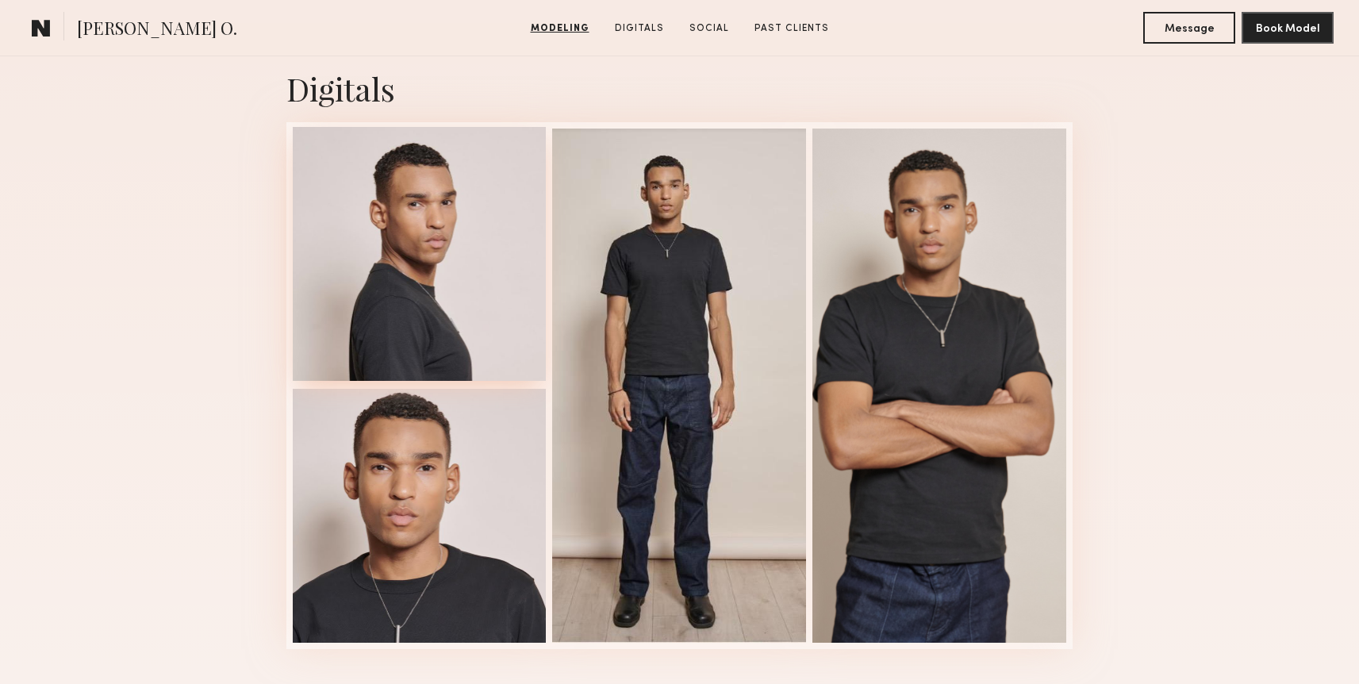
scroll to position [2579, 0]
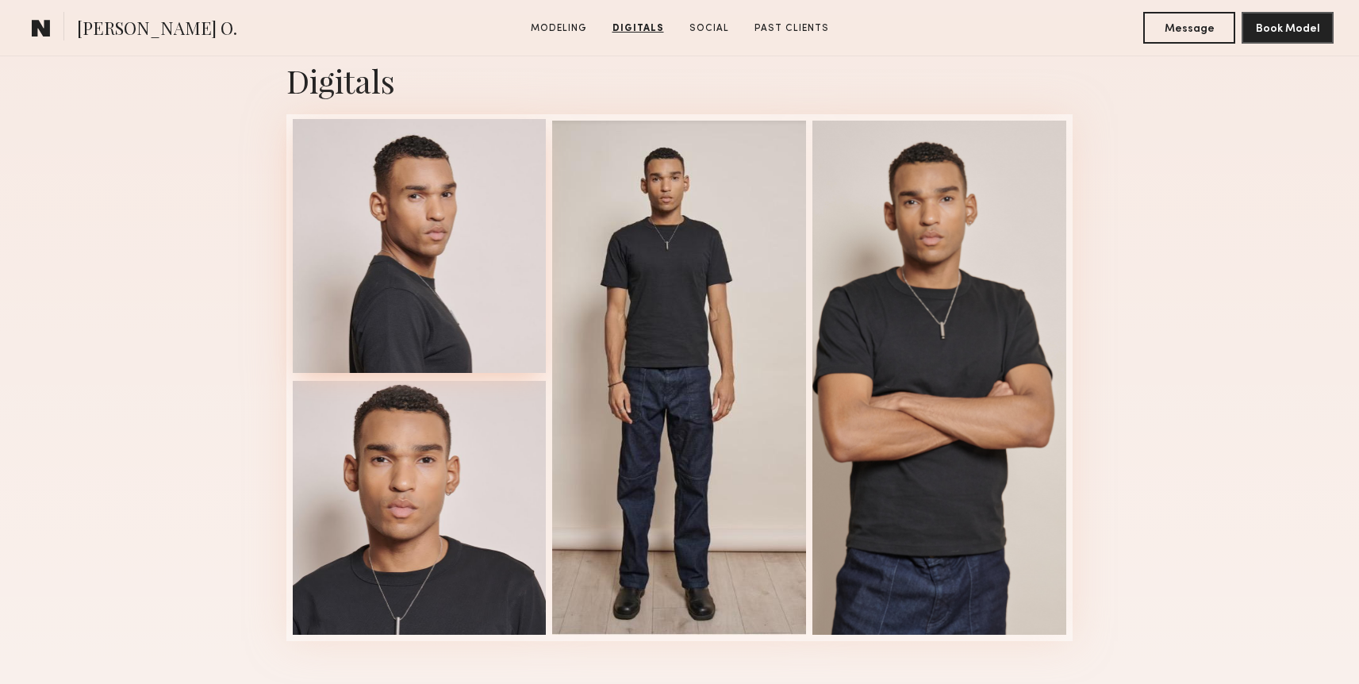
click at [473, 466] on div at bounding box center [420, 508] width 254 height 254
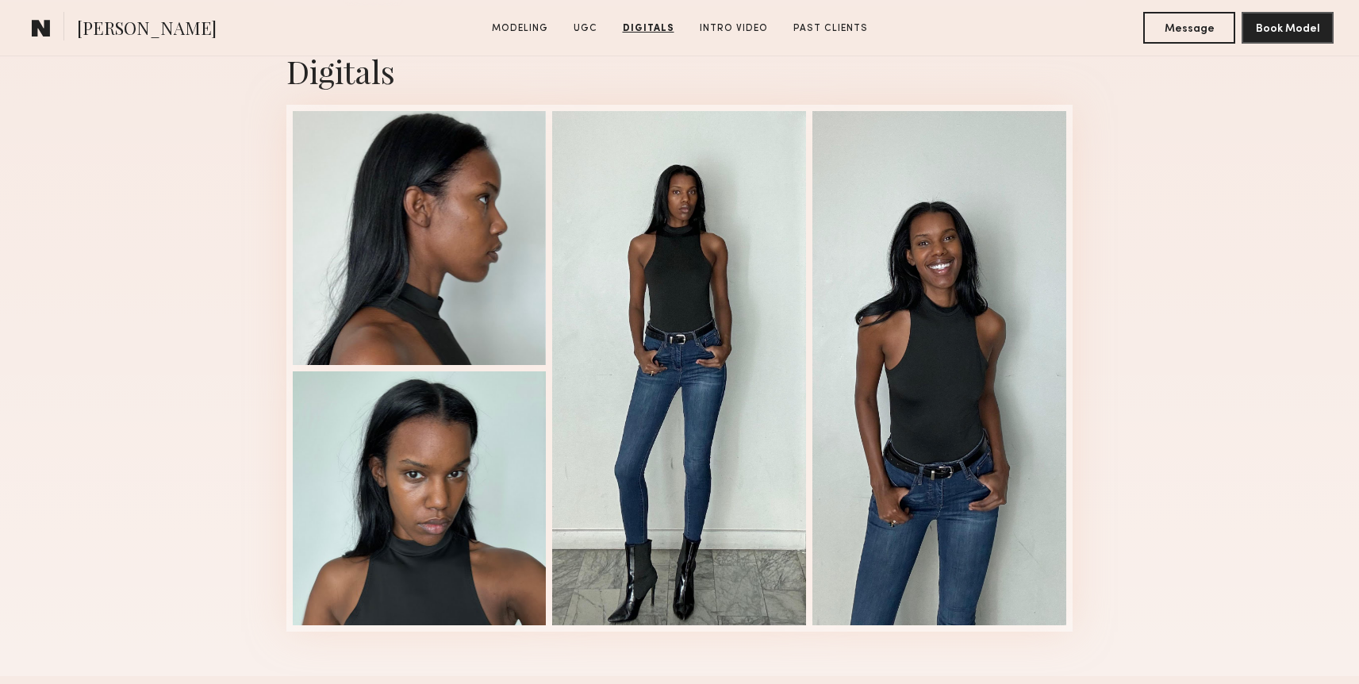
scroll to position [2055, 0]
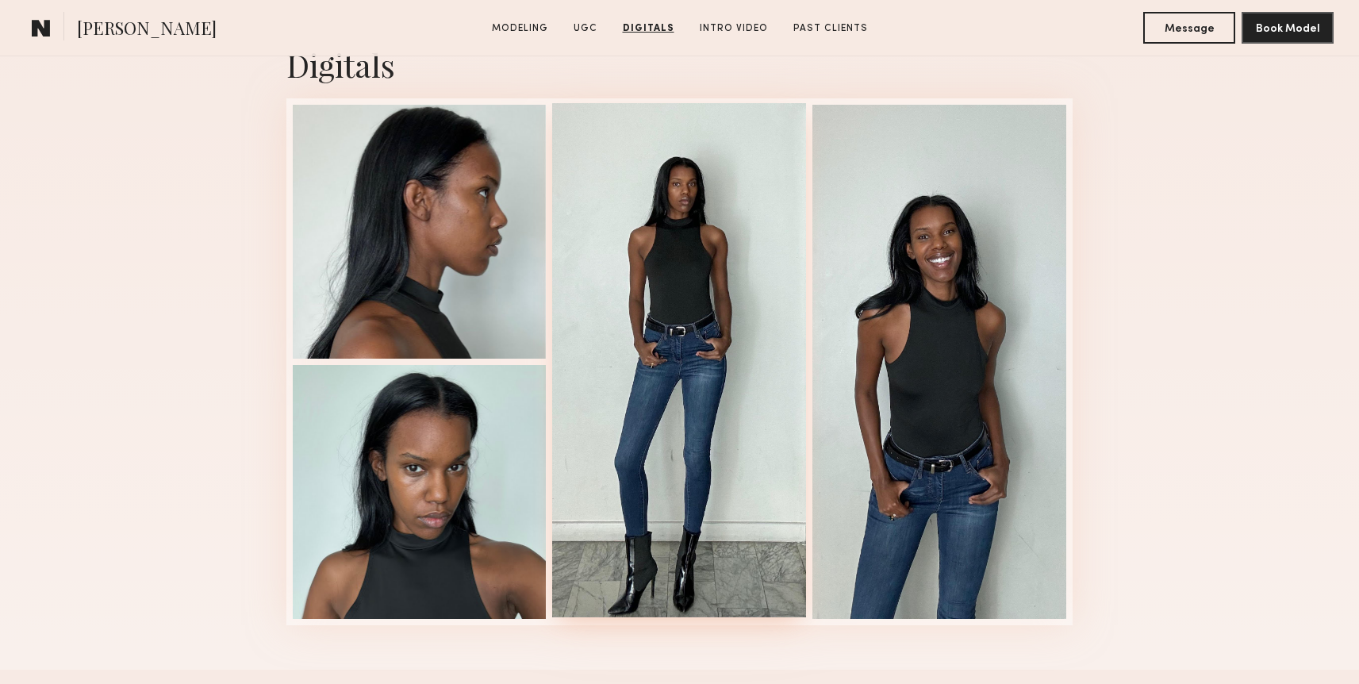
click at [682, 296] on div at bounding box center [679, 360] width 254 height 514
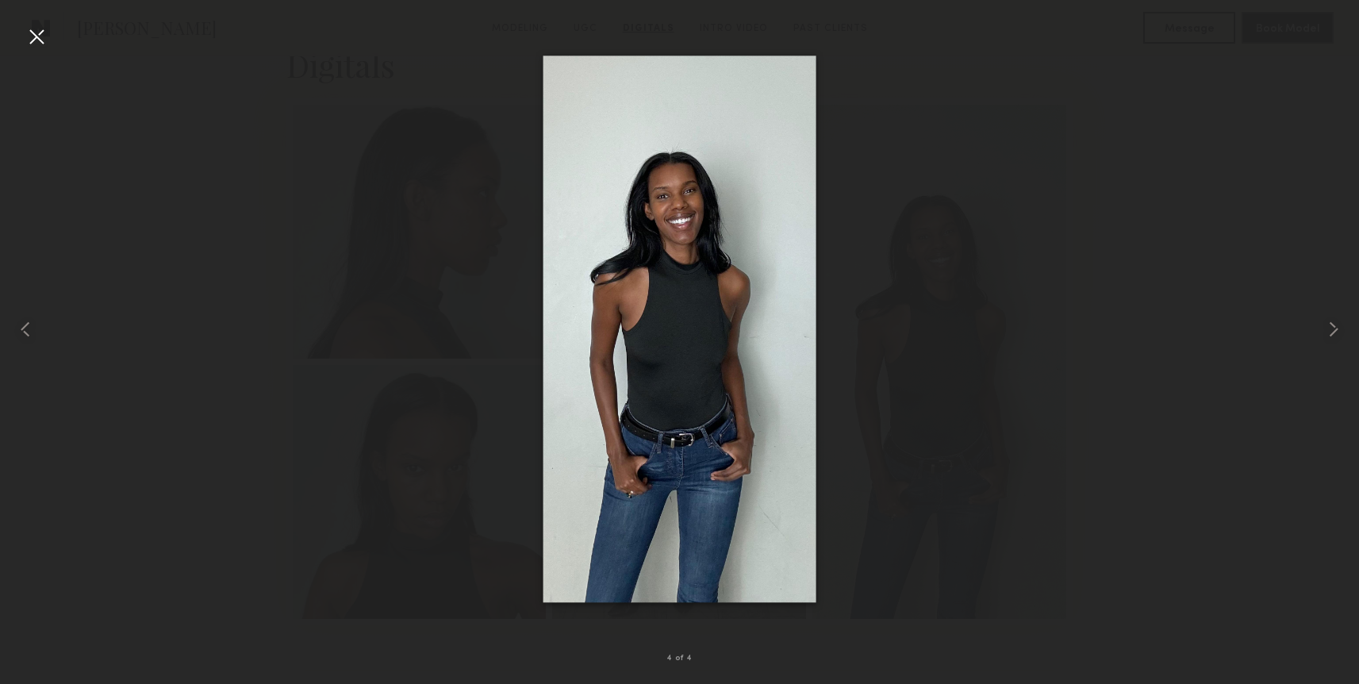
click at [36, 40] on div at bounding box center [36, 36] width 25 height 25
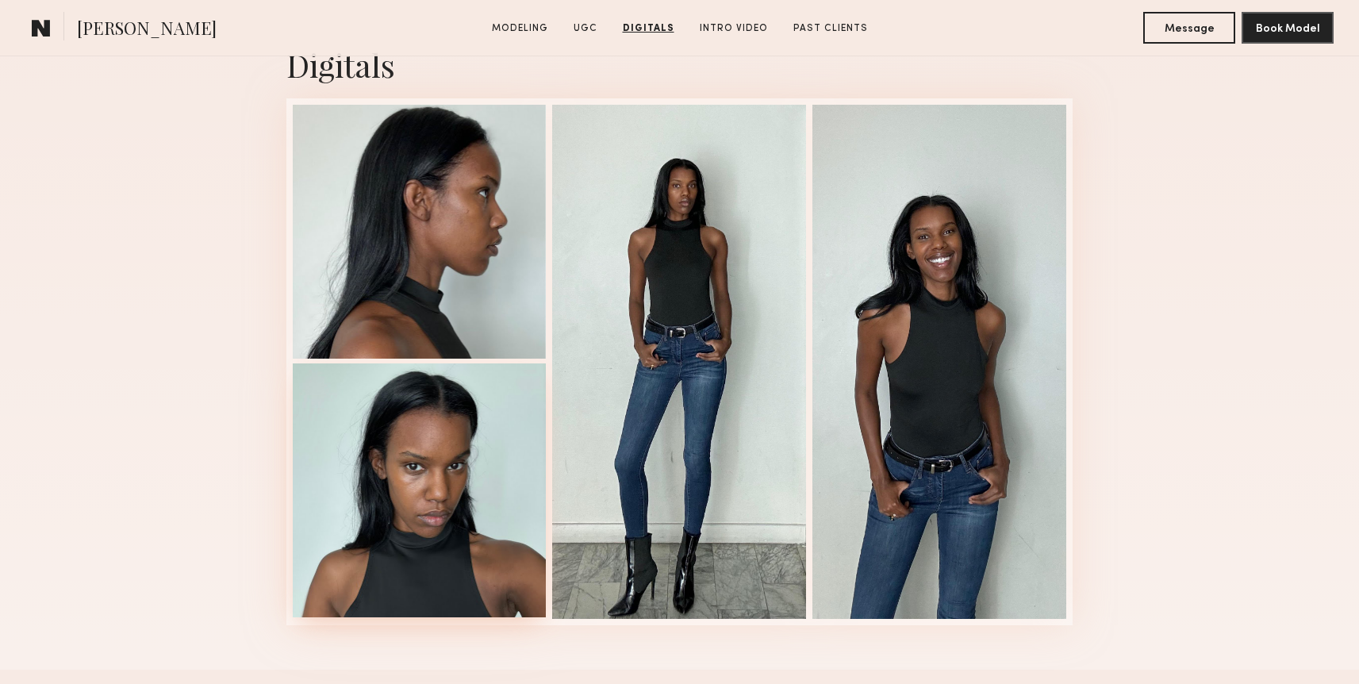
click at [378, 467] on div at bounding box center [420, 490] width 254 height 254
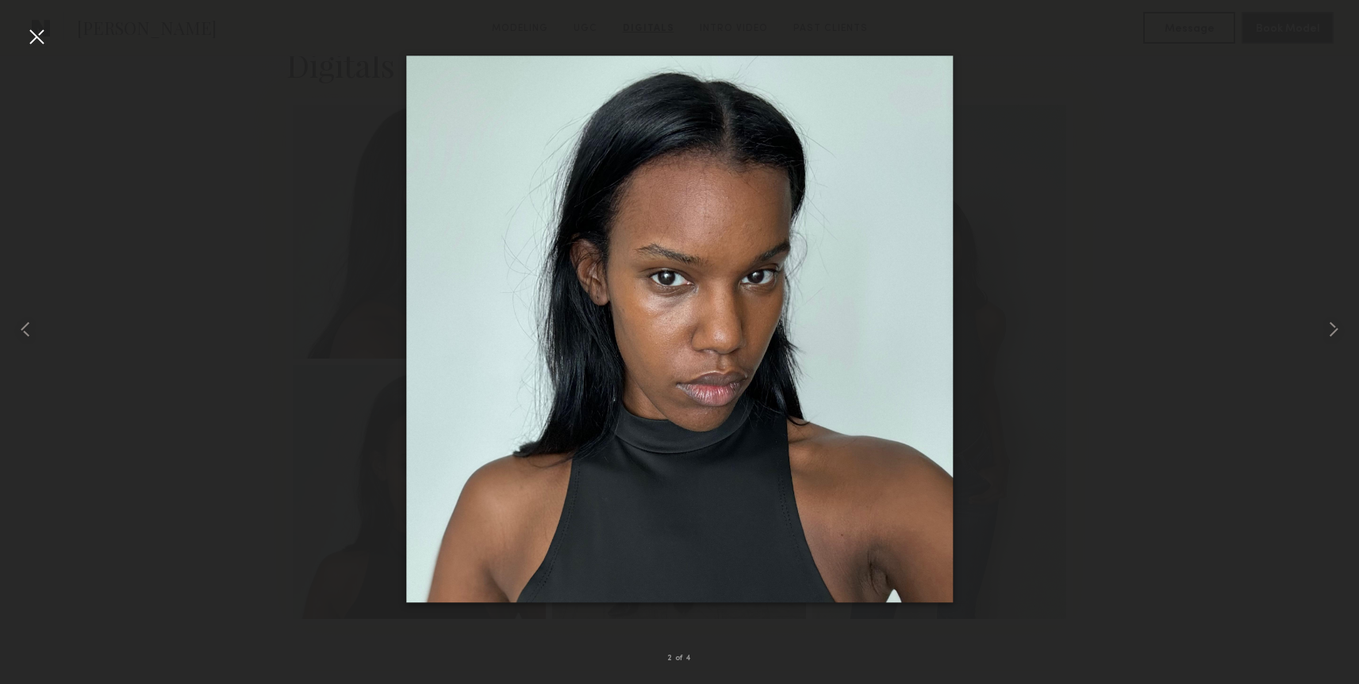
click at [48, 40] on div "2 of 4" at bounding box center [679, 342] width 1359 height 684
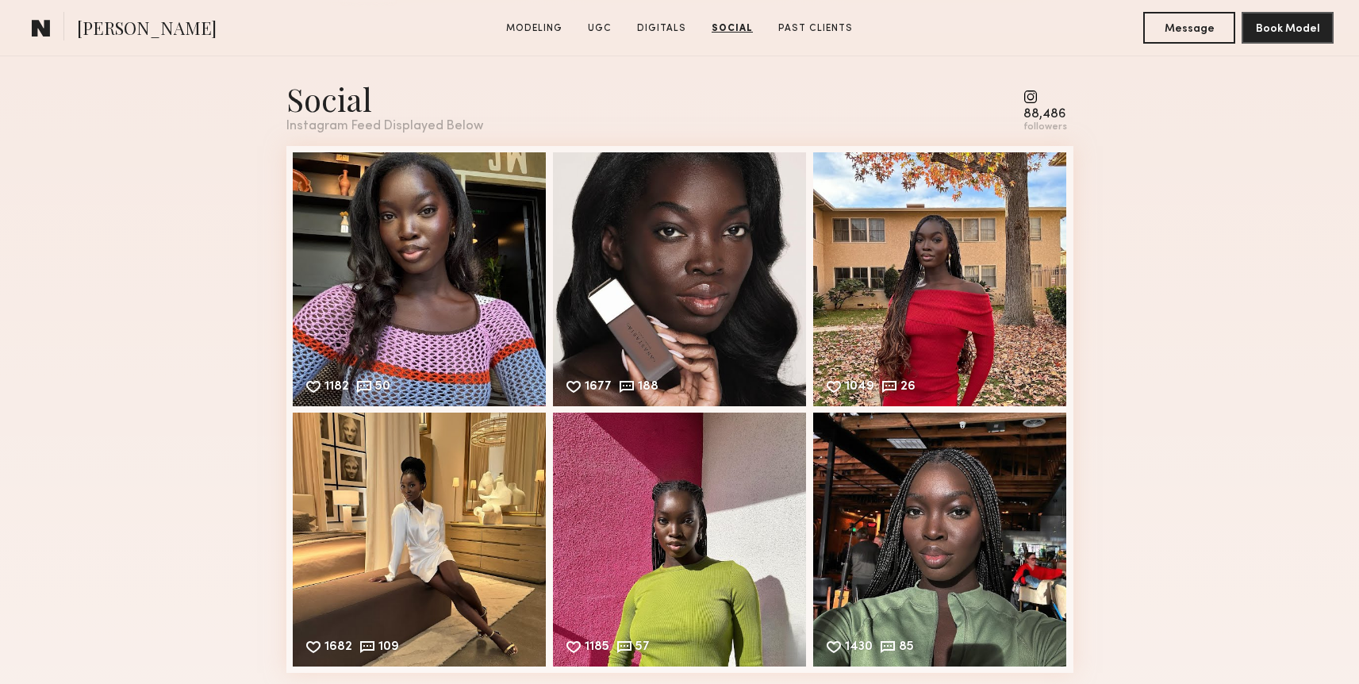
scroll to position [2329, 0]
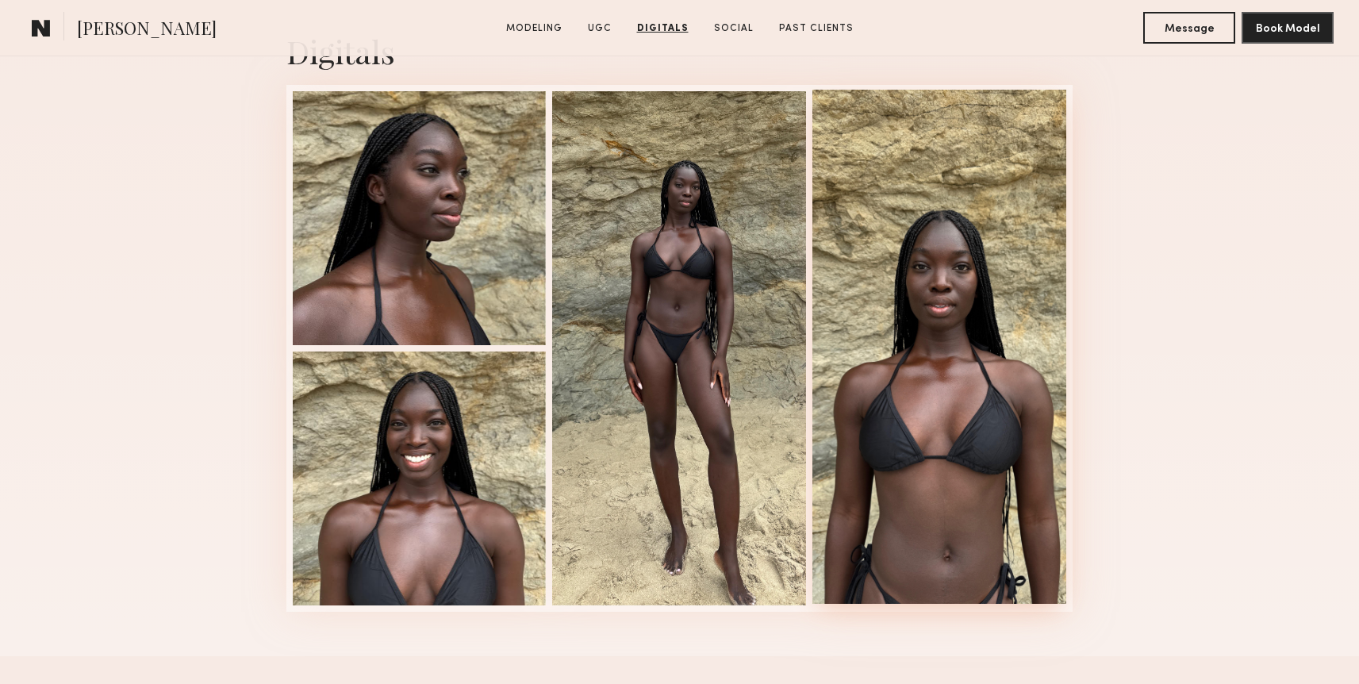
click at [922, 209] on div at bounding box center [939, 347] width 254 height 514
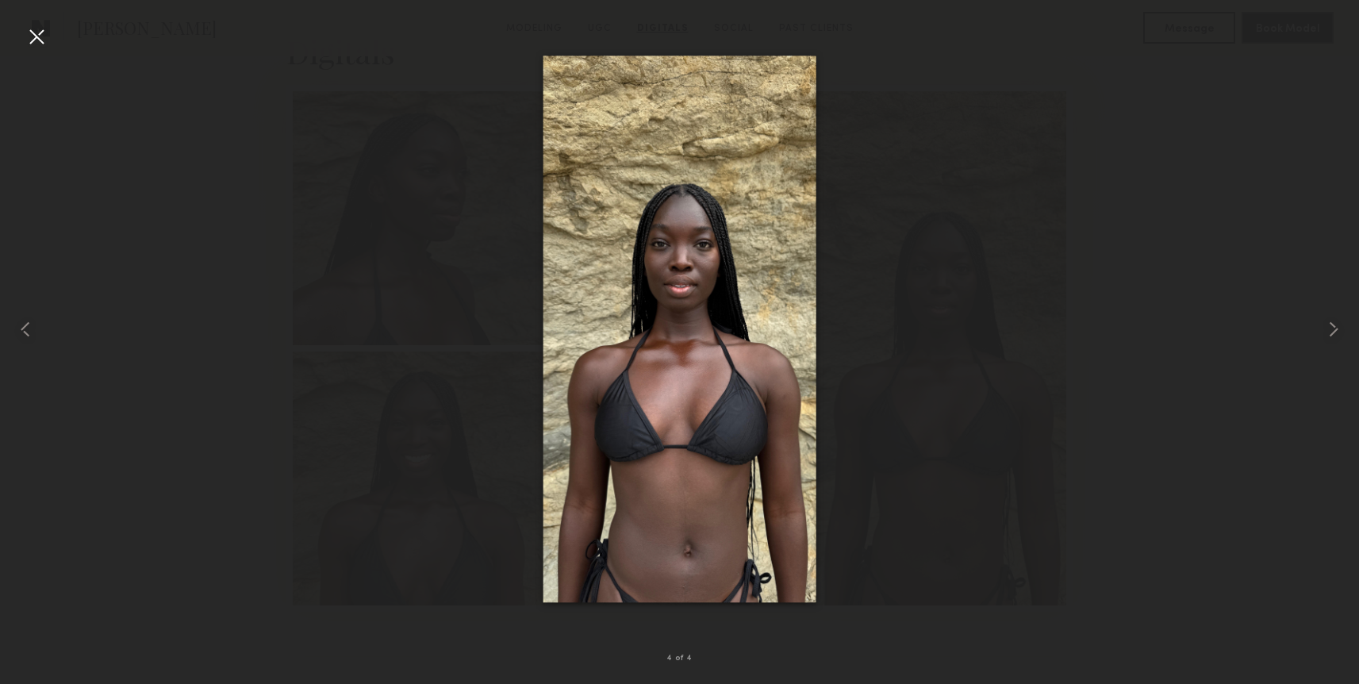
drag, startPoint x: 764, startPoint y: 232, endPoint x: 788, endPoint y: 17, distance: 215.5
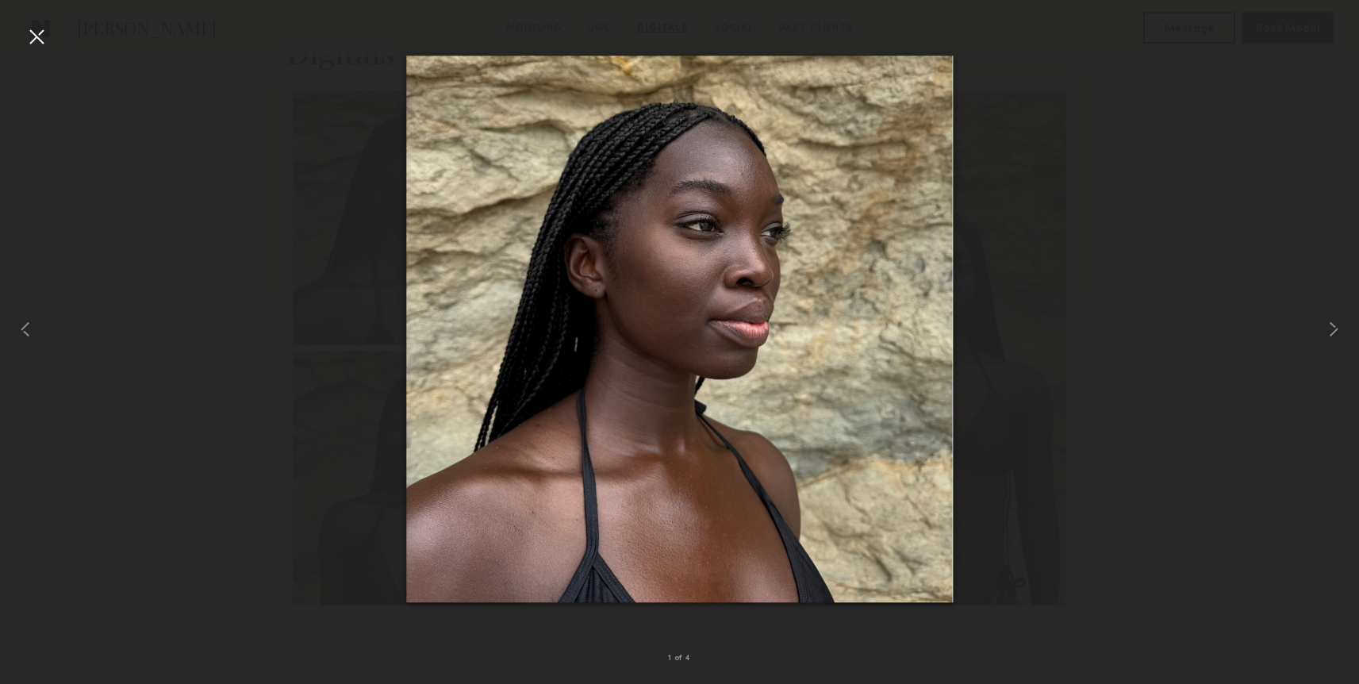
click at [38, 44] on div at bounding box center [36, 36] width 25 height 25
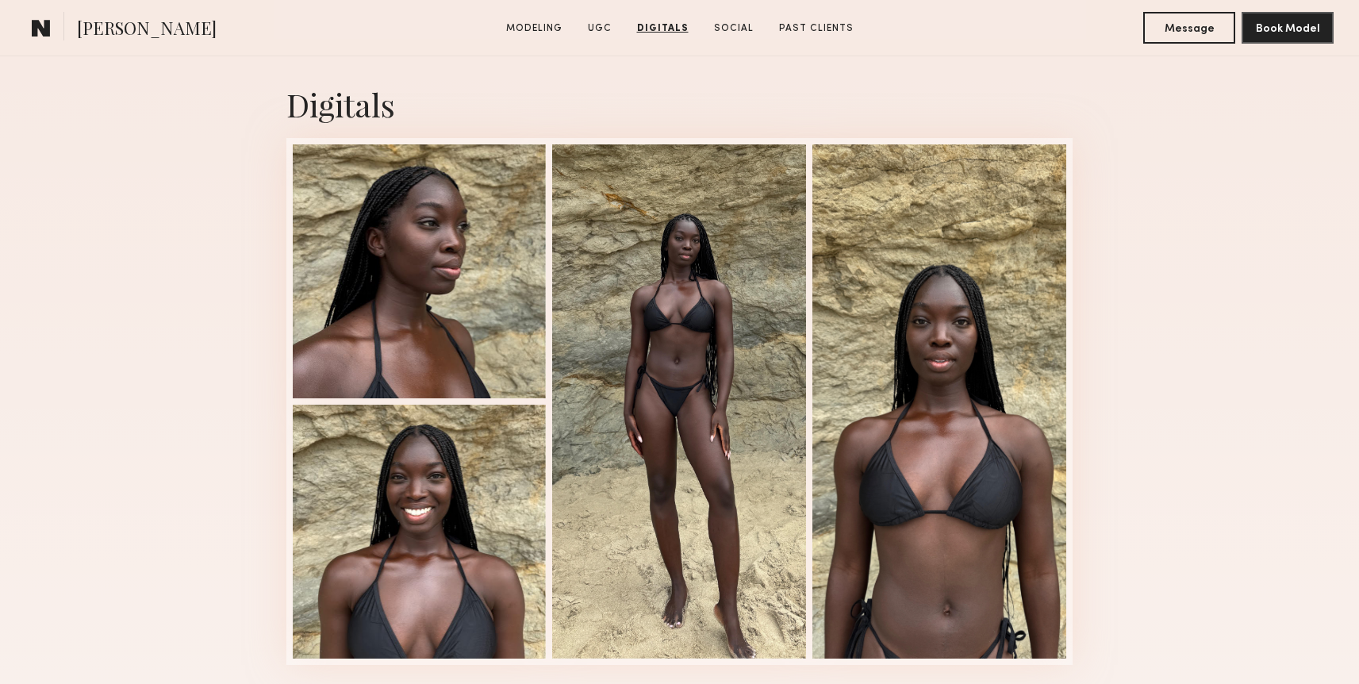
scroll to position [2273, 0]
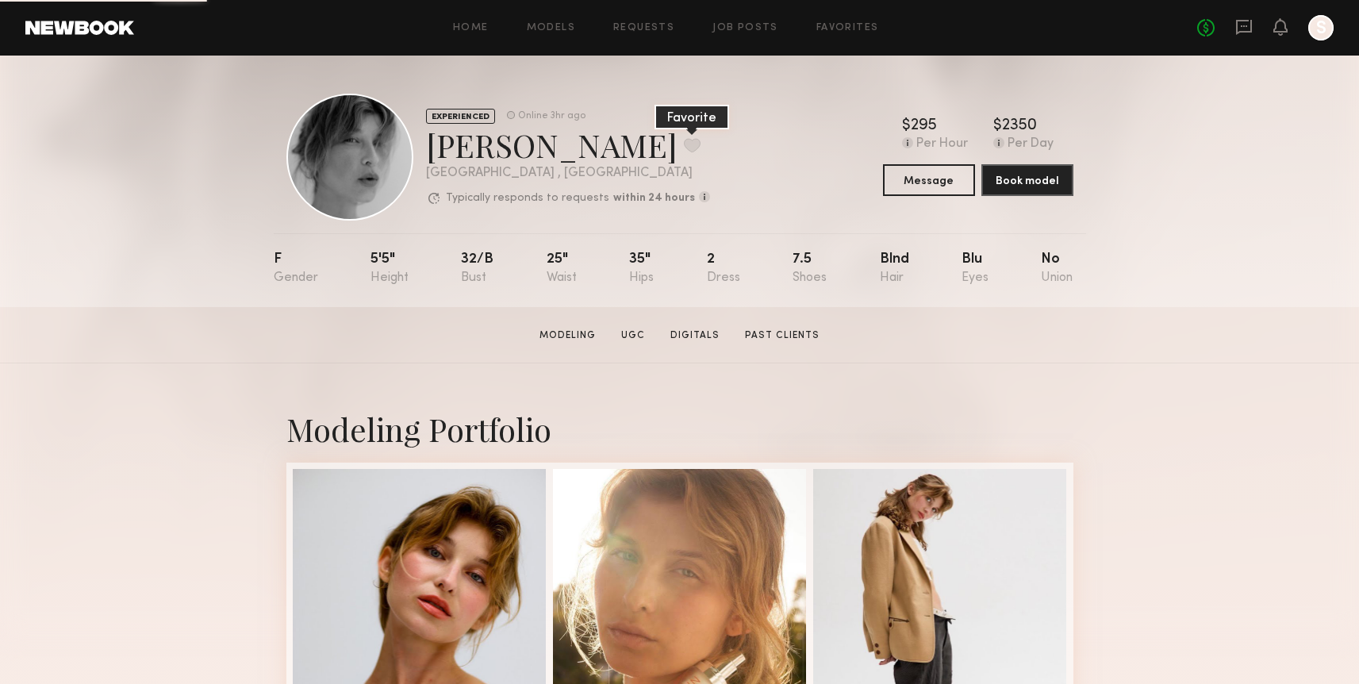
click at [684, 145] on button at bounding box center [692, 145] width 17 height 14
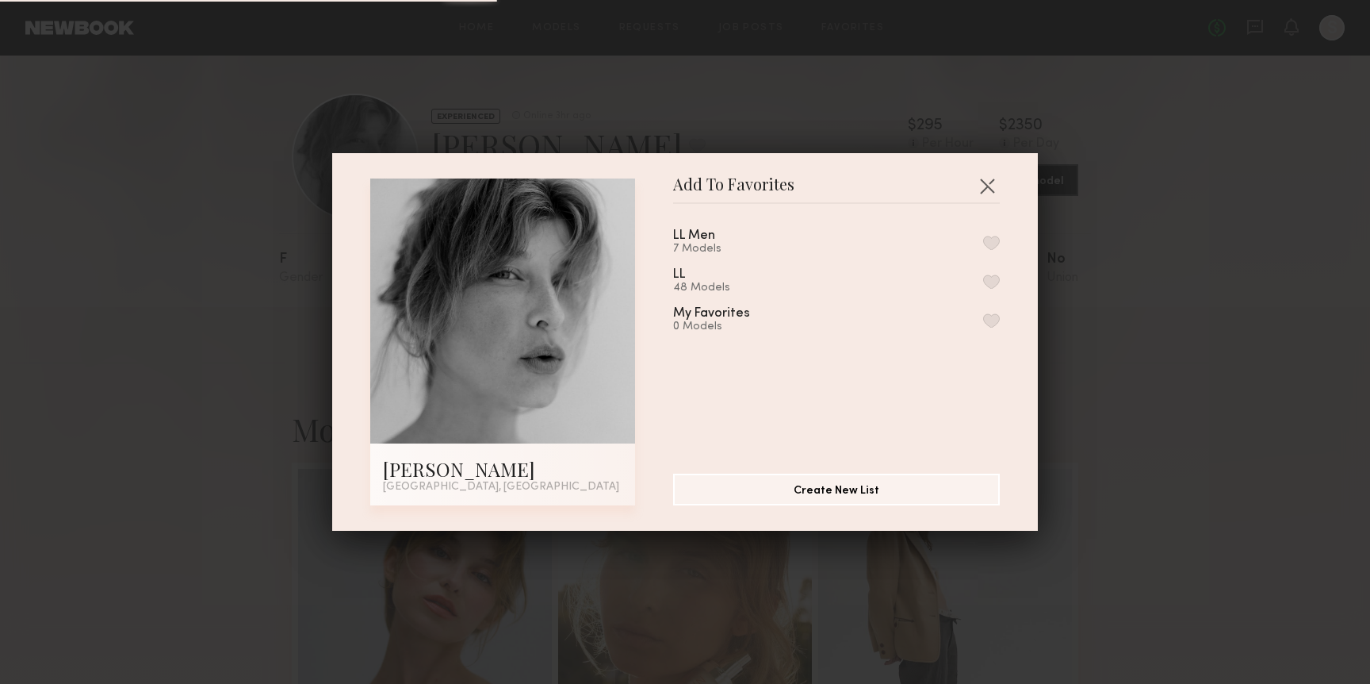
click at [972, 272] on div "LL 48 Models" at bounding box center [836, 281] width 327 height 26
click at [983, 283] on button "button" at bounding box center [991, 281] width 17 height 14
click at [985, 180] on button "button" at bounding box center [987, 185] width 25 height 25
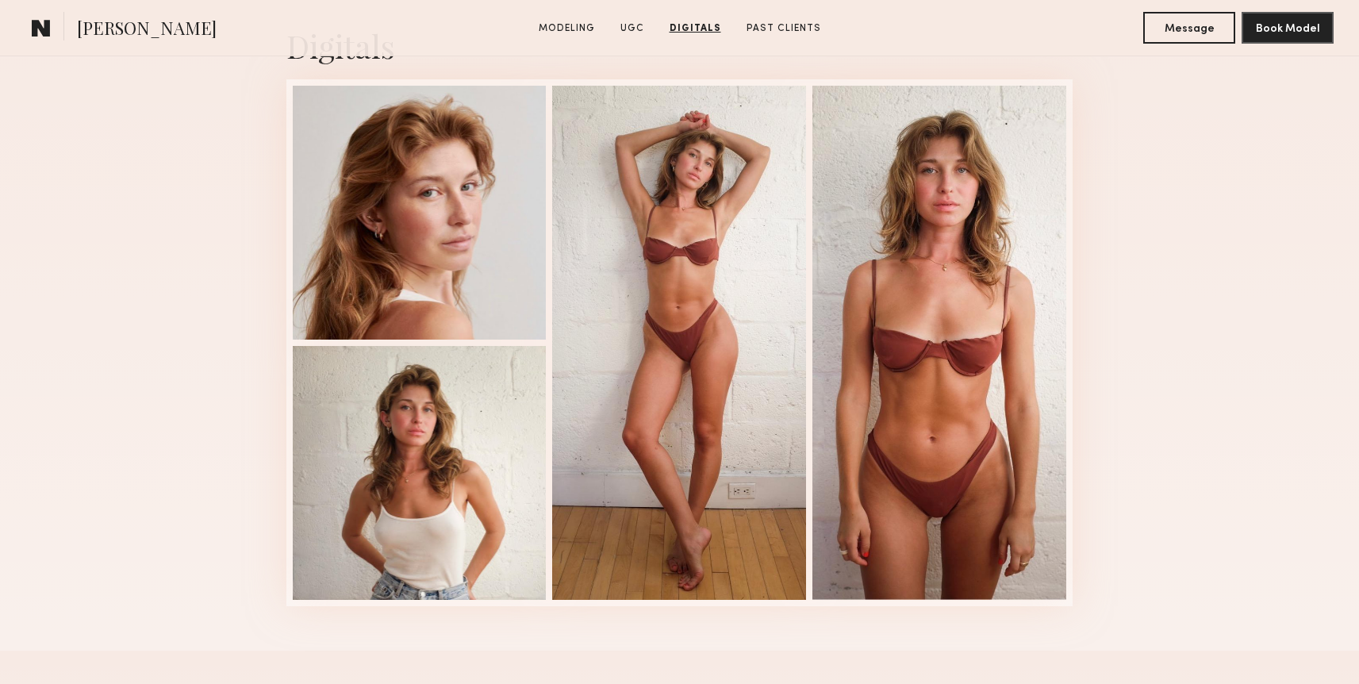
scroll to position [3697, 0]
click at [427, 463] on div at bounding box center [420, 472] width 254 height 254
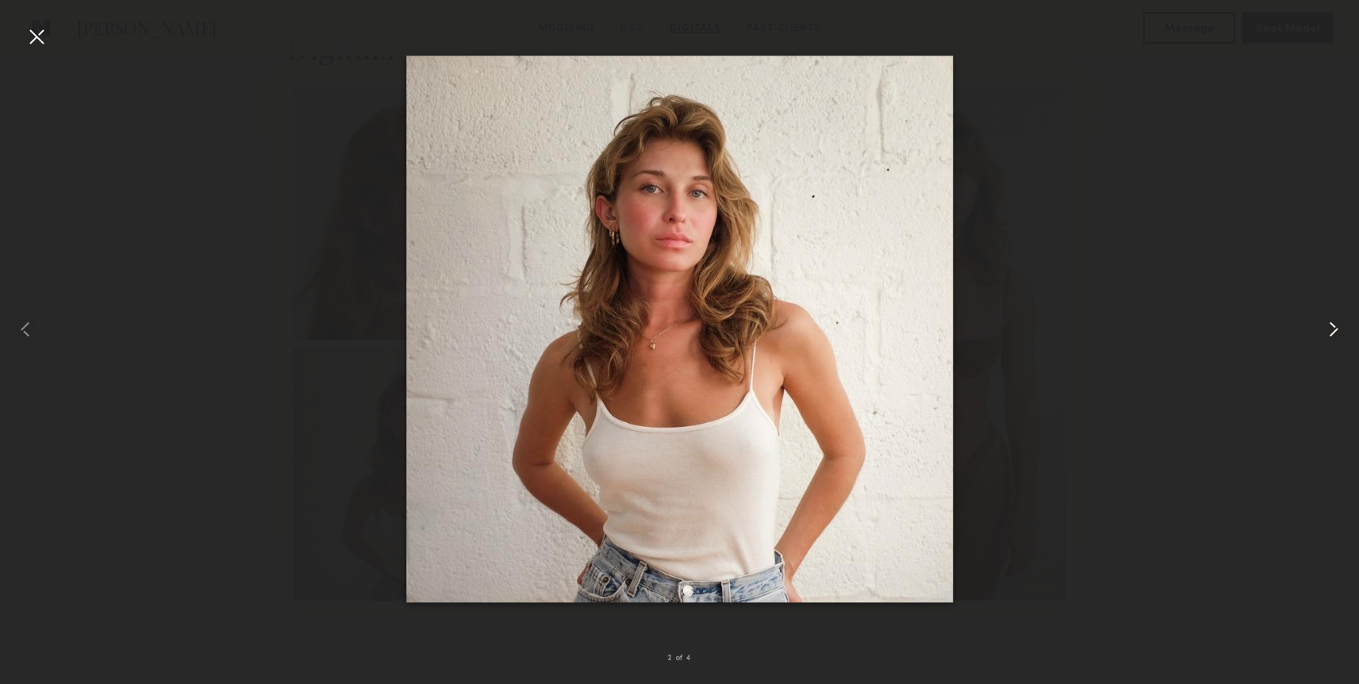
click at [1342, 349] on div at bounding box center [1331, 329] width 55 height 608
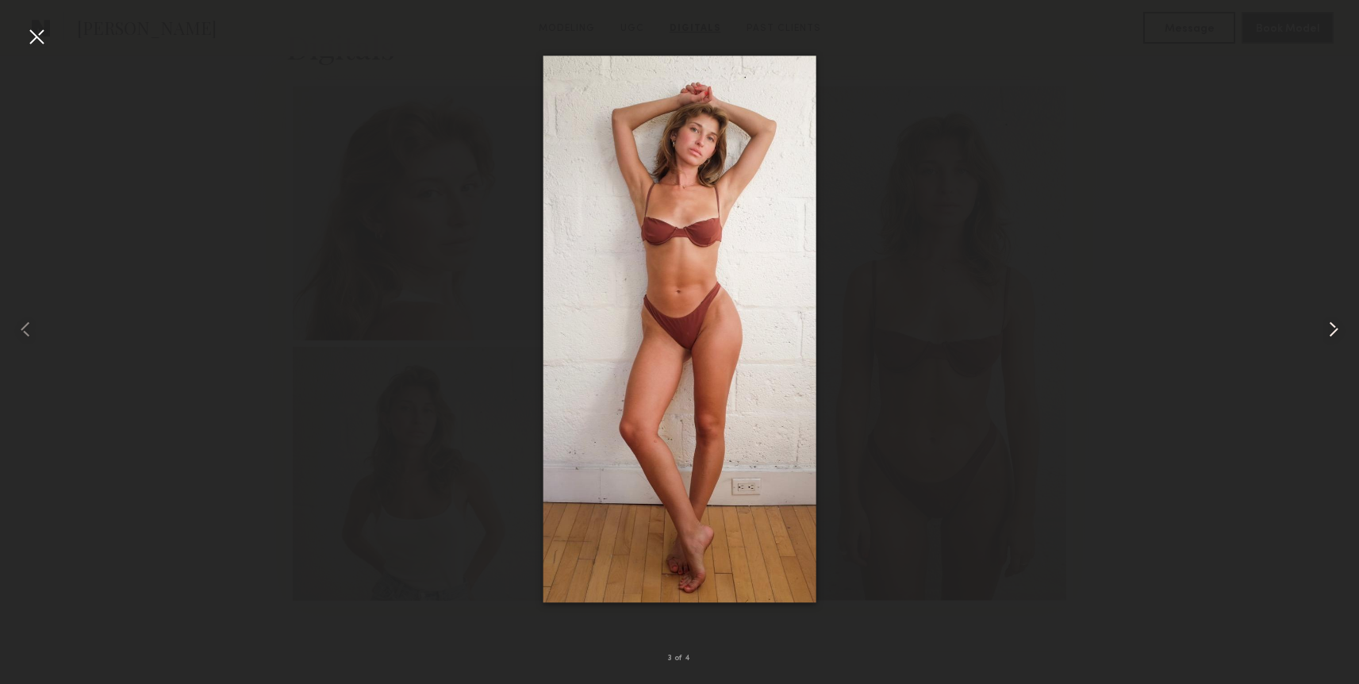
click at [1341, 345] on div at bounding box center [1331, 329] width 55 height 608
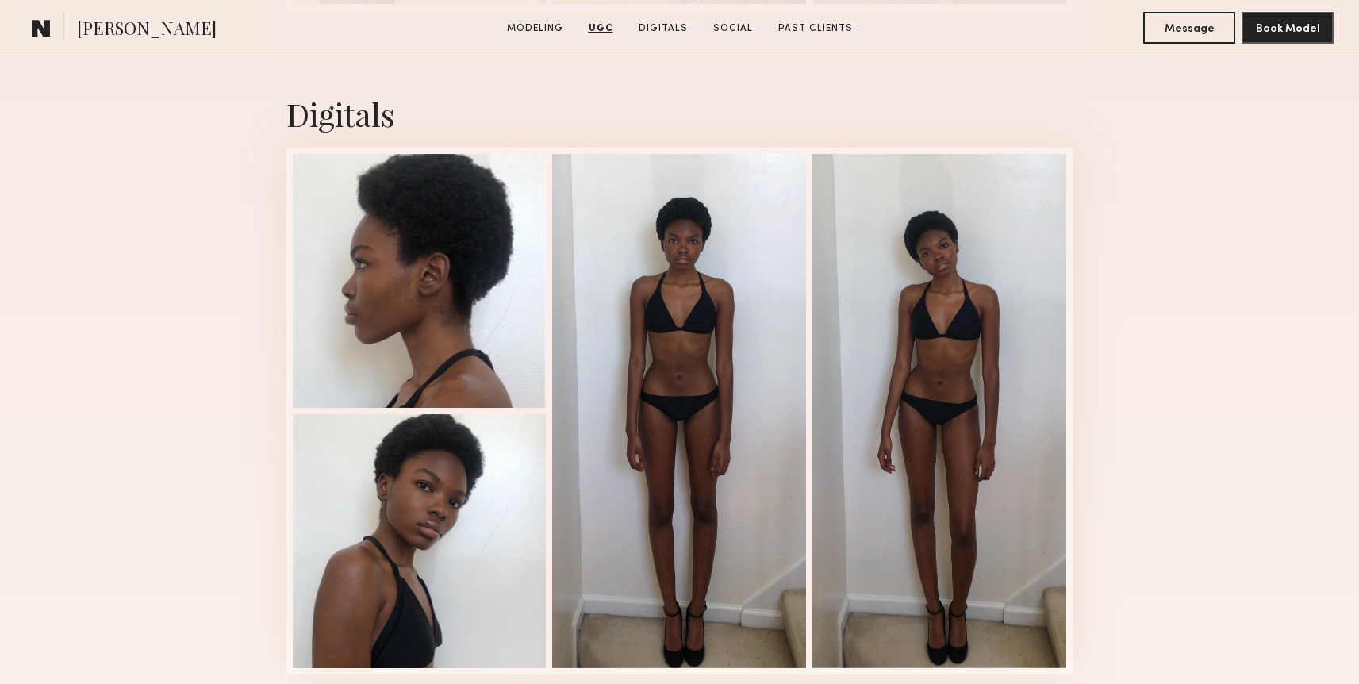
scroll to position [3898, 0]
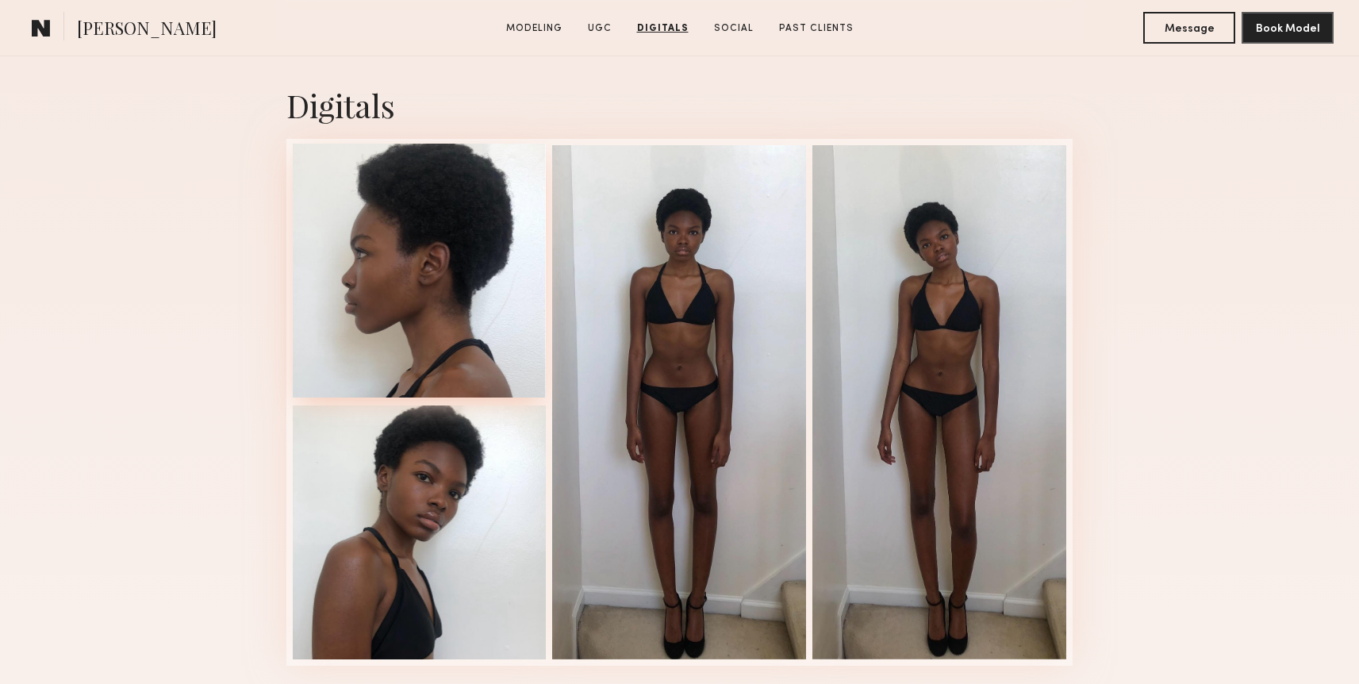
click at [404, 291] on div at bounding box center [420, 271] width 254 height 254
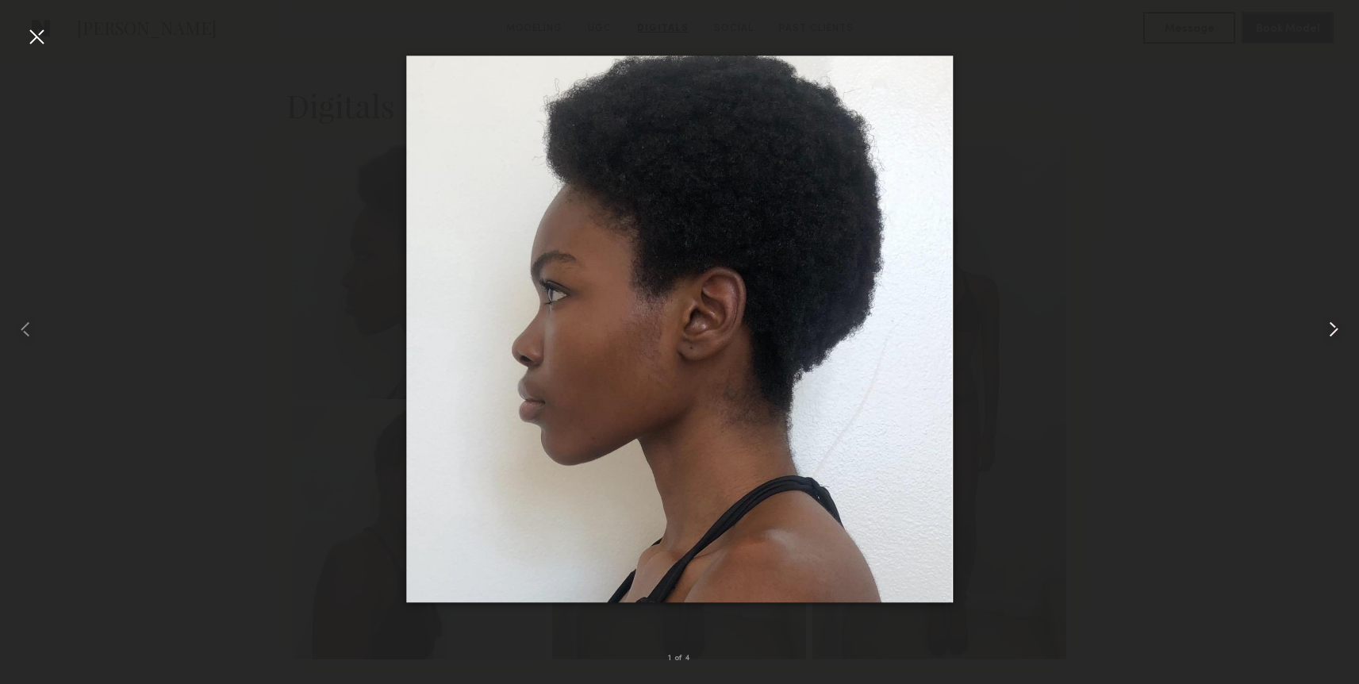
click at [1330, 340] on common-icon at bounding box center [1333, 328] width 25 height 25
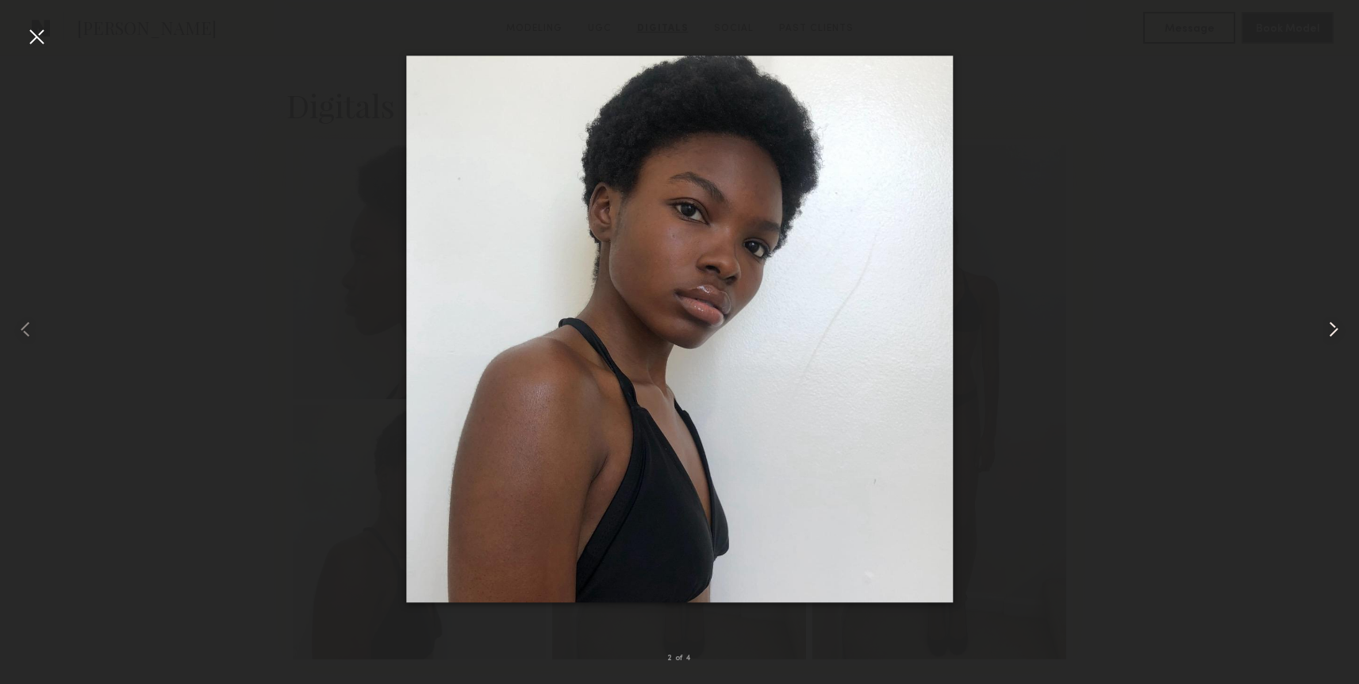
click at [1330, 340] on common-icon at bounding box center [1333, 328] width 25 height 25
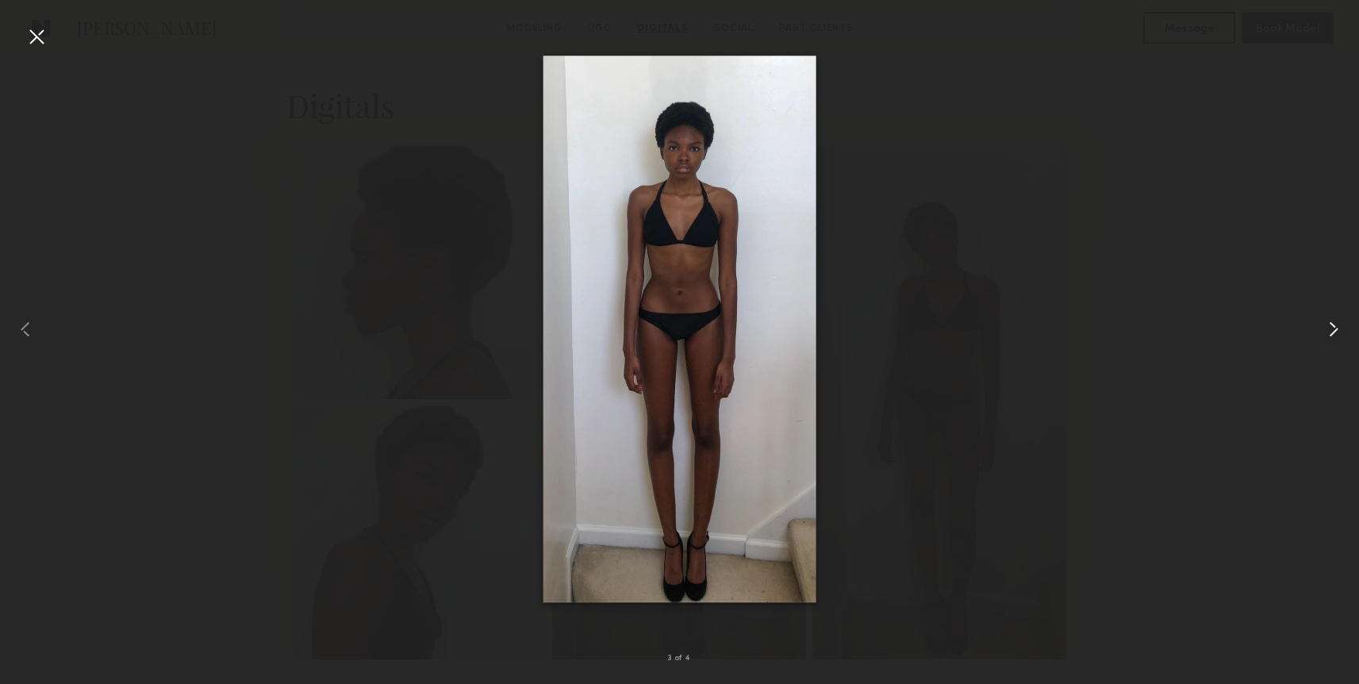
click at [1330, 340] on common-icon at bounding box center [1333, 328] width 25 height 25
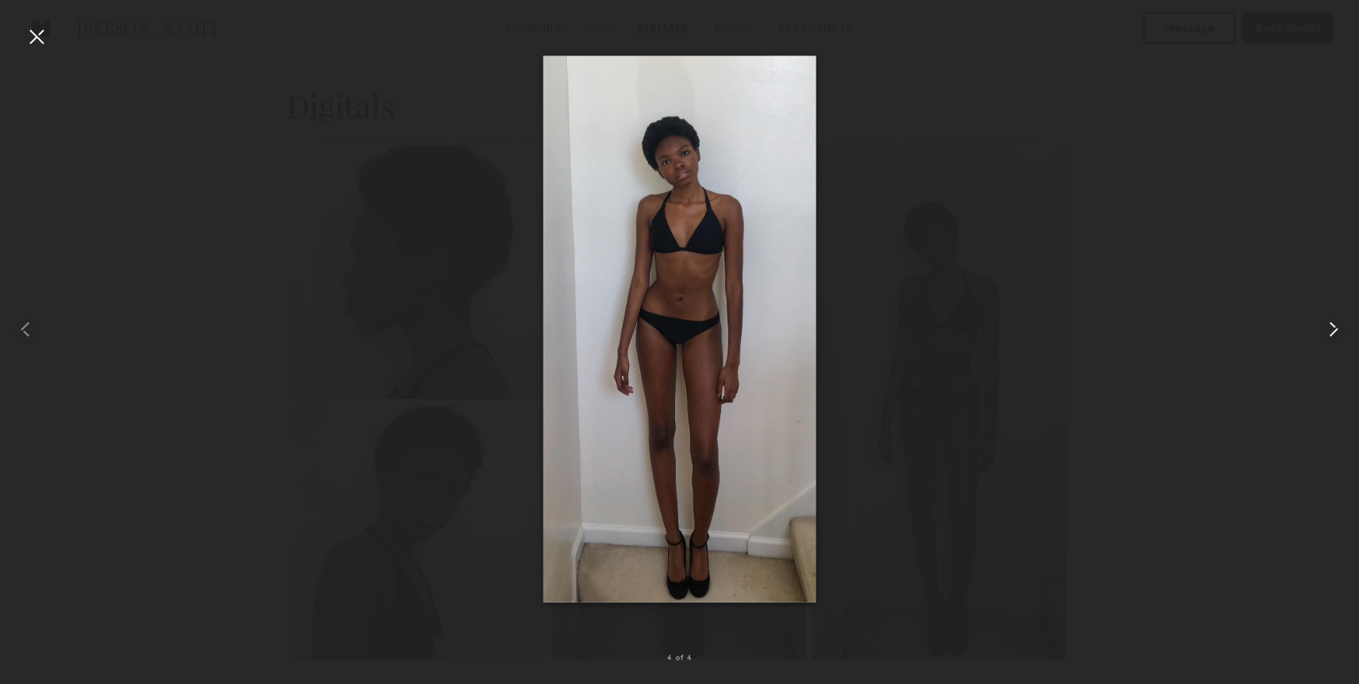
click at [1330, 340] on common-icon at bounding box center [1333, 328] width 25 height 25
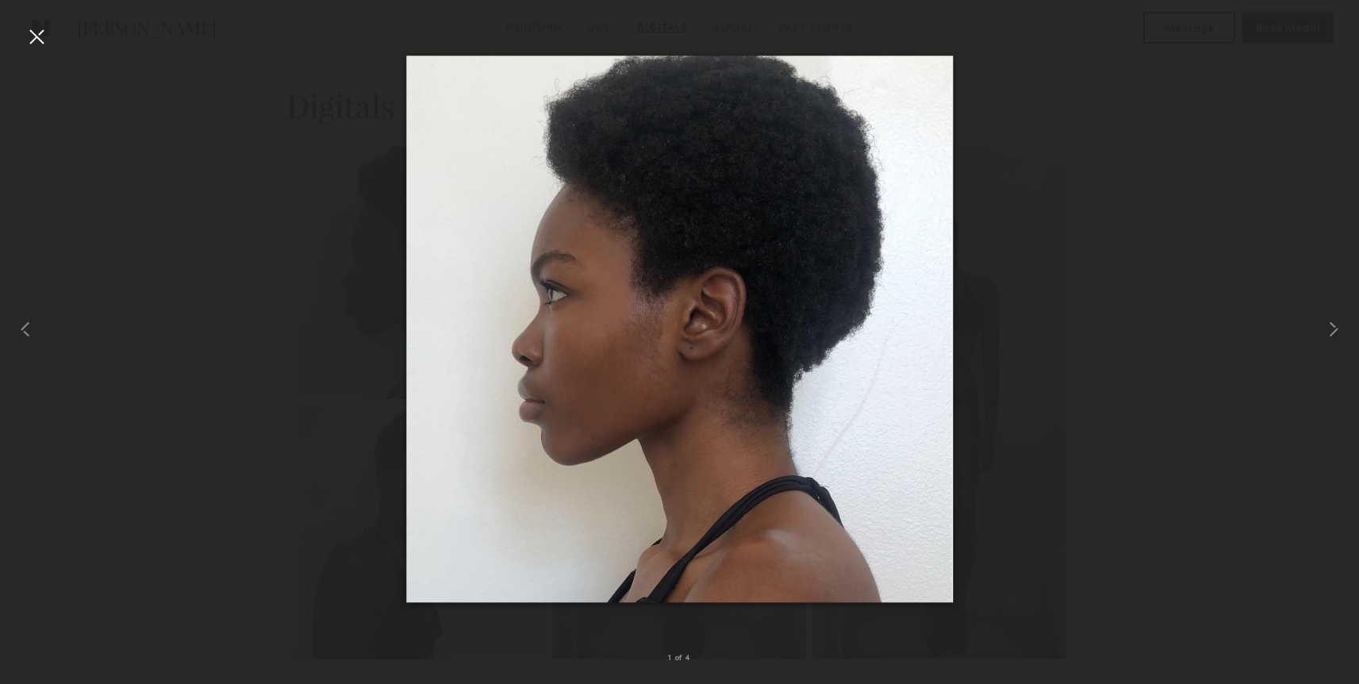
click at [26, 36] on div at bounding box center [36, 36] width 25 height 25
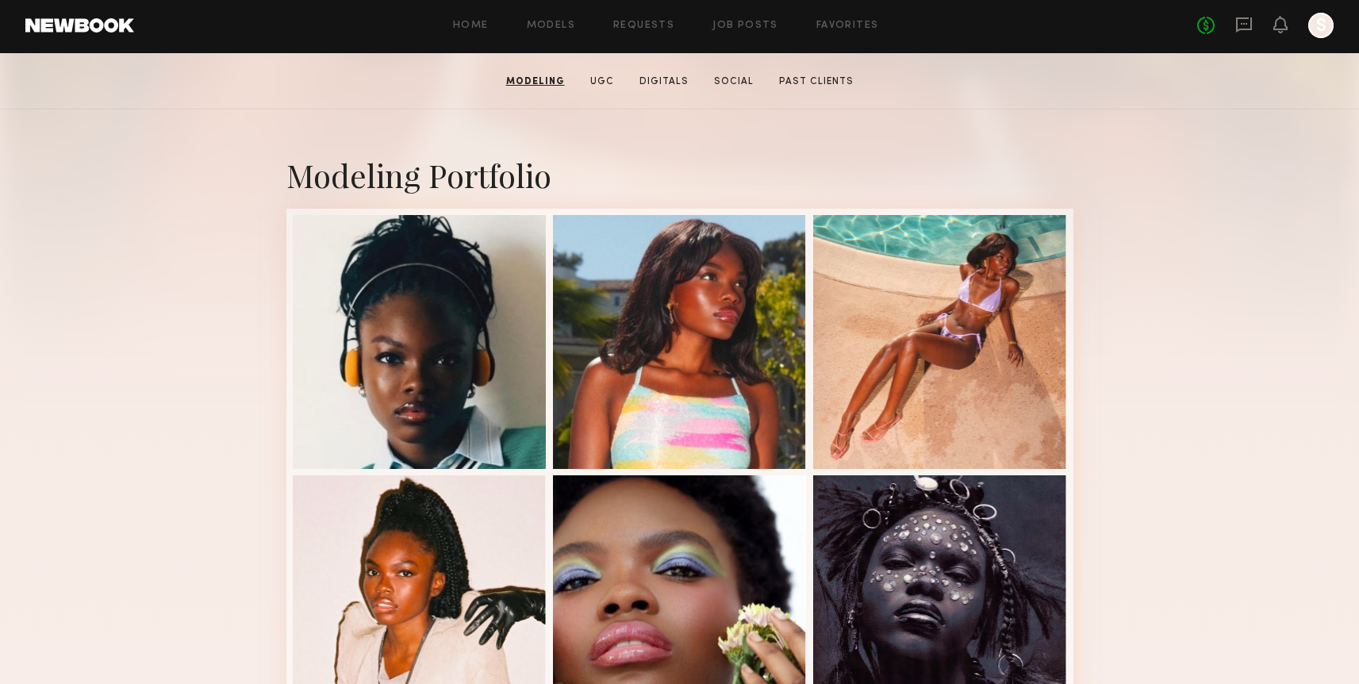
scroll to position [256, 0]
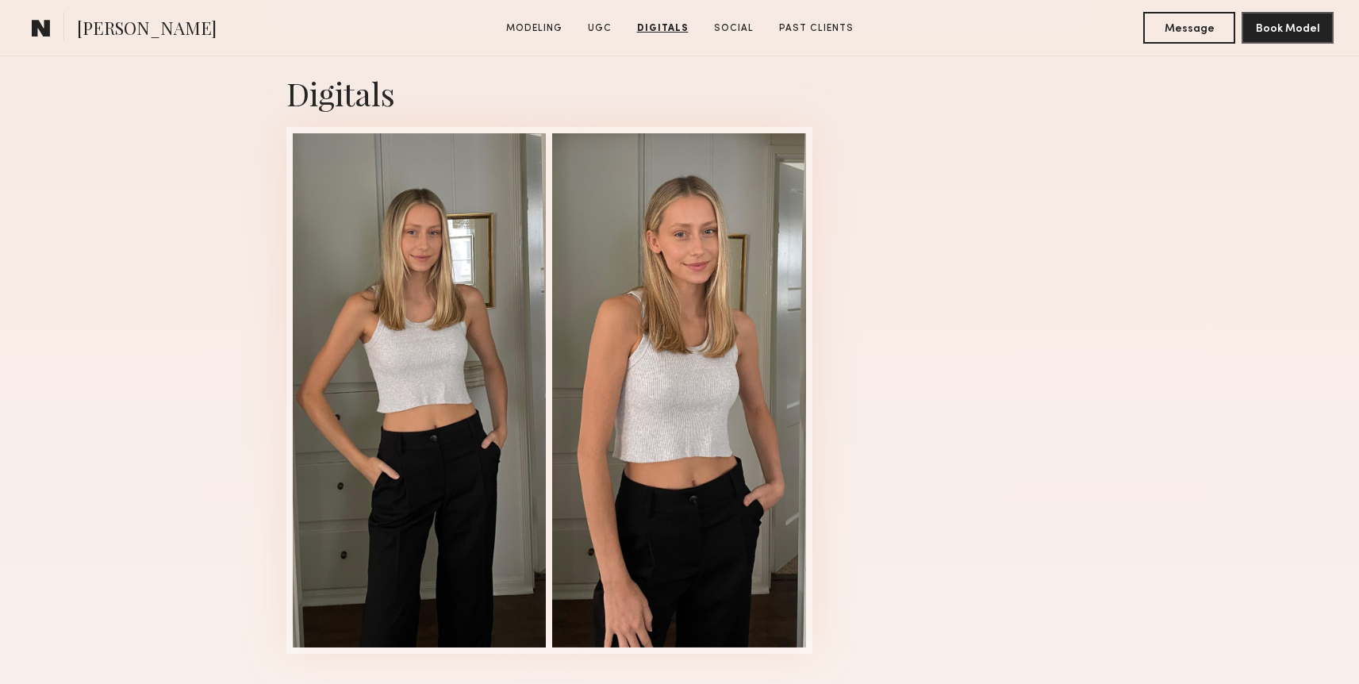
scroll to position [2773, 0]
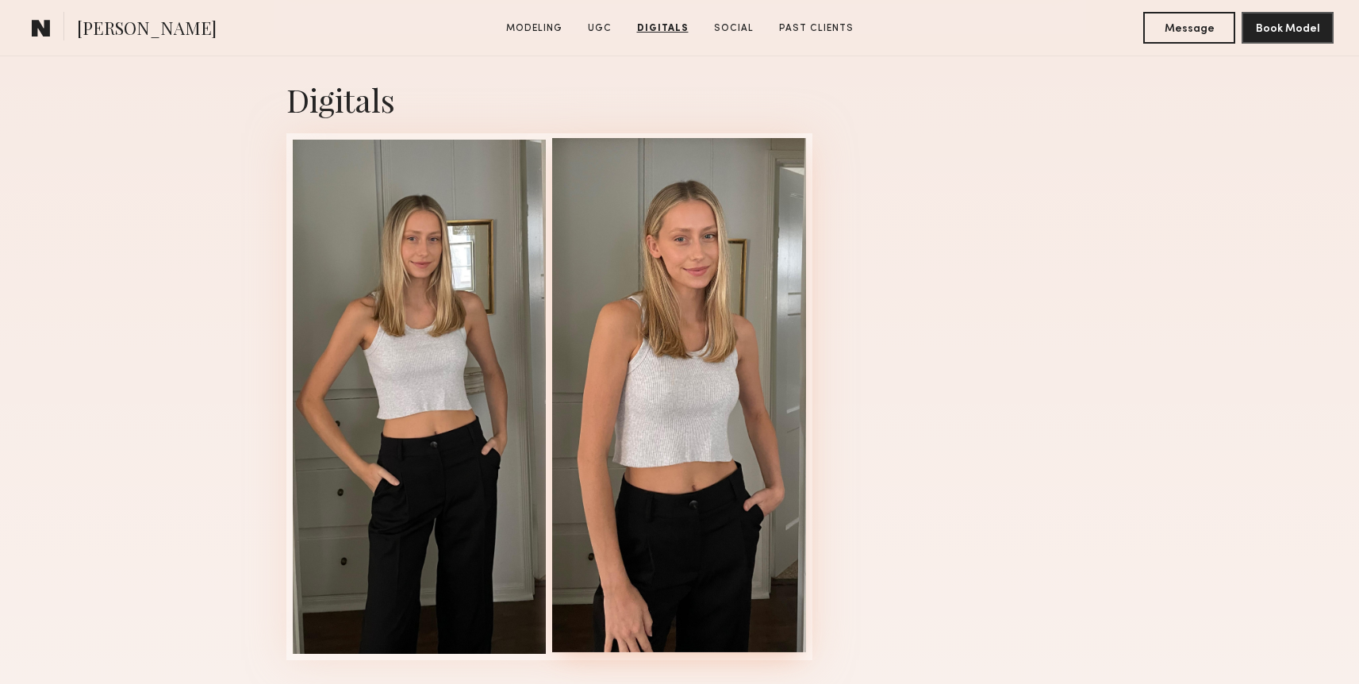
click at [683, 217] on div at bounding box center [679, 395] width 254 height 514
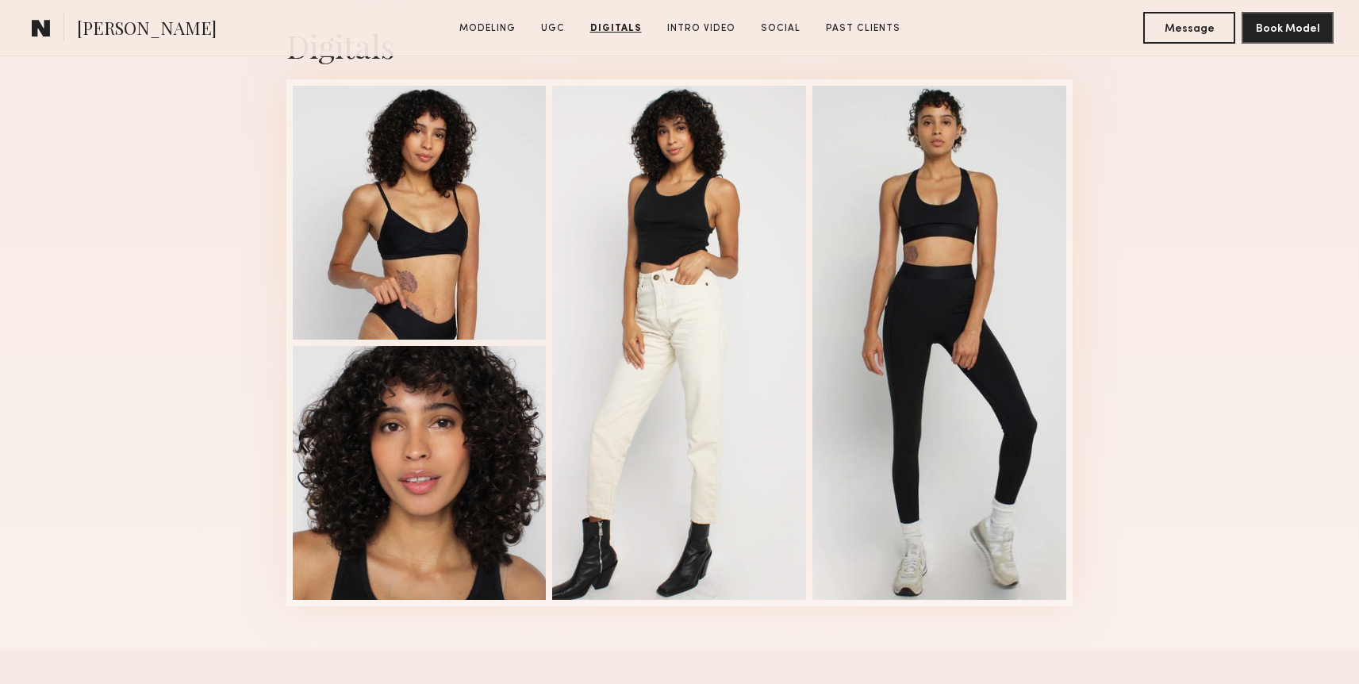
scroll to position [2857, 0]
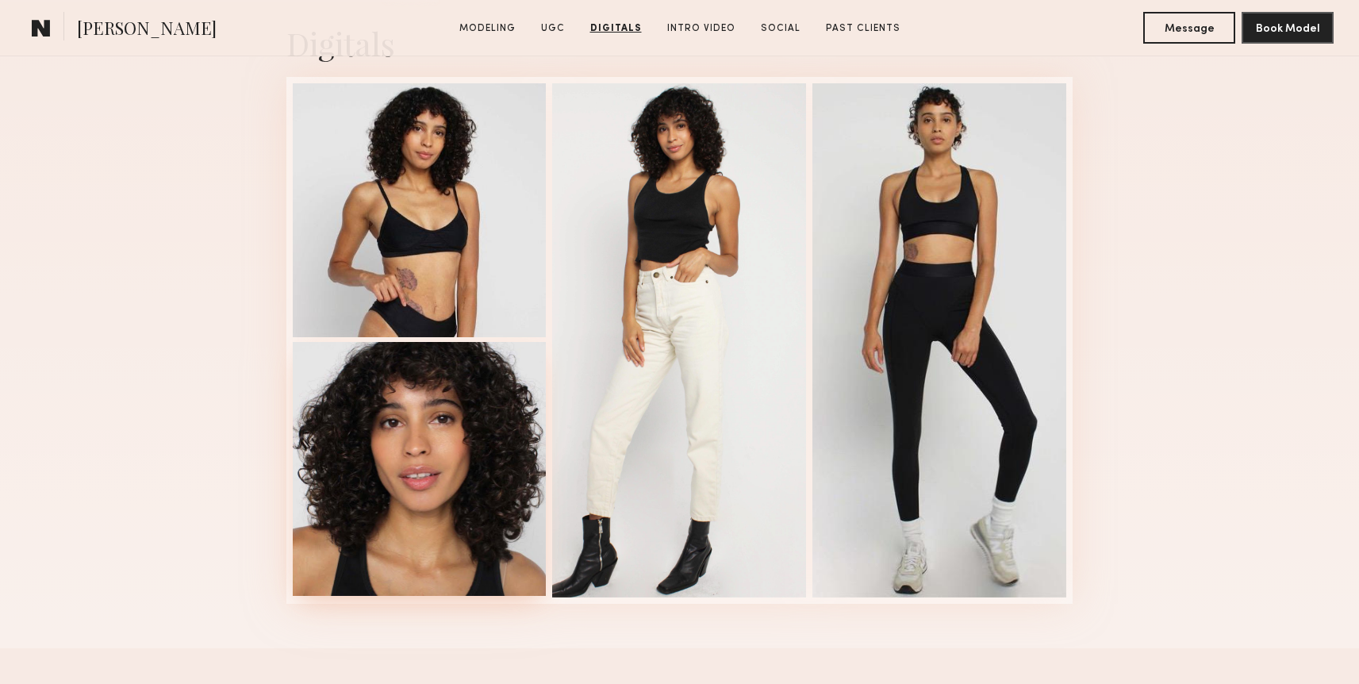
click at [497, 441] on div at bounding box center [420, 469] width 254 height 254
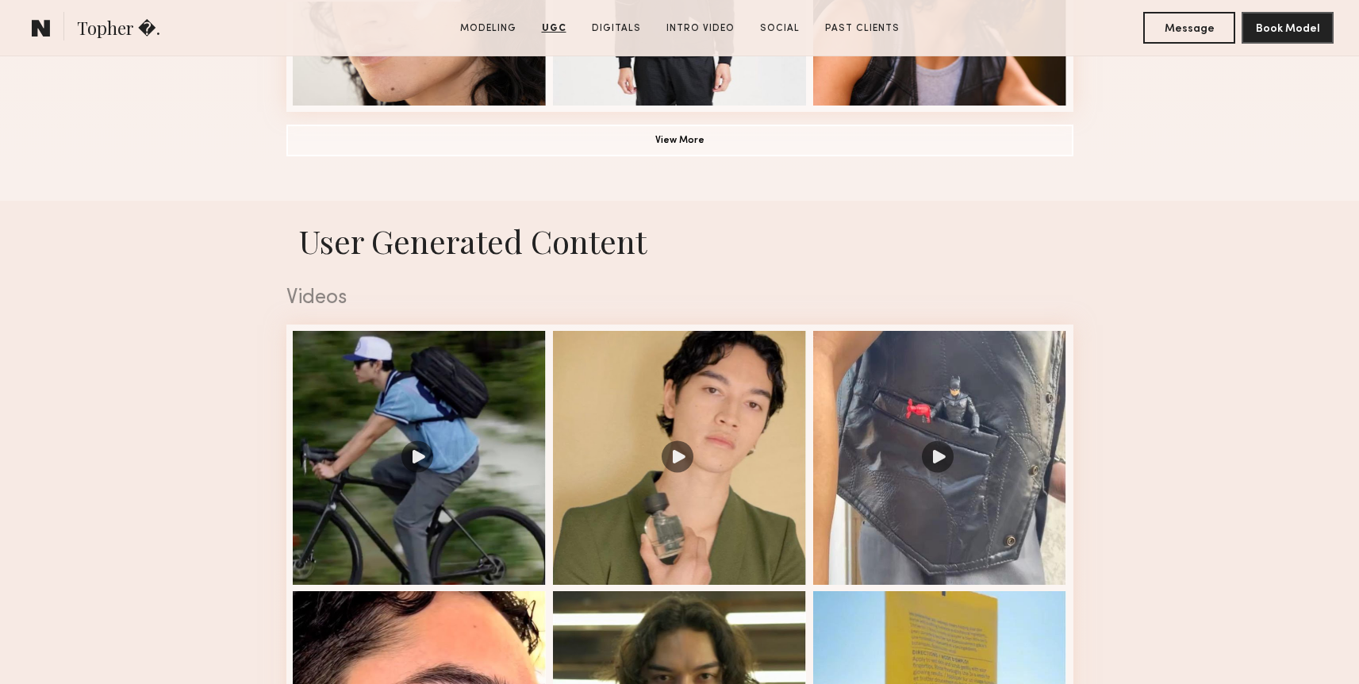
scroll to position [1141, 0]
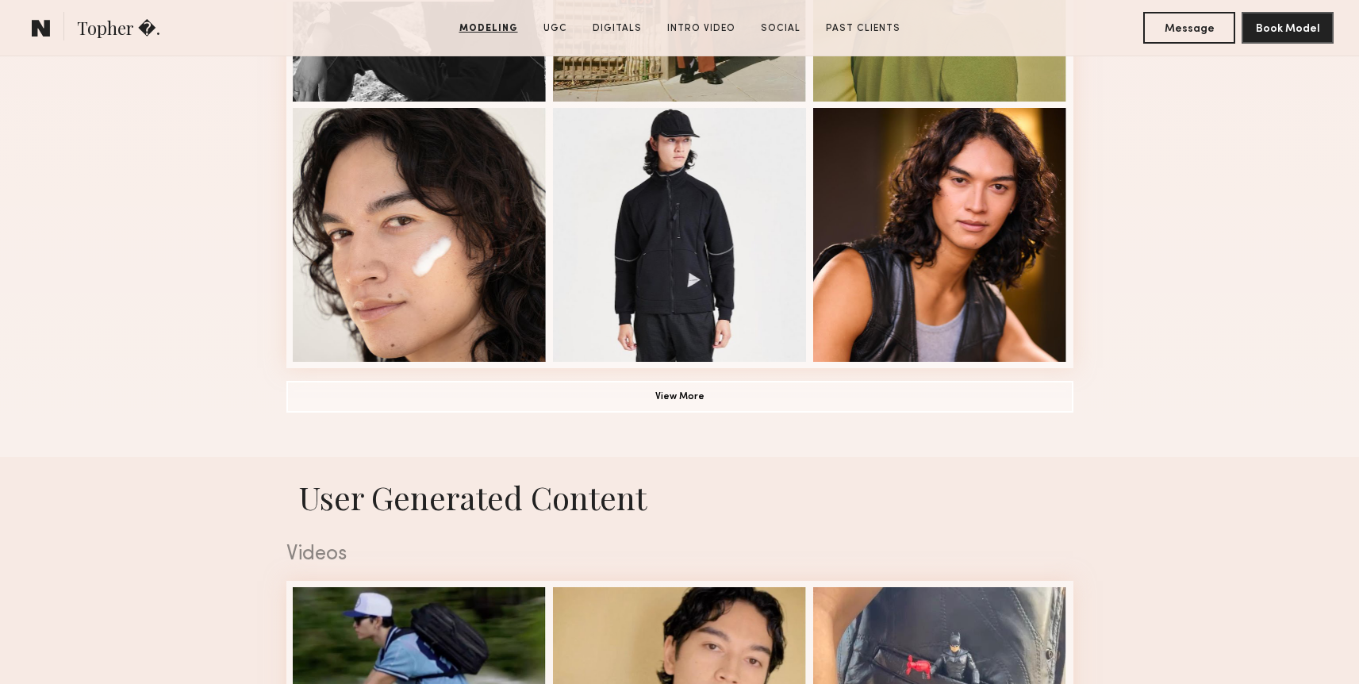
click at [811, 391] on button "View More" at bounding box center [679, 396] width 787 height 32
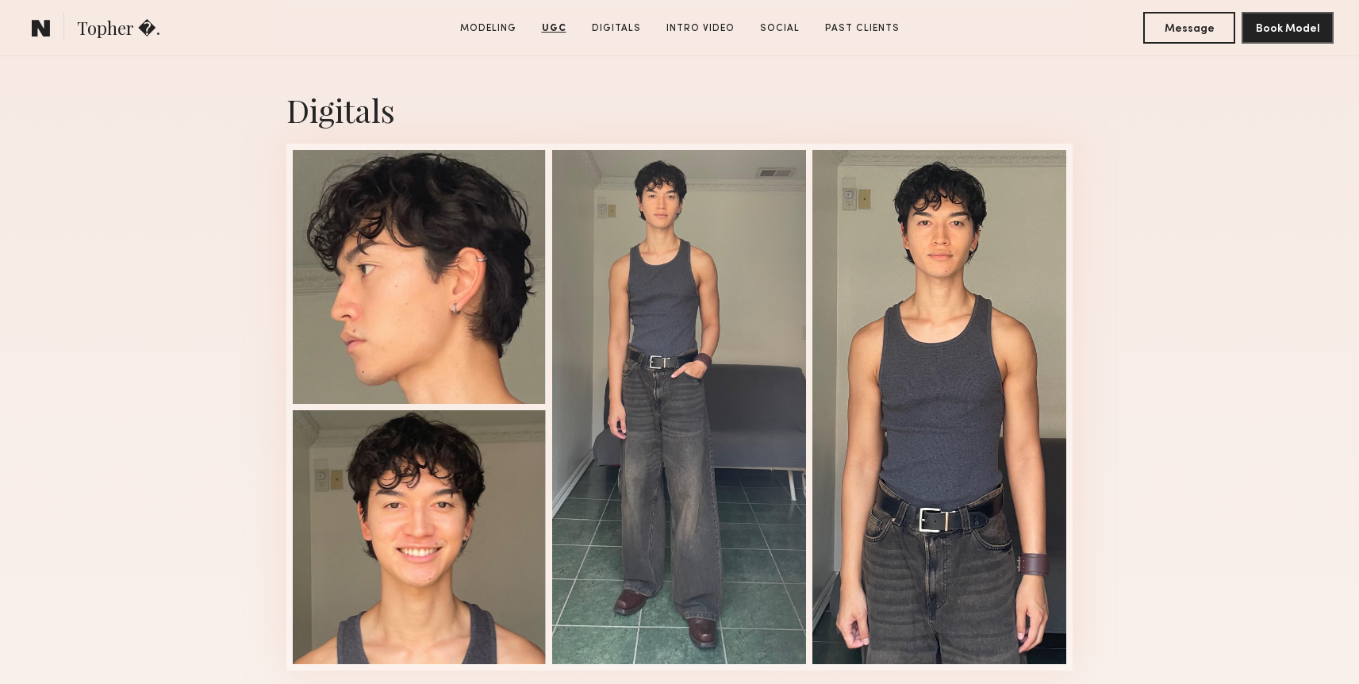
scroll to position [4111, 0]
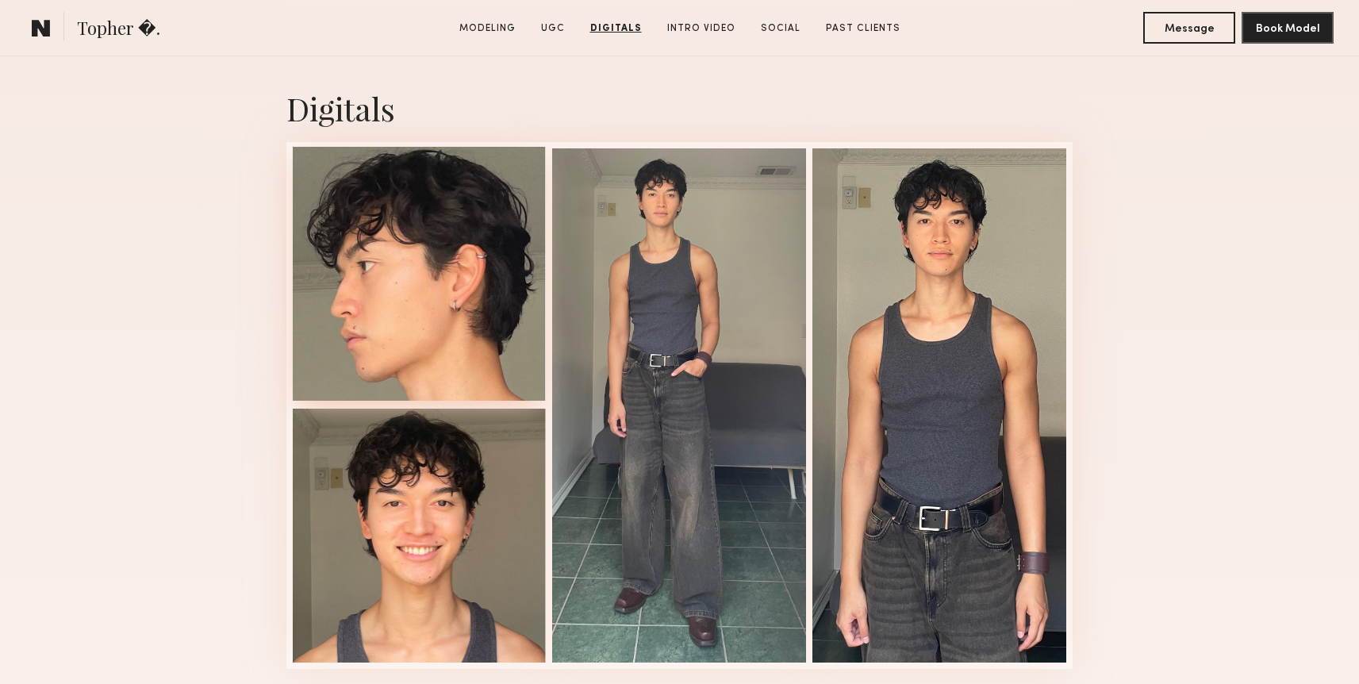
click at [437, 259] on div at bounding box center [420, 274] width 254 height 254
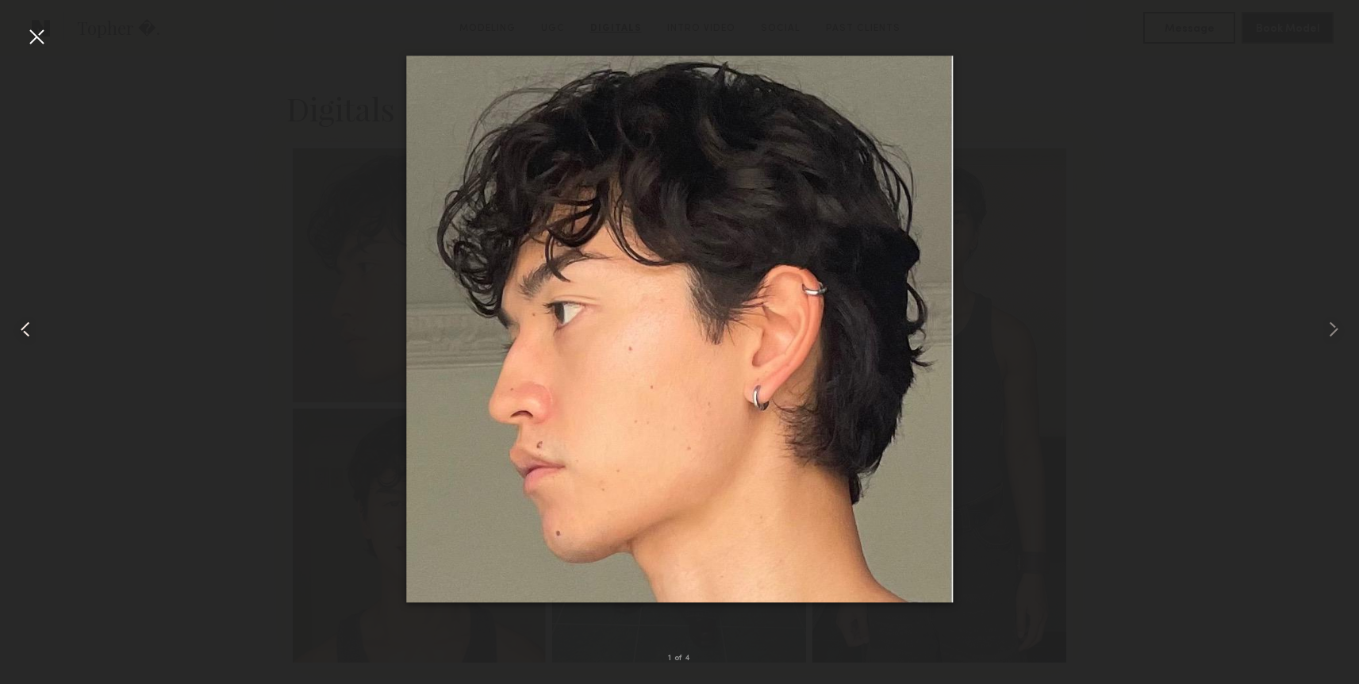
click at [26, 56] on div at bounding box center [27, 329] width 55 height 608
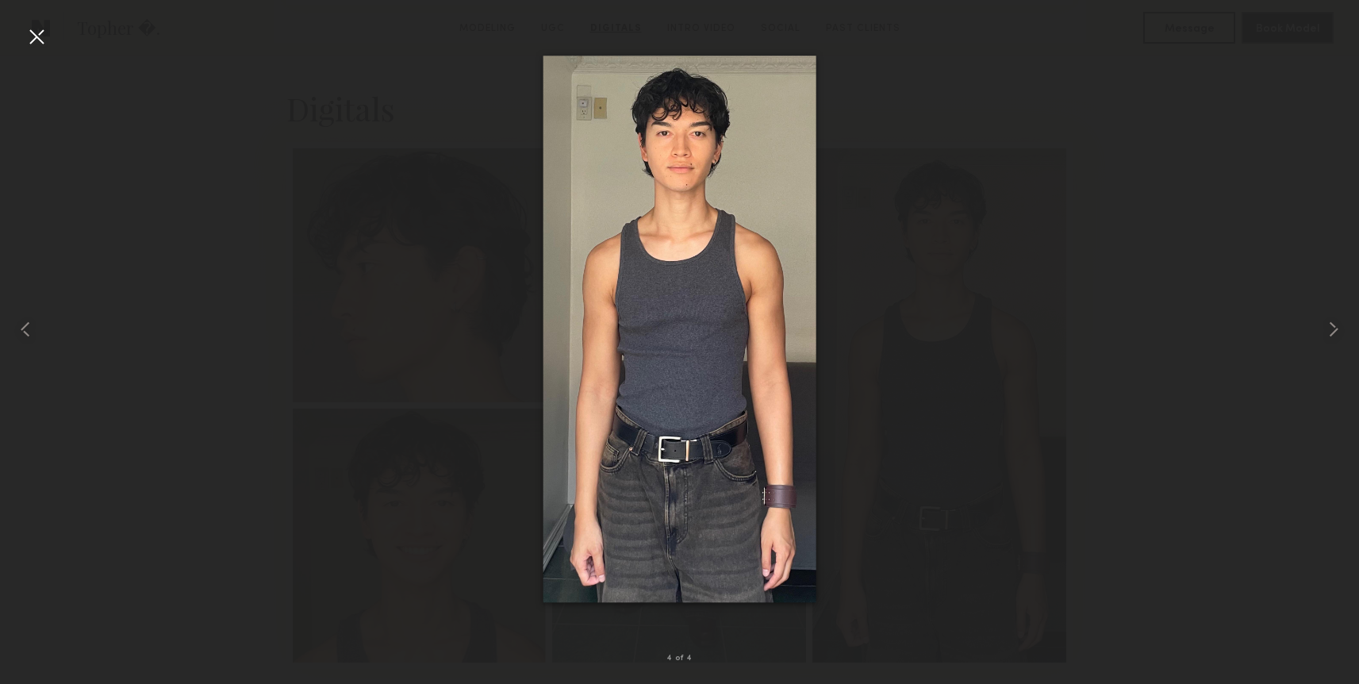
click at [39, 33] on div at bounding box center [36, 36] width 25 height 25
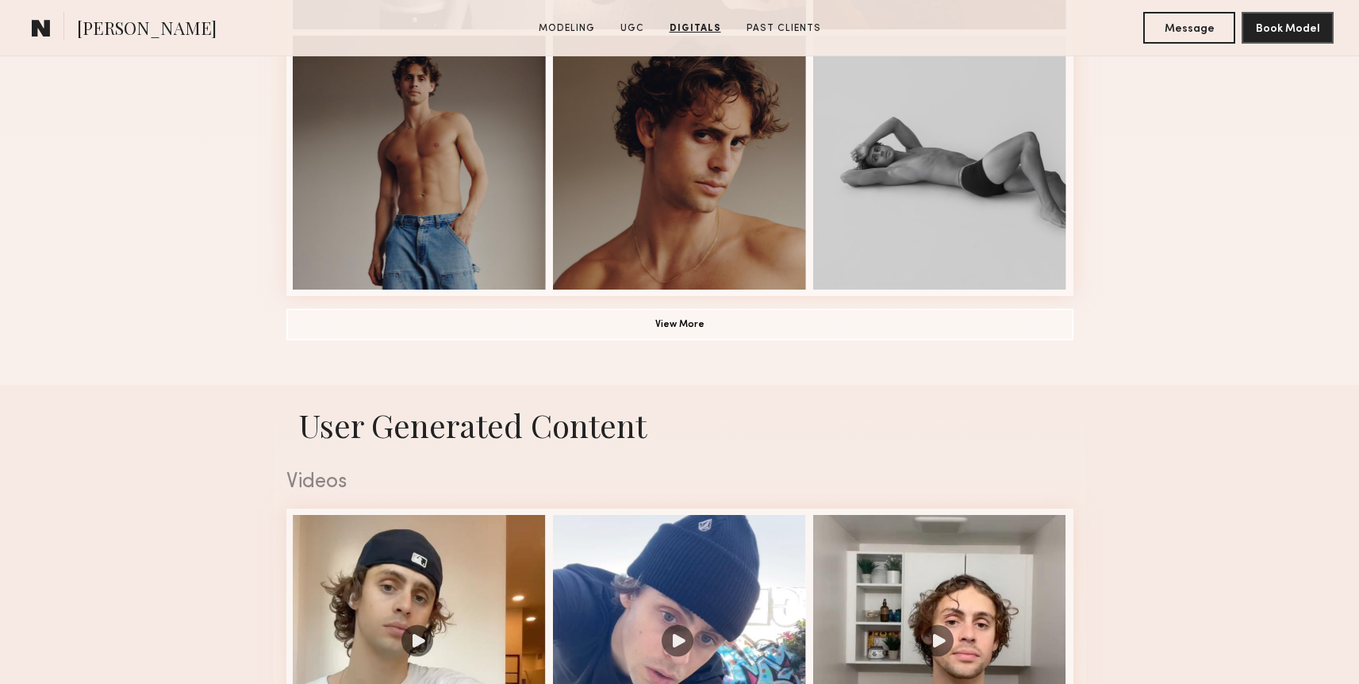
scroll to position [1171, 0]
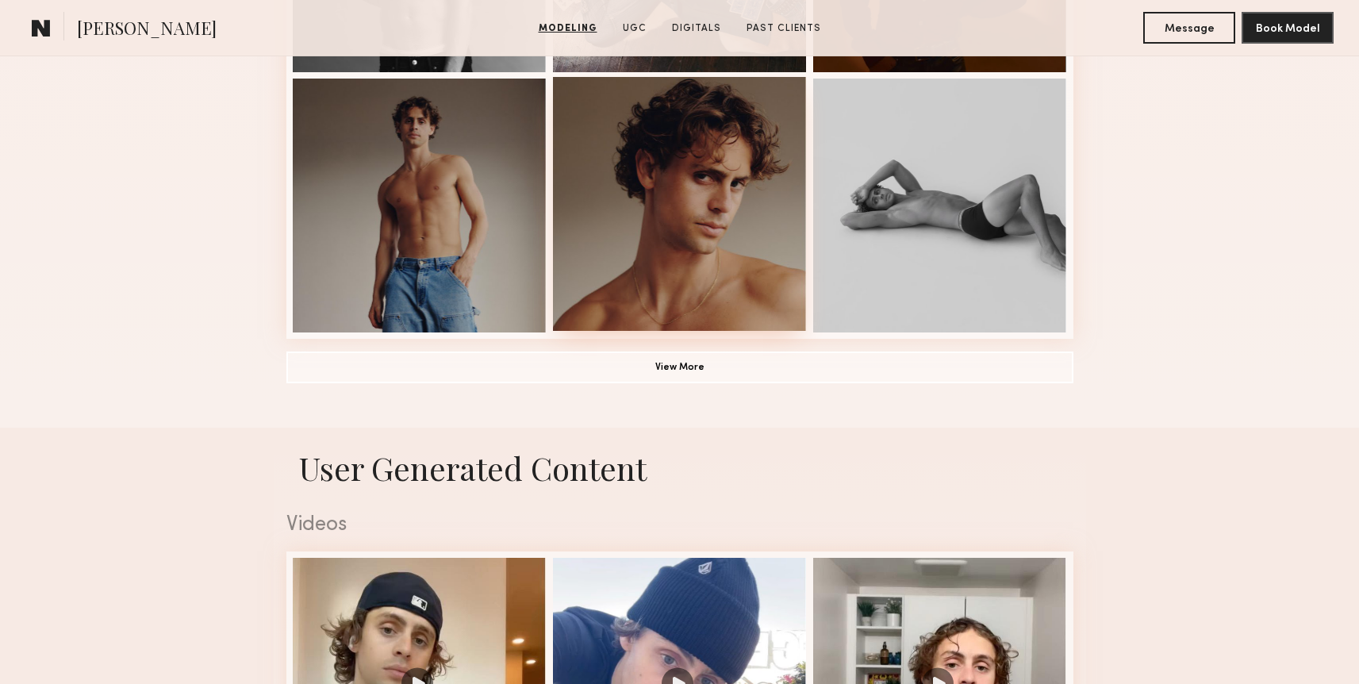
click at [740, 209] on div at bounding box center [680, 204] width 254 height 254
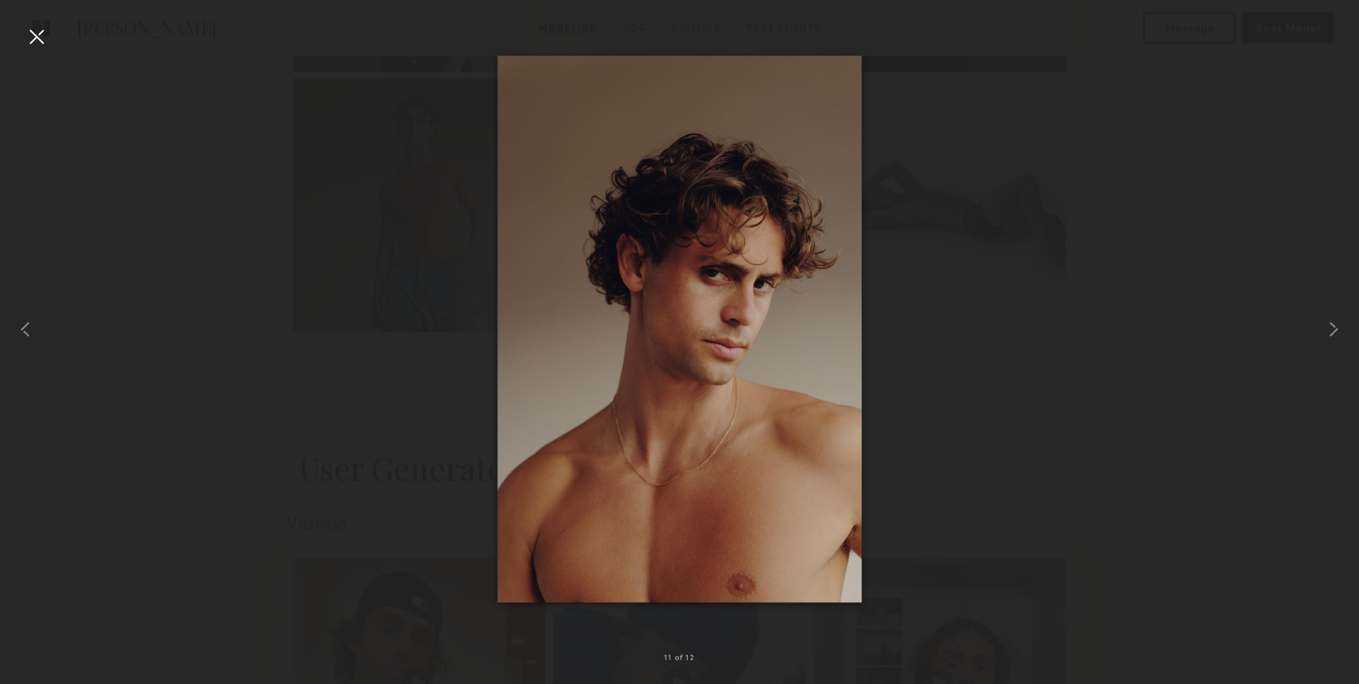
click at [0, 0] on nb-gallery-light "11 of 12" at bounding box center [679, 342] width 1359 height 684
click at [29, 40] on div at bounding box center [36, 36] width 25 height 25
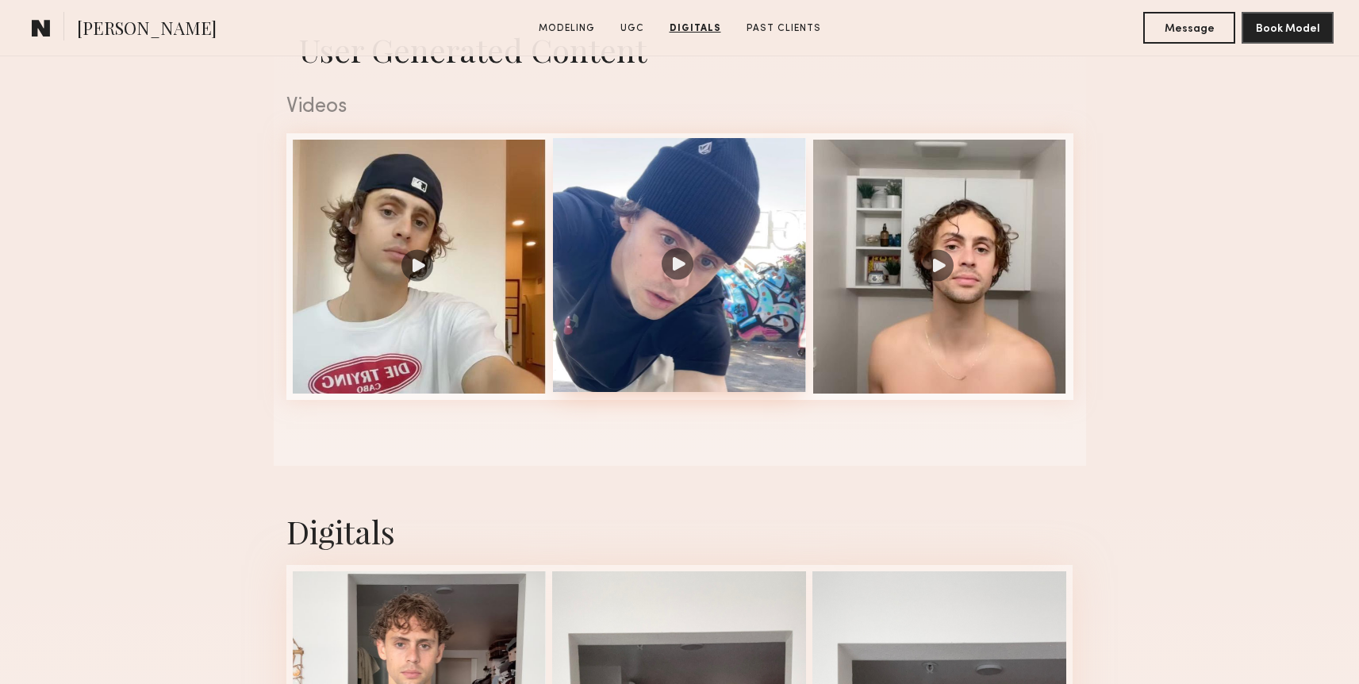
scroll to position [1588, 0]
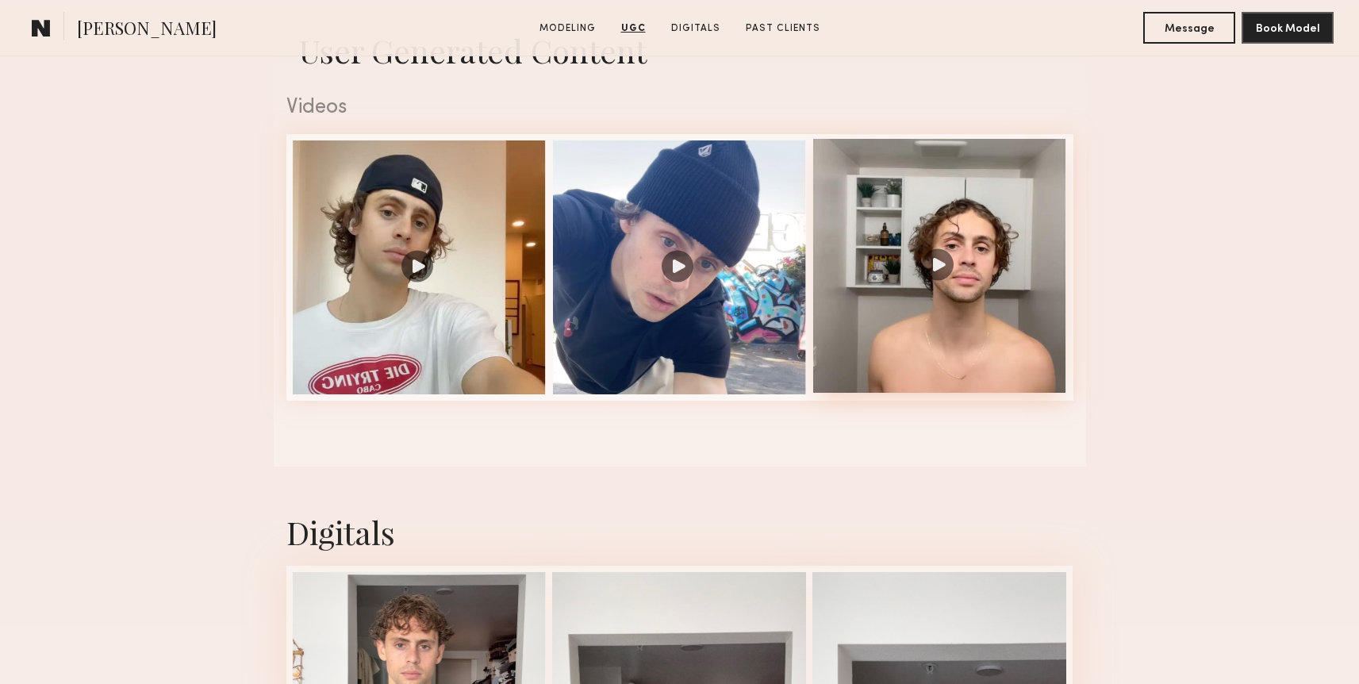
click at [936, 167] on div at bounding box center [940, 266] width 254 height 254
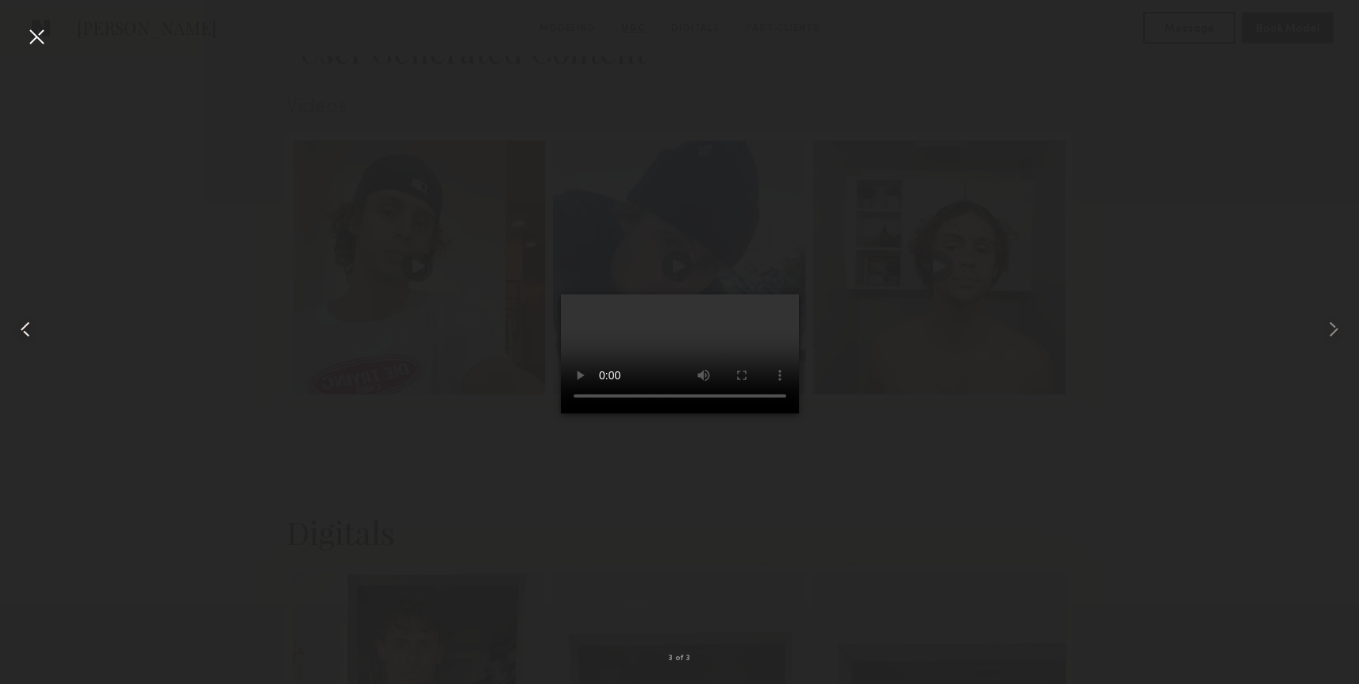
click at [29, 328] on common-icon at bounding box center [25, 328] width 25 height 25
click at [29, 37] on div at bounding box center [36, 36] width 25 height 25
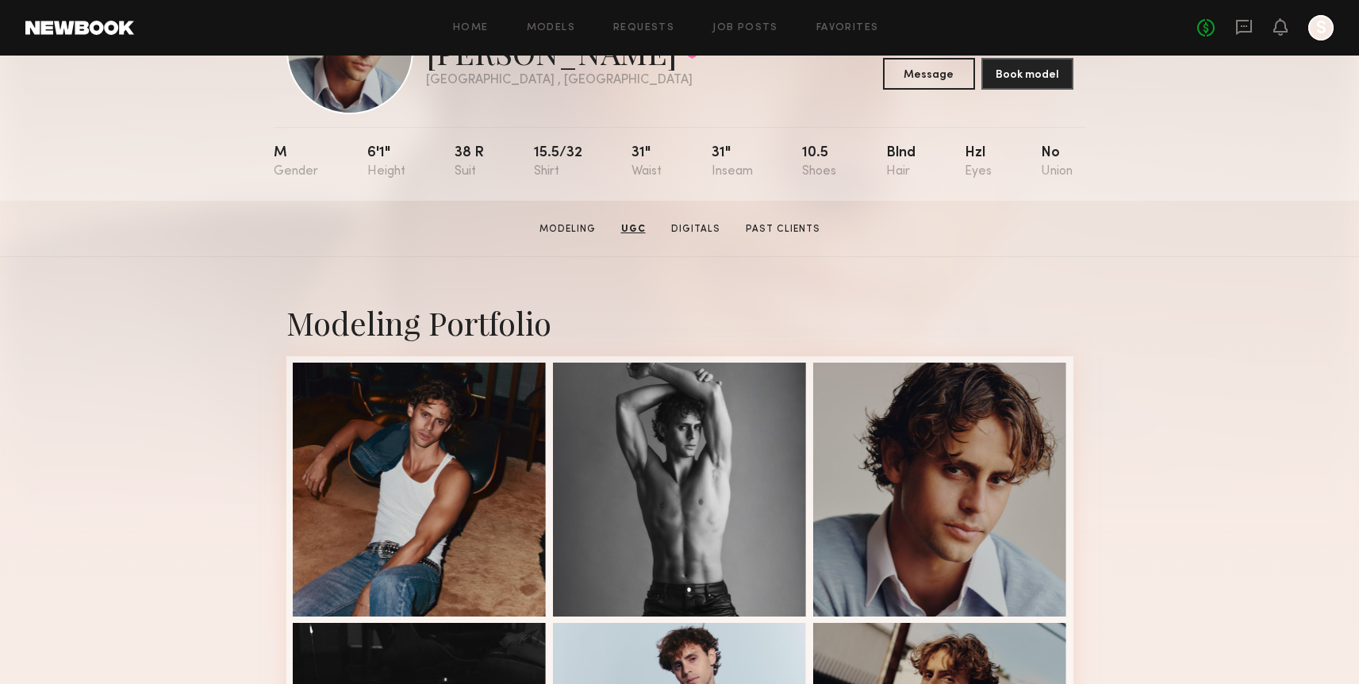
scroll to position [0, 0]
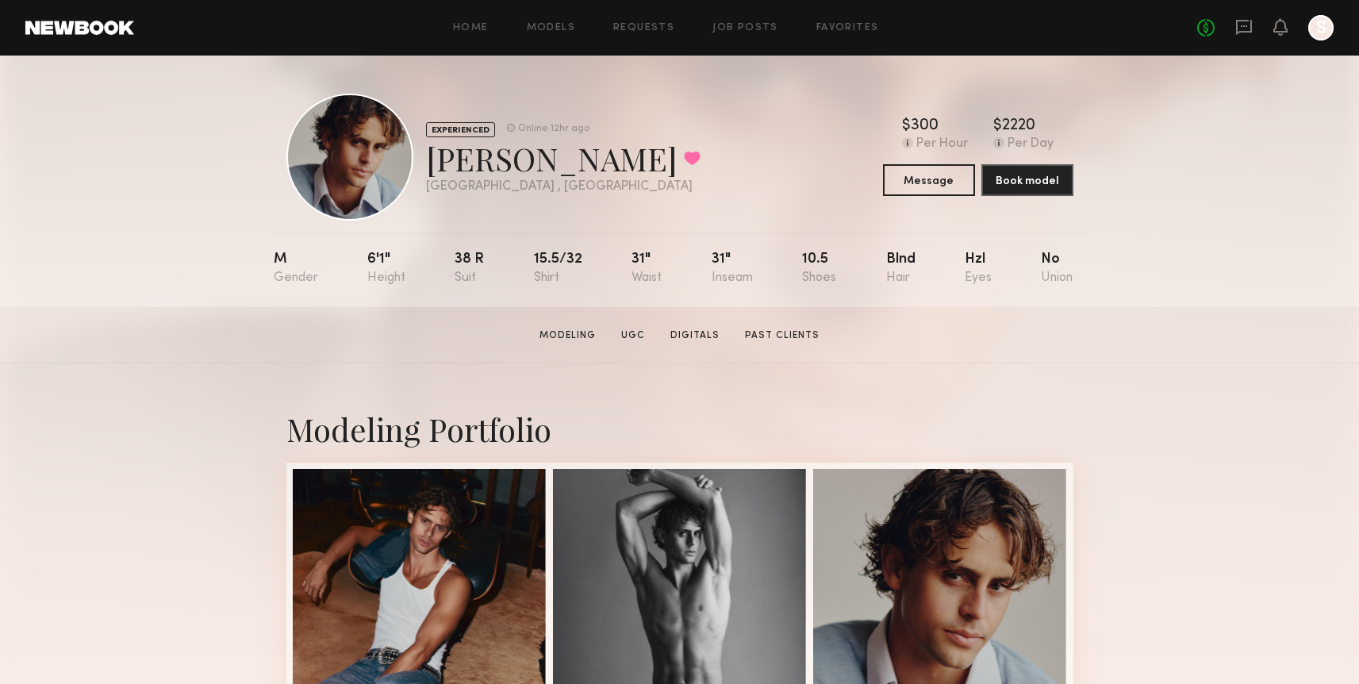
click at [1313, 32] on div at bounding box center [1320, 27] width 25 height 25
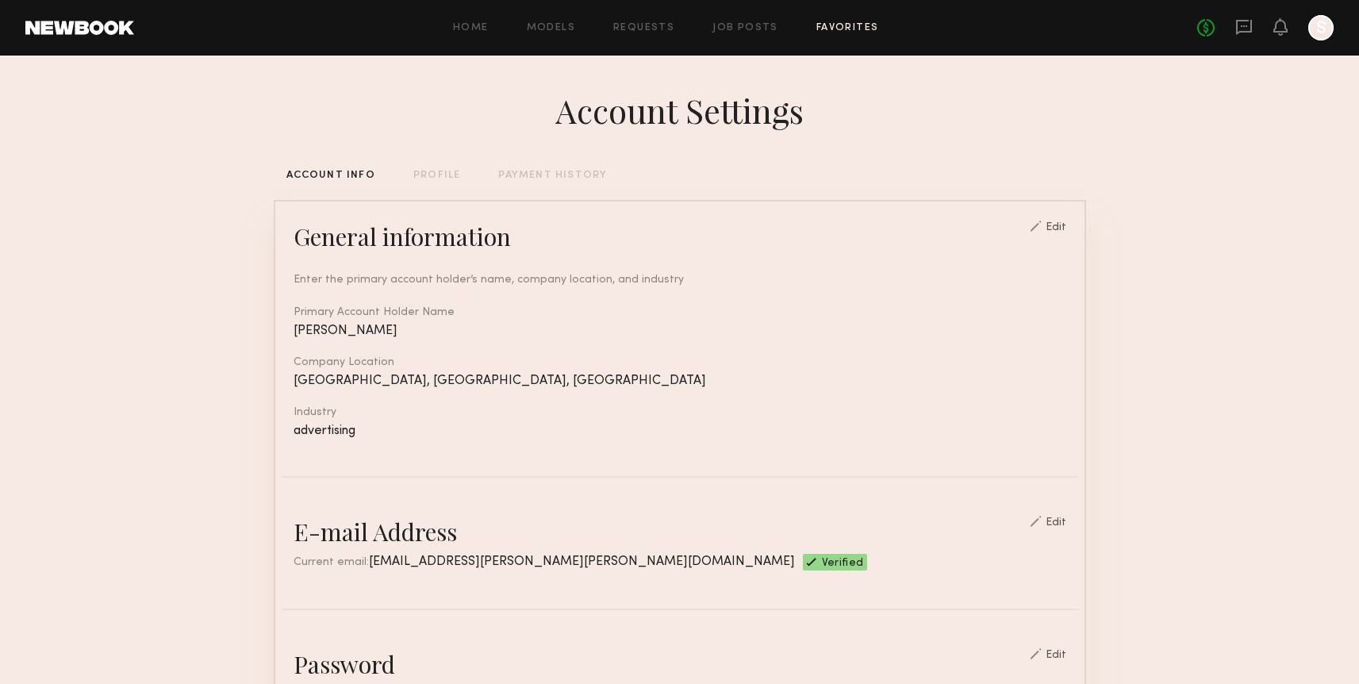
click at [824, 31] on link "Favorites" at bounding box center [847, 28] width 63 height 10
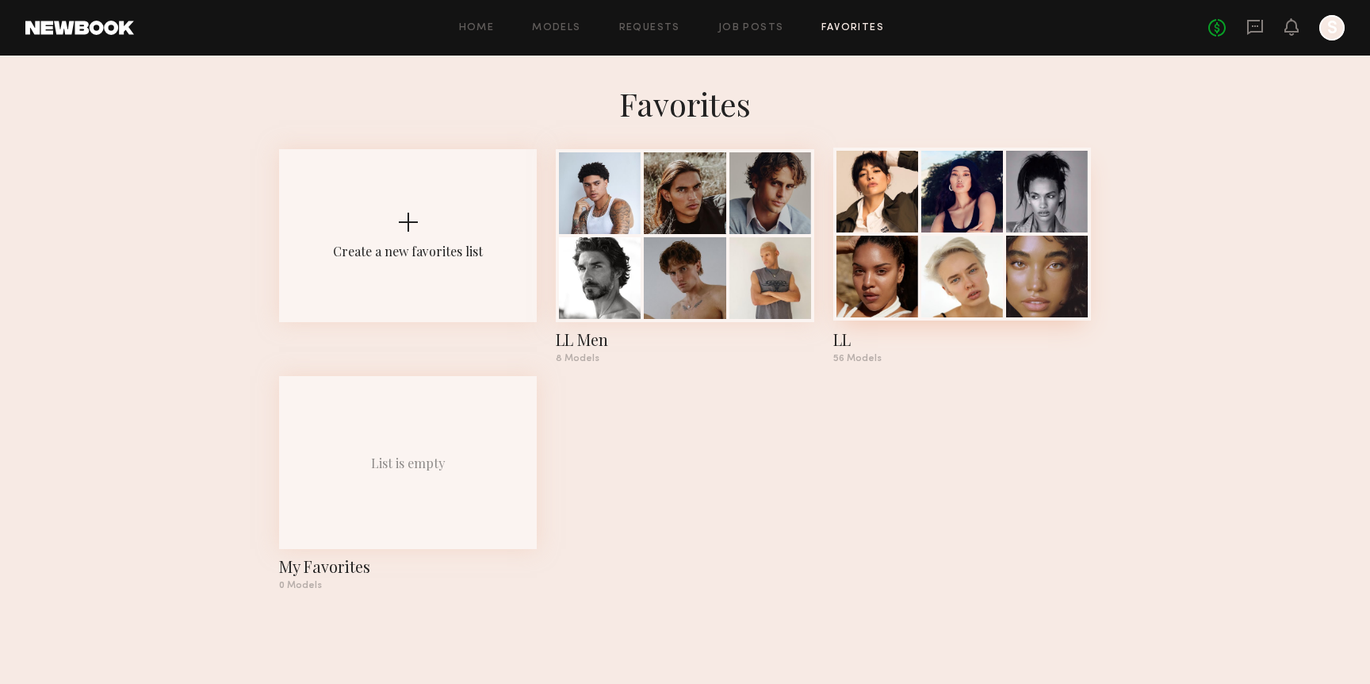
click at [964, 263] on div at bounding box center [963, 277] width 82 height 82
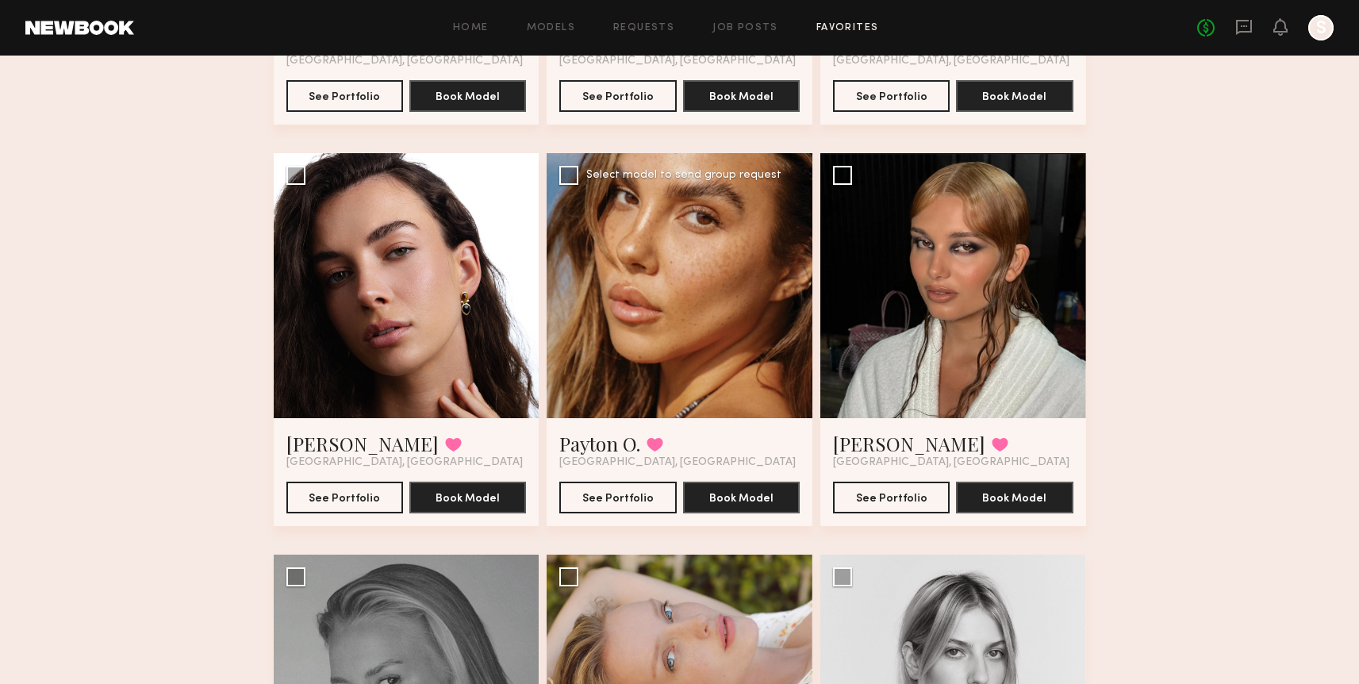
scroll to position [1641, 0]
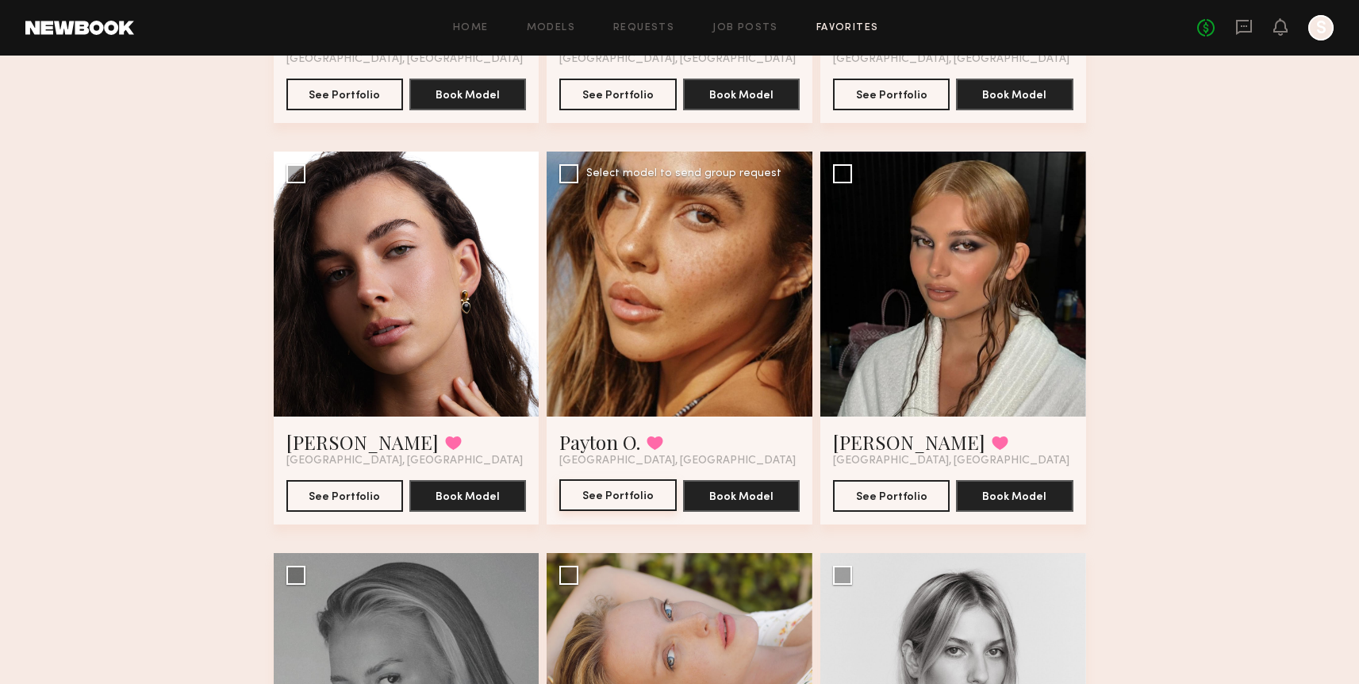
click at [597, 487] on button "See Portfolio" at bounding box center [617, 495] width 117 height 32
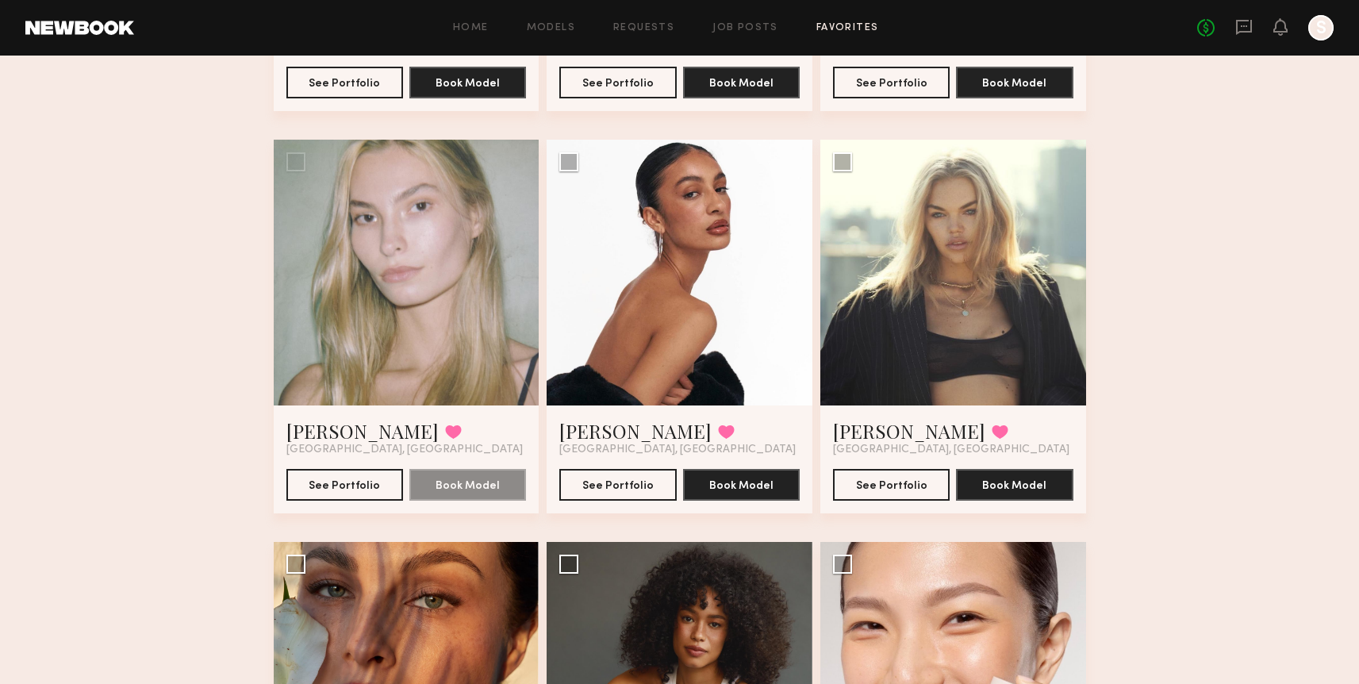
scroll to position [2464, 0]
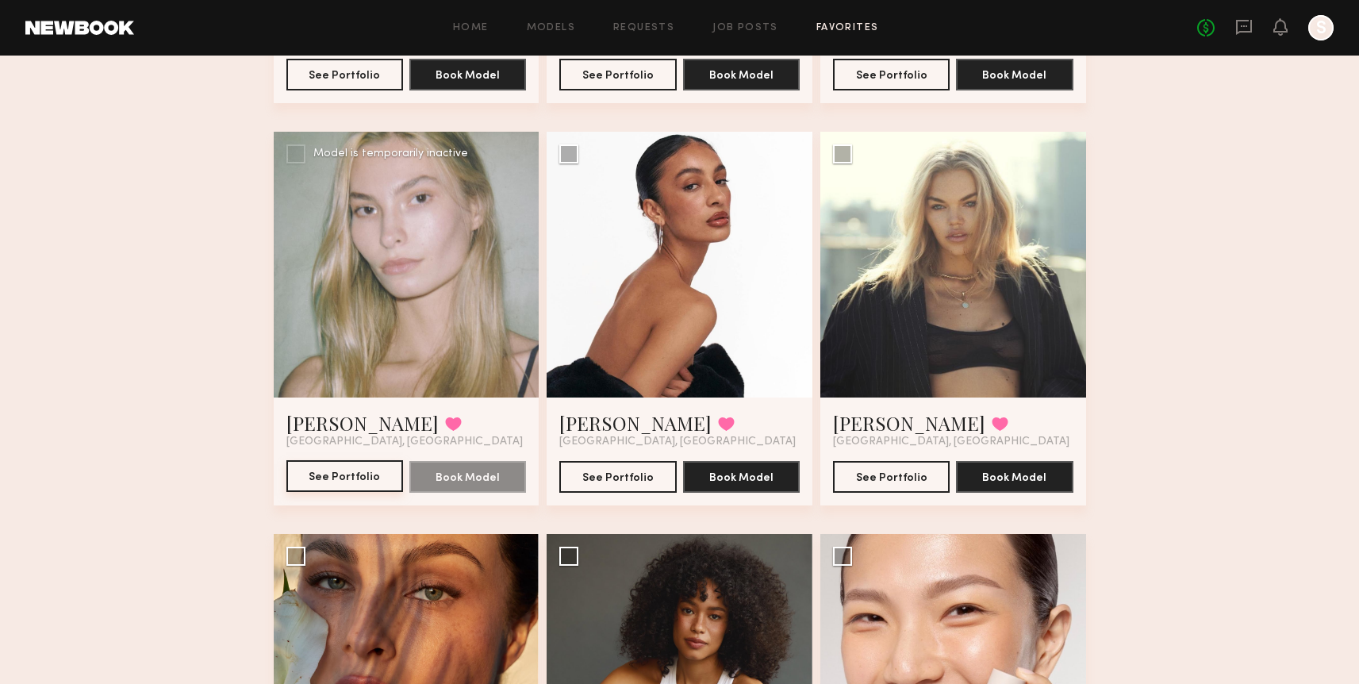
click at [369, 483] on button "See Portfolio" at bounding box center [344, 476] width 117 height 32
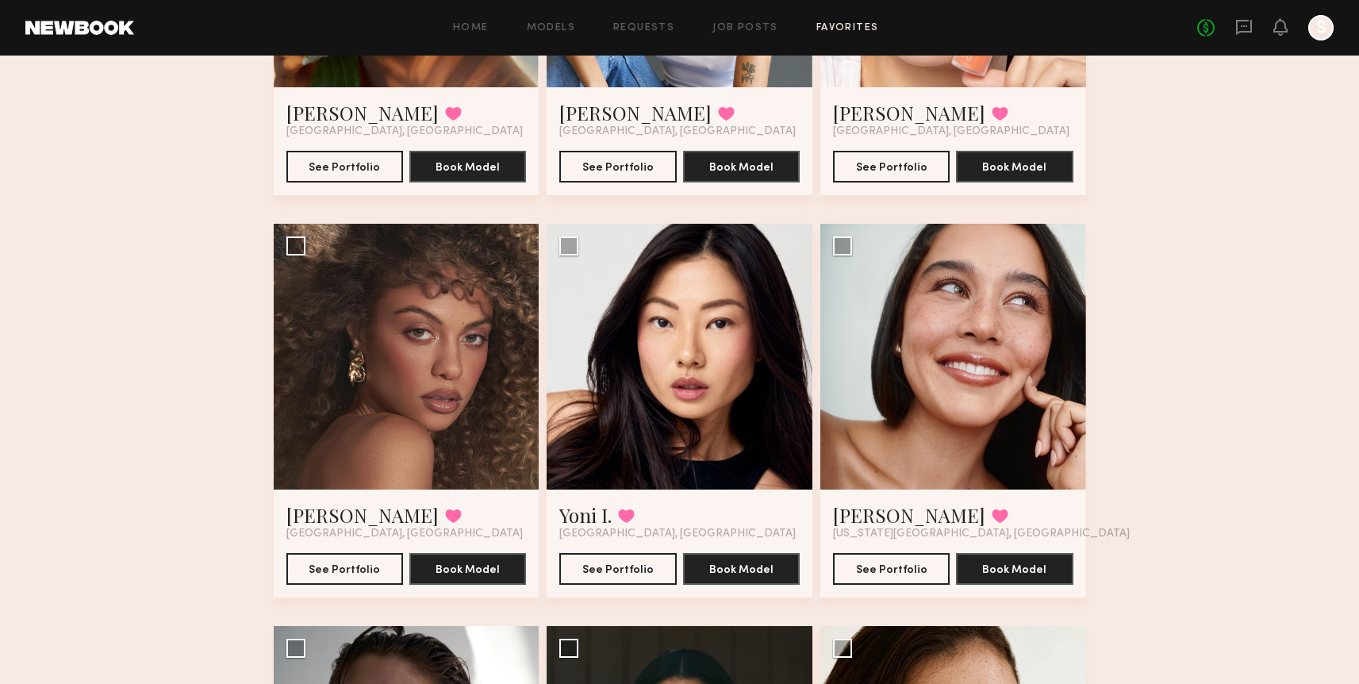
scroll to position [3188, 0]
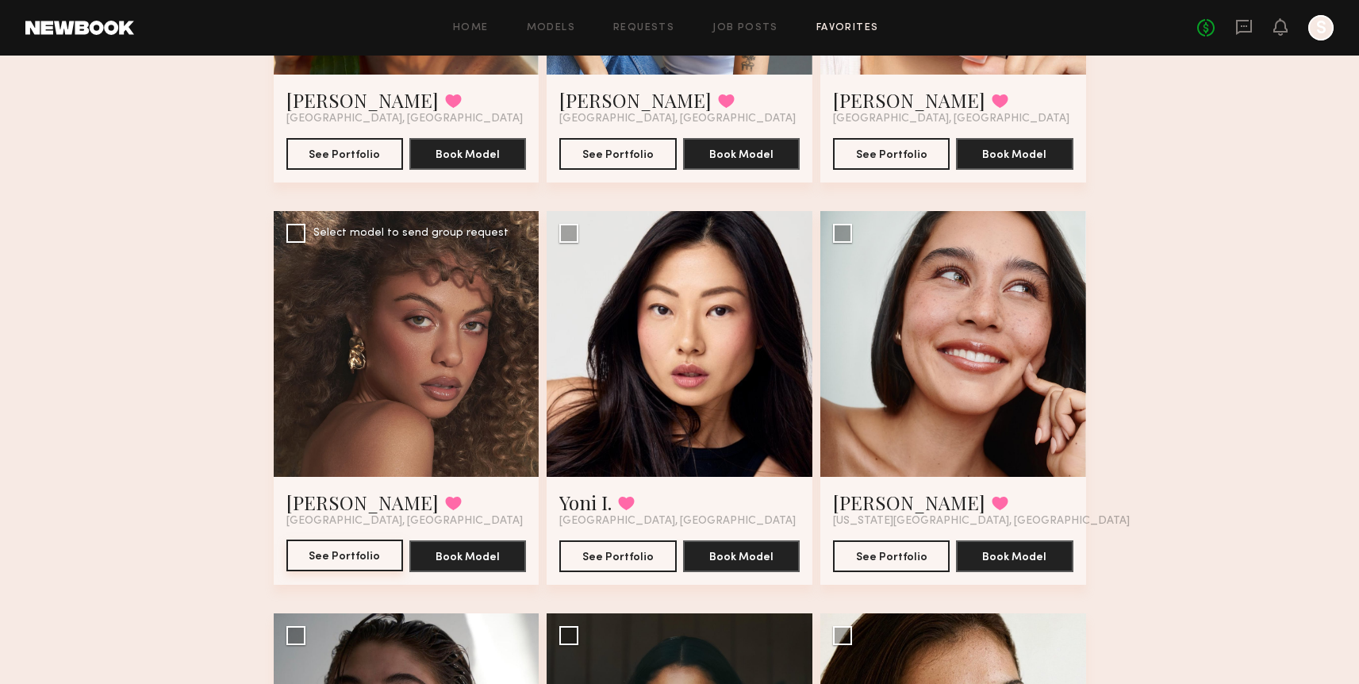
click at [312, 563] on button "See Portfolio" at bounding box center [344, 555] width 117 height 32
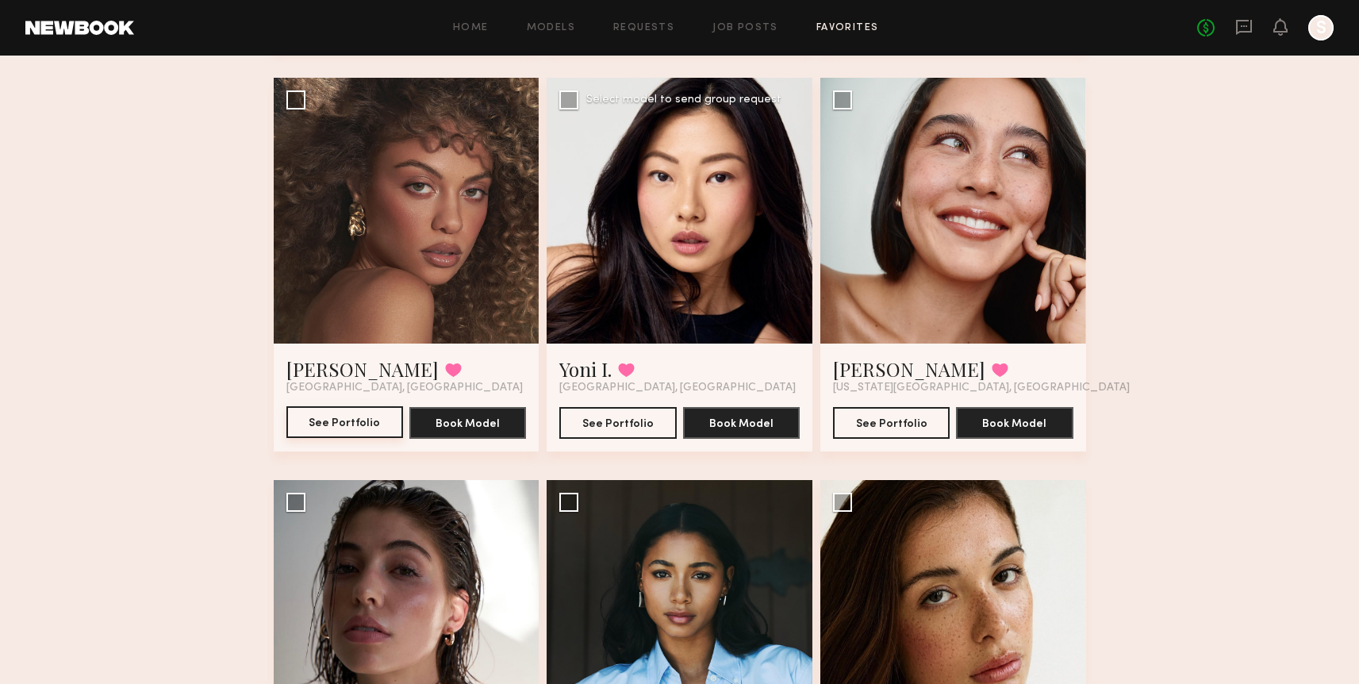
scroll to position [3322, 0]
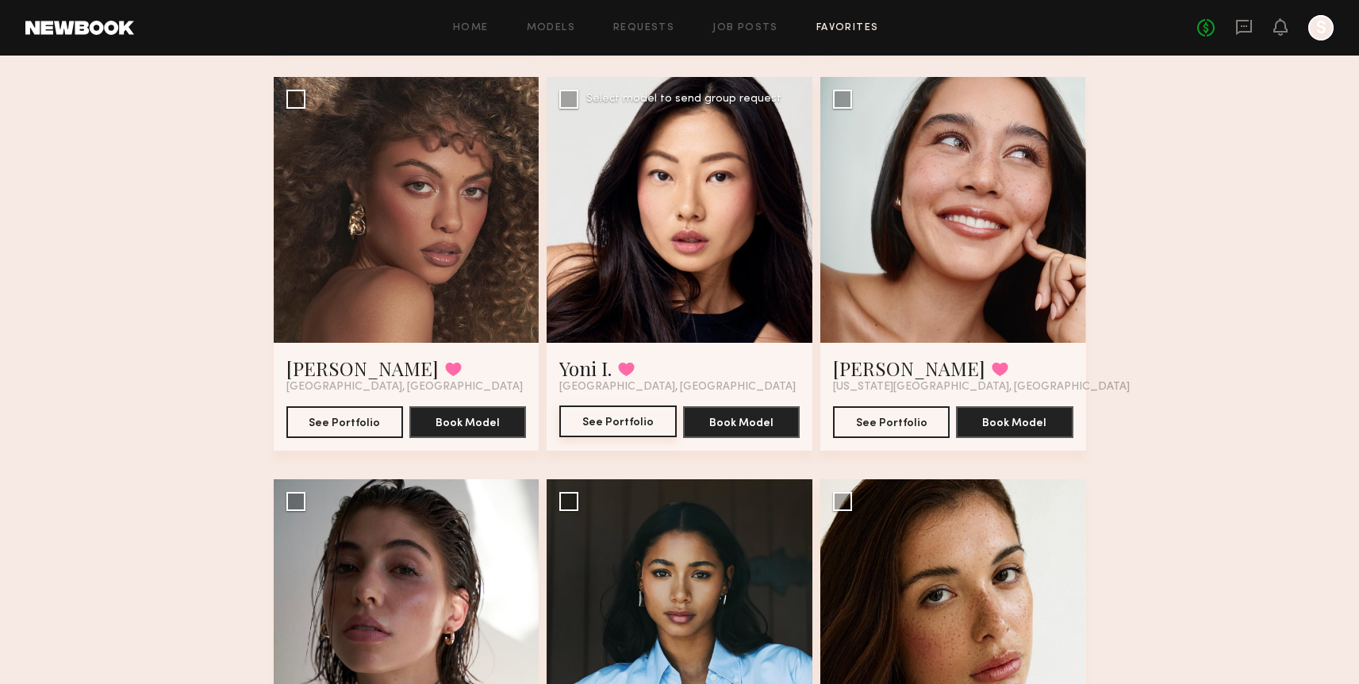
click at [642, 424] on button "See Portfolio" at bounding box center [617, 421] width 117 height 32
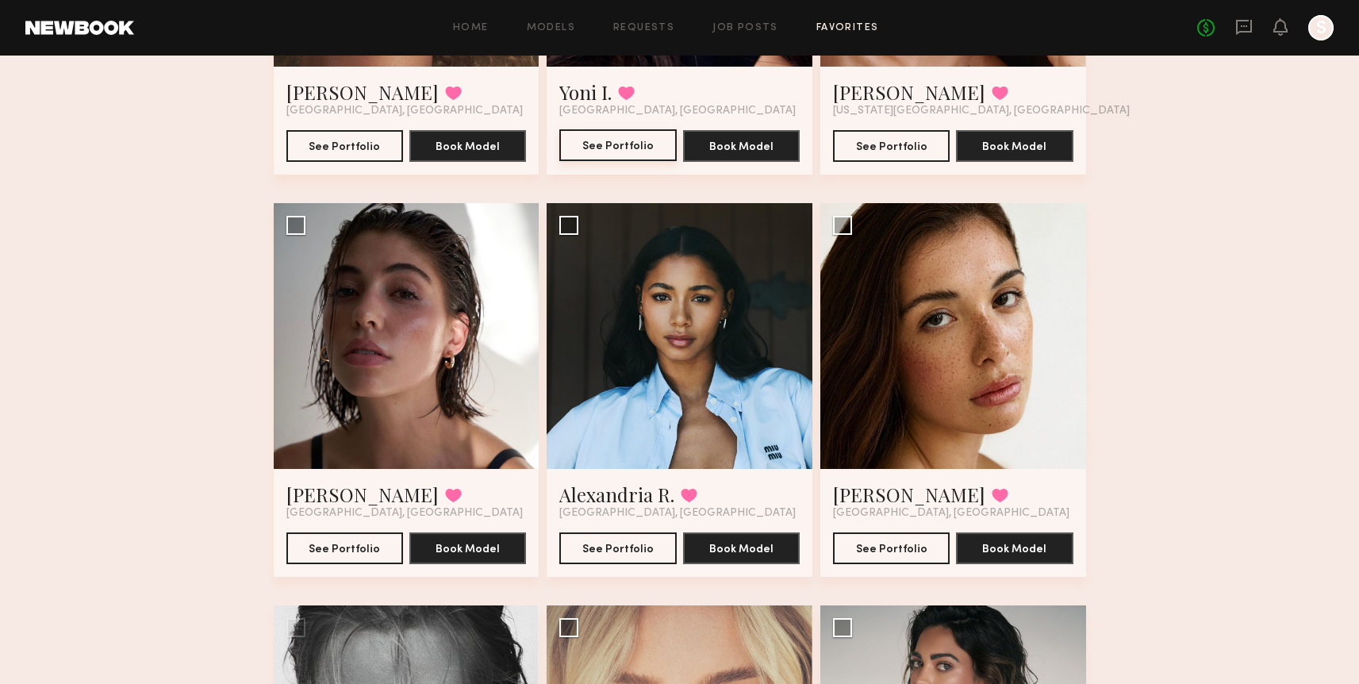
scroll to position [3606, 0]
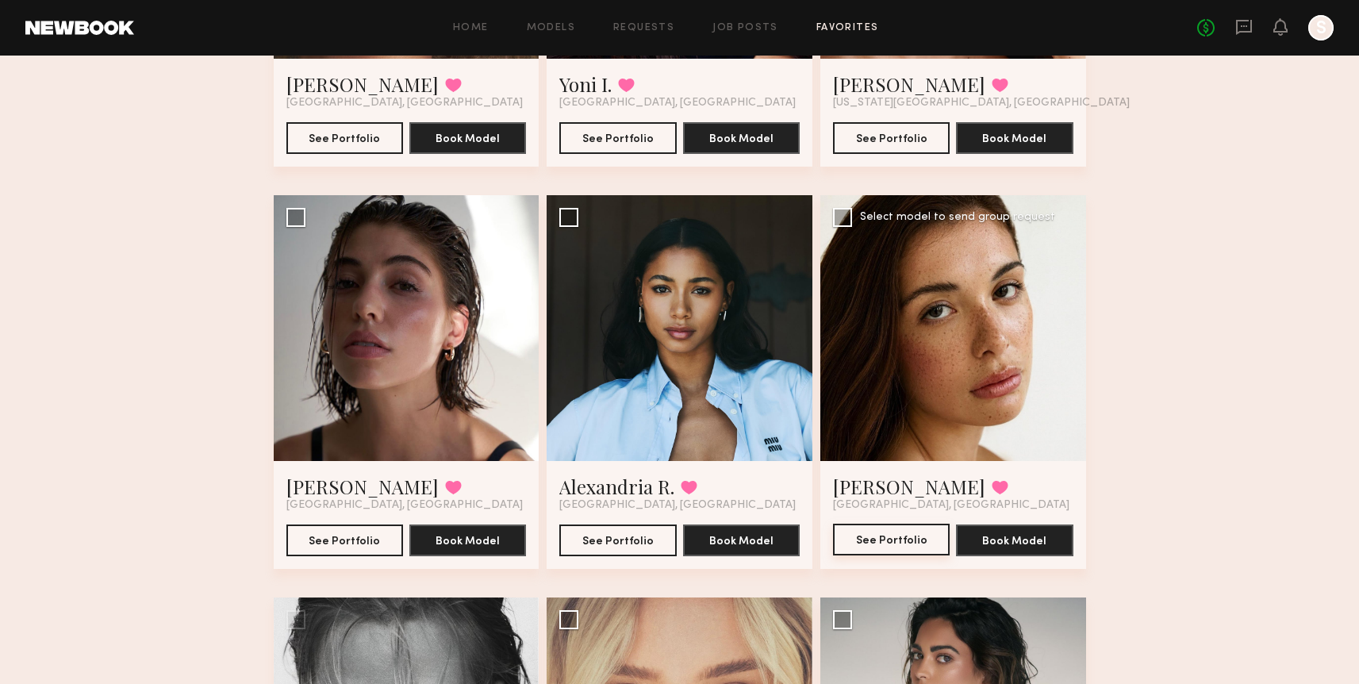
click at [876, 536] on button "See Portfolio" at bounding box center [891, 539] width 117 height 32
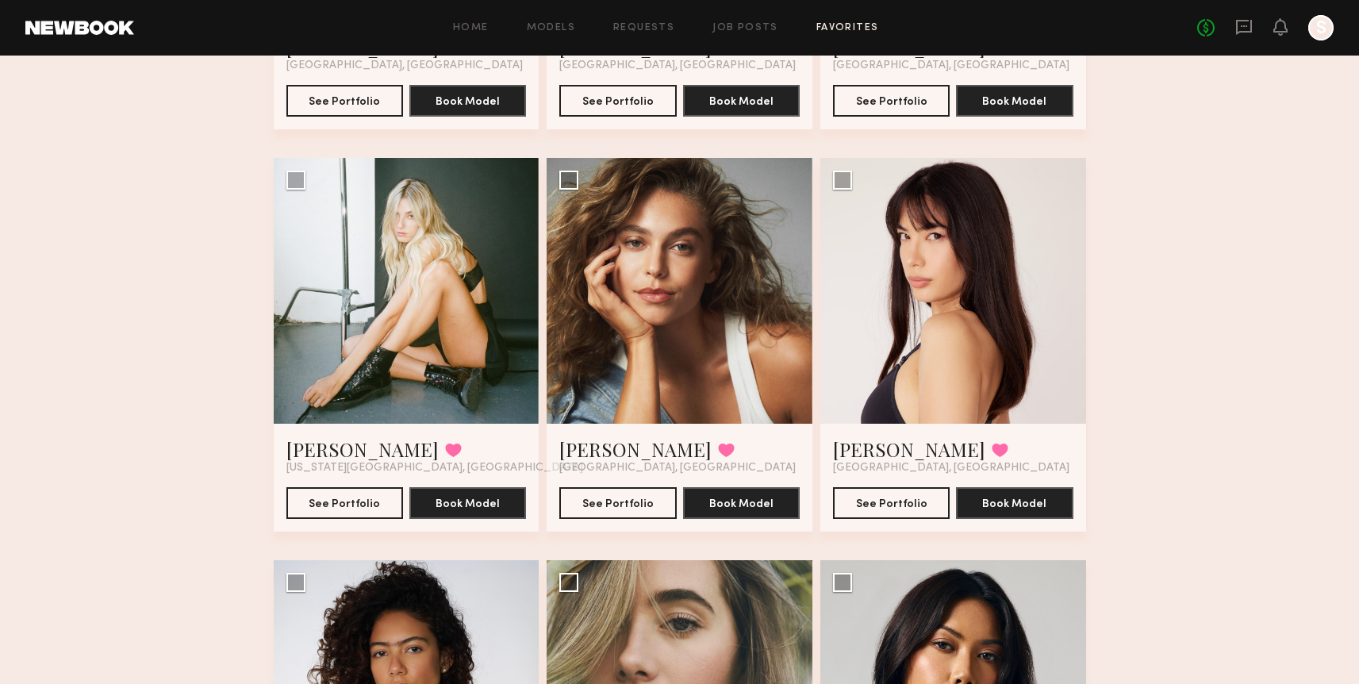
scroll to position [4855, 0]
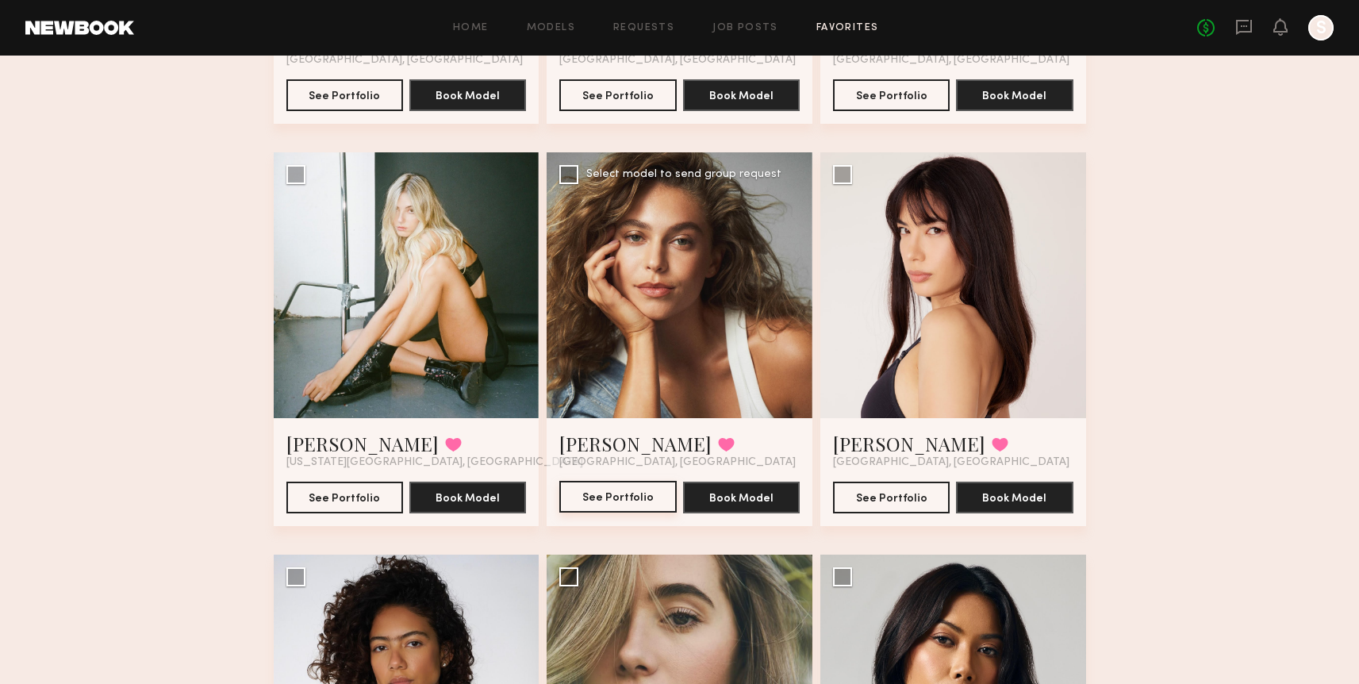
click at [617, 494] on button "See Portfolio" at bounding box center [617, 497] width 117 height 32
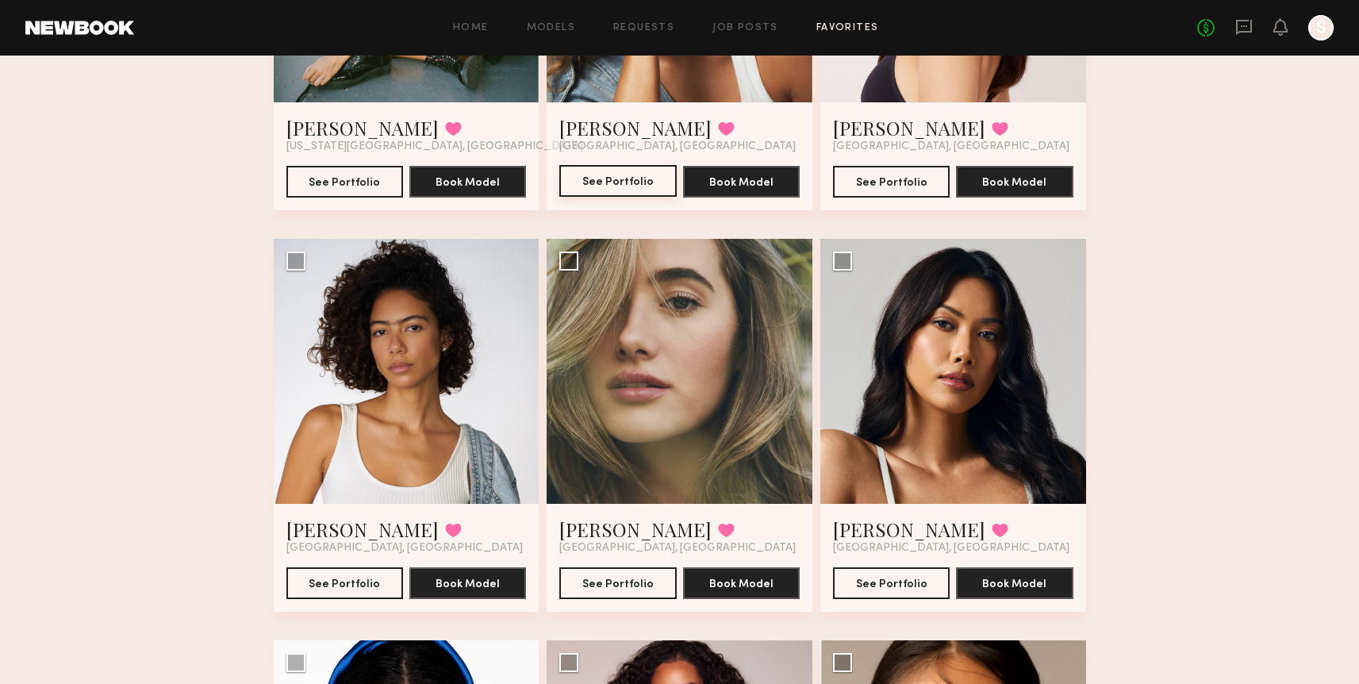
scroll to position [5173, 0]
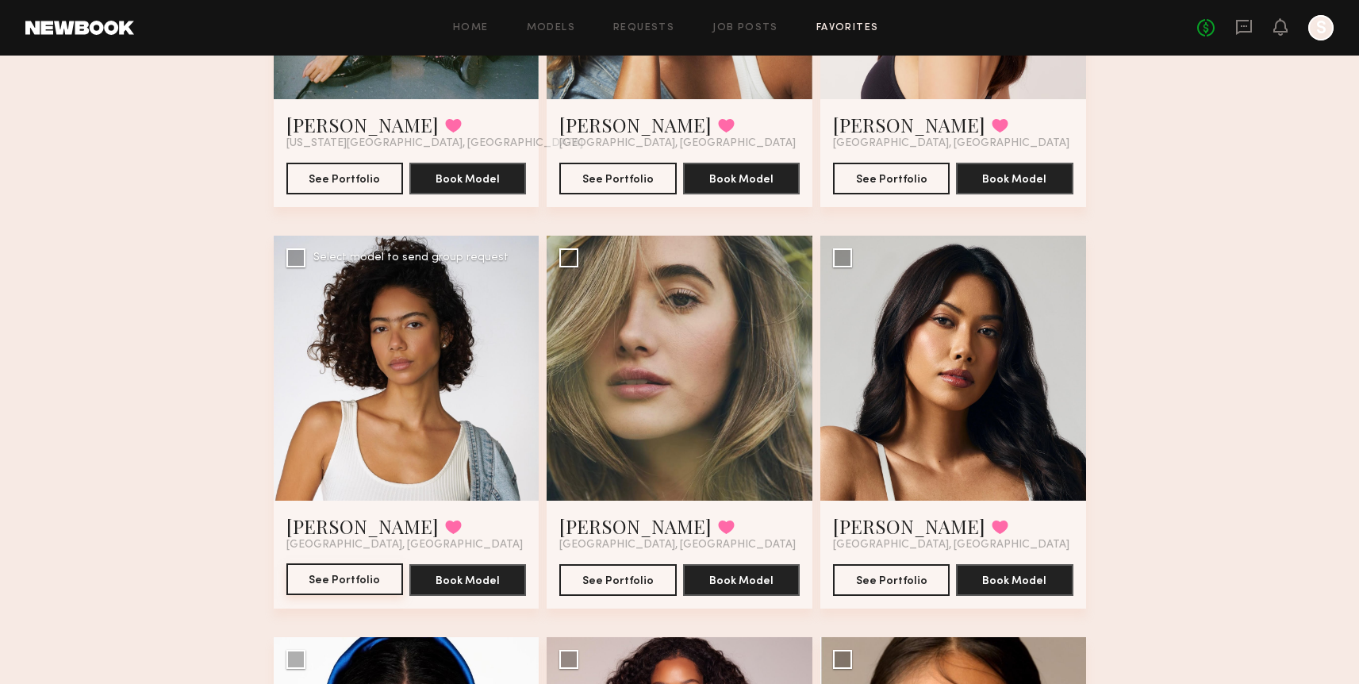
click at [347, 586] on button "See Portfolio" at bounding box center [344, 579] width 117 height 32
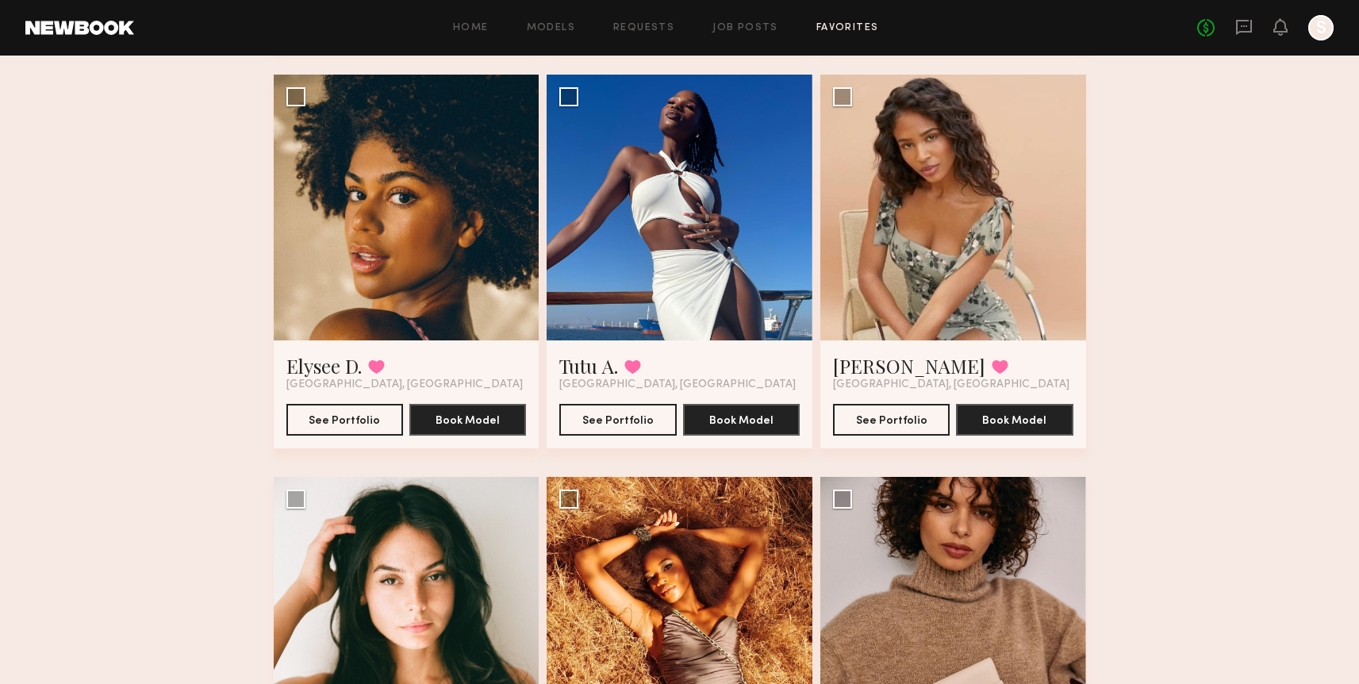
scroll to position [6152, 0]
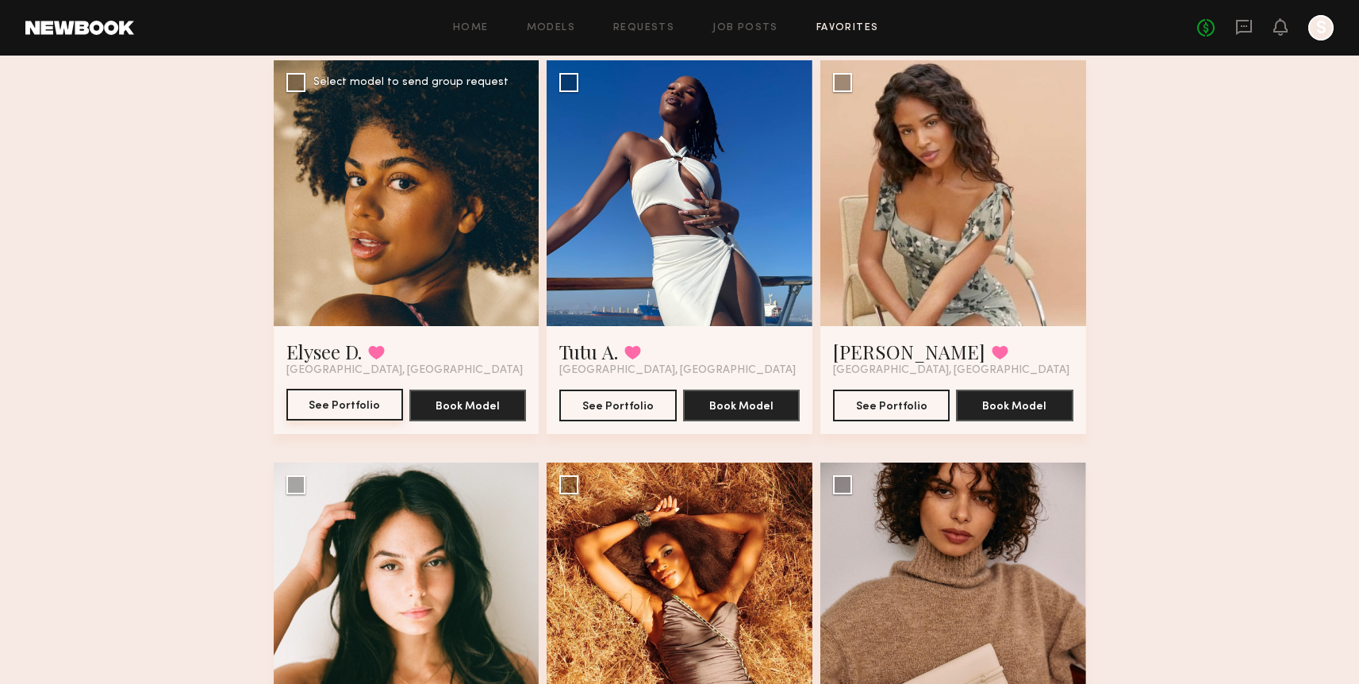
click at [365, 415] on button "See Portfolio" at bounding box center [344, 405] width 117 height 32
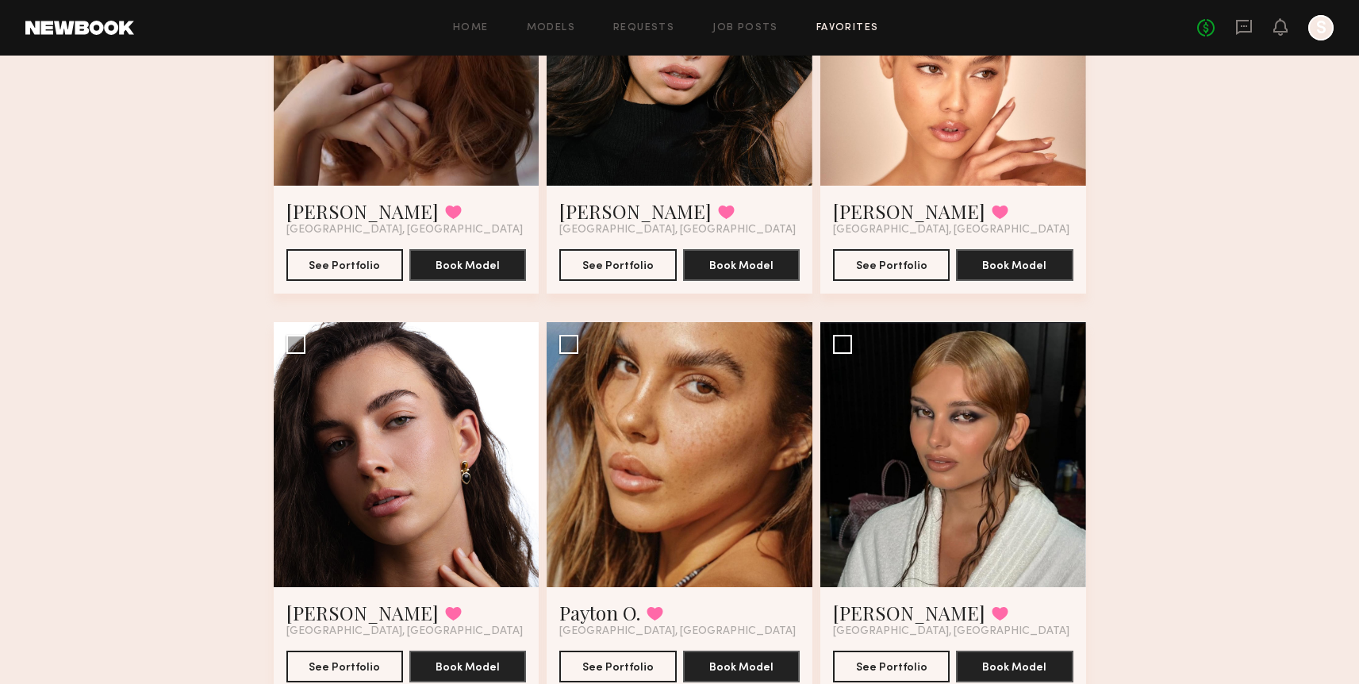
scroll to position [1311, 0]
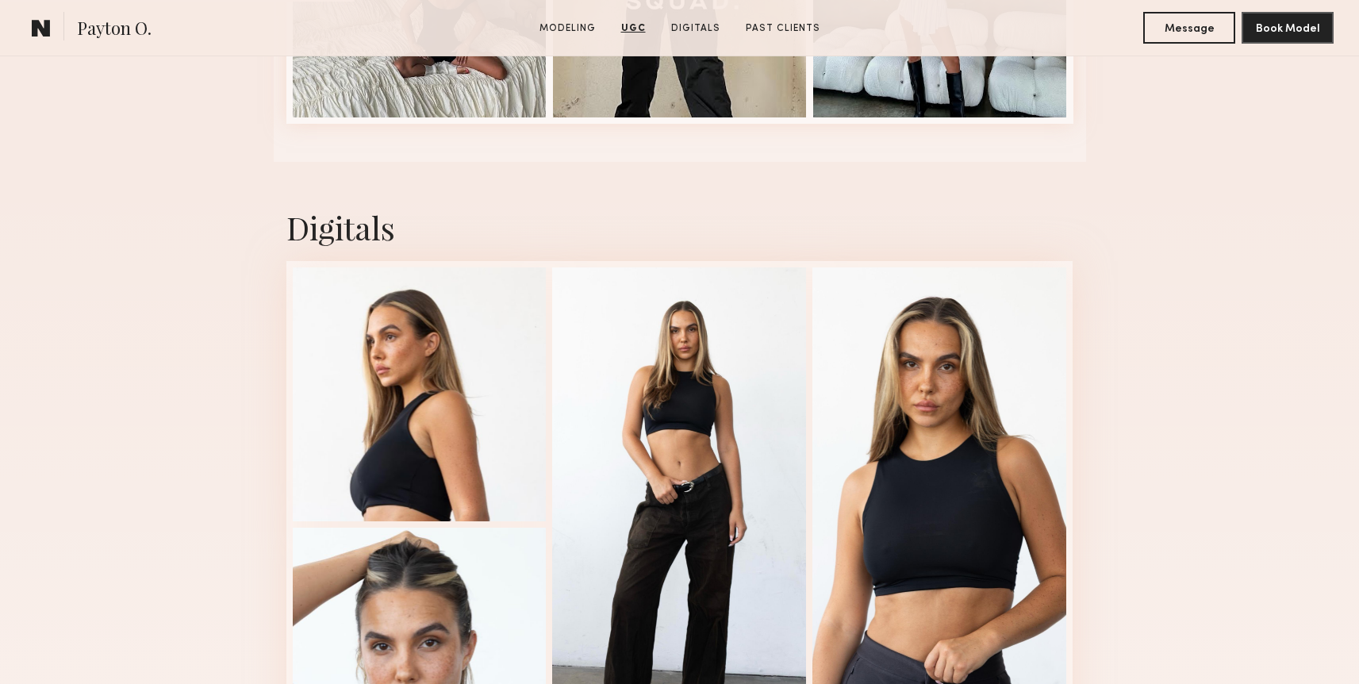
scroll to position [3260, 0]
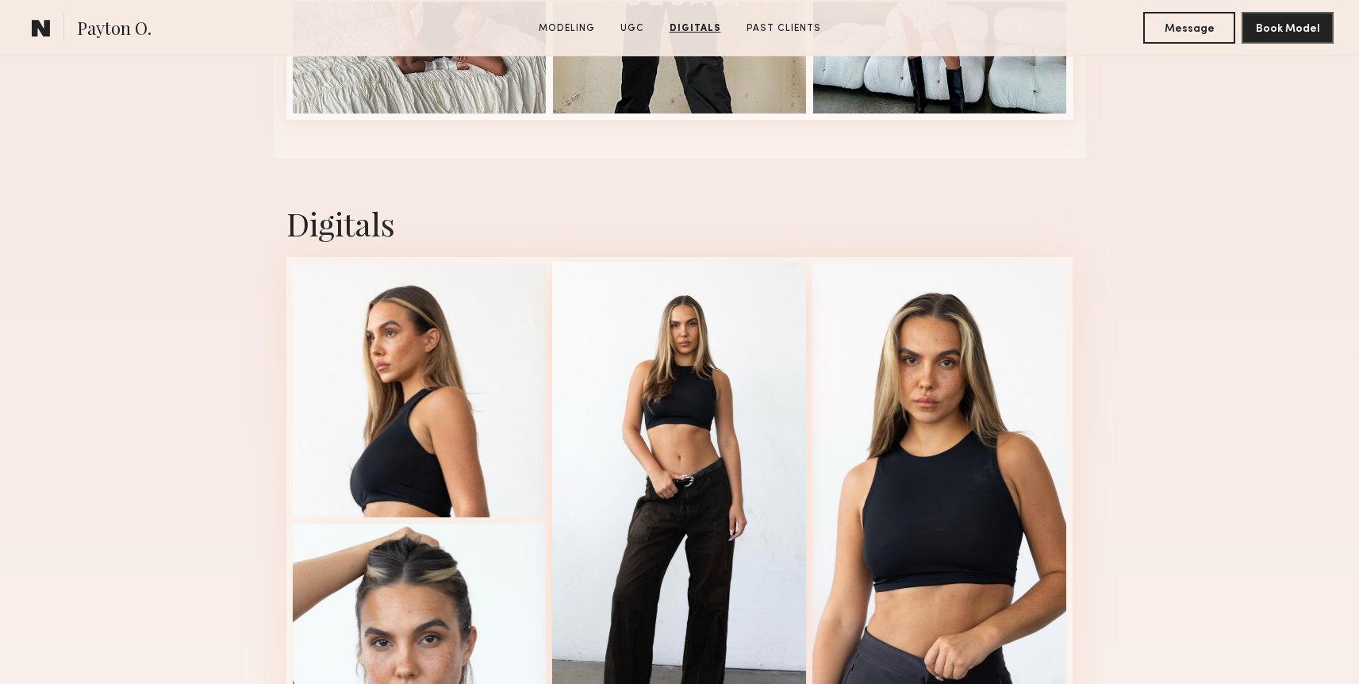
click at [631, 470] on div at bounding box center [679, 519] width 254 height 514
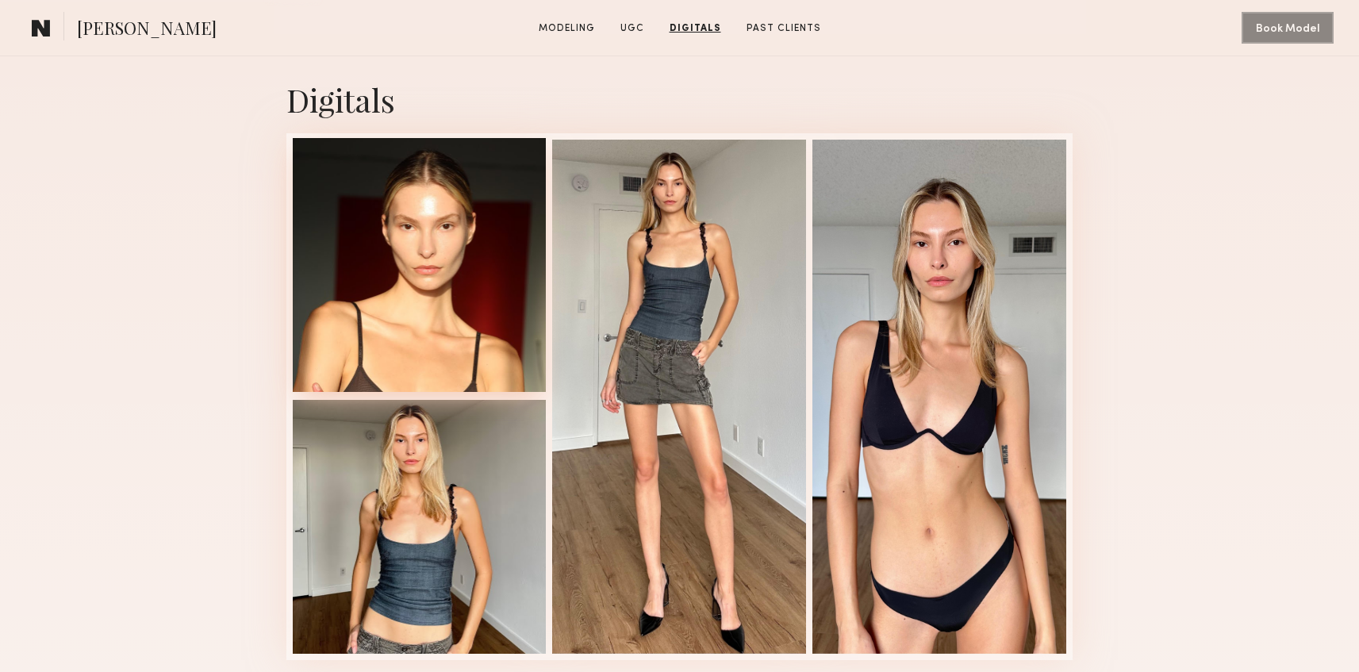
scroll to position [2016, 0]
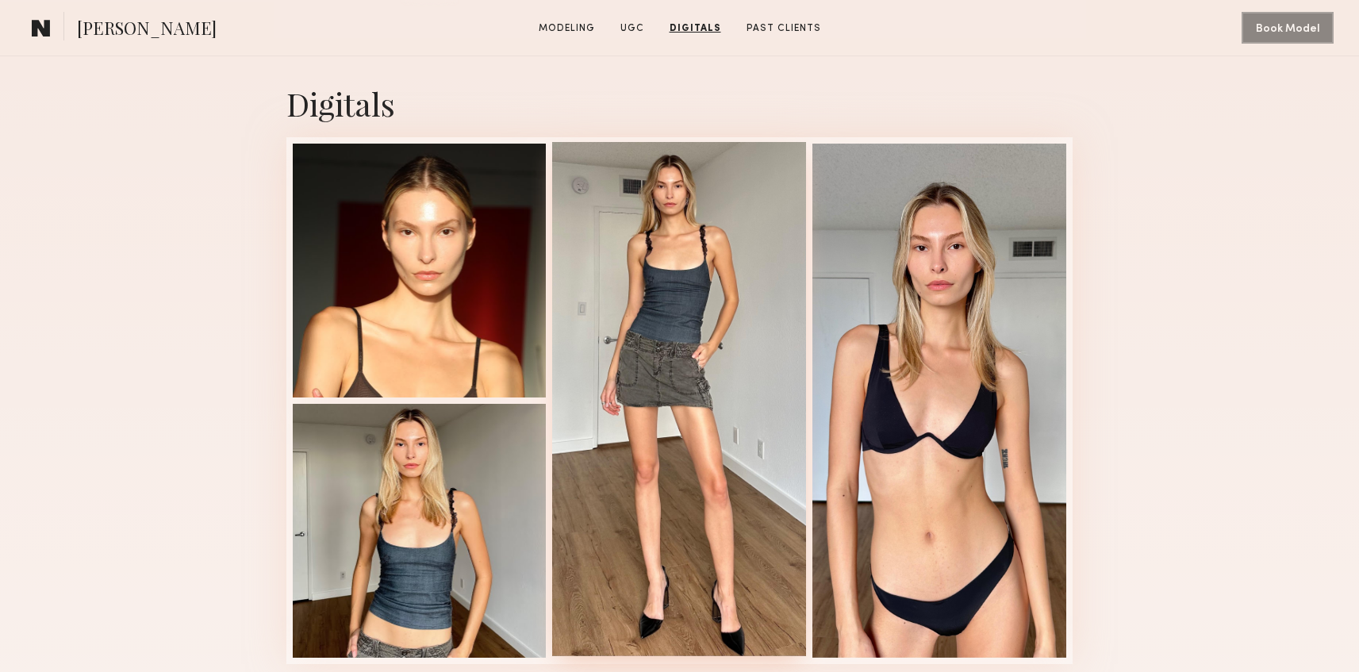
click at [628, 336] on div at bounding box center [679, 399] width 254 height 514
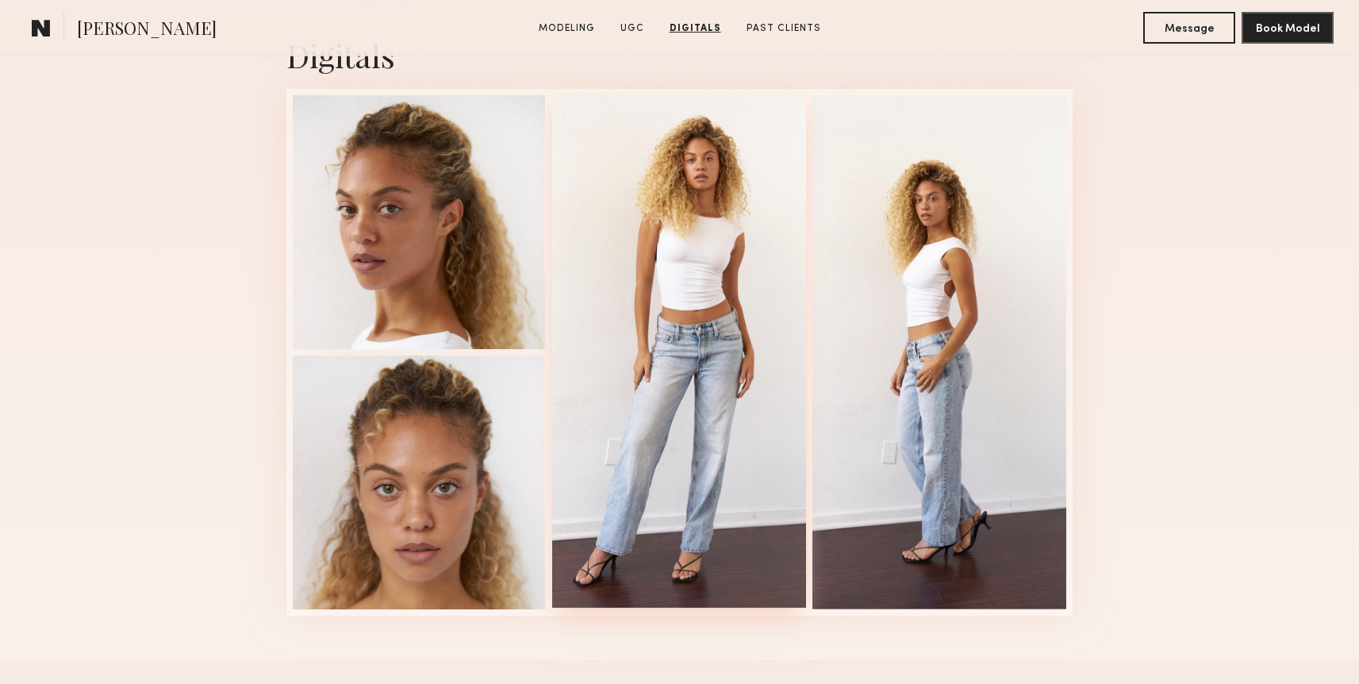
scroll to position [2588, 0]
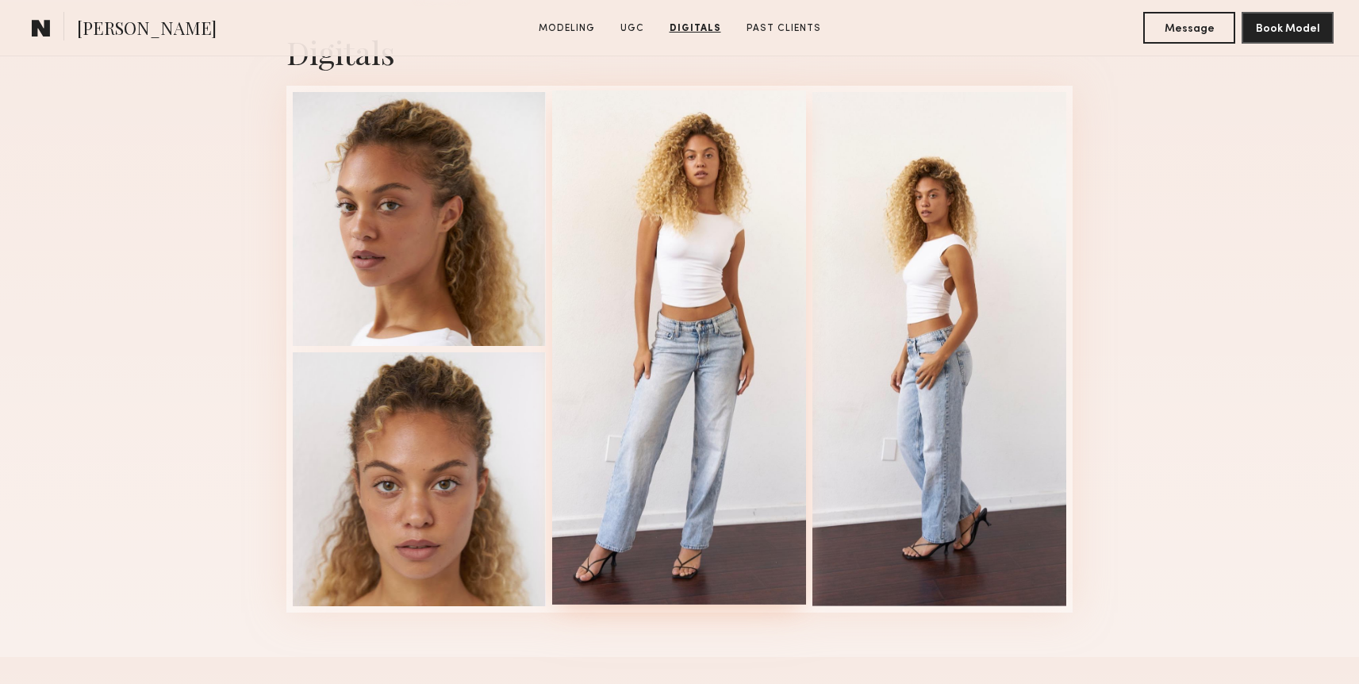
click at [751, 390] on div at bounding box center [679, 347] width 254 height 514
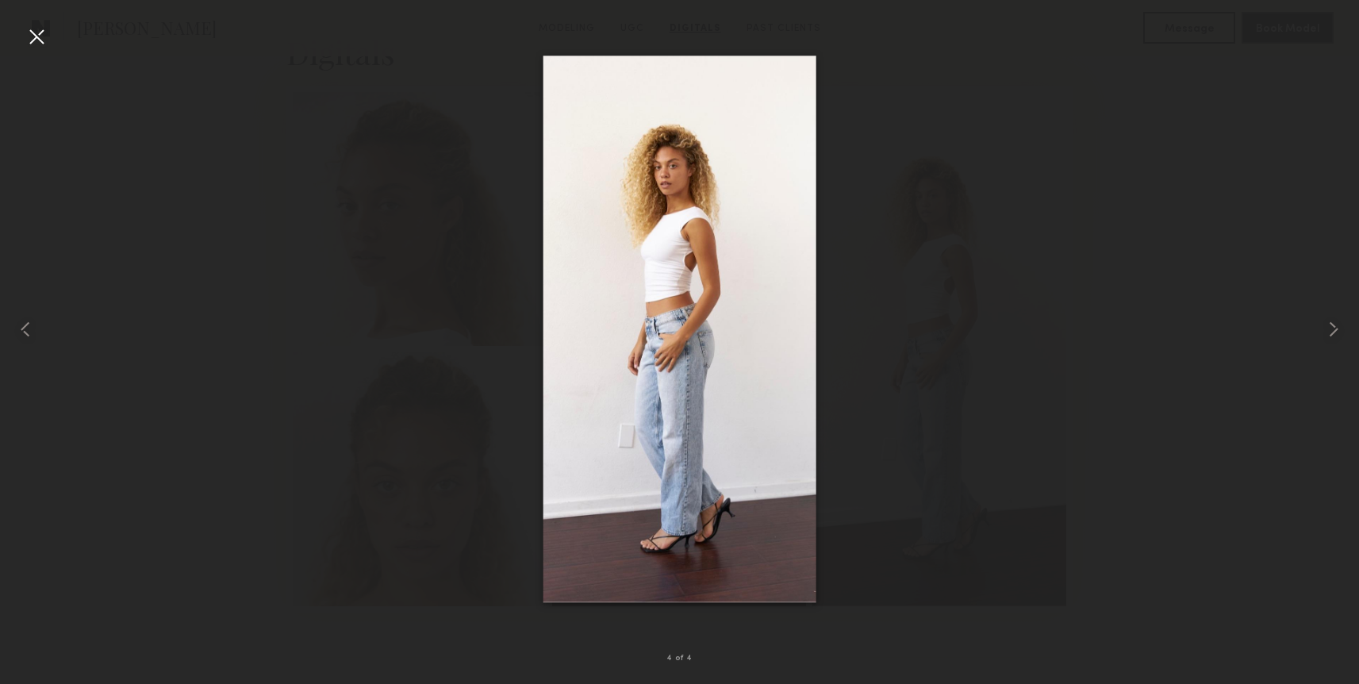
click at [40, 34] on div at bounding box center [36, 36] width 25 height 25
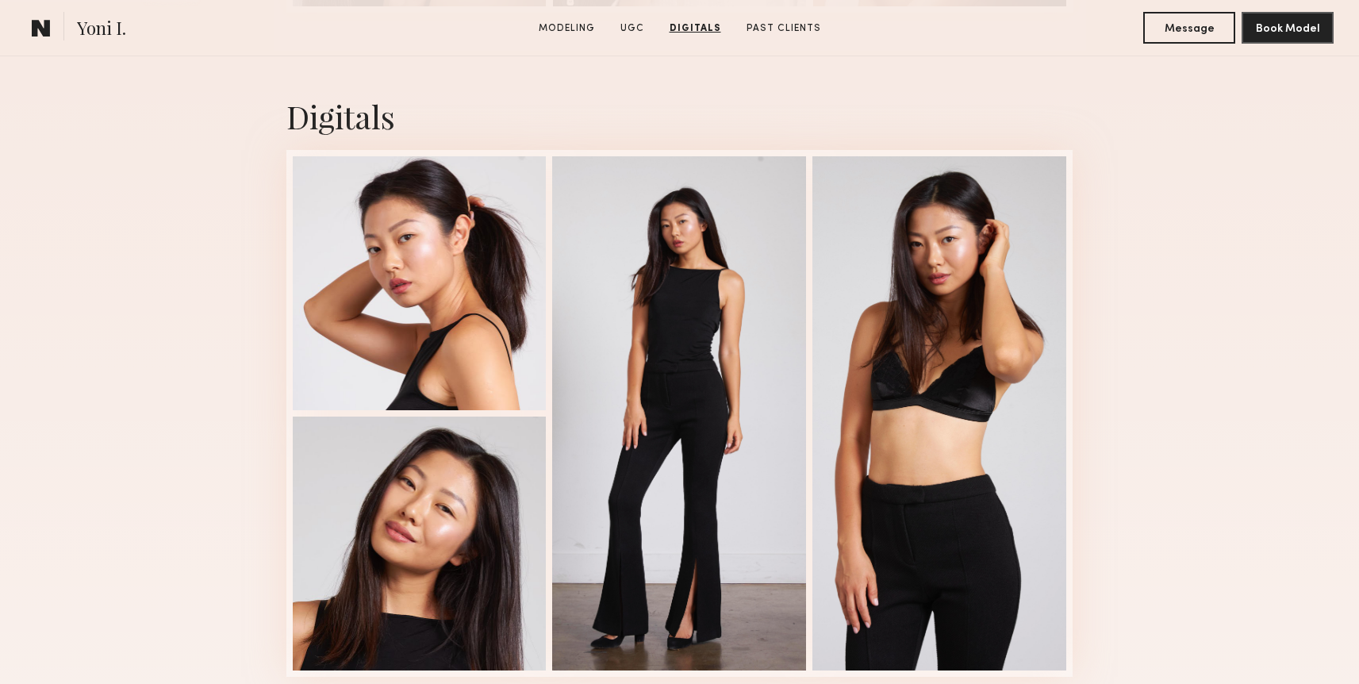
scroll to position [3603, 0]
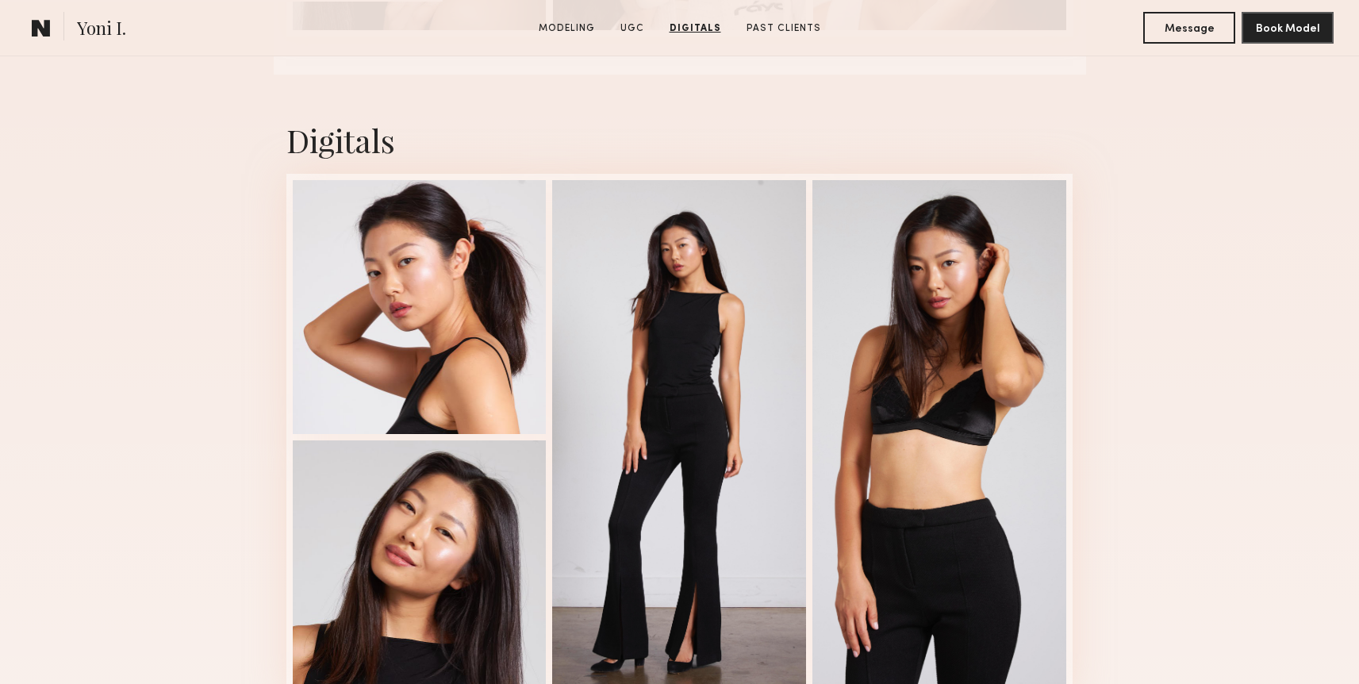
click at [646, 389] on div at bounding box center [679, 437] width 254 height 514
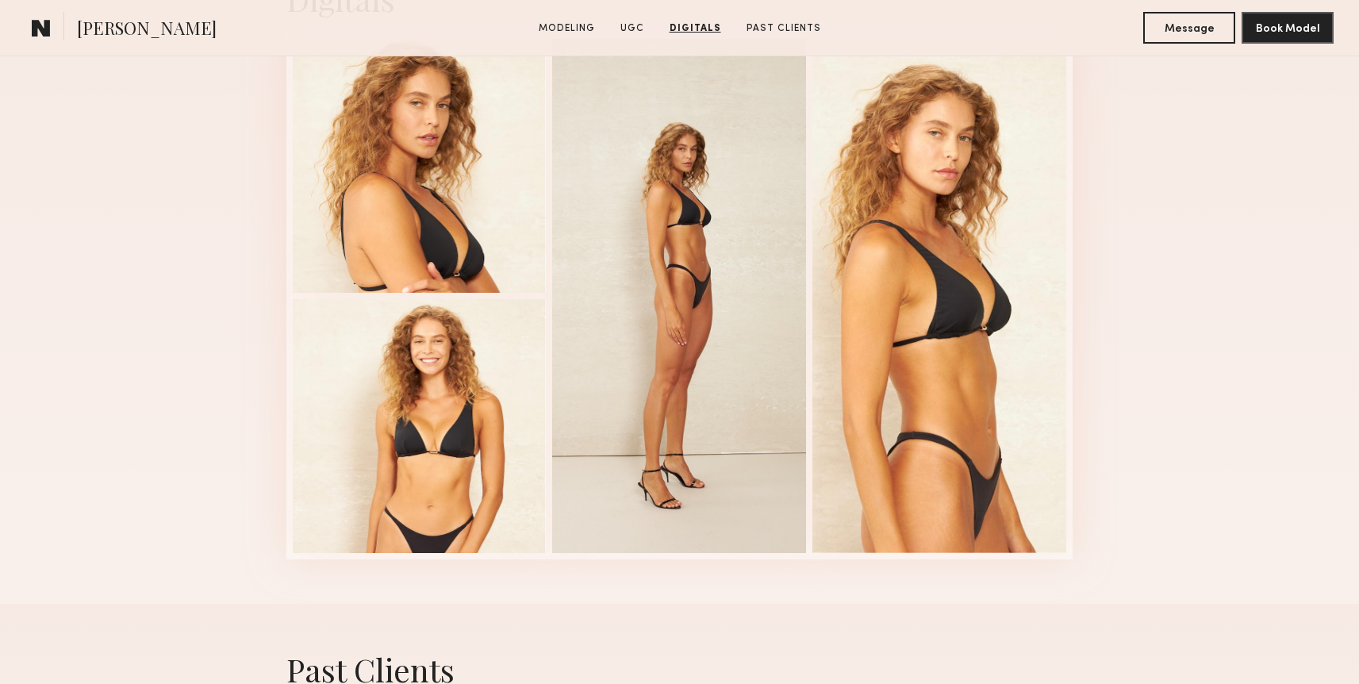
scroll to position [2632, 0]
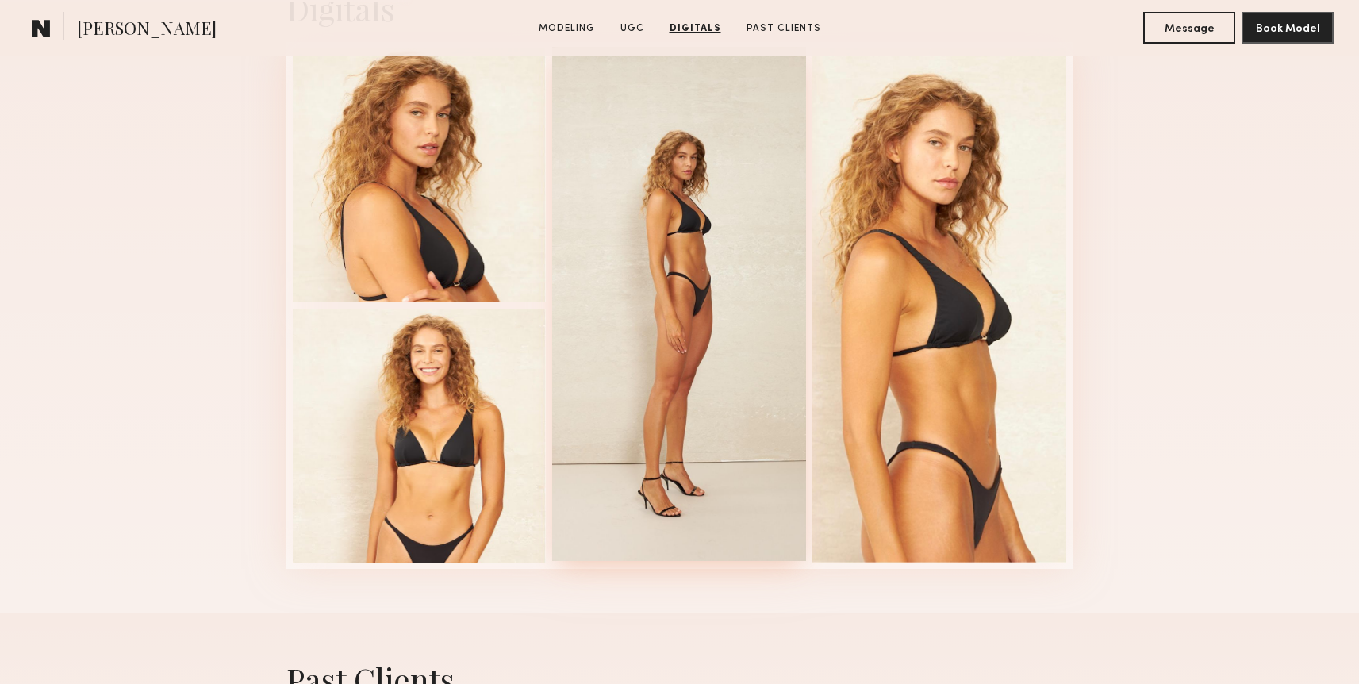
click at [665, 366] on div at bounding box center [679, 304] width 254 height 514
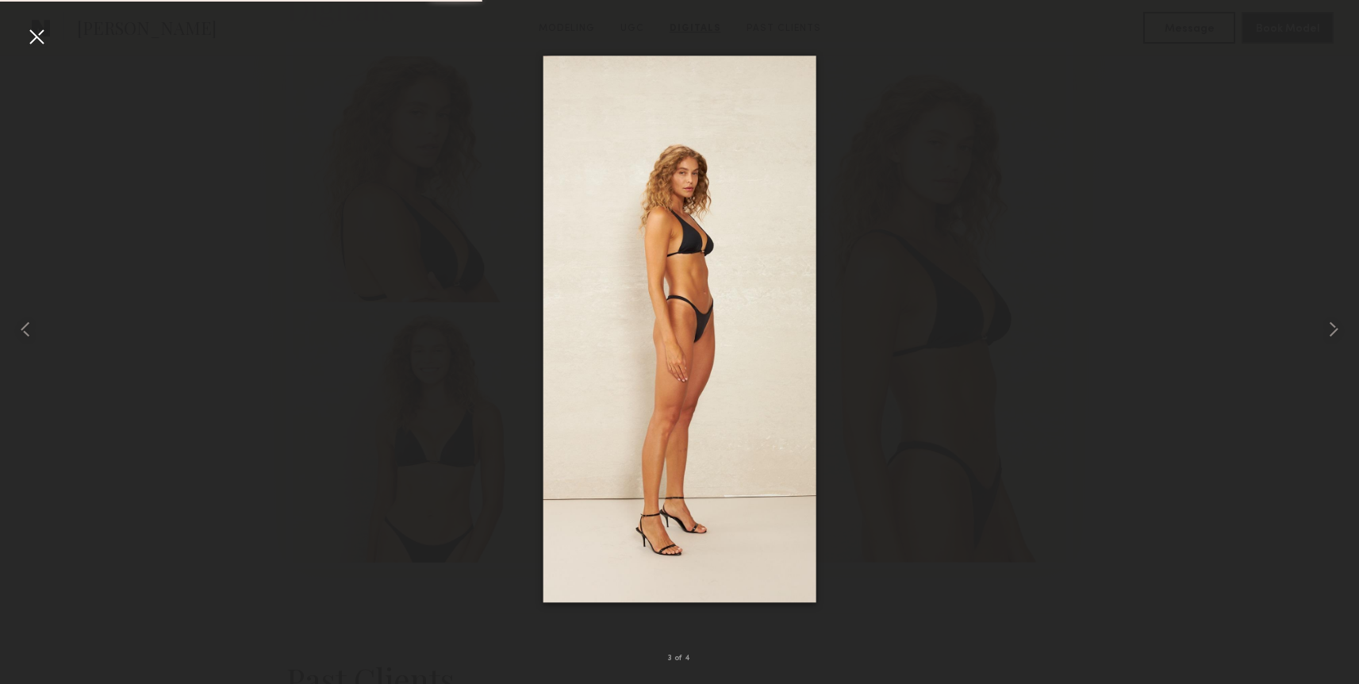
click at [677, 350] on img at bounding box center [679, 329] width 274 height 546
click at [904, 114] on div at bounding box center [679, 329] width 1359 height 608
click at [10, 31] on div at bounding box center [27, 329] width 55 height 608
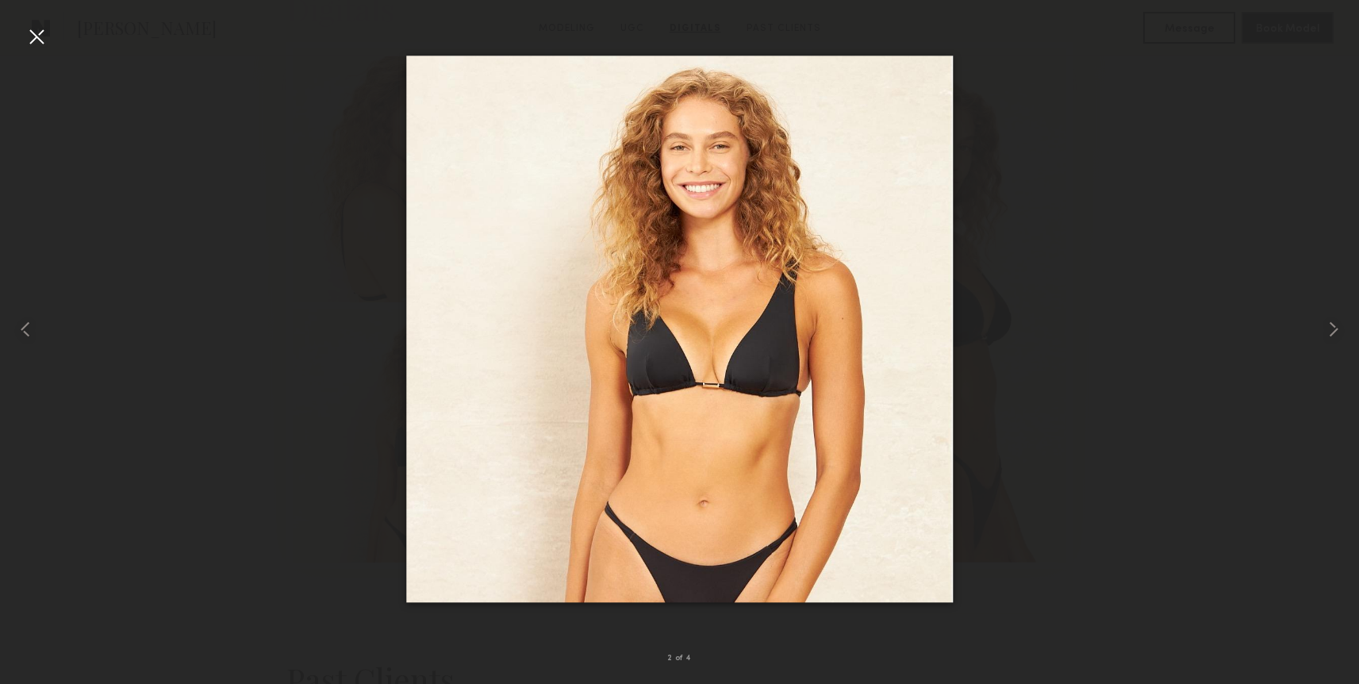
click at [27, 34] on div at bounding box center [36, 36] width 25 height 25
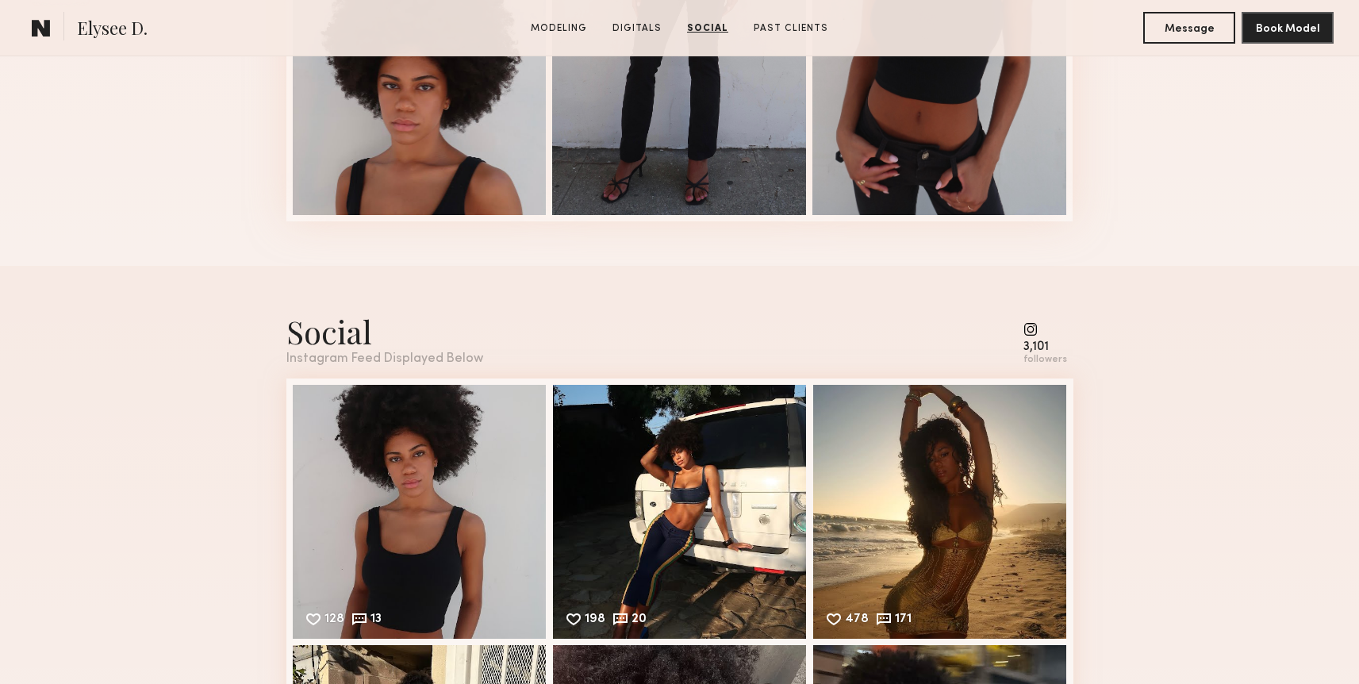
scroll to position [1543, 0]
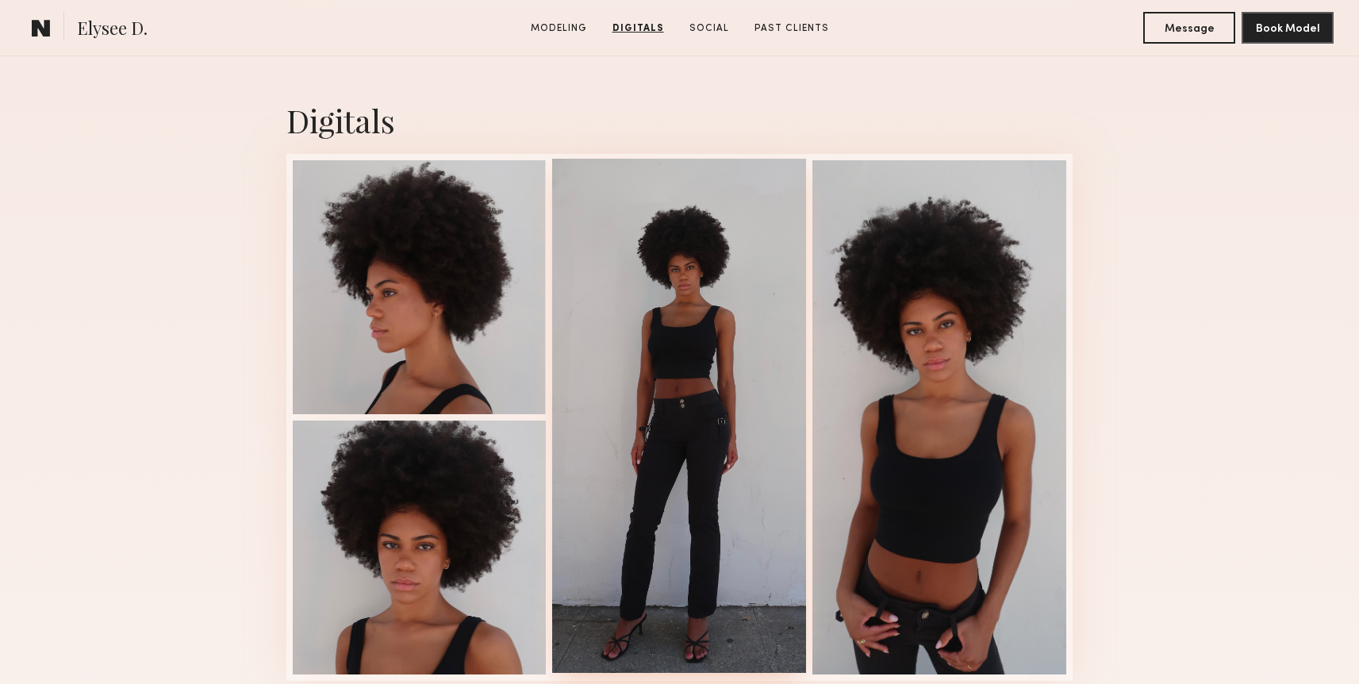
click at [658, 314] on div at bounding box center [679, 416] width 254 height 514
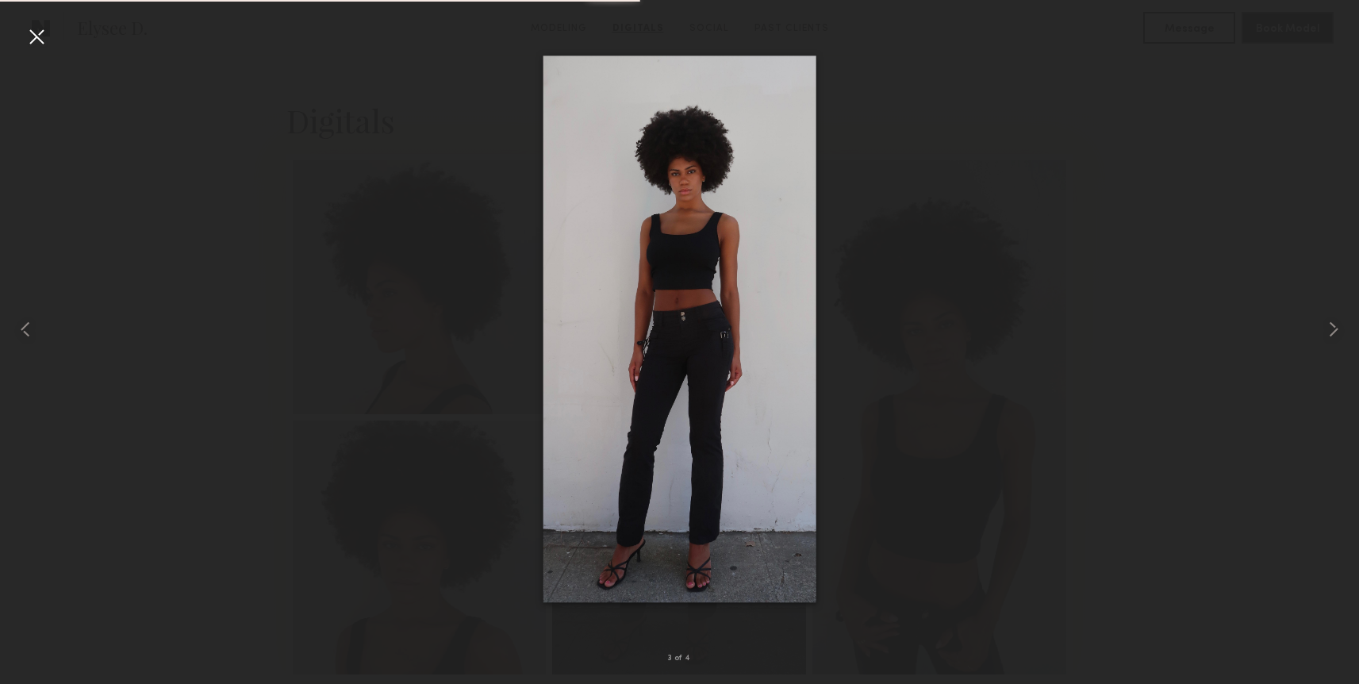
click at [1009, 240] on div at bounding box center [679, 329] width 1359 height 608
click at [40, 33] on div at bounding box center [36, 36] width 25 height 25
